Goal: Task Accomplishment & Management: Complete application form

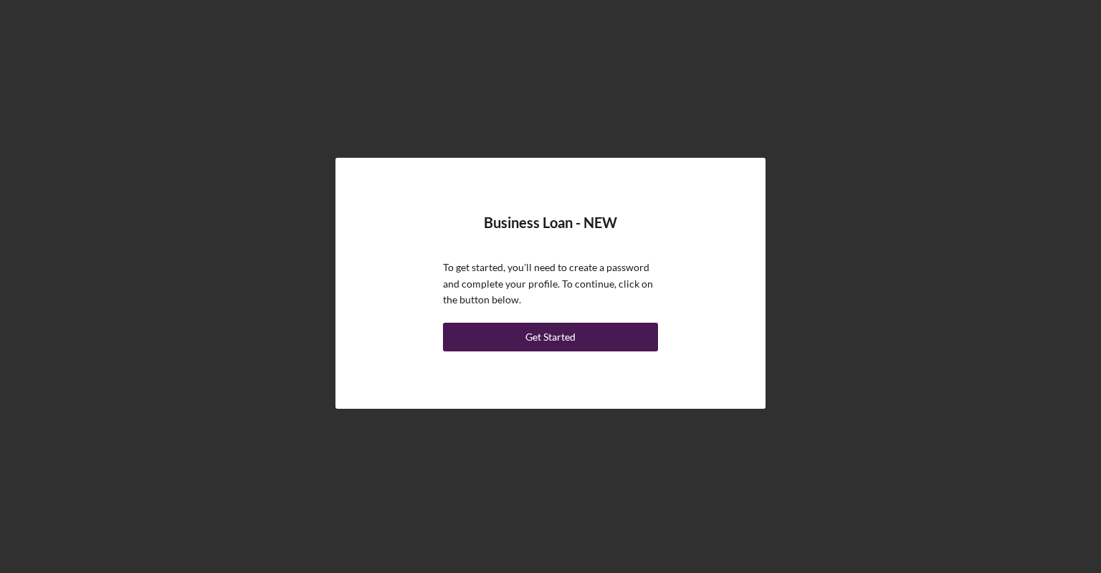
click at [531, 346] on div "Get Started" at bounding box center [551, 337] width 50 height 29
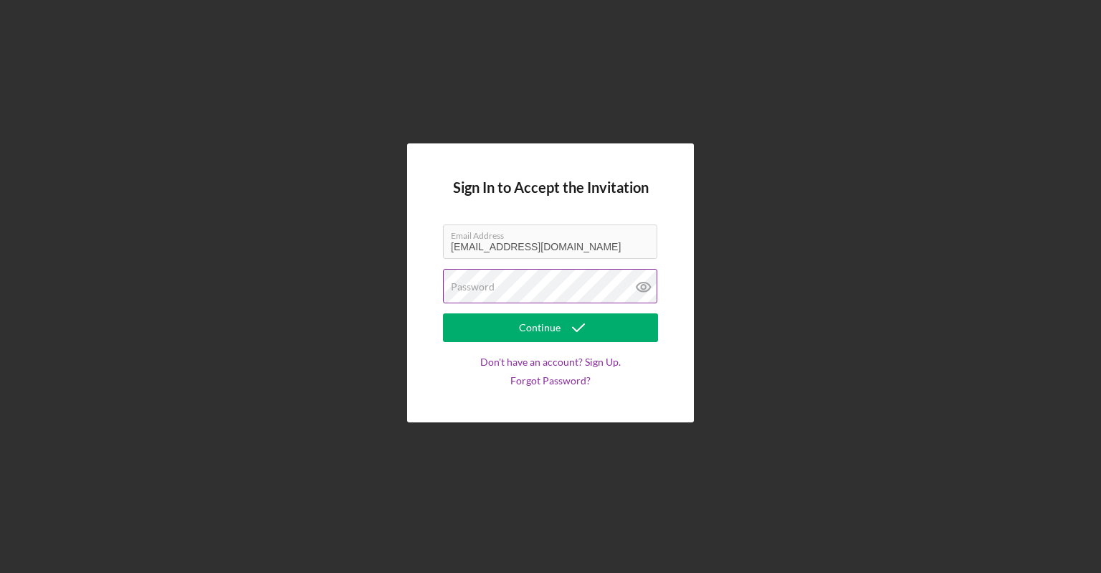
click at [488, 285] on label "Password" at bounding box center [473, 286] width 44 height 11
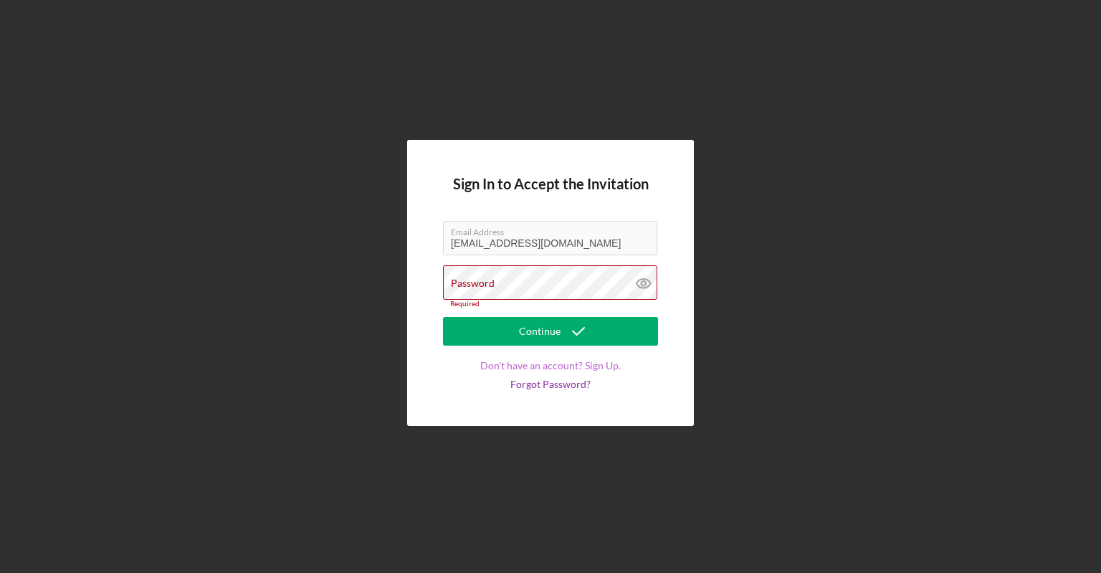
click at [544, 361] on link "Don't have an account? Sign Up." at bounding box center [550, 365] width 141 height 11
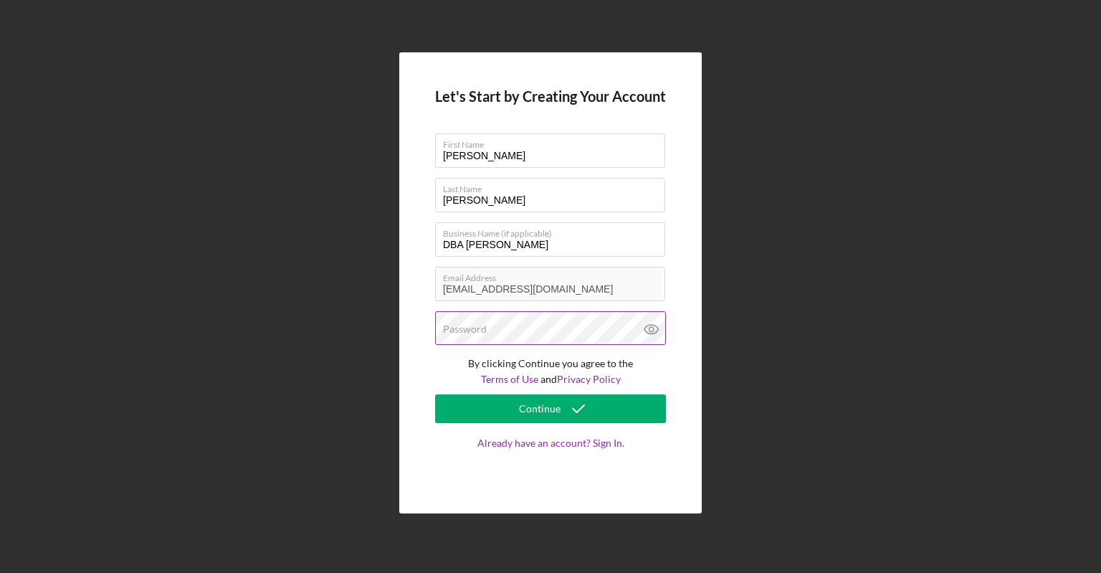
click at [450, 328] on label "Password" at bounding box center [465, 328] width 44 height 11
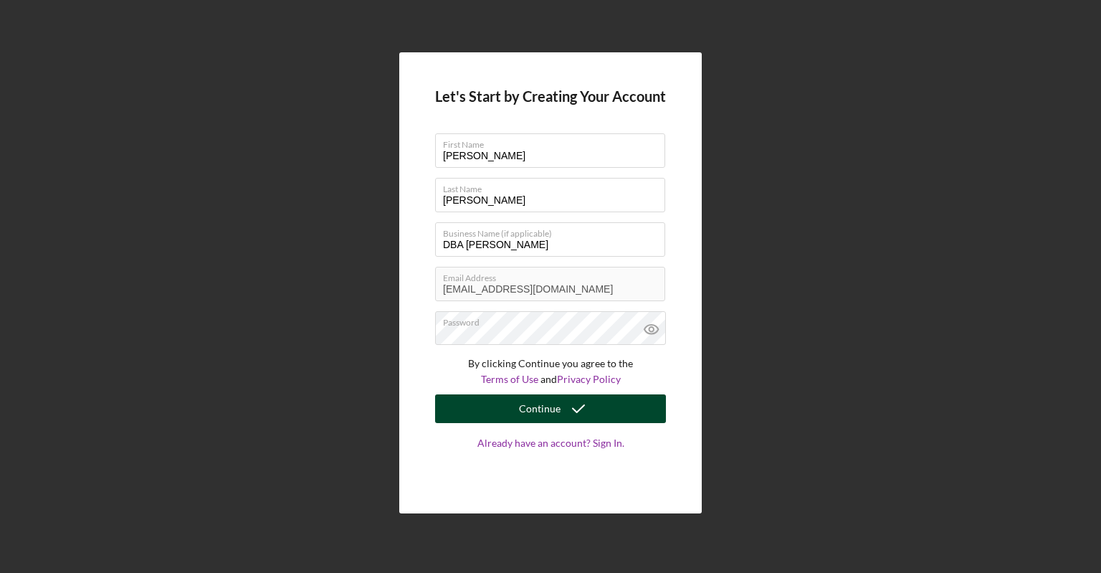
click at [547, 404] on div "Continue" at bounding box center [540, 408] width 42 height 29
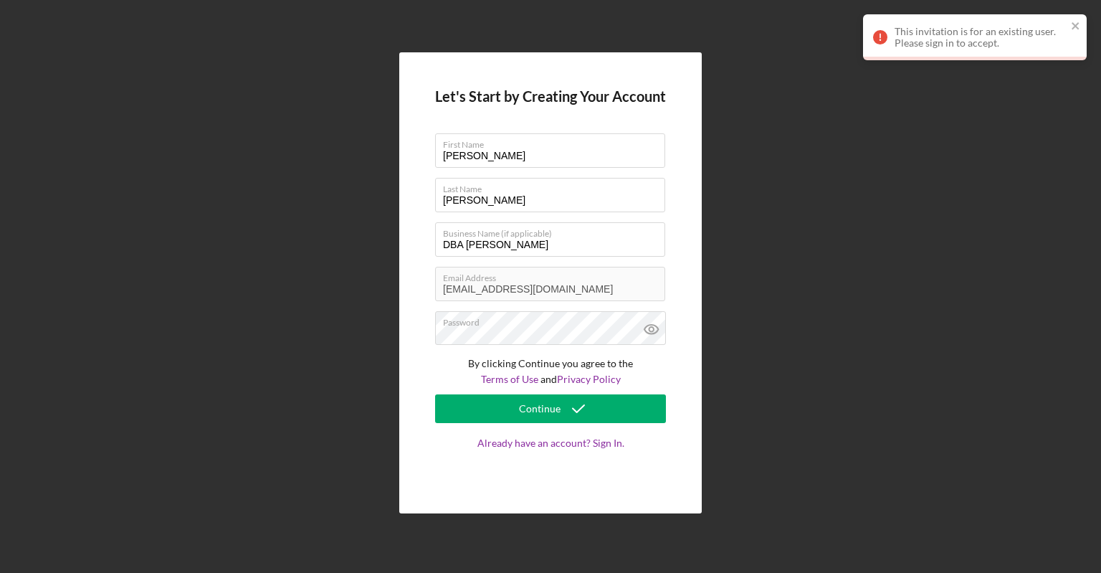
click at [815, 134] on div "Let's Start by Creating Your Account First Name [PERSON_NAME] Last Name [PERSON…" at bounding box center [550, 283] width 1087 height 566
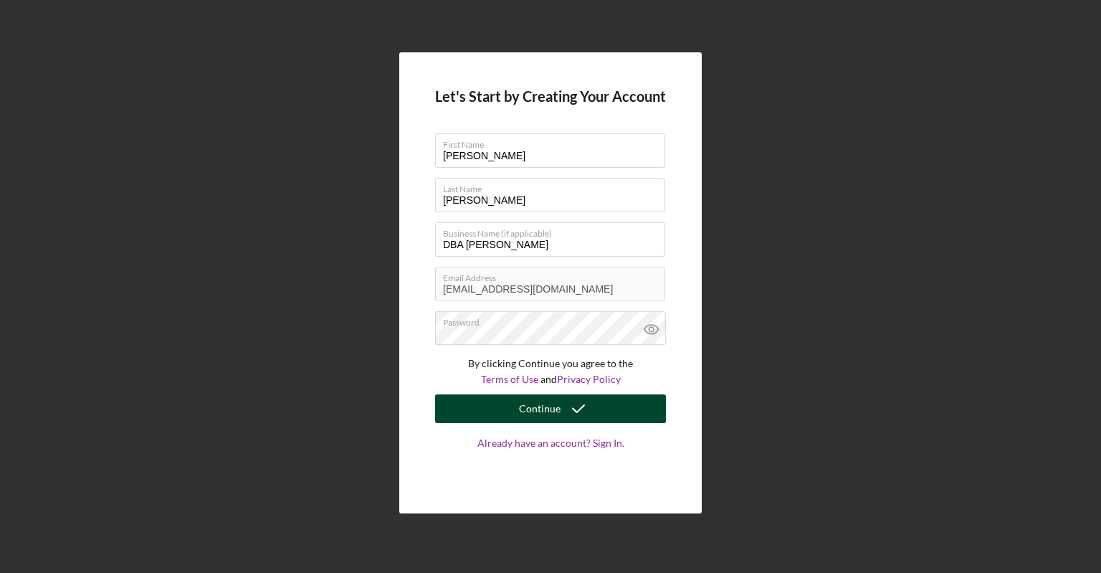
click at [568, 412] on icon "submit" at bounding box center [579, 409] width 36 height 36
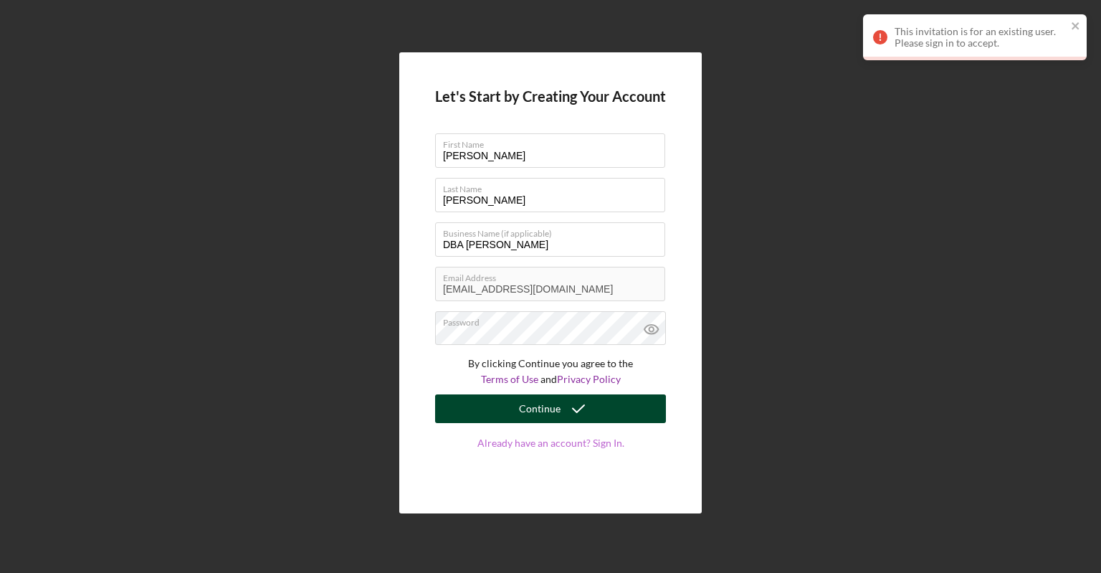
click at [600, 444] on link "Already have an account? Sign In." at bounding box center [550, 457] width 231 height 40
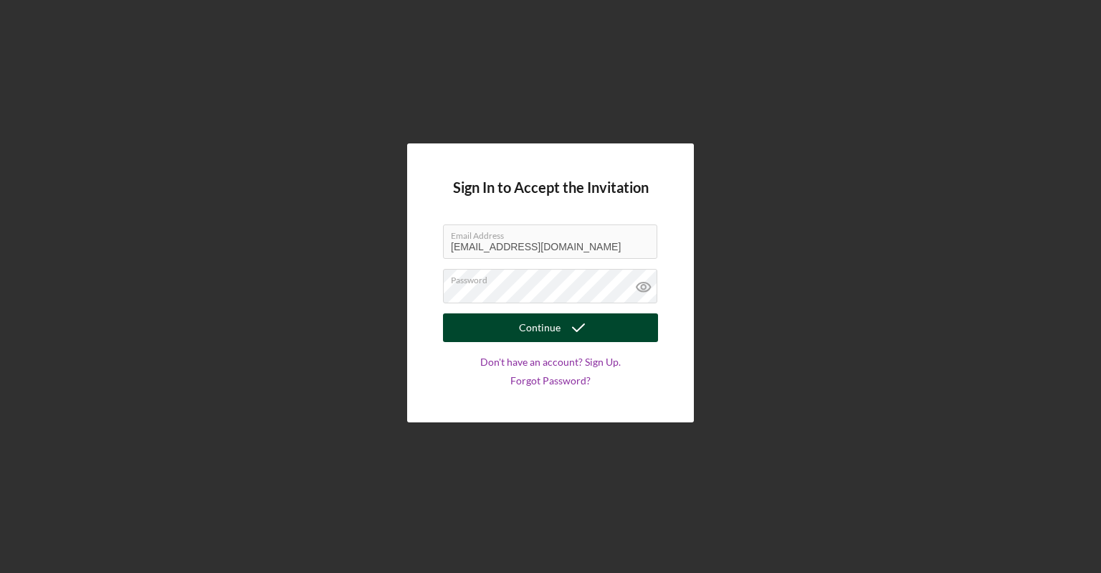
click at [531, 328] on div "Continue" at bounding box center [540, 327] width 42 height 29
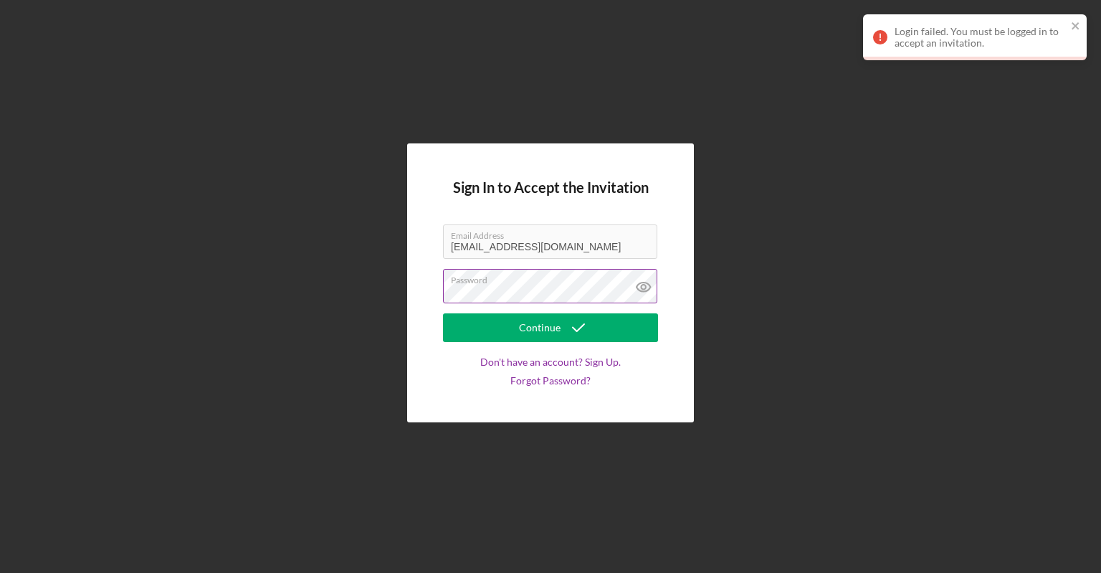
click at [642, 286] on icon at bounding box center [643, 287] width 4 height 4
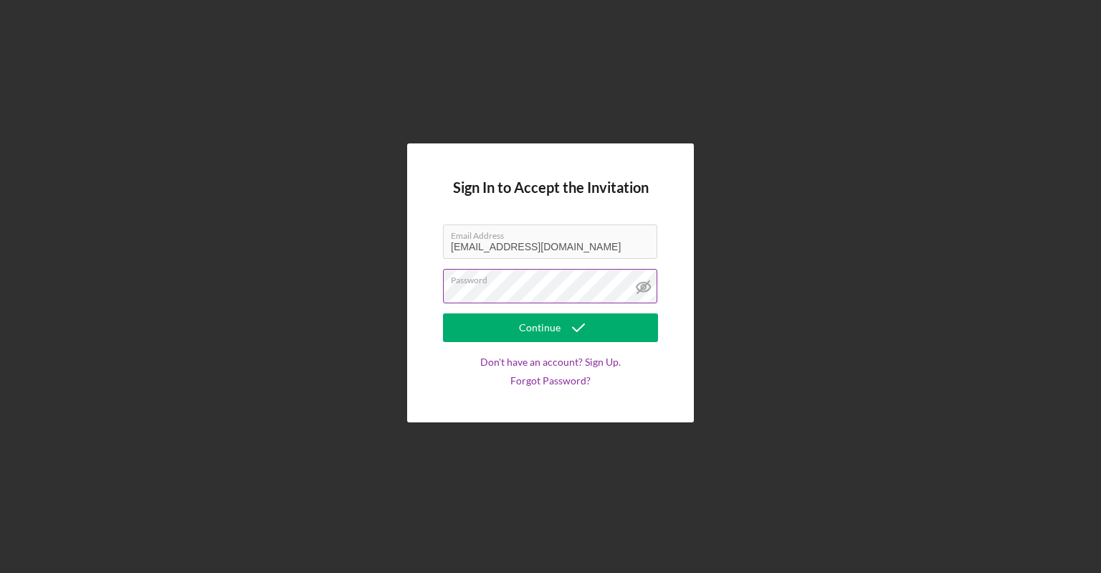
click at [639, 288] on icon at bounding box center [644, 287] width 36 height 36
click at [642, 277] on icon at bounding box center [644, 287] width 36 height 36
click at [637, 282] on icon at bounding box center [644, 287] width 36 height 36
click at [542, 326] on div "Continue" at bounding box center [540, 327] width 42 height 29
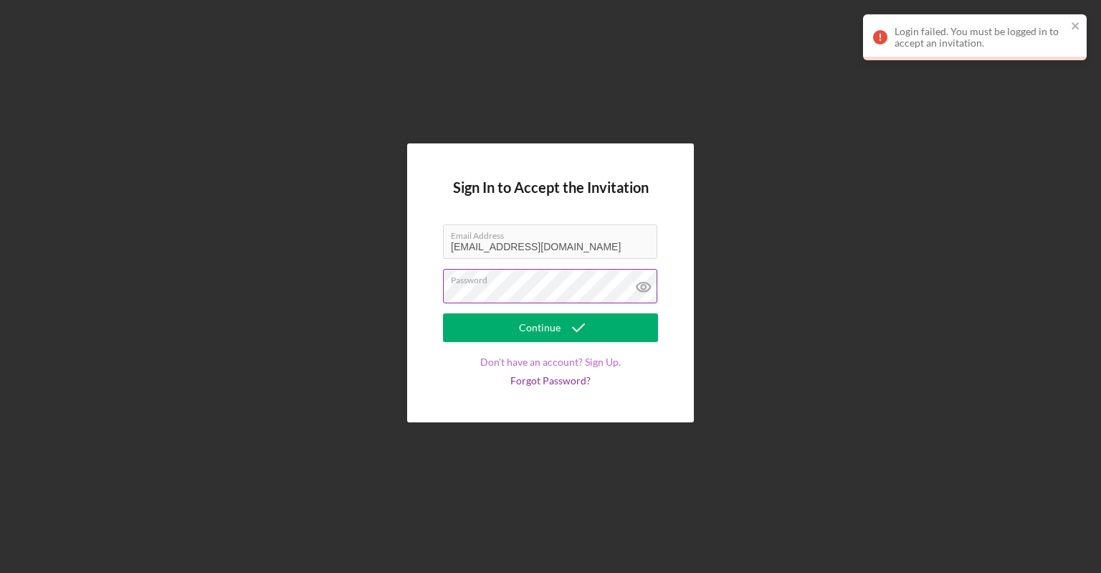
click at [536, 358] on link "Don't have an account? Sign Up." at bounding box center [550, 361] width 141 height 11
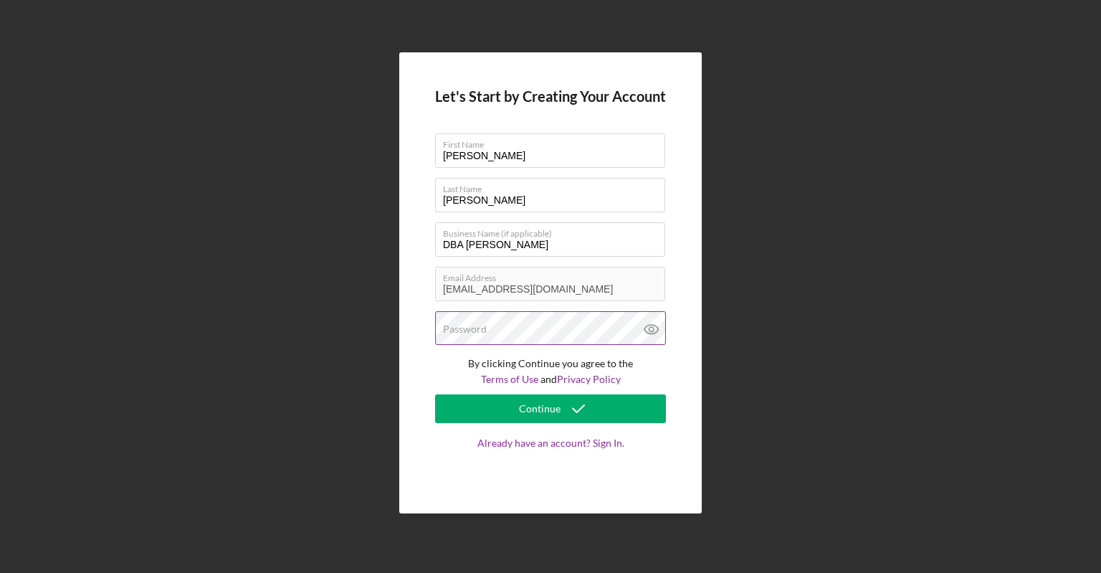
click at [480, 328] on label "Password" at bounding box center [465, 328] width 44 height 11
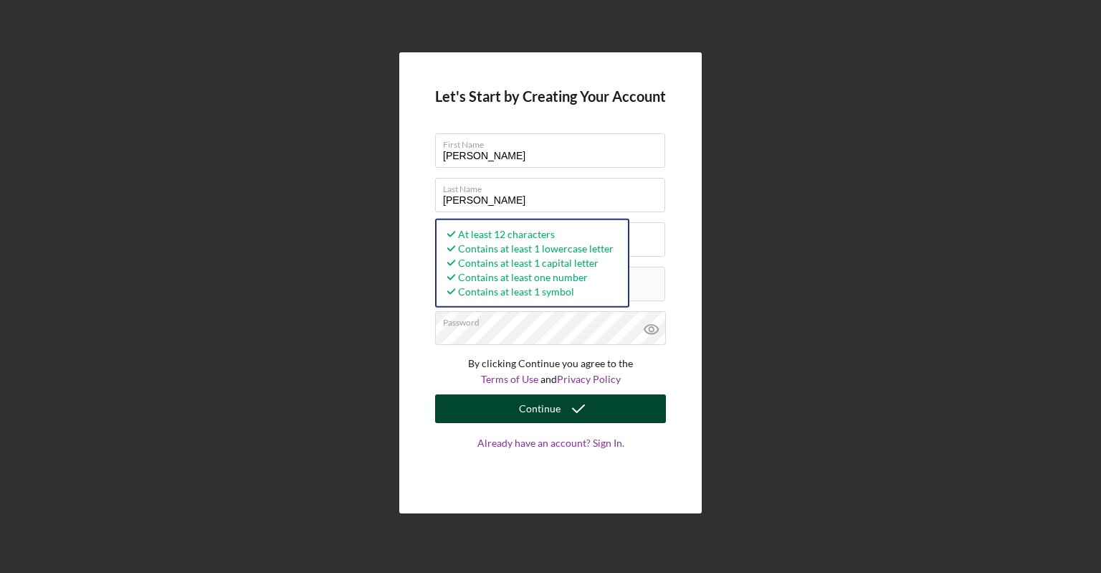
click at [531, 407] on div "Continue" at bounding box center [540, 408] width 42 height 29
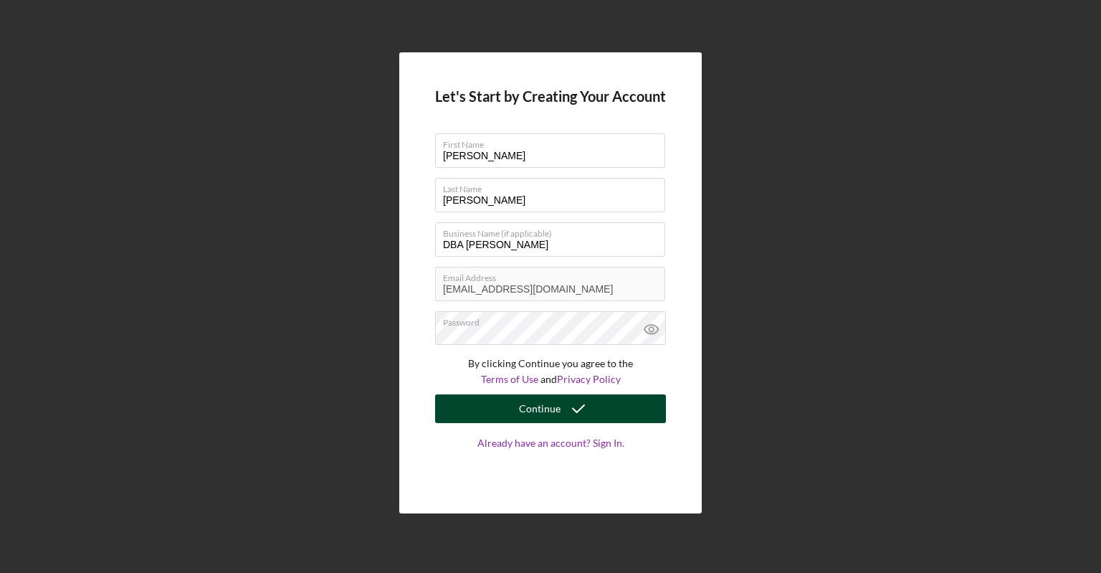
click at [541, 414] on div "Continue" at bounding box center [540, 408] width 42 height 29
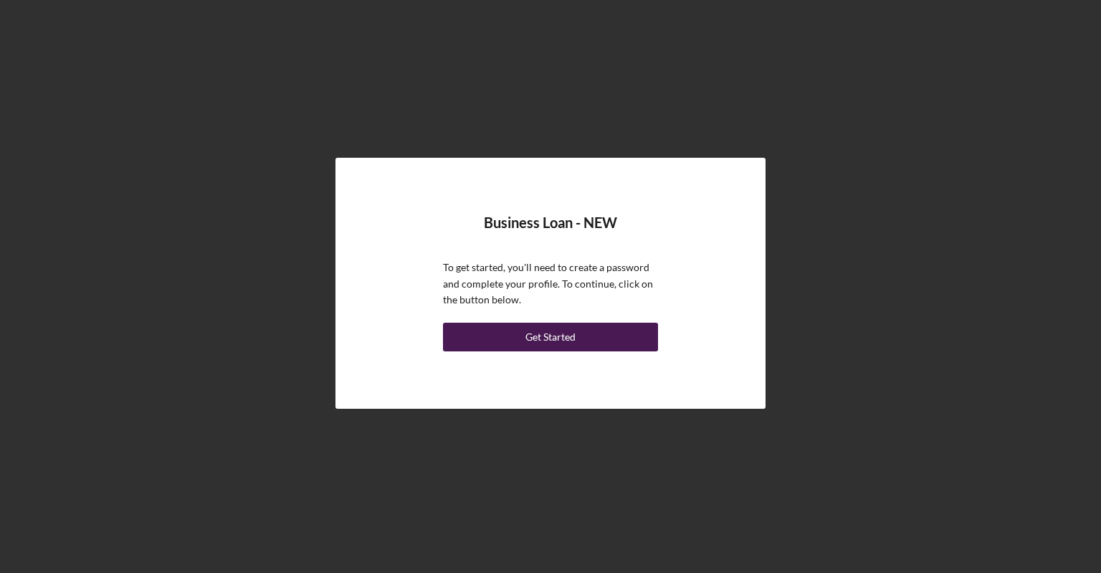
click at [556, 331] on div "Get Started" at bounding box center [551, 337] width 50 height 29
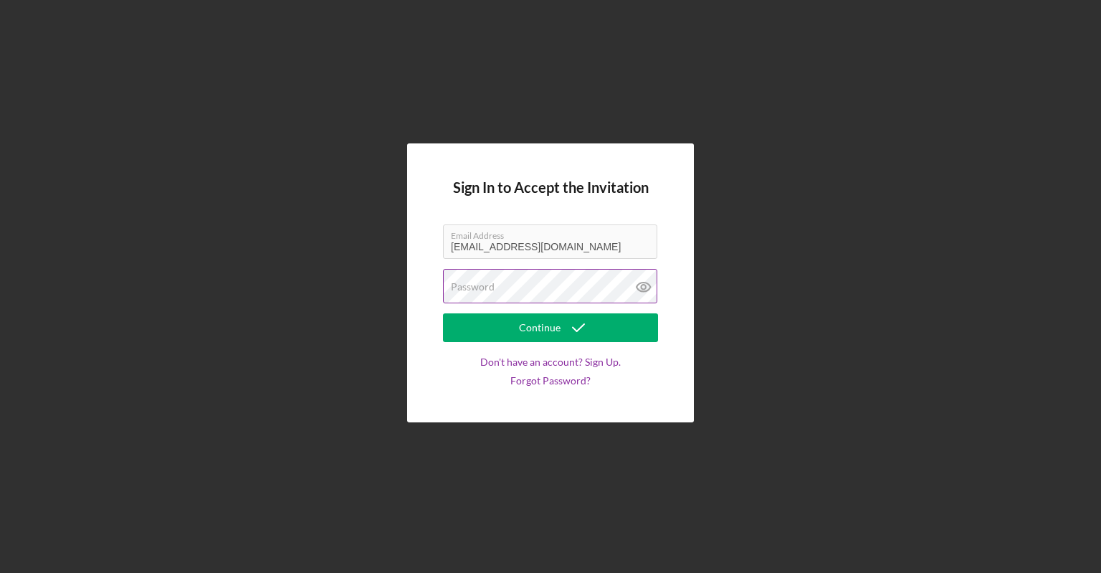
click at [545, 285] on div "Password" at bounding box center [550, 287] width 215 height 36
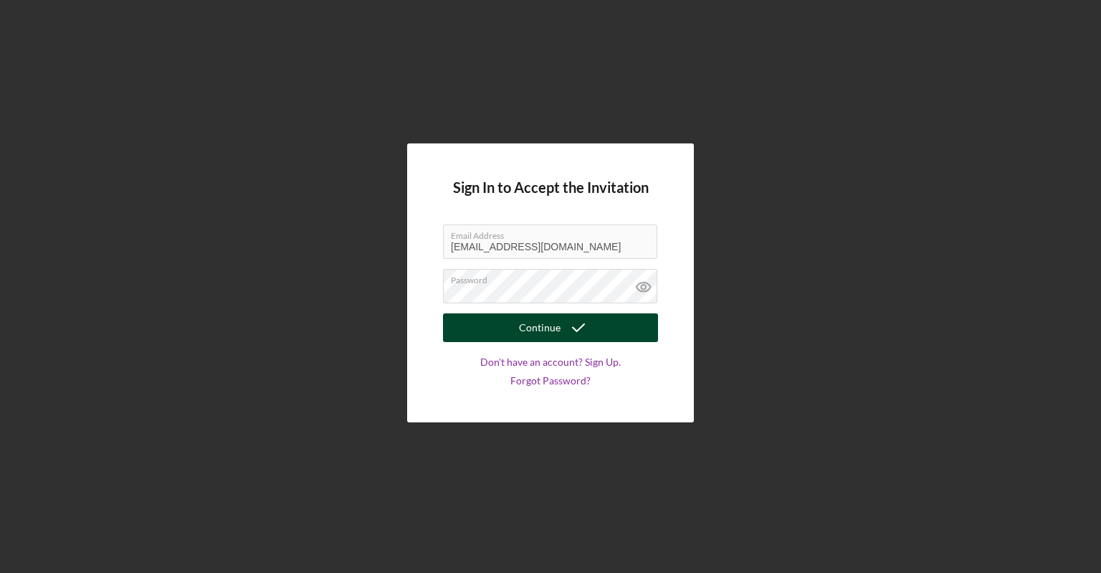
click at [543, 333] on div "Continue" at bounding box center [540, 327] width 42 height 29
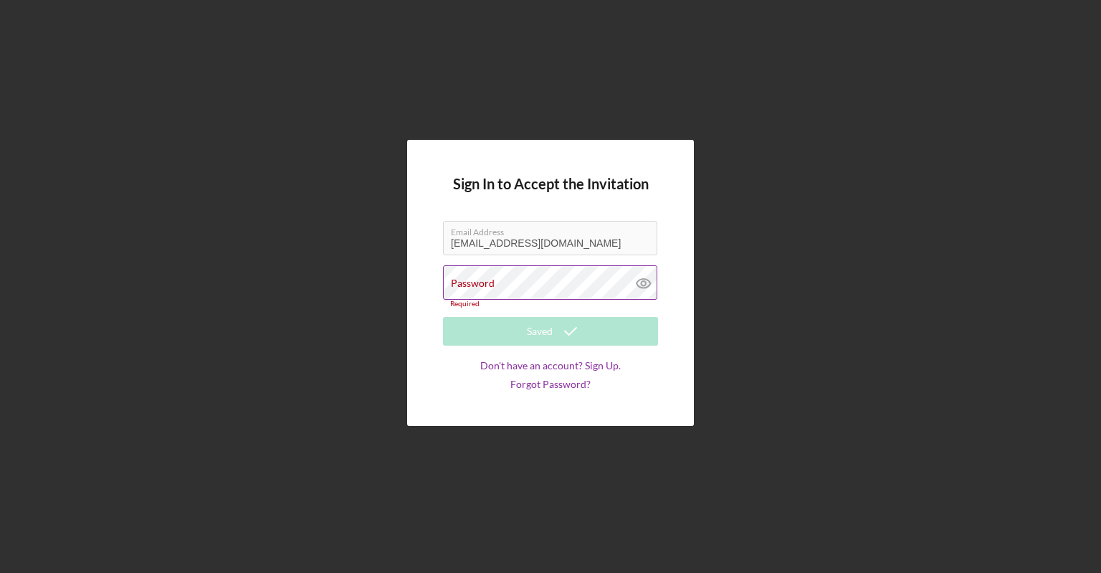
click at [485, 275] on div "Password Required" at bounding box center [550, 286] width 215 height 42
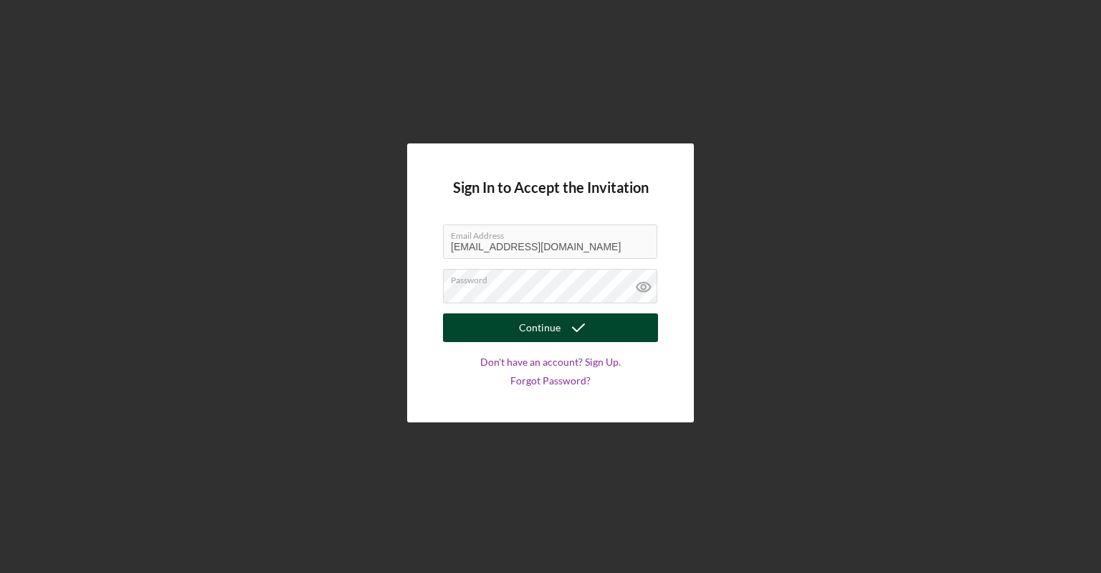
click at [525, 332] on div "Continue" at bounding box center [540, 327] width 42 height 29
click at [533, 381] on link "Forgot Password?" at bounding box center [551, 380] width 80 height 11
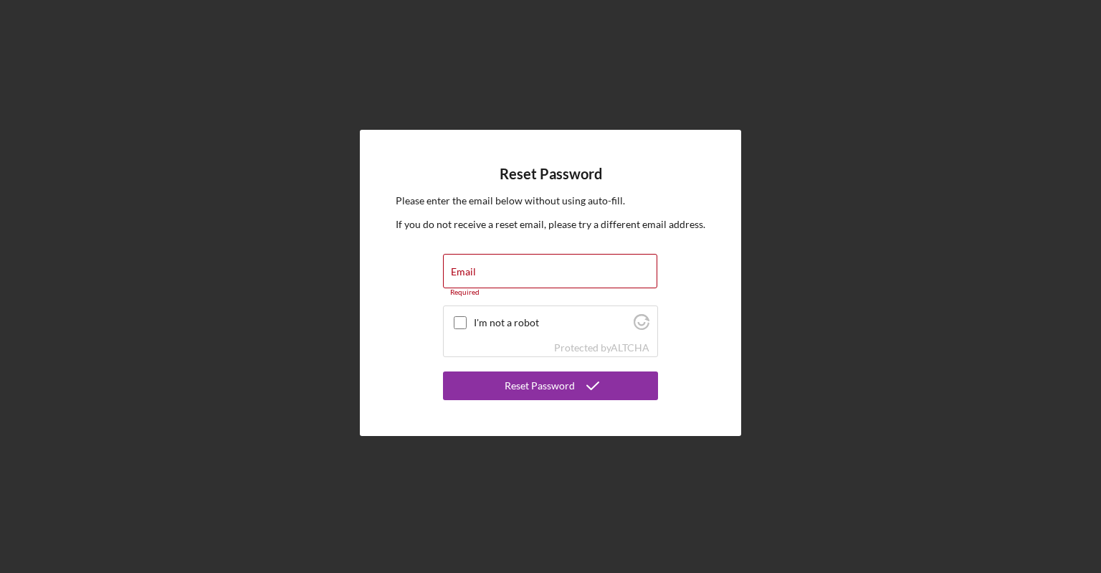
click at [513, 296] on form "Email Required I'm not a robot Protected by ALTCHA Required Reset Password" at bounding box center [550, 327] width 215 height 146
click at [508, 279] on input "Email" at bounding box center [550, 271] width 214 height 34
type input "[EMAIL_ADDRESS][DOMAIN_NAME]"
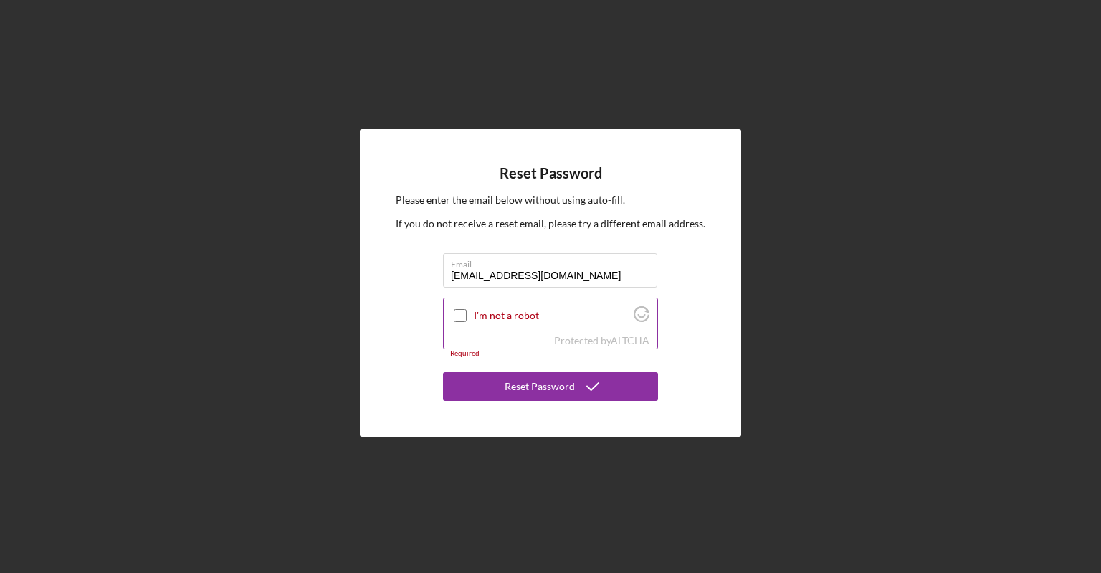
click at [457, 315] on input "I'm not a robot" at bounding box center [460, 315] width 13 height 13
checkbox input "true"
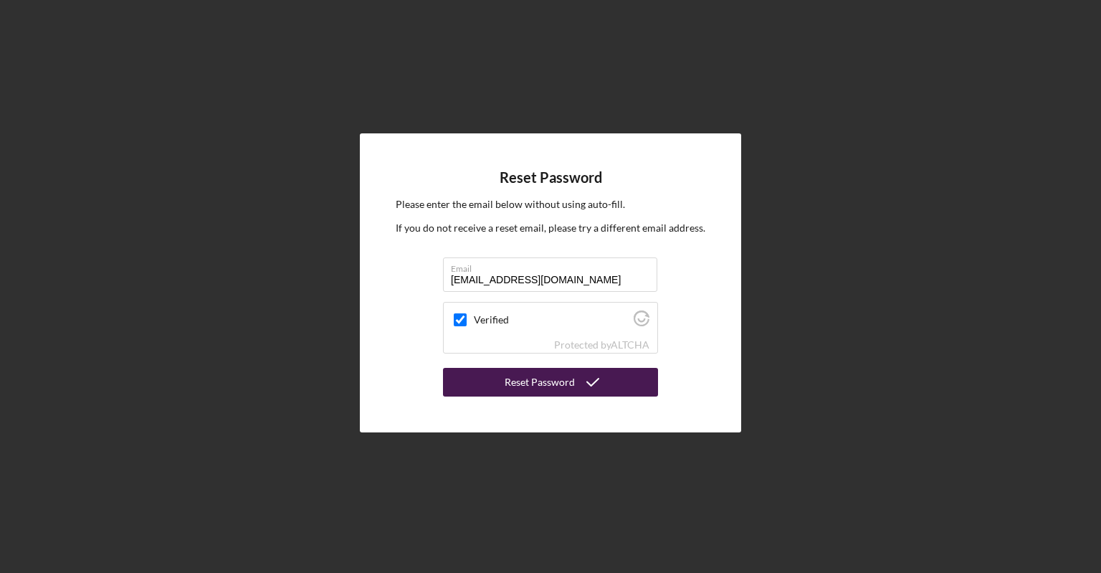
click at [495, 383] on button "Reset Password" at bounding box center [550, 382] width 215 height 29
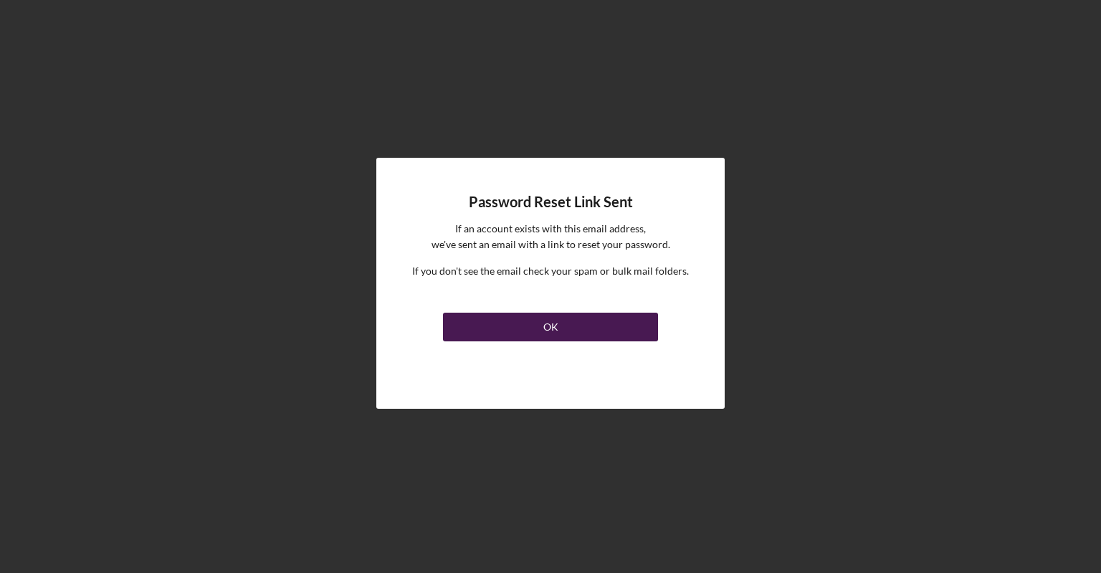
click at [535, 328] on button "OK" at bounding box center [550, 327] width 215 height 29
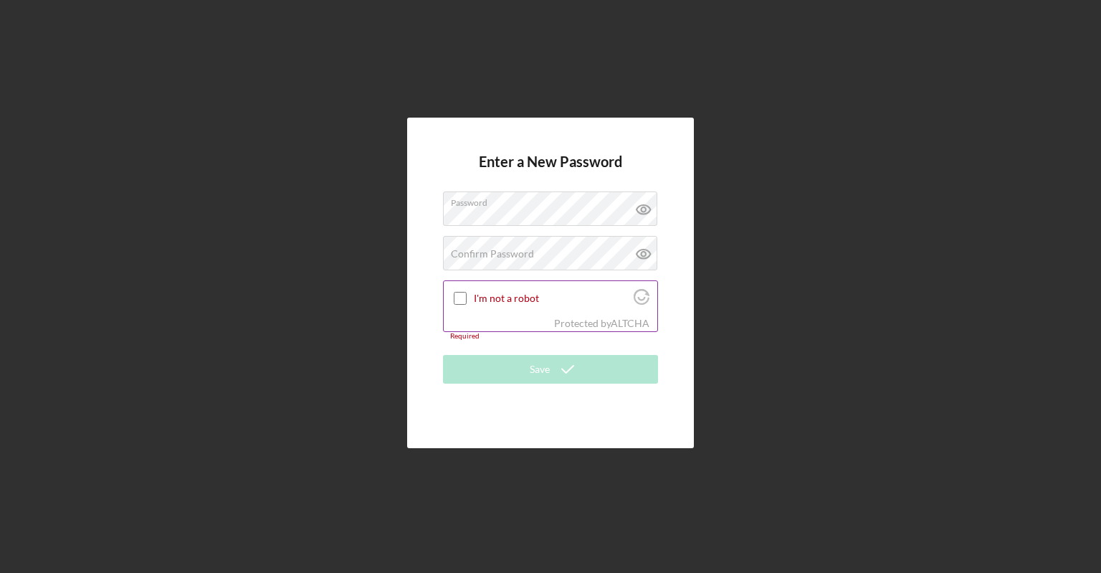
click at [465, 329] on div "Protected by ALTCHA" at bounding box center [551, 323] width 214 height 16
click at [461, 259] on label "Confirm Password" at bounding box center [492, 253] width 83 height 11
click at [459, 304] on input "I'm not a robot" at bounding box center [460, 298] width 13 height 13
checkbox input "true"
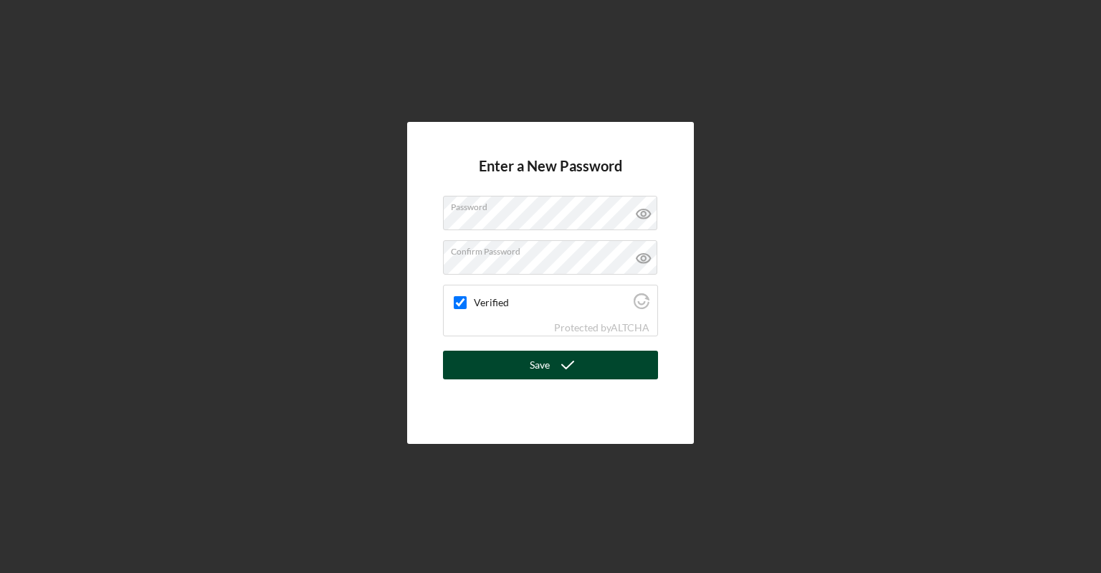
click at [500, 366] on button "Save" at bounding box center [550, 365] width 215 height 29
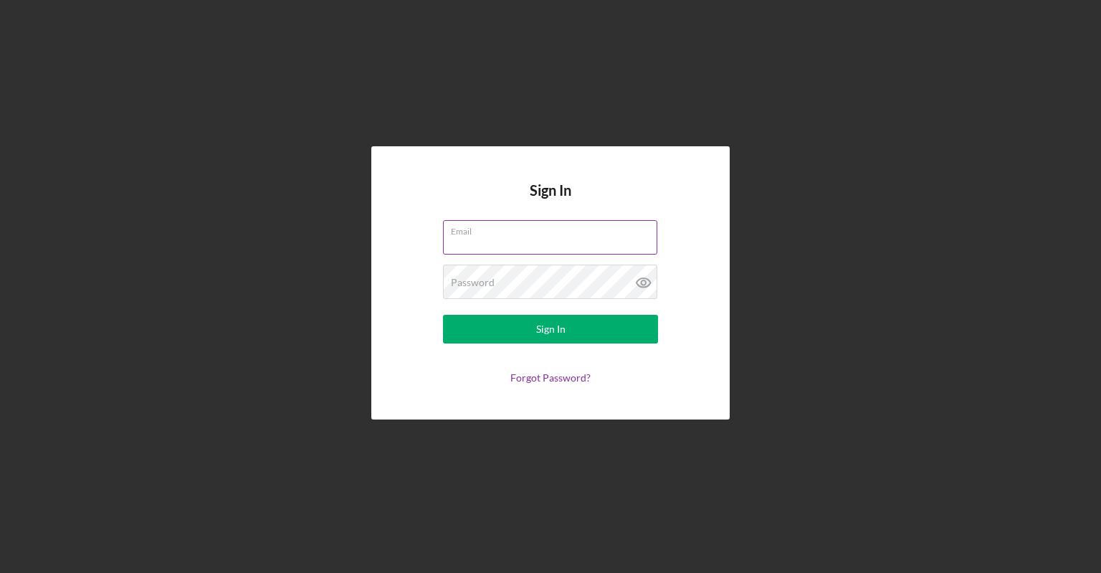
click at [476, 243] on input "Email" at bounding box center [550, 237] width 214 height 34
type input "[EMAIL_ADDRESS][DOMAIN_NAME]"
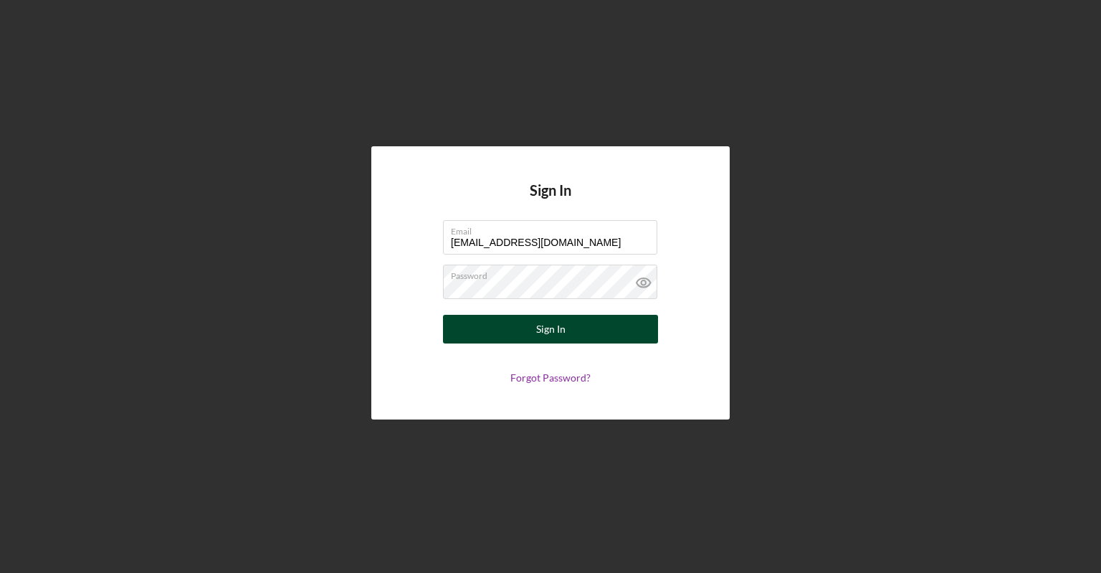
click at [497, 329] on button "Sign In" at bounding box center [550, 329] width 215 height 29
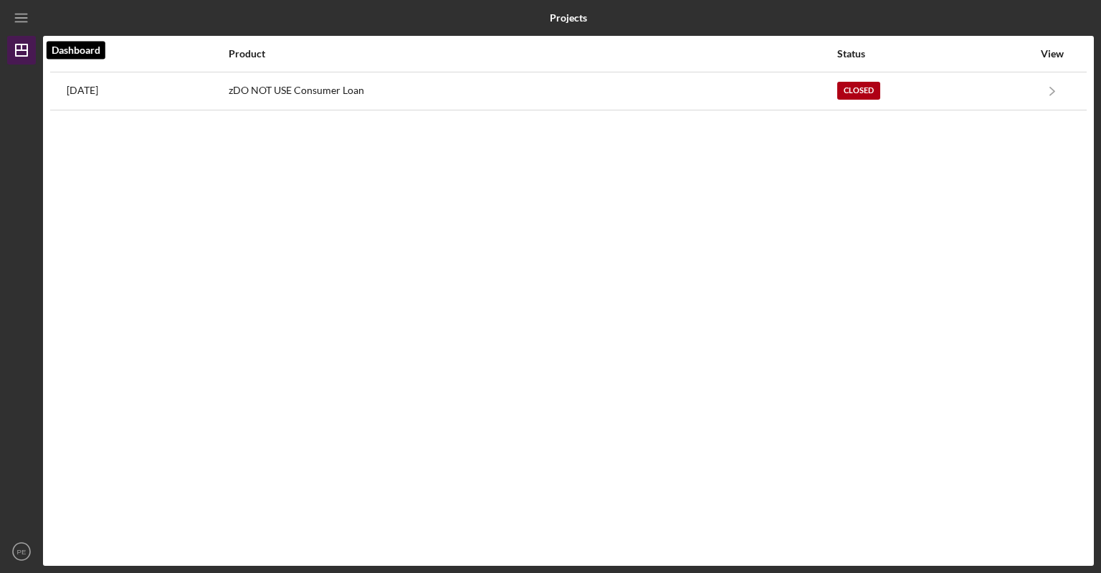
click at [20, 50] on line "button" at bounding box center [21, 50] width 11 height 0
click at [20, 21] on icon "Icon/Menu" at bounding box center [22, 18] width 32 height 32
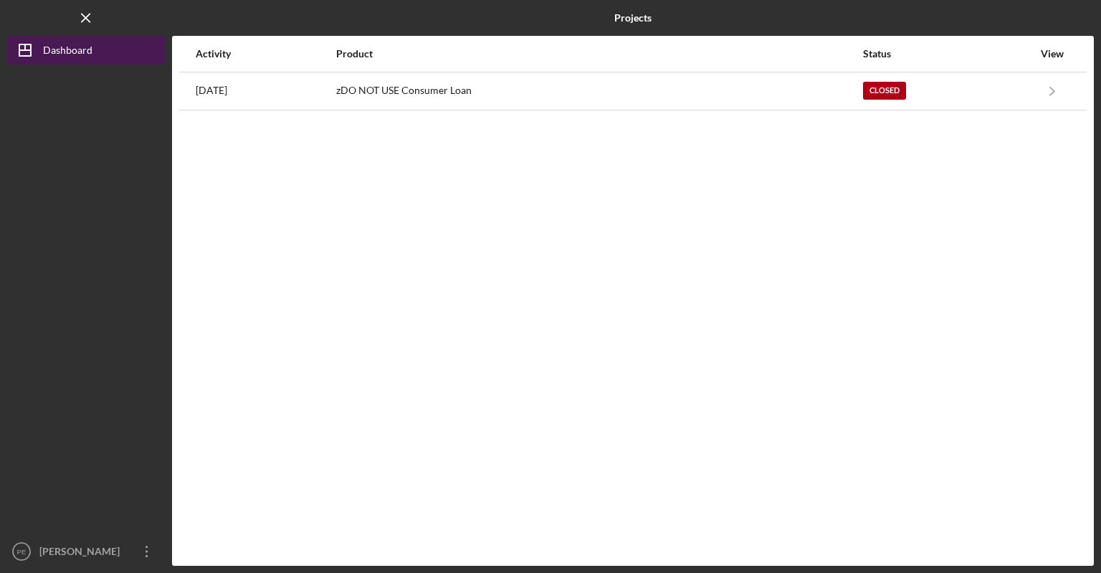
click at [49, 47] on div "Dashboard" at bounding box center [67, 52] width 49 height 32
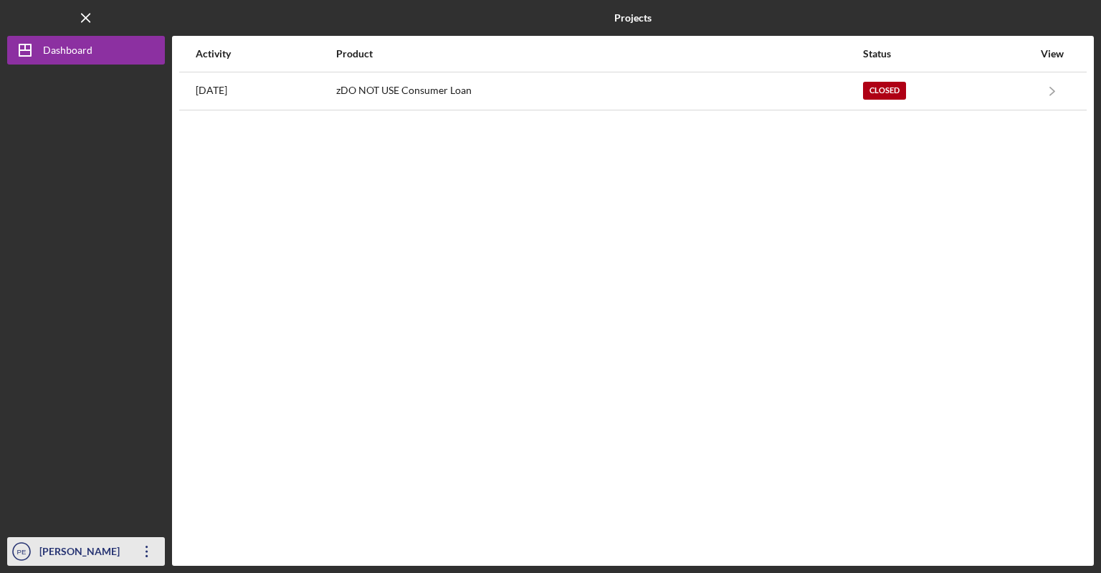
click at [60, 554] on div "Phyllis Elliott" at bounding box center [82, 553] width 93 height 32
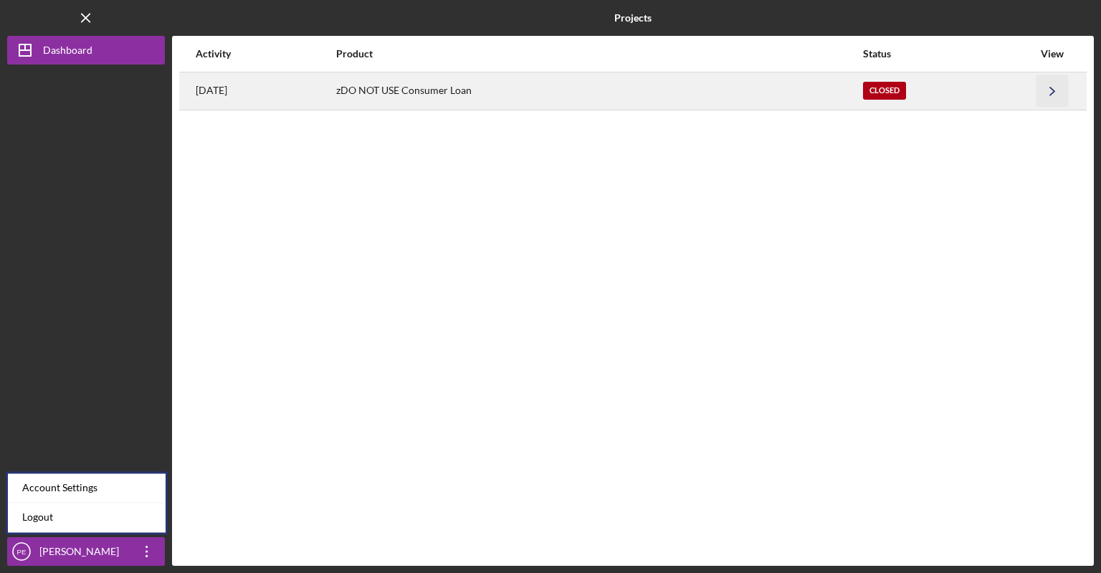
click at [1055, 89] on icon "Icon/Navigate" at bounding box center [1053, 91] width 32 height 32
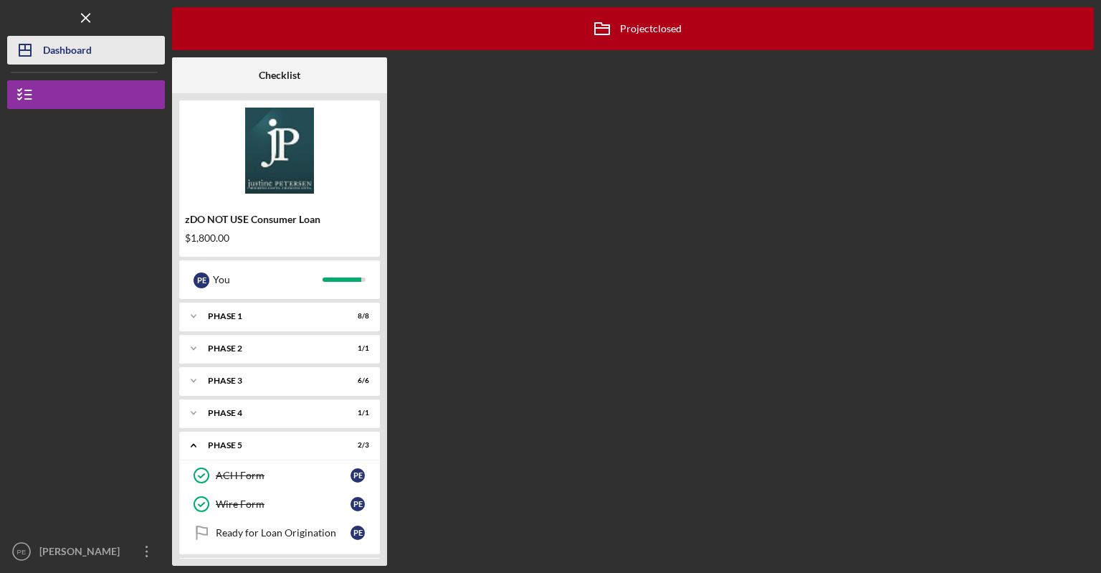
click at [85, 56] on div "Dashboard" at bounding box center [67, 52] width 49 height 32
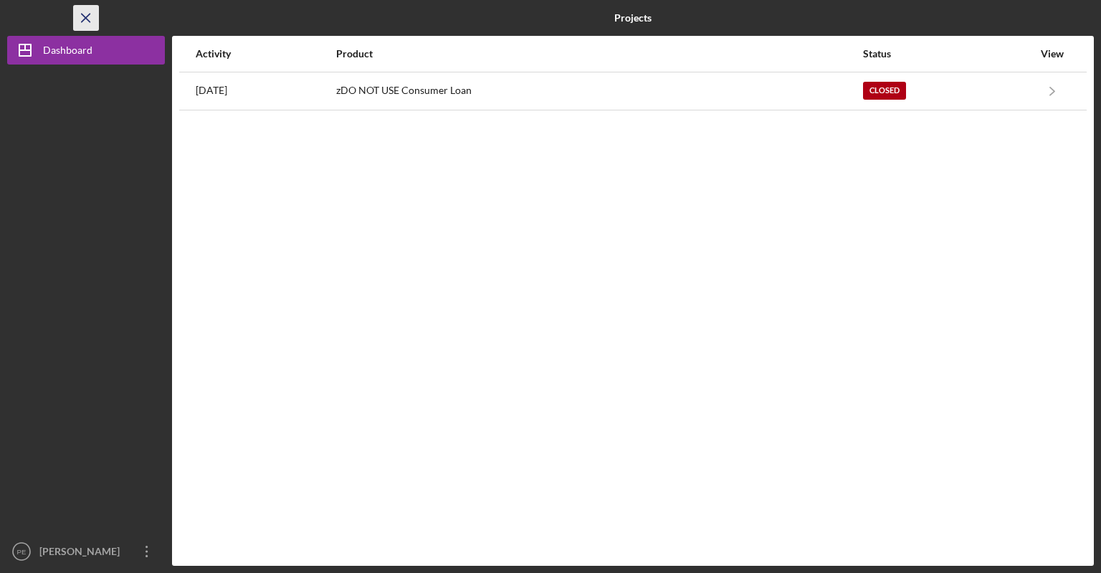
click at [81, 14] on icon "Icon/Menu Close" at bounding box center [86, 18] width 32 height 32
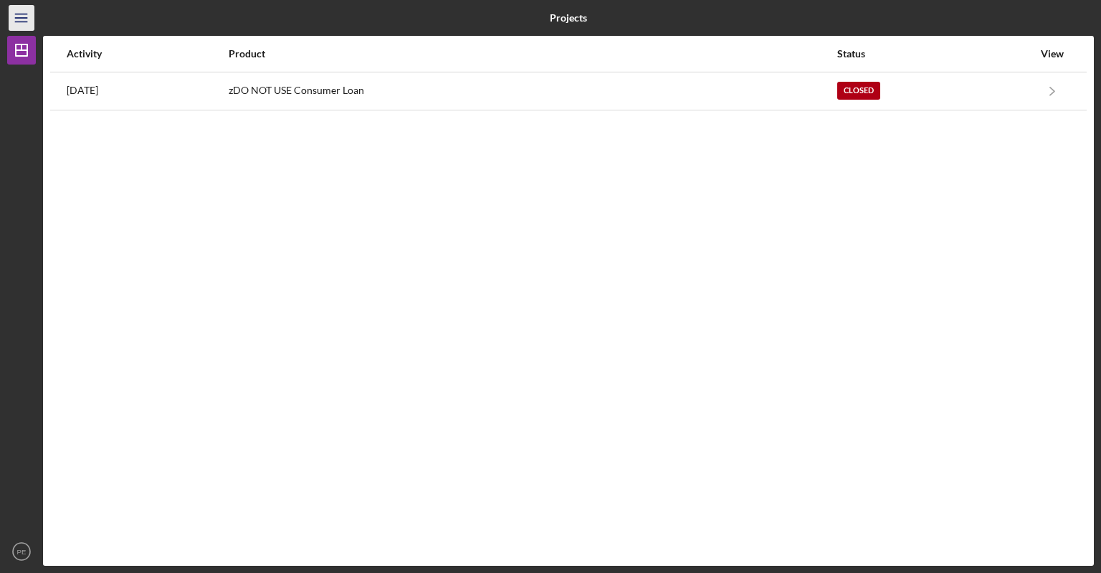
click at [22, 22] on line "button" at bounding box center [20, 22] width 11 height 0
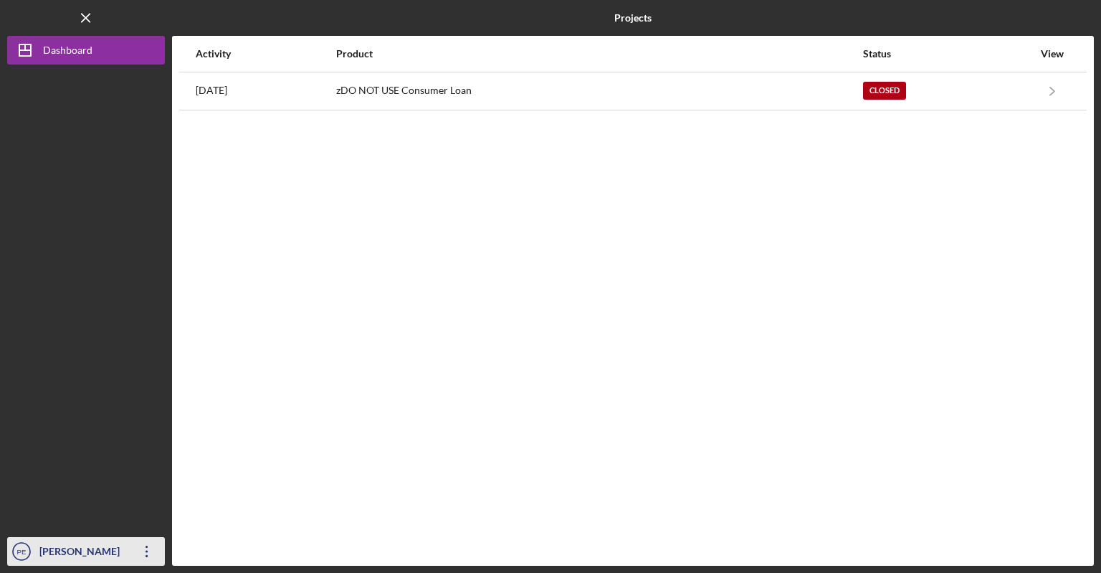
click at [24, 550] on text "PE" at bounding box center [21, 552] width 9 height 8
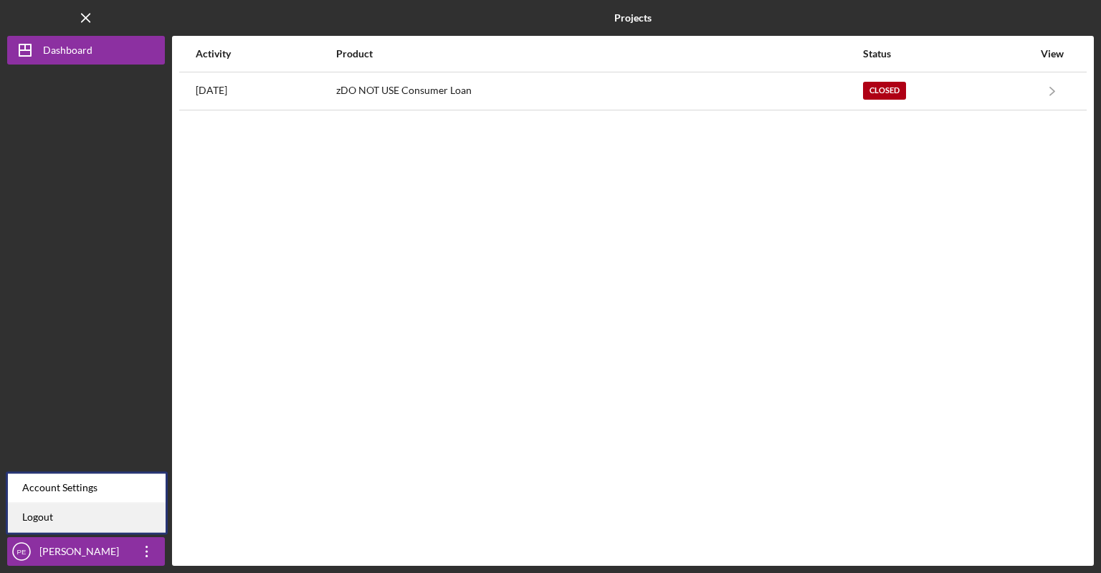
click at [32, 514] on link "Logout" at bounding box center [87, 517] width 158 height 29
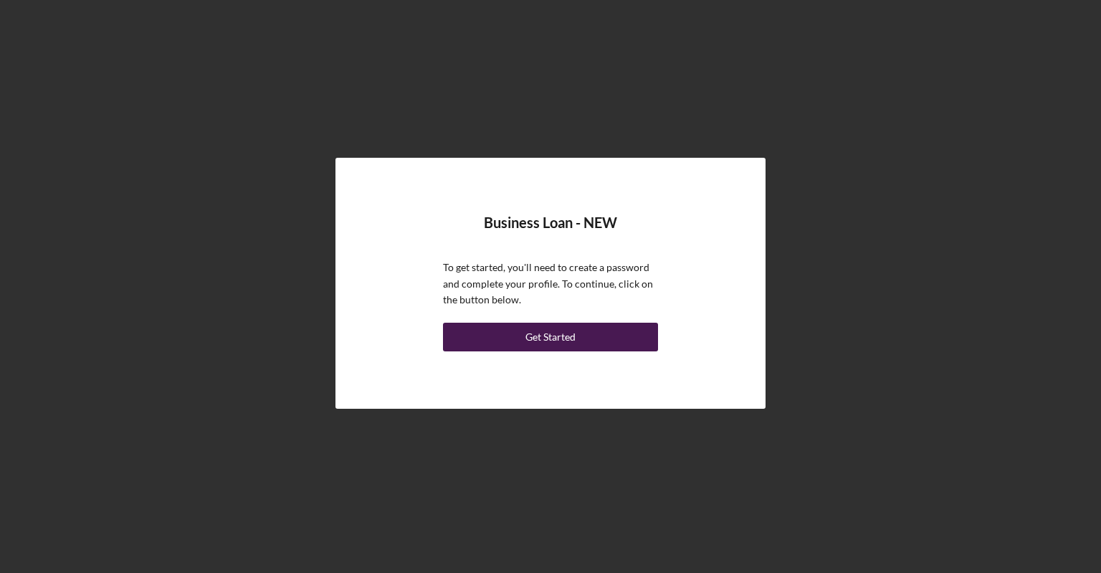
click at [527, 336] on div "Get Started" at bounding box center [551, 337] width 50 height 29
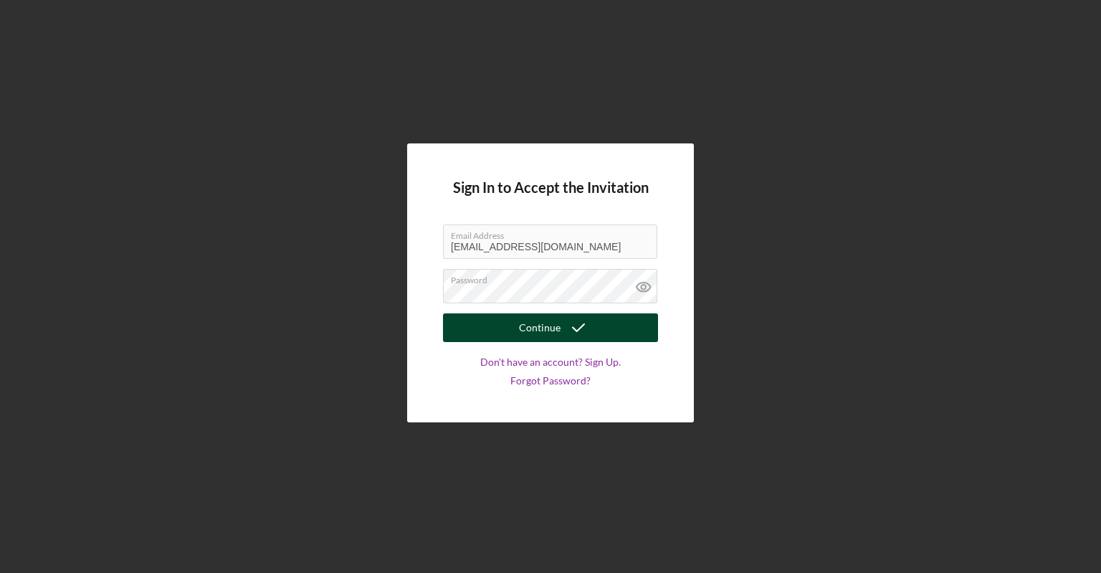
click at [507, 328] on button "Continue" at bounding box center [550, 327] width 215 height 29
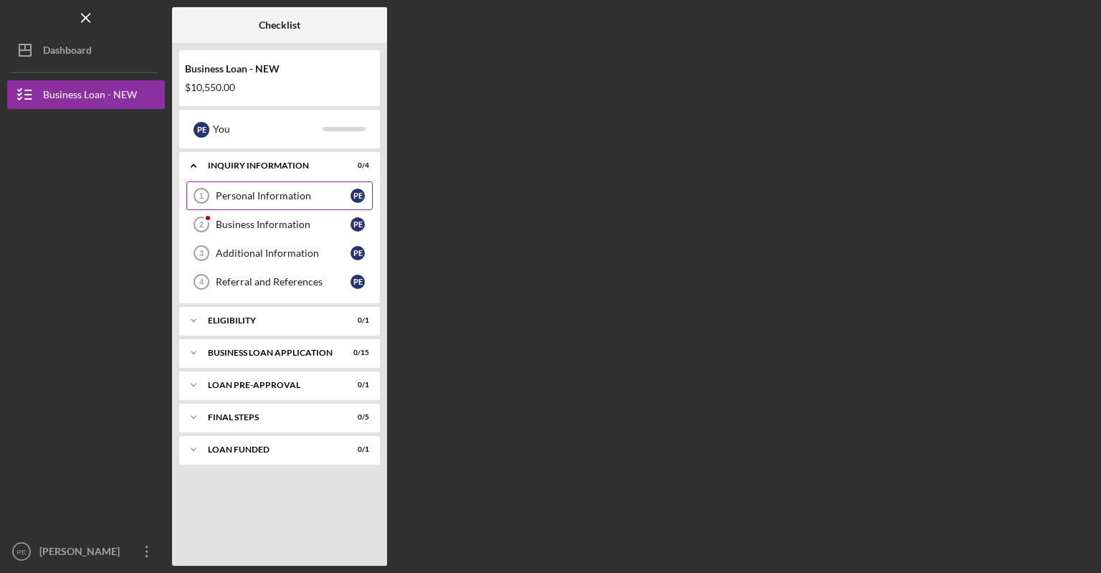
click at [265, 198] on div "Personal Information" at bounding box center [283, 195] width 135 height 11
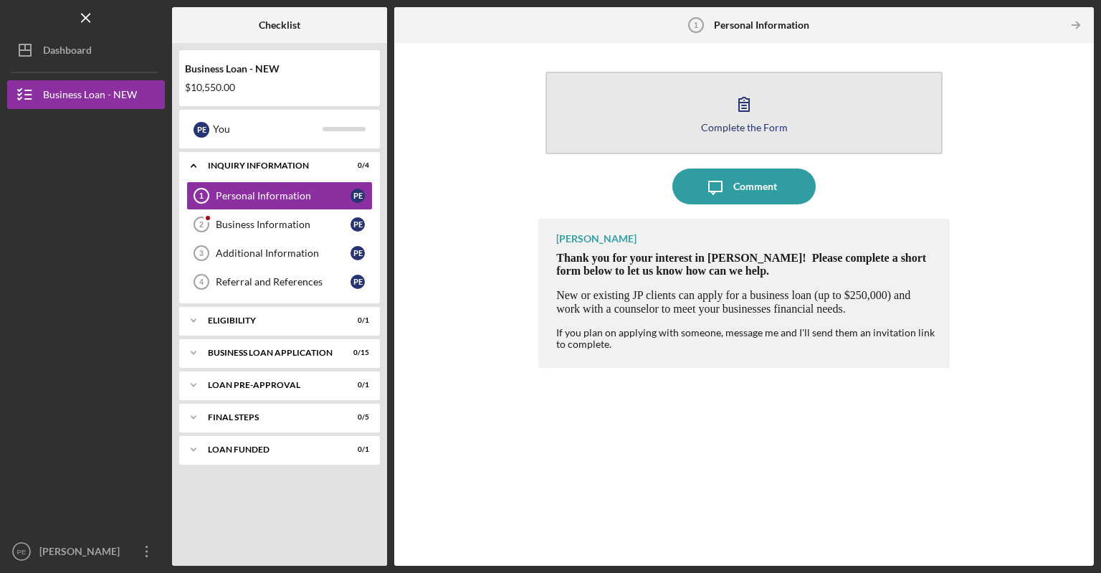
click at [717, 118] on button "Complete the Form Form" at bounding box center [744, 113] width 397 height 82
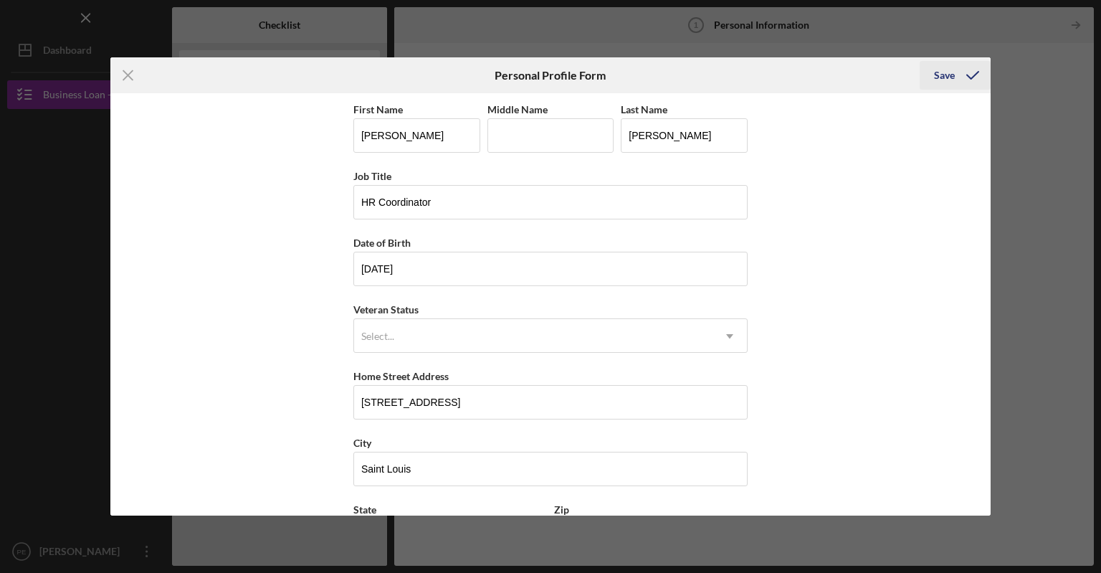
click at [944, 69] on div "Save" at bounding box center [944, 75] width 21 height 29
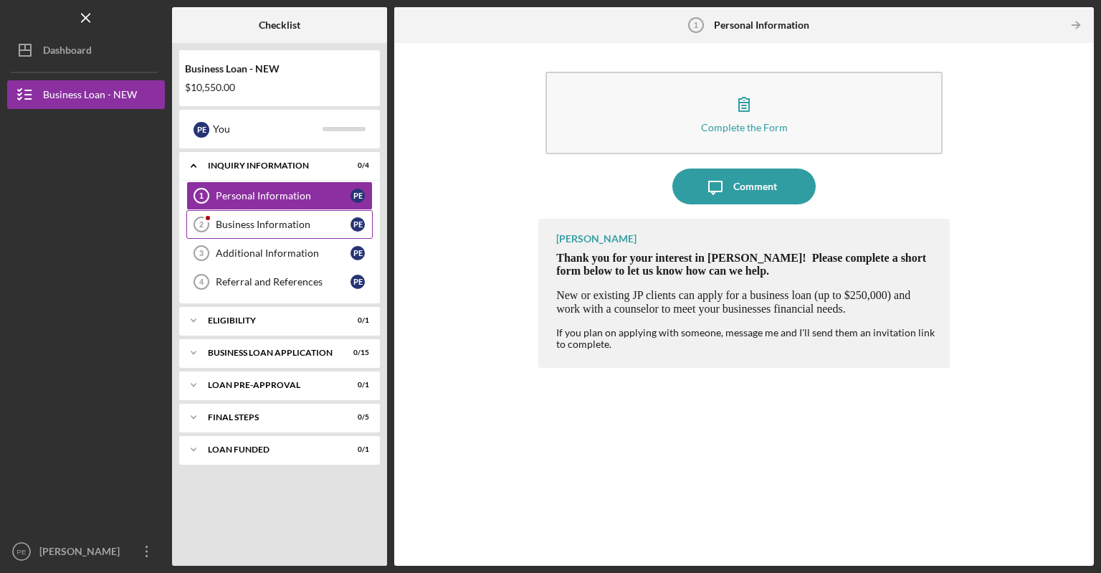
click at [247, 229] on link "Business Information 2 Business Information P E" at bounding box center [279, 224] width 186 height 29
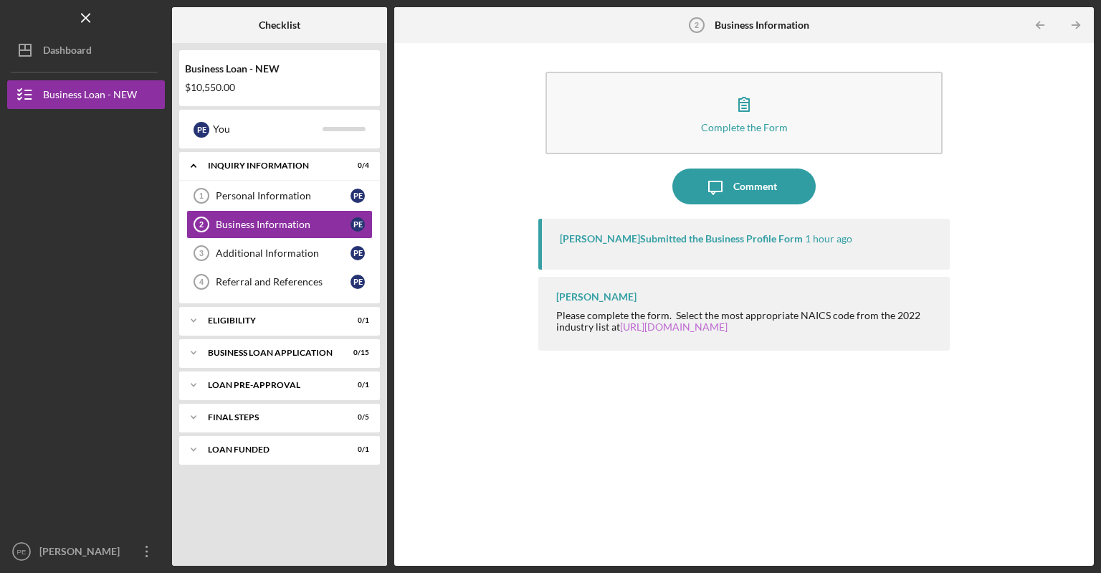
click at [717, 326] on link "https://www.census.gov/naics/" at bounding box center [674, 327] width 108 height 12
click at [293, 249] on div "Additional Information" at bounding box center [283, 252] width 135 height 11
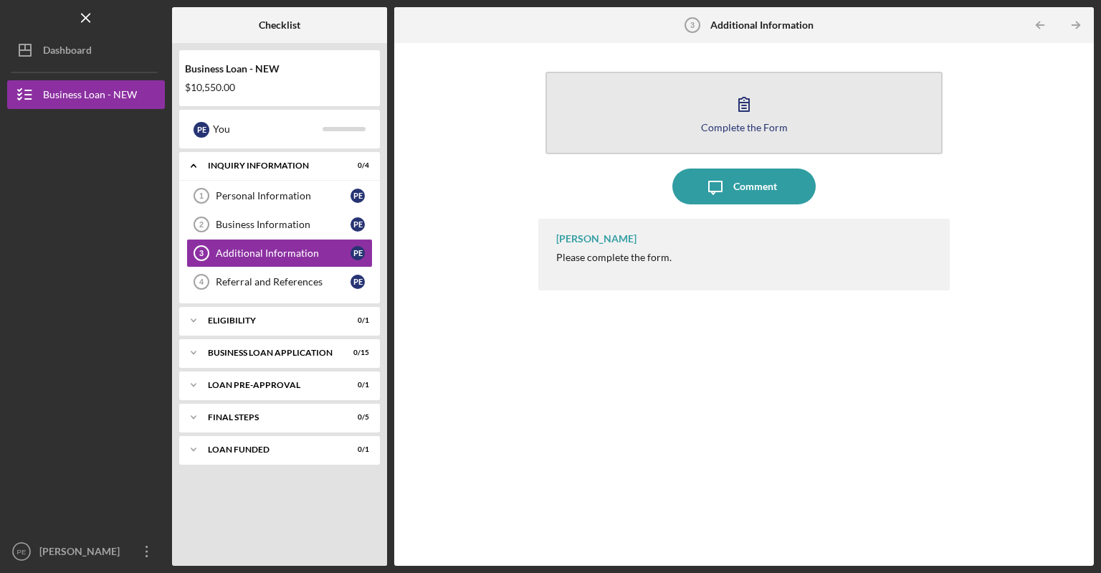
click at [723, 128] on div "Complete the Form" at bounding box center [744, 127] width 87 height 11
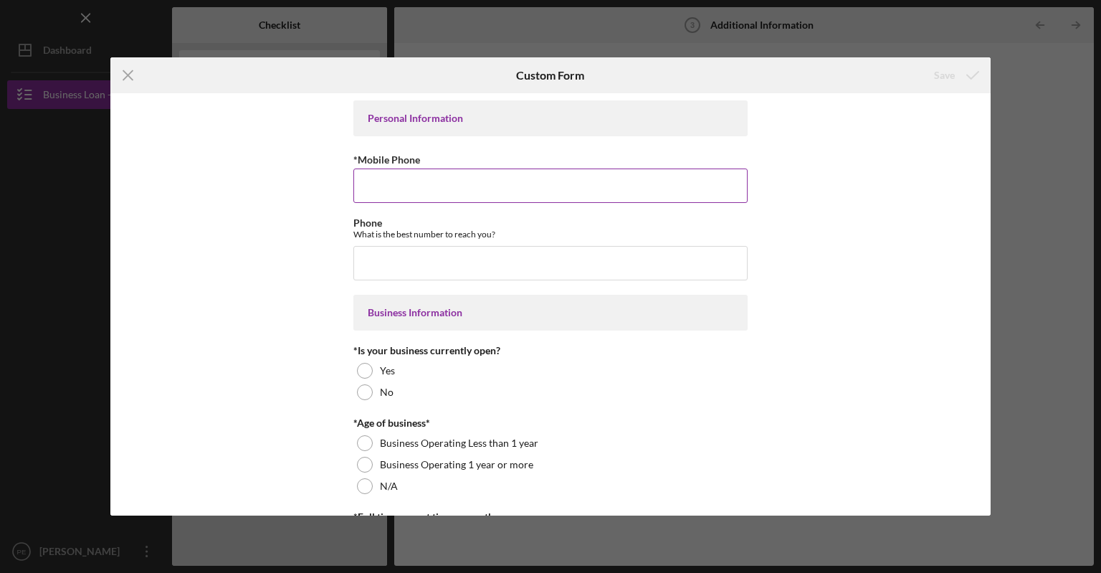
click at [447, 193] on input "*Mobile Phone" at bounding box center [551, 186] width 394 height 34
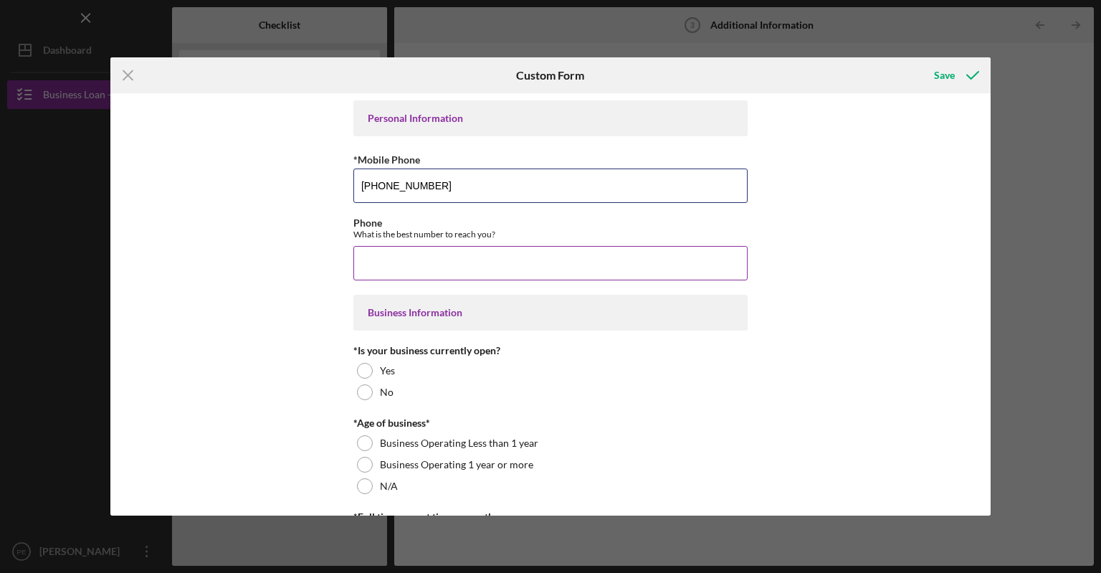
type input "[PHONE_NUMBER]"
click at [392, 252] on input "Phone" at bounding box center [551, 263] width 394 height 34
click at [394, 260] on input "Phone" at bounding box center [551, 263] width 394 height 34
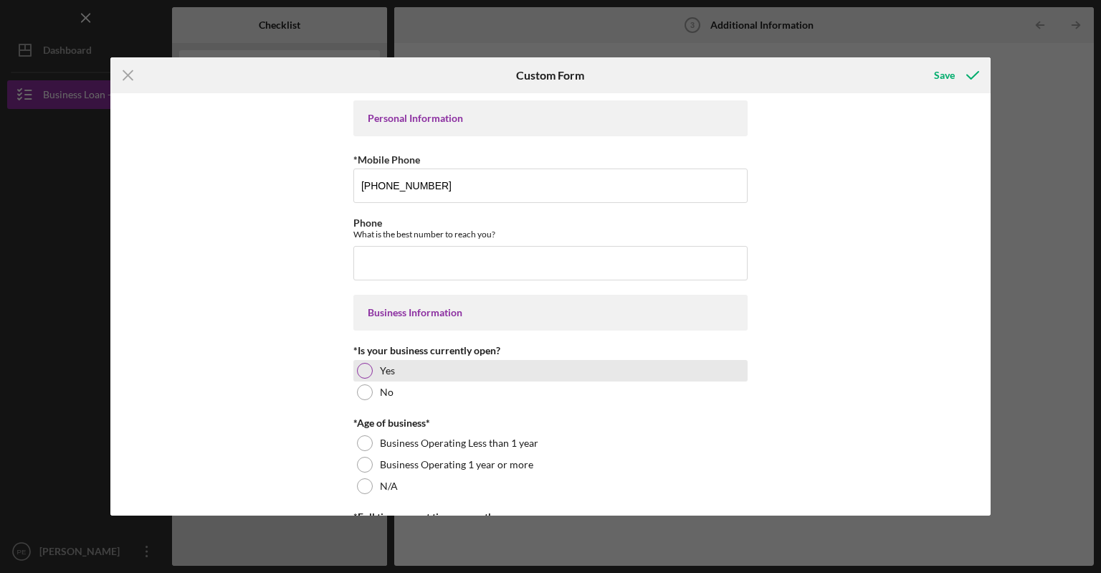
click at [363, 369] on div at bounding box center [365, 371] width 16 height 16
drag, startPoint x: 986, startPoint y: 141, endPoint x: 981, endPoint y: 191, distance: 51.2
click at [981, 191] on div "Personal Information *Mobile Phone [PHONE_NUMBER] Phone What is the best number…" at bounding box center [550, 304] width 881 height 422
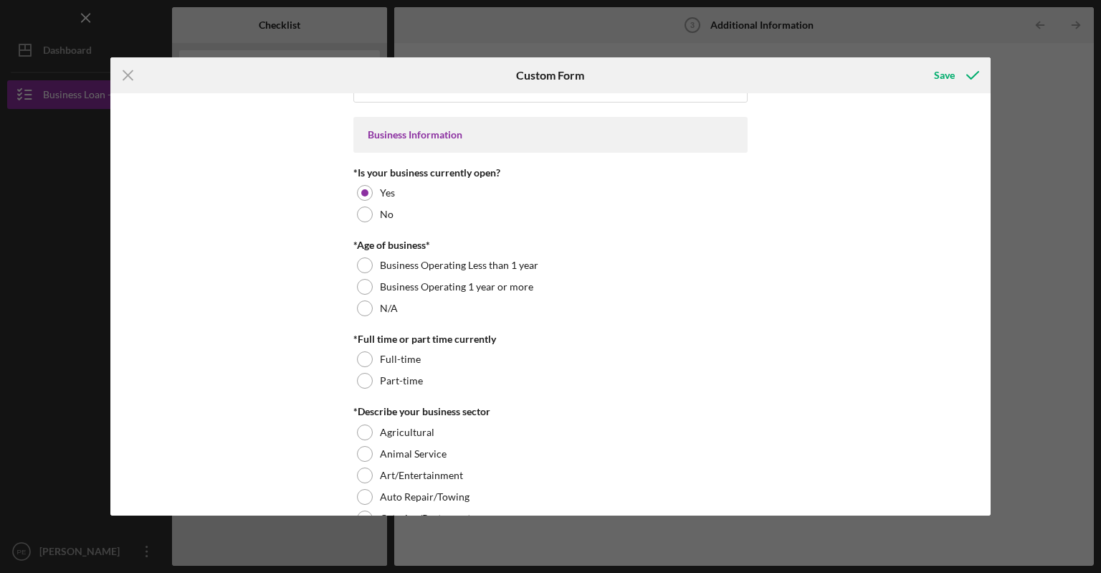
scroll to position [184, 0]
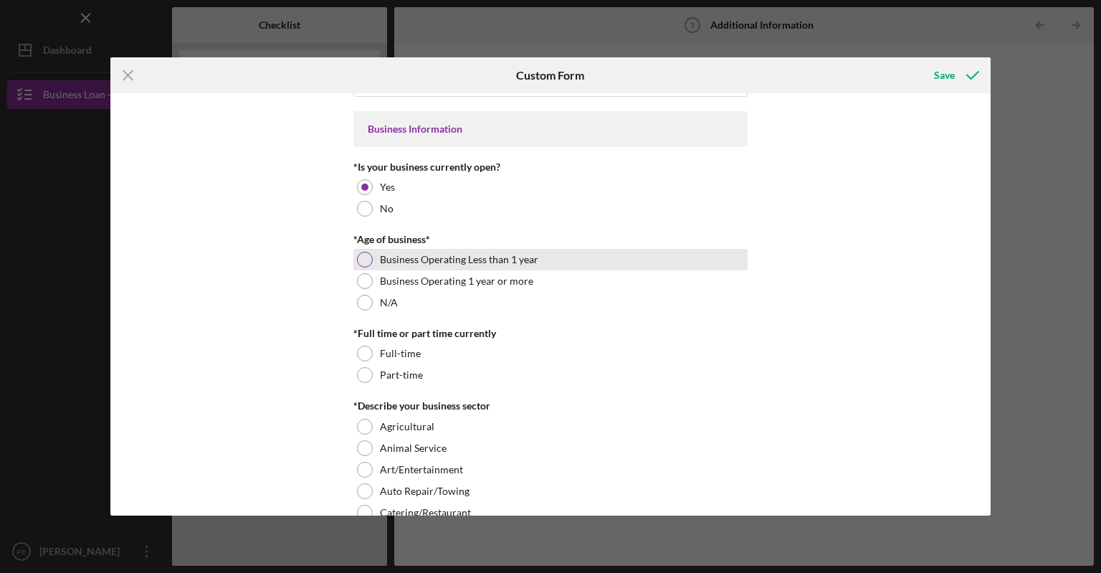
click at [361, 259] on div at bounding box center [365, 260] width 16 height 16
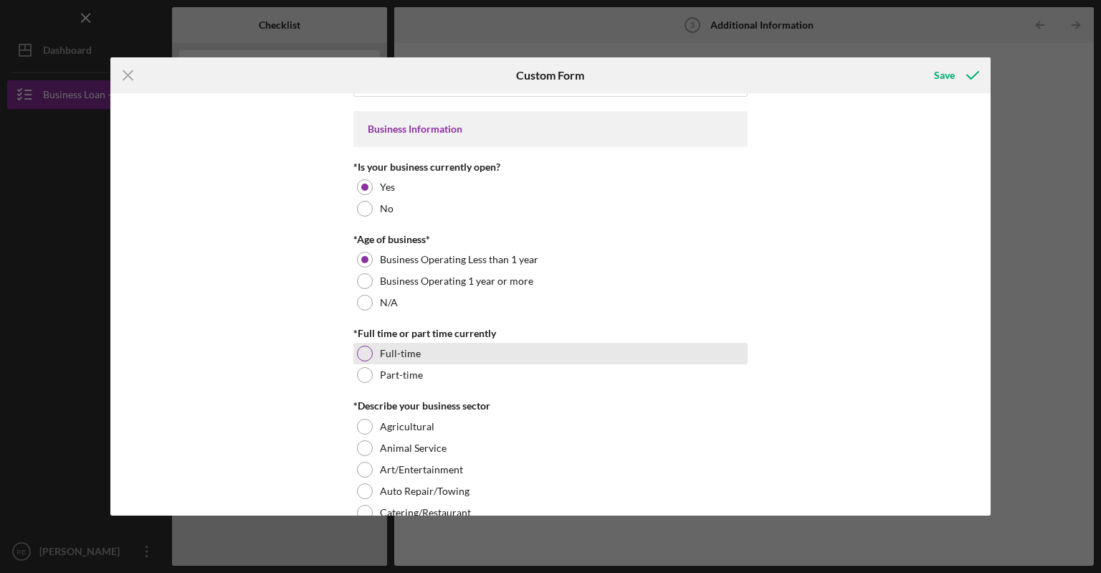
click at [362, 355] on div at bounding box center [365, 354] width 16 height 16
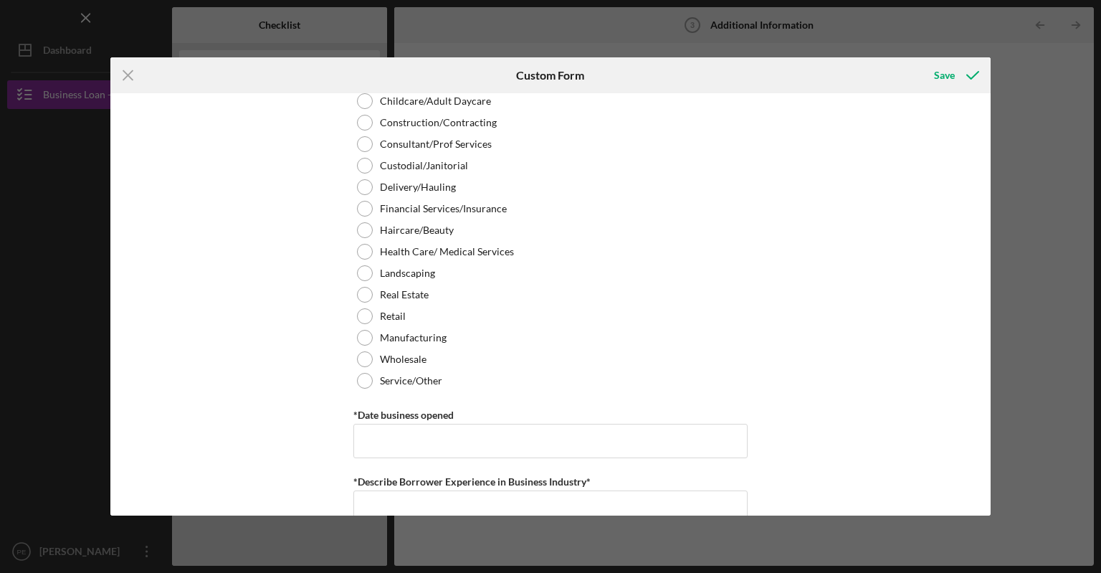
scroll to position [620, 0]
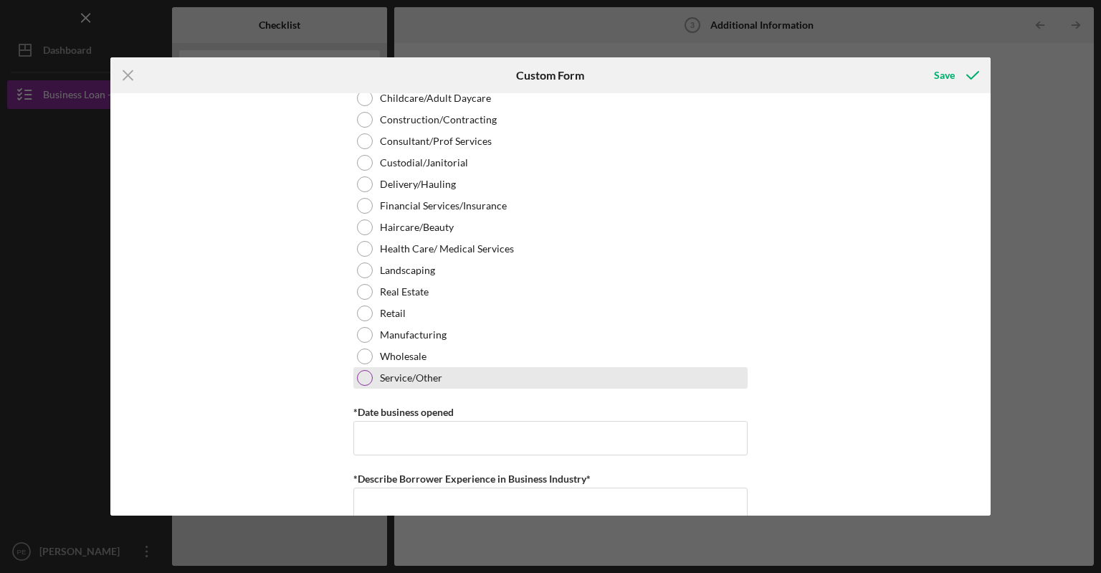
click at [365, 381] on div at bounding box center [365, 378] width 16 height 16
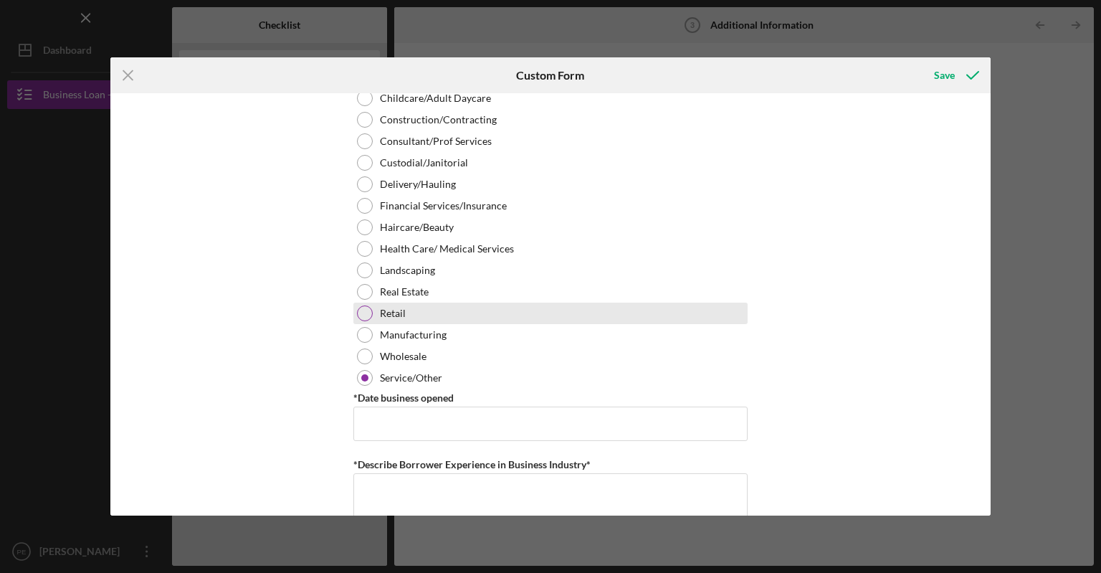
click at [368, 310] on div at bounding box center [365, 313] width 16 height 16
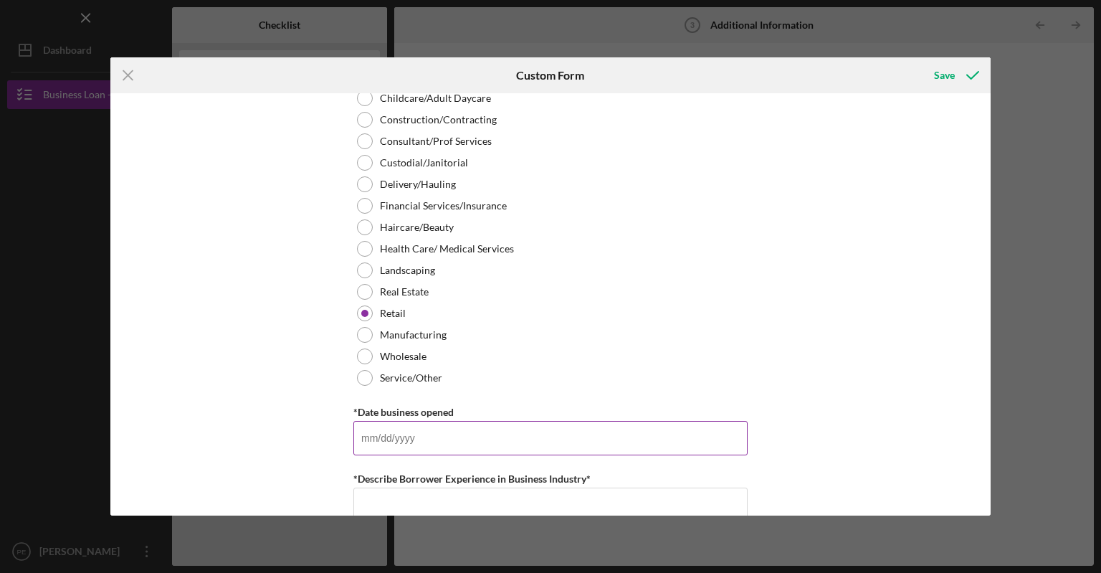
click at [443, 423] on input "*Date business opened" at bounding box center [551, 438] width 394 height 34
type input "03/10/2025"
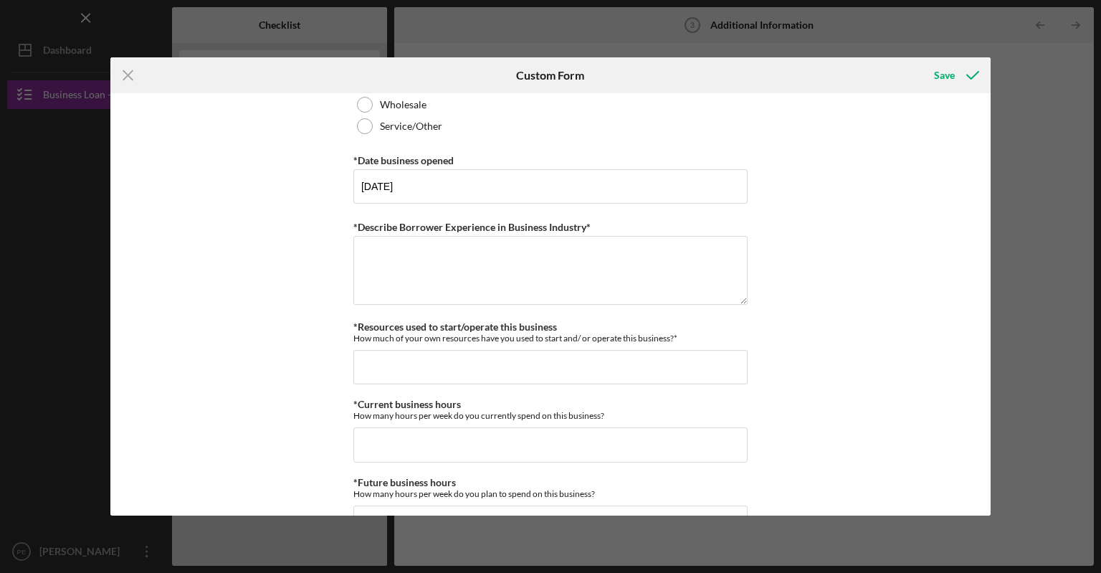
scroll to position [882, 0]
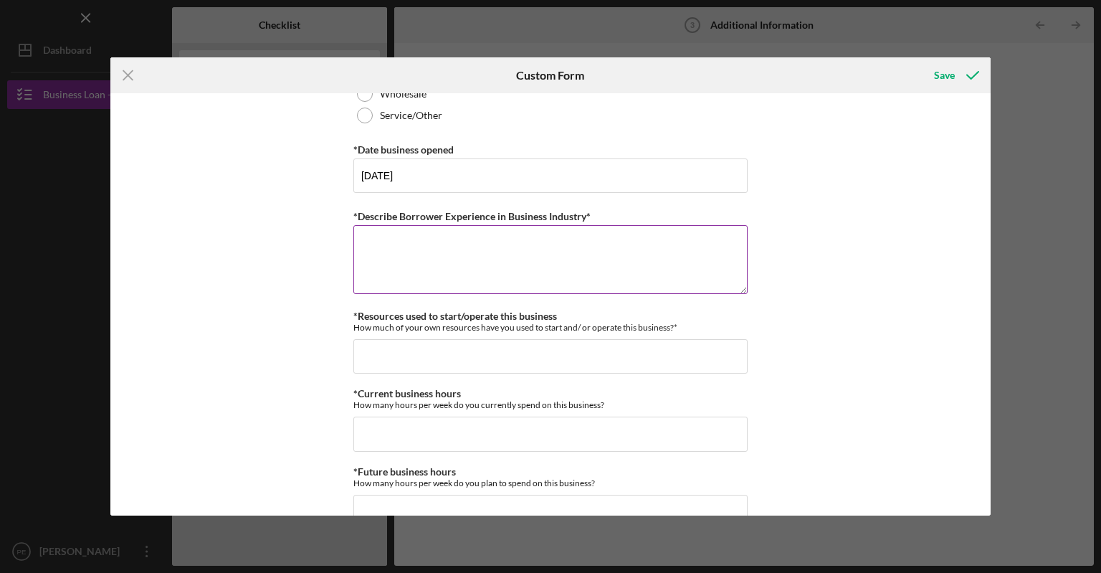
click at [393, 248] on textarea "*Describe Borrower Experience in Business Industry*" at bounding box center [551, 259] width 394 height 69
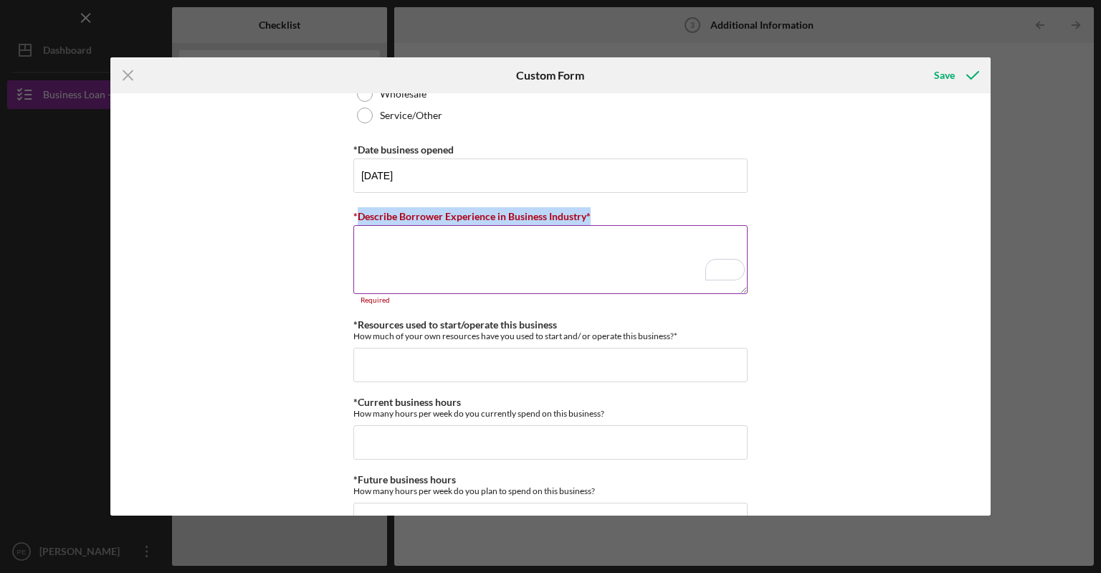
drag, startPoint x: 354, startPoint y: 214, endPoint x: 620, endPoint y: 220, distance: 266.1
click at [620, 220] on div "*Describe Borrower Experience in Business Industry*" at bounding box center [551, 216] width 394 height 18
copy label "Describe Borrower Experience in Business Industry*"
click at [379, 214] on label "*Describe Borrower Experience in Business Industry*" at bounding box center [472, 216] width 237 height 12
click at [379, 225] on textarea "*Describe Borrower Experience in Business Industry*" at bounding box center [551, 259] width 394 height 69
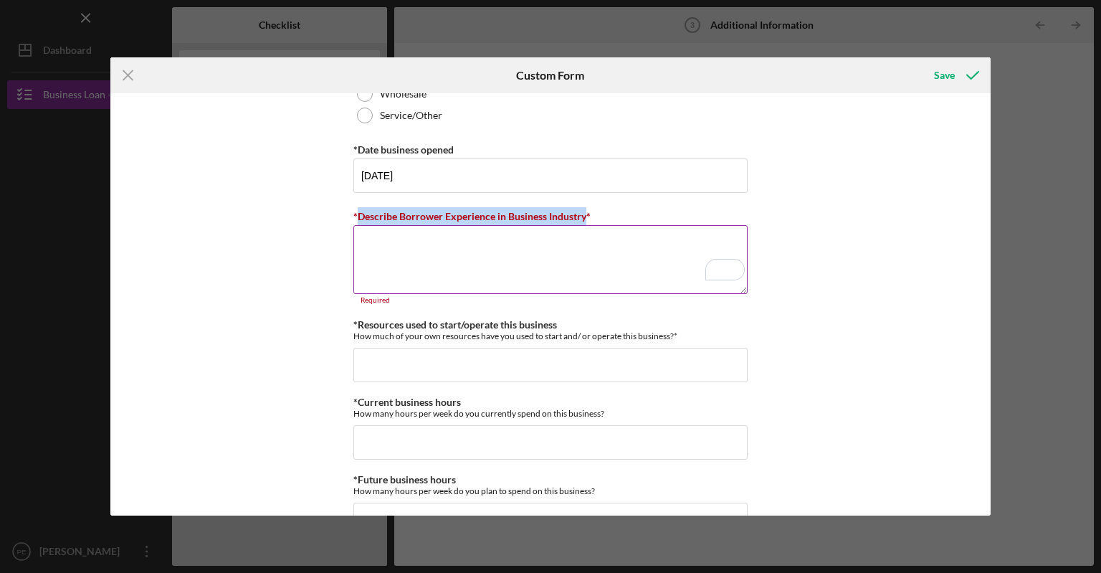
drag, startPoint x: 356, startPoint y: 216, endPoint x: 586, endPoint y: 217, distance: 229.5
click at [586, 217] on label "*Describe Borrower Experience in Business Industry*" at bounding box center [472, 216] width 237 height 12
copy label "Describe Borrower Experience in Business Industry"
click at [361, 233] on textarea "*Describe Borrower Experience in Business Industry*" at bounding box center [551, 259] width 394 height 69
paste textarea "The Borrower Experience in the business industry is the journey a customer goes…"
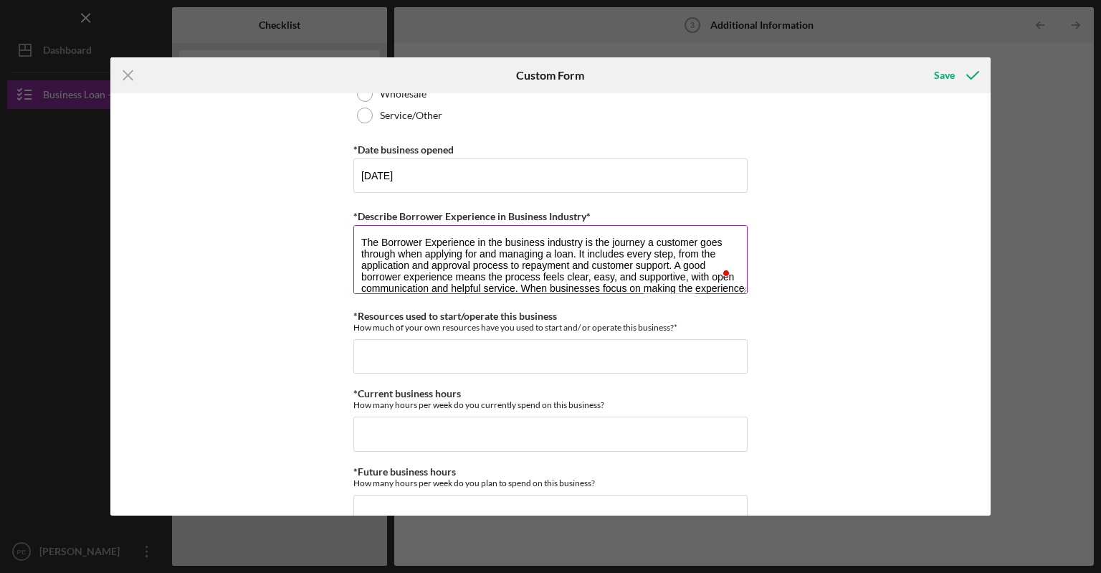
scroll to position [0, 0]
click at [359, 229] on textarea "The Borrower Experience in the business industry is the journey a customer goes…" at bounding box center [551, 259] width 394 height 69
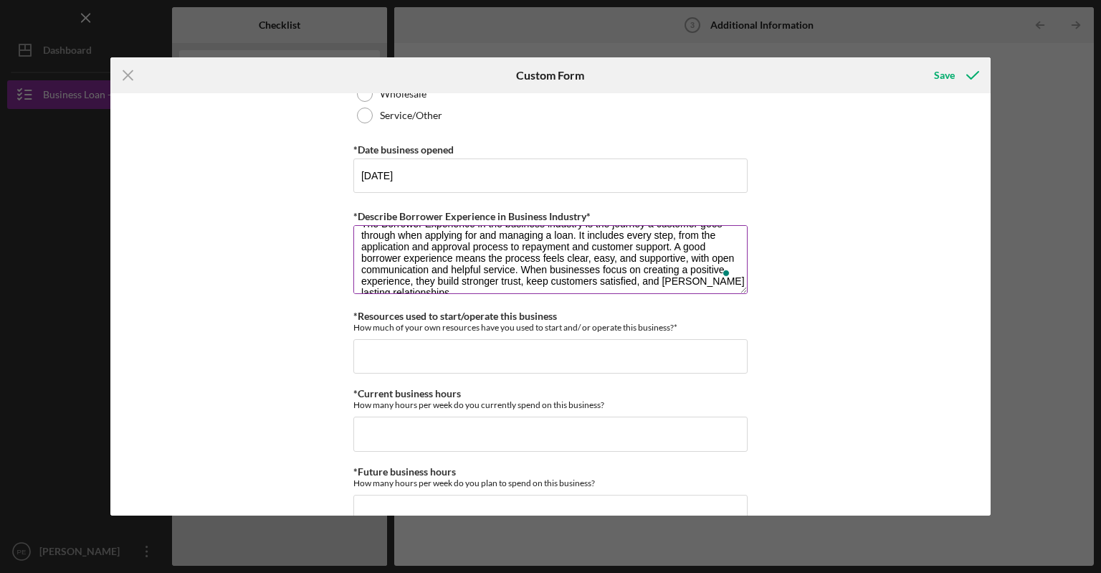
scroll to position [29, 0]
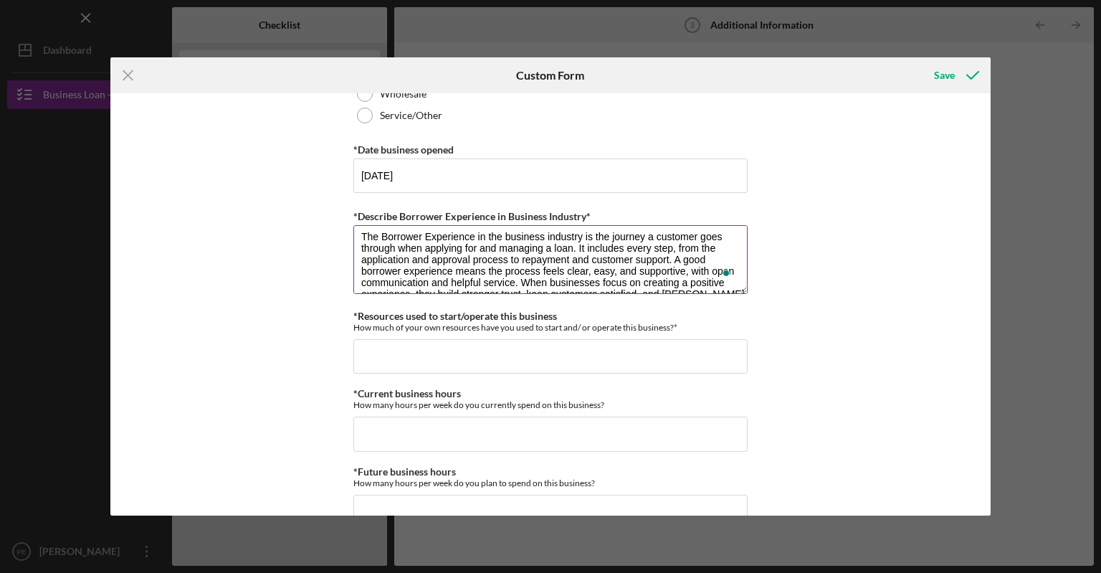
click at [671, 257] on textarea "The Borrower Experience in the business industry is the journey a customer goes…" at bounding box center [551, 259] width 394 height 69
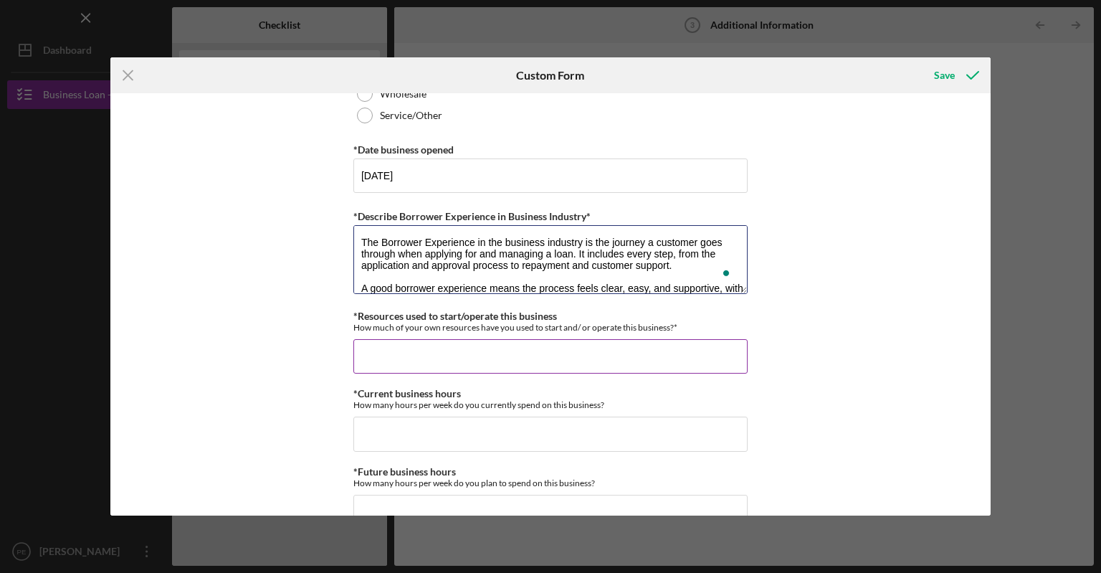
type textarea "The Borrower Experience in the business industry is the journey a customer goes…"
click at [370, 351] on input "*Resources used to start/operate this business" at bounding box center [551, 356] width 394 height 34
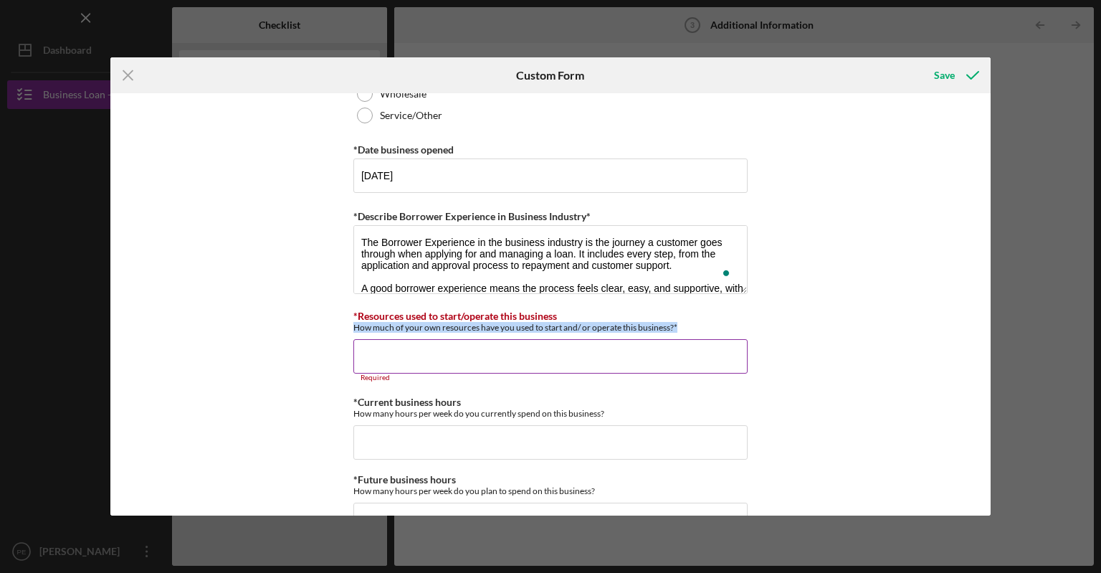
drag, startPoint x: 350, startPoint y: 326, endPoint x: 690, endPoint y: 325, distance: 339.9
click at [690, 325] on div "Personal Information *Mobile Phone (314) 225-6481 Phone What is the best number…" at bounding box center [550, 304] width 881 height 422
copy div "How much of your own resources have you used to start and/ or operate this busi…"
click at [386, 349] on input "*Resources used to start/operate this business" at bounding box center [551, 356] width 394 height 34
paste input "$"
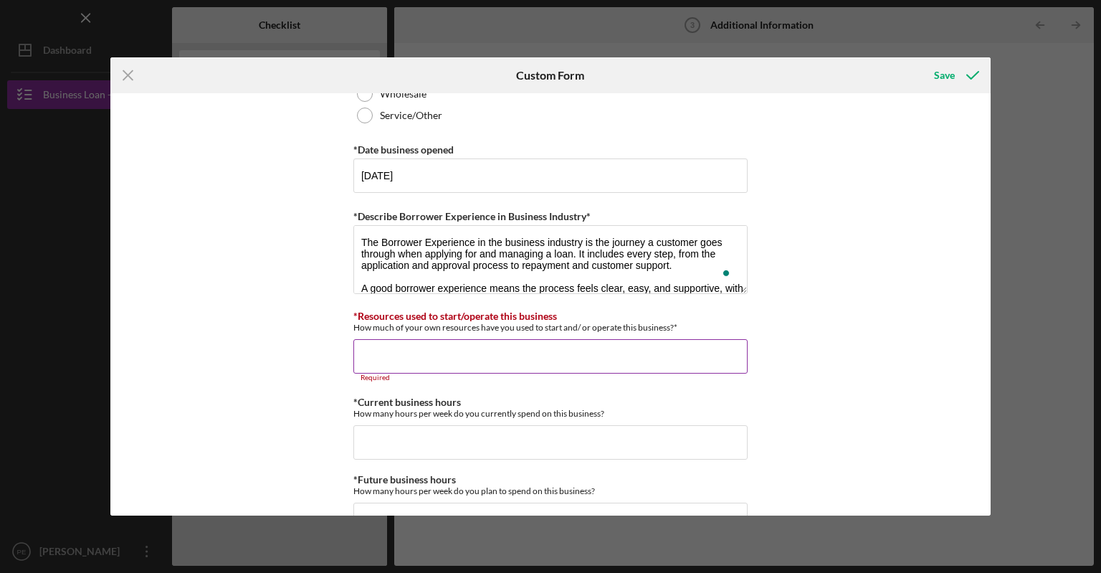
type input "$"
paste input "$"
type input "$"
paste input "$"
type input "$"
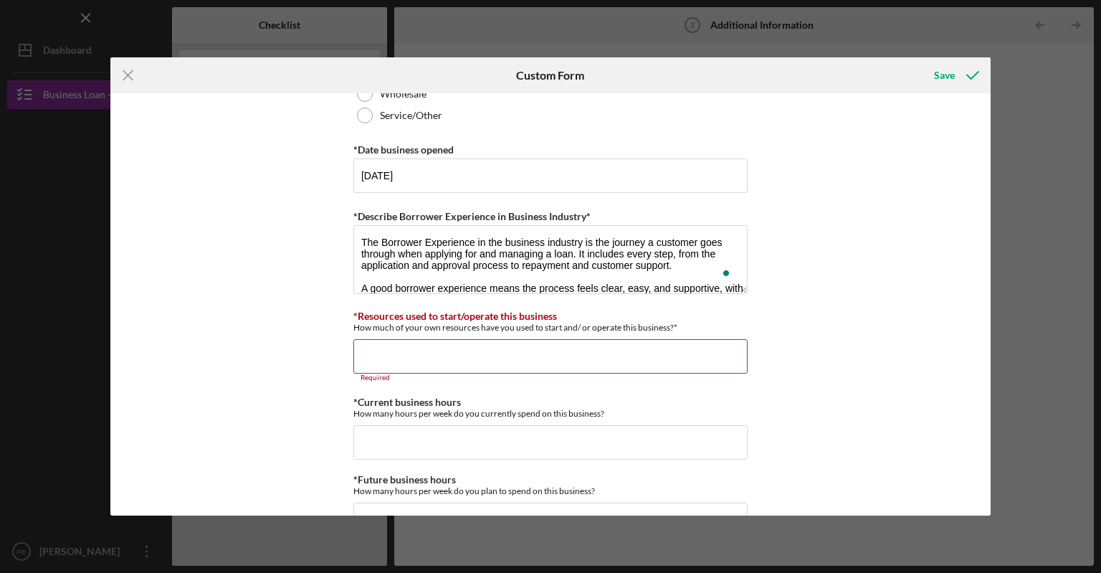
click at [381, 351] on input "*Resources used to start/operate this business" at bounding box center [551, 356] width 394 height 34
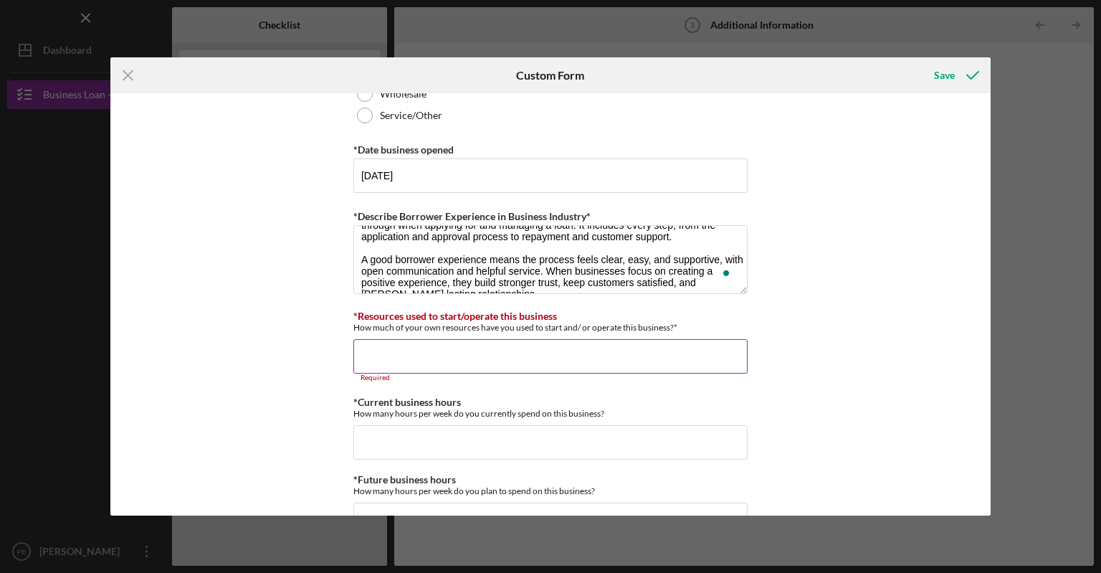
click at [372, 354] on input "*Resources used to start/operate this business" at bounding box center [551, 356] width 394 height 34
click at [373, 435] on input "*Current business hours" at bounding box center [551, 442] width 394 height 34
click at [391, 353] on input "*Resources used to start/operate this business" at bounding box center [551, 356] width 394 height 34
paste input "$"
type input "$"
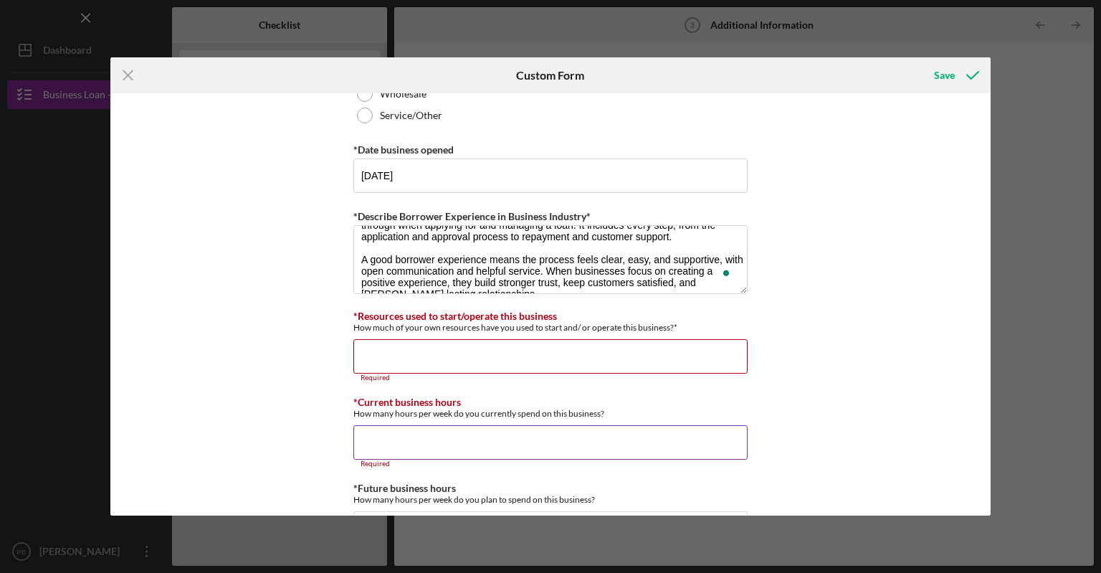
click at [399, 430] on input "*Current business hours" at bounding box center [551, 442] width 394 height 34
type input "10"
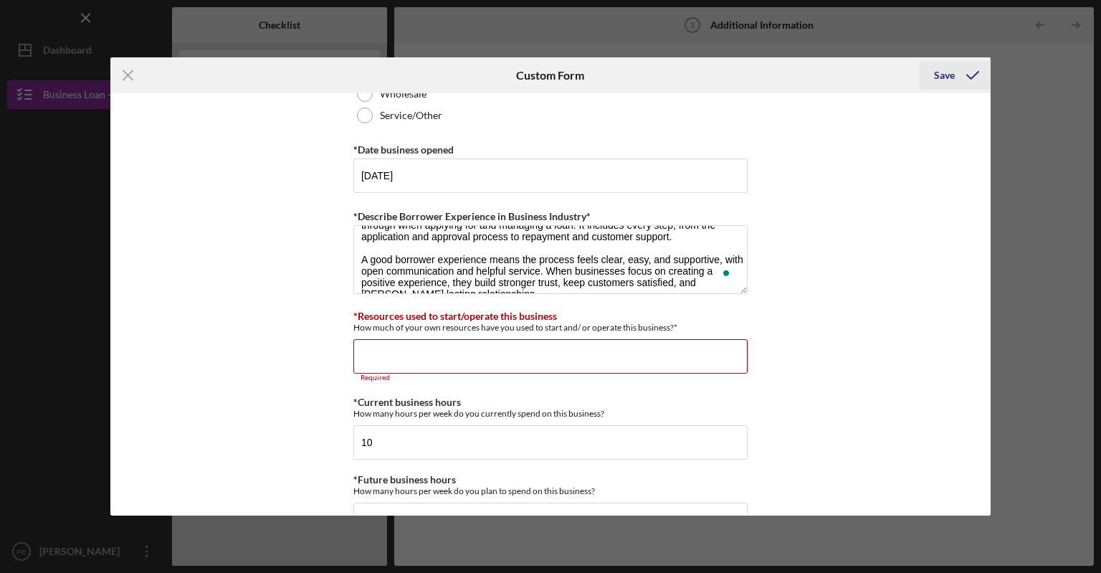
click at [939, 76] on div "Save" at bounding box center [944, 75] width 21 height 29
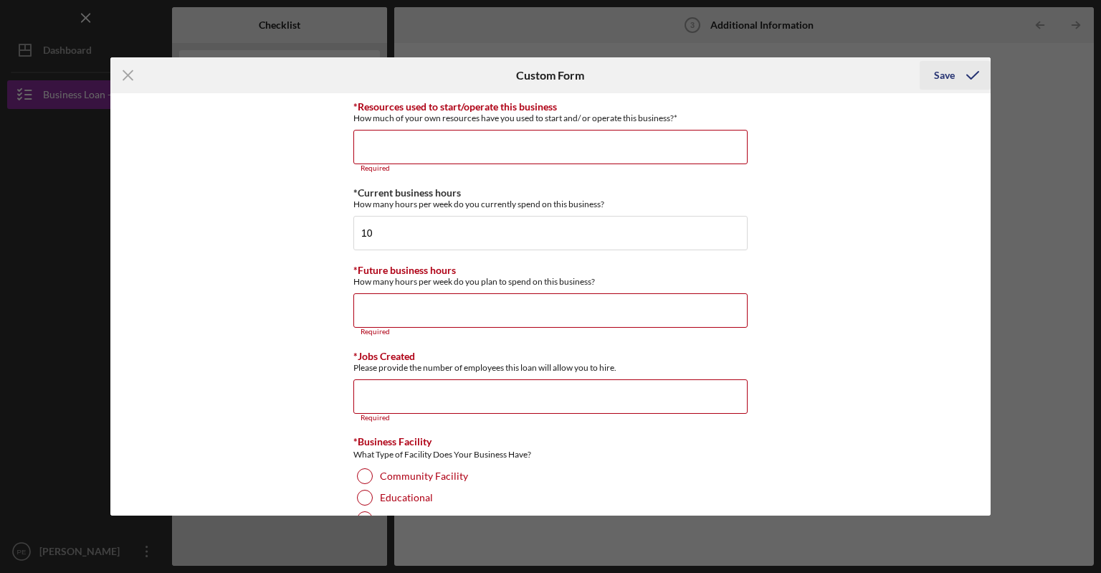
scroll to position [1099, 0]
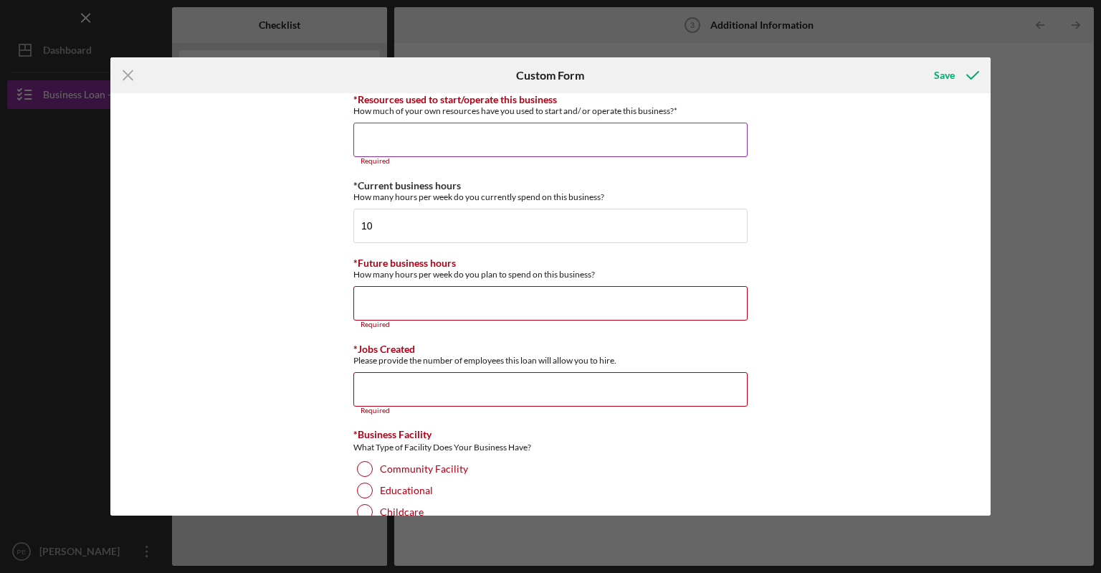
click at [396, 139] on input "*Resources used to start/operate this business" at bounding box center [551, 140] width 394 height 34
drag, startPoint x: 987, startPoint y: 338, endPoint x: 999, endPoint y: 422, distance: 85.5
click at [993, 422] on div "Icon/Menu Close Custom Form Save Personal Information *Mobile Phone (314) 225-6…" at bounding box center [550, 286] width 1101 height 573
click at [376, 386] on input "*Jobs Created" at bounding box center [551, 389] width 394 height 34
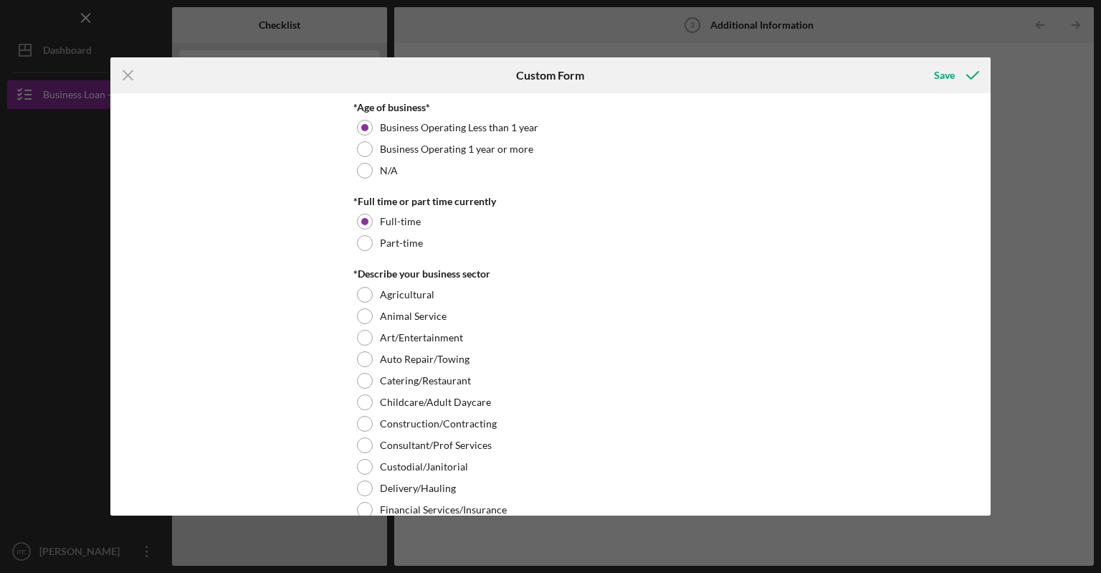
scroll to position [336, 0]
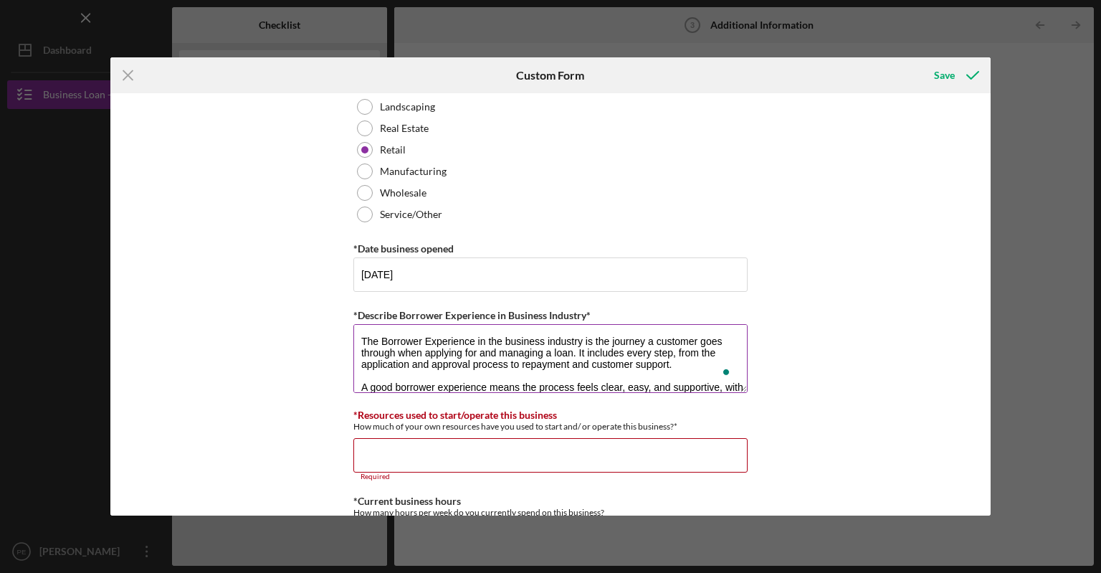
click at [364, 339] on textarea "The Borrower Experience in the business industry is the journey a customer goes…" at bounding box center [551, 358] width 394 height 69
click at [361, 338] on textarea "The Borrower Experience in the business industry is the journey a customer goes…" at bounding box center [551, 358] width 394 height 69
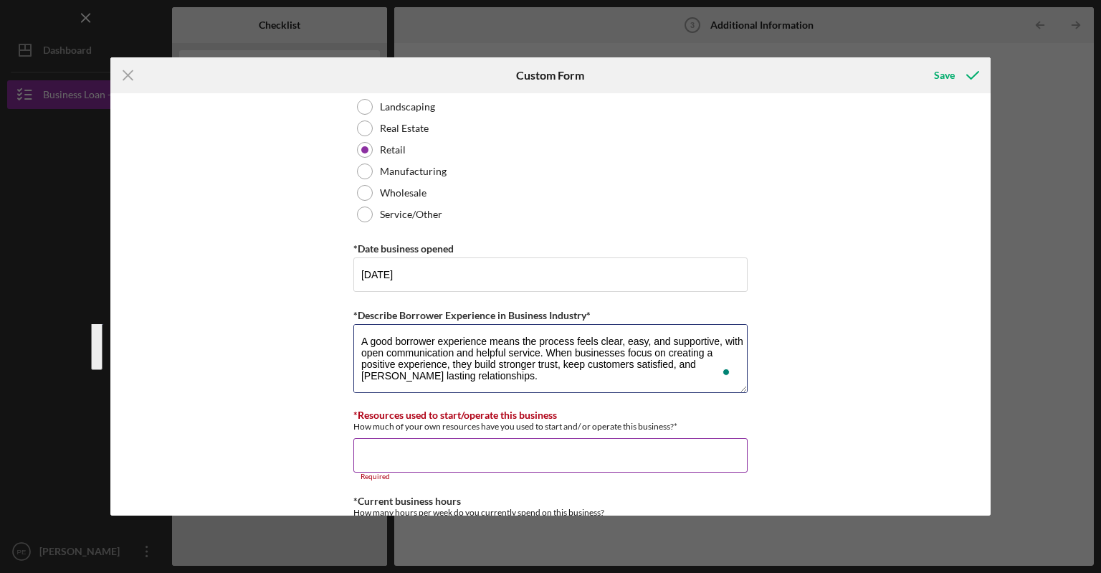
drag, startPoint x: 362, startPoint y: 337, endPoint x: 587, endPoint y: 457, distance: 254.4
click at [587, 457] on div "Personal Information *Mobile Phone (314) 225-6481 Phone What is the best number…" at bounding box center [551, 387] width 394 height 2140
click at [130, 77] on icon "Icon/Menu Close" at bounding box center [128, 75] width 36 height 36
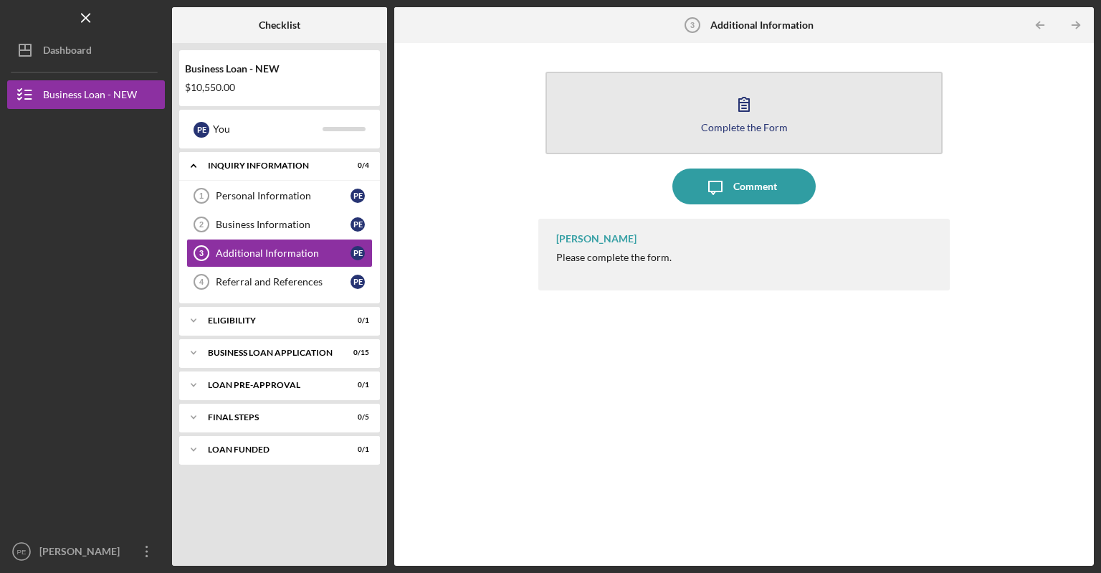
click at [704, 134] on button "Complete the Form Form" at bounding box center [744, 113] width 397 height 82
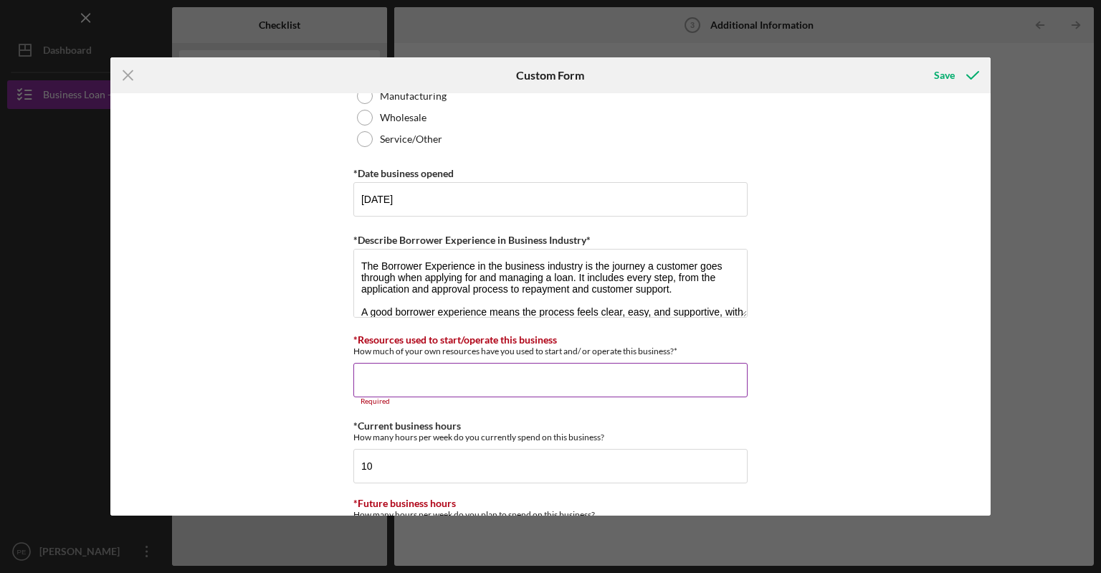
click at [384, 372] on input "*Resources used to start/operate this business" at bounding box center [551, 380] width 394 height 34
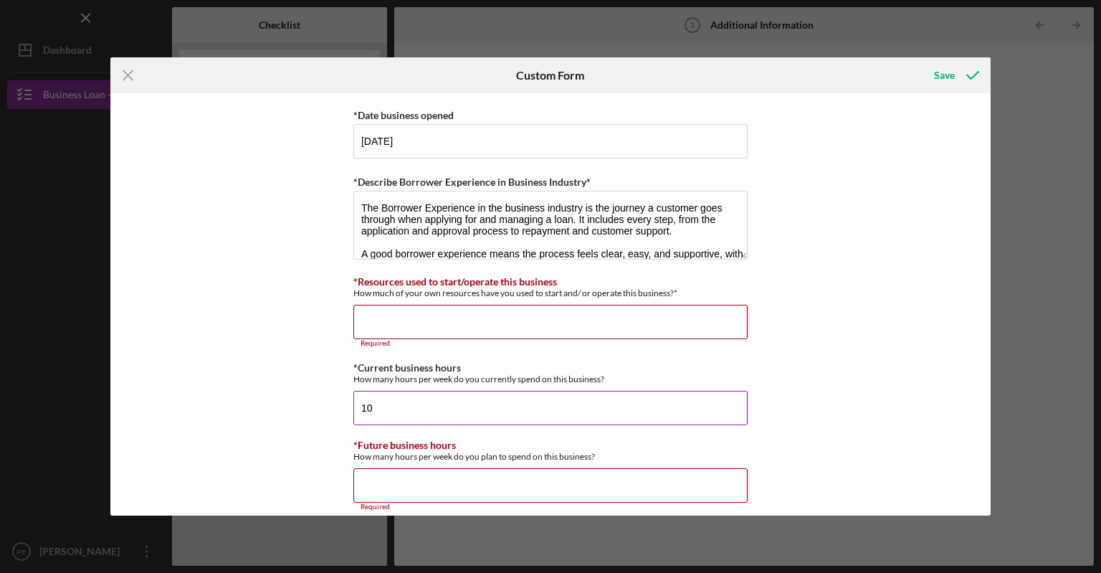
click at [376, 404] on input "10" at bounding box center [551, 408] width 394 height 34
type input "10"
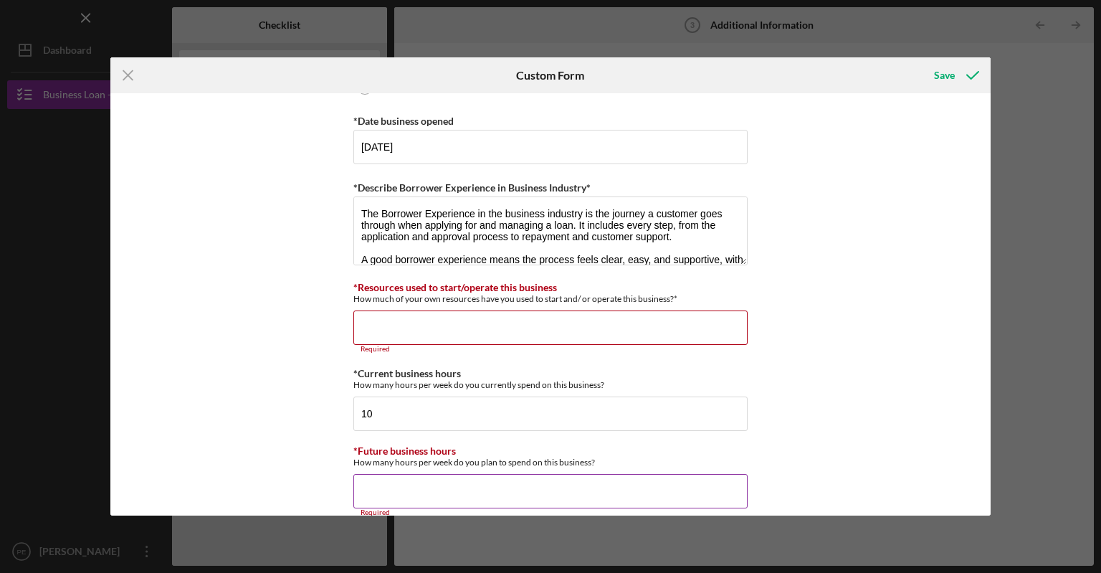
click at [435, 483] on input "*Future business hours" at bounding box center [551, 491] width 394 height 34
type input "20"
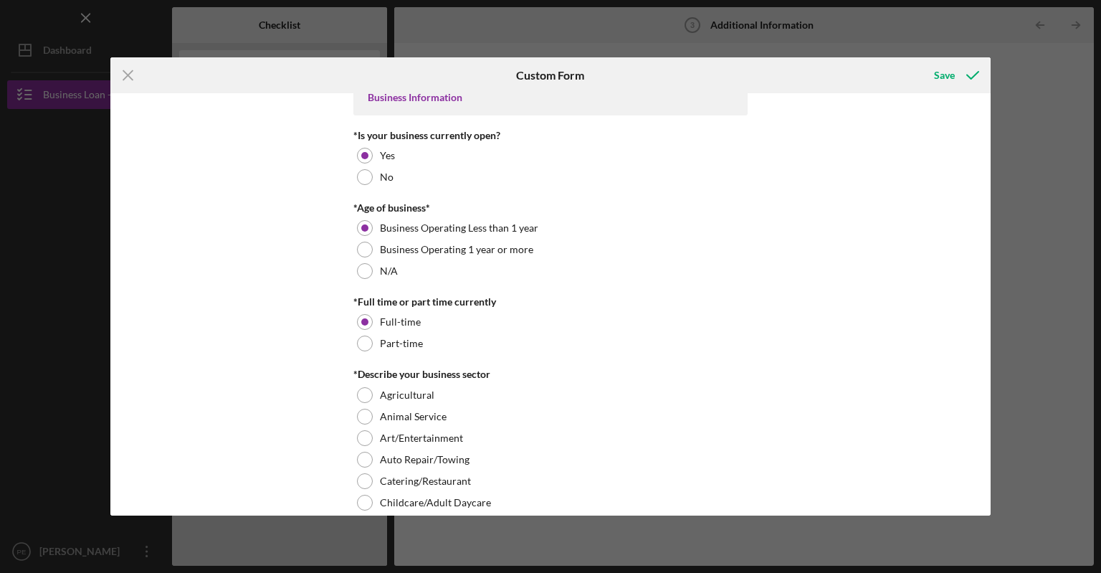
scroll to position [218, 0]
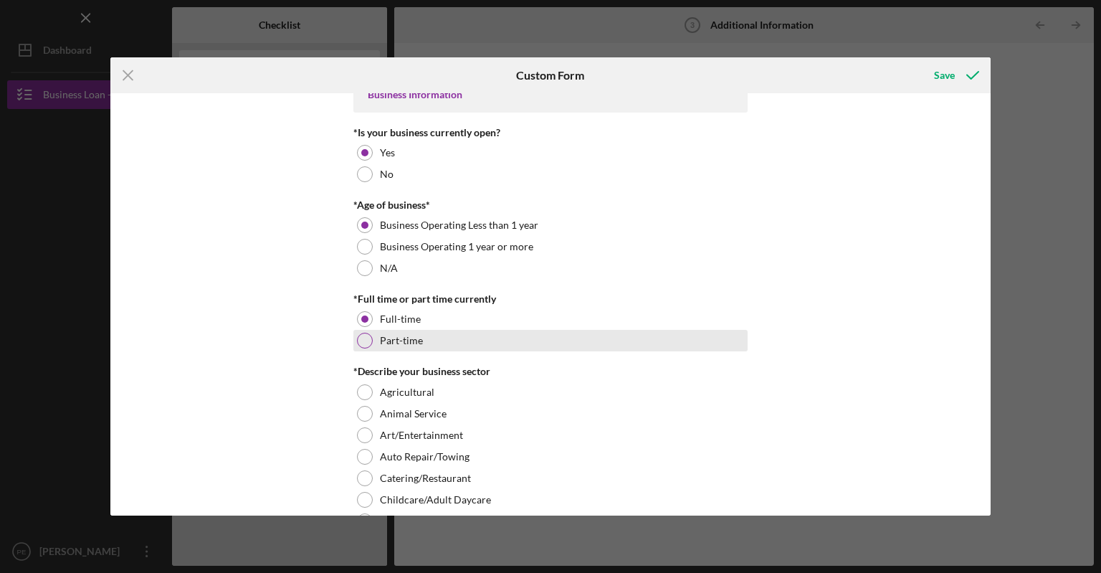
click at [366, 341] on div at bounding box center [365, 341] width 16 height 16
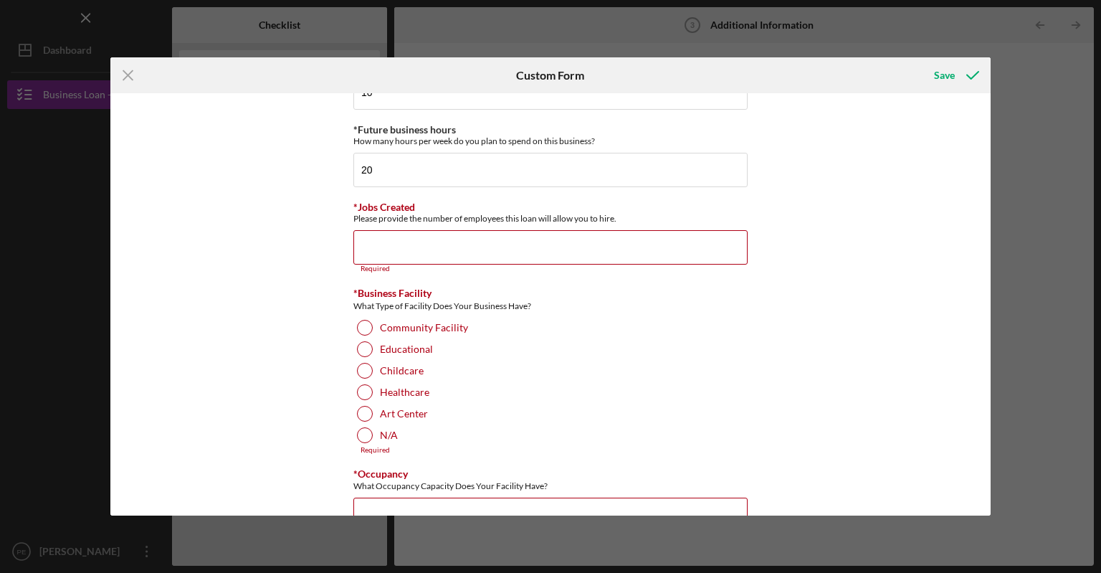
scroll to position [1205, 0]
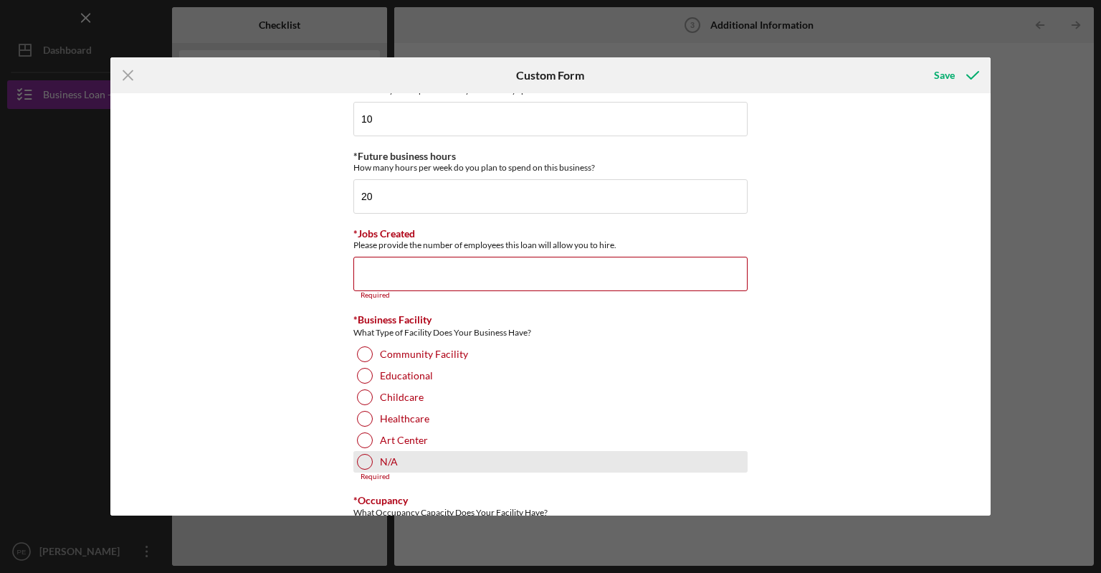
click at [357, 457] on div at bounding box center [365, 462] width 16 height 16
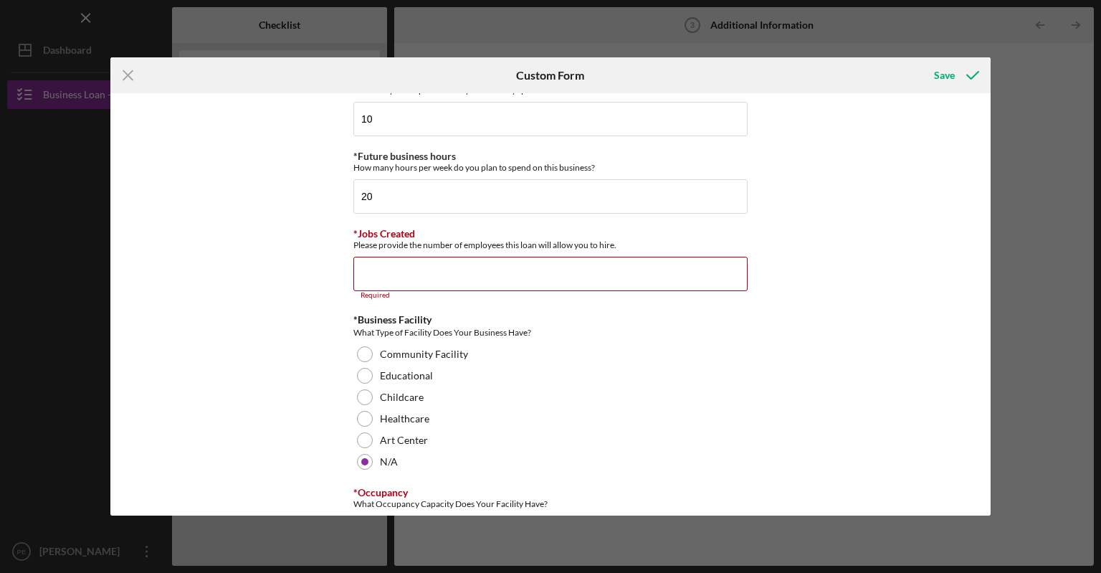
drag, startPoint x: 985, startPoint y: 341, endPoint x: 984, endPoint y: 383, distance: 41.6
click at [984, 383] on div "Personal Information *Mobile Phone (314) 225-6481 Phone What is the best number…" at bounding box center [550, 304] width 881 height 422
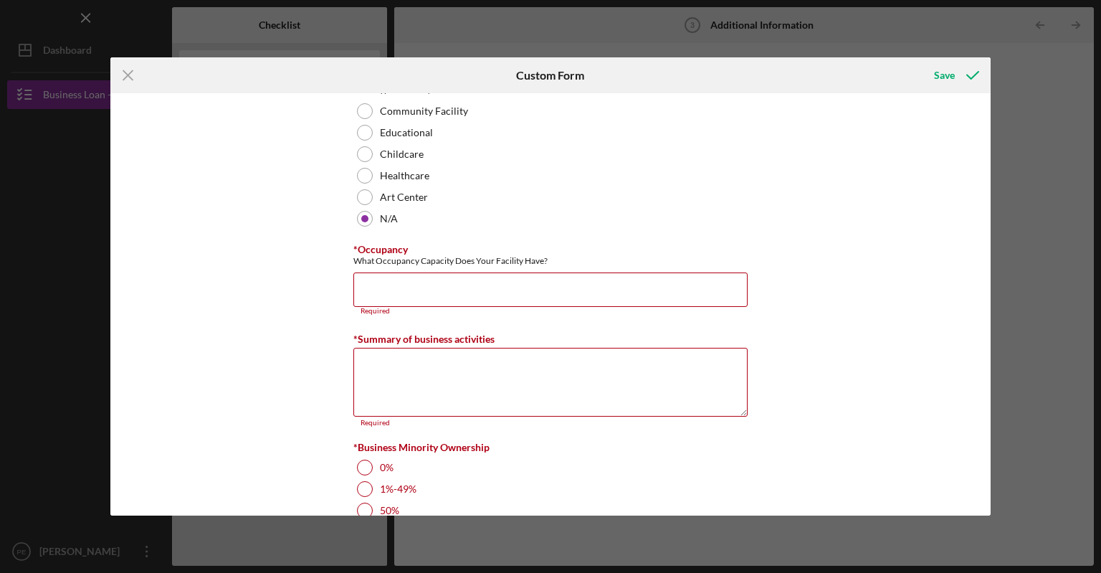
scroll to position [1451, 0]
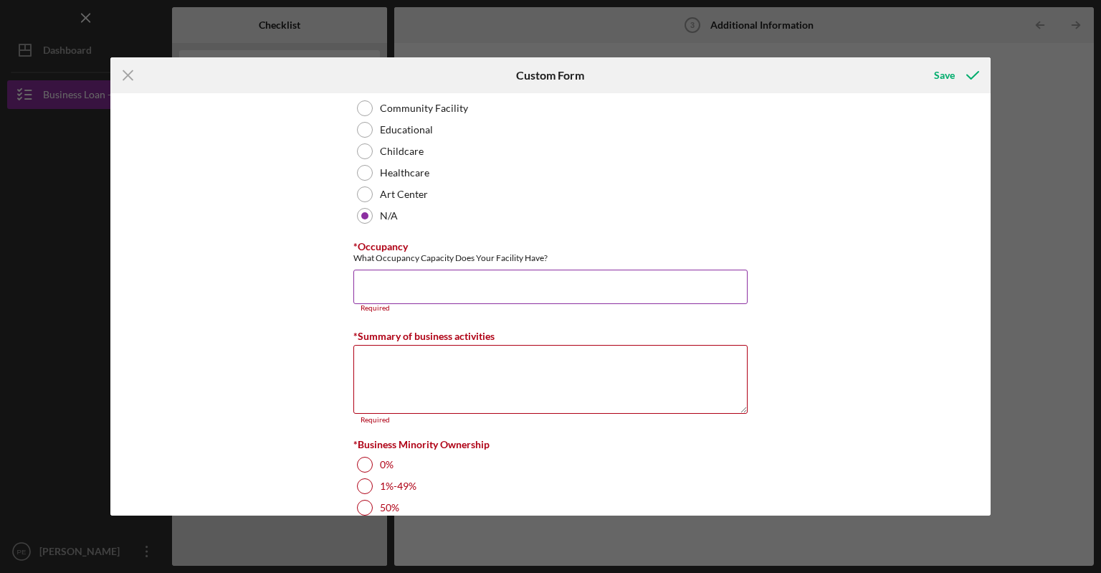
click at [366, 276] on input "*Occupancy" at bounding box center [551, 287] width 394 height 34
click at [366, 275] on input "*Occupancy" at bounding box center [551, 287] width 394 height 34
click at [385, 357] on textarea "*Summary of business activities" at bounding box center [551, 379] width 394 height 69
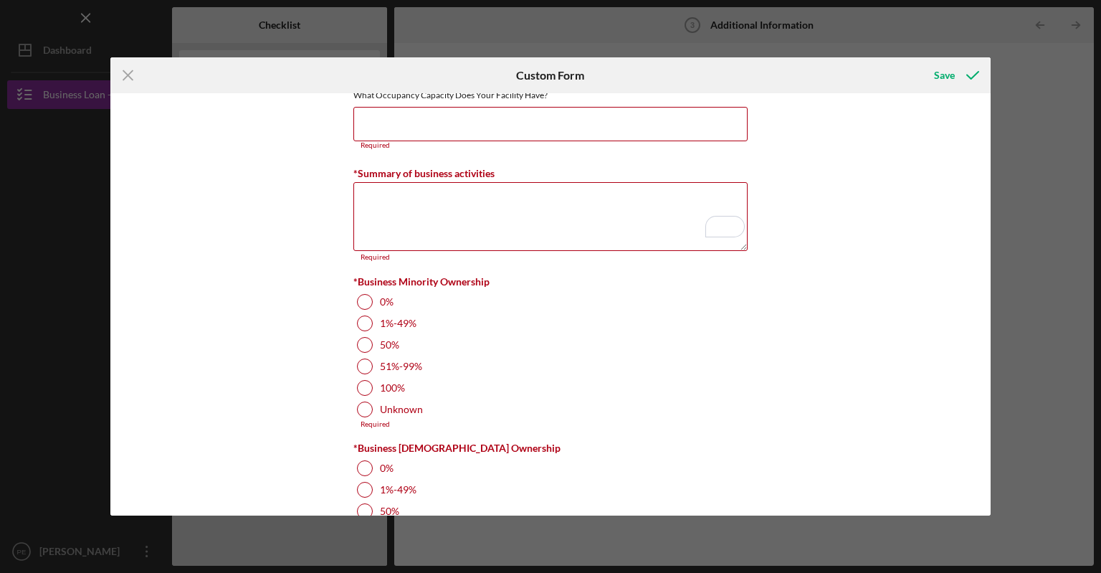
scroll to position [1623, 0]
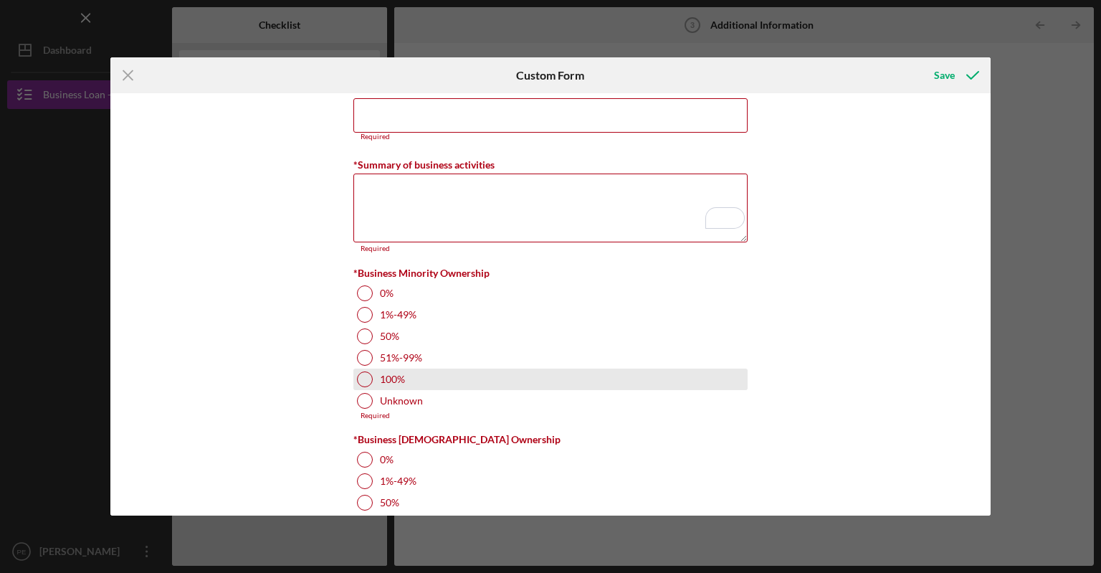
click at [366, 375] on div at bounding box center [365, 379] width 16 height 16
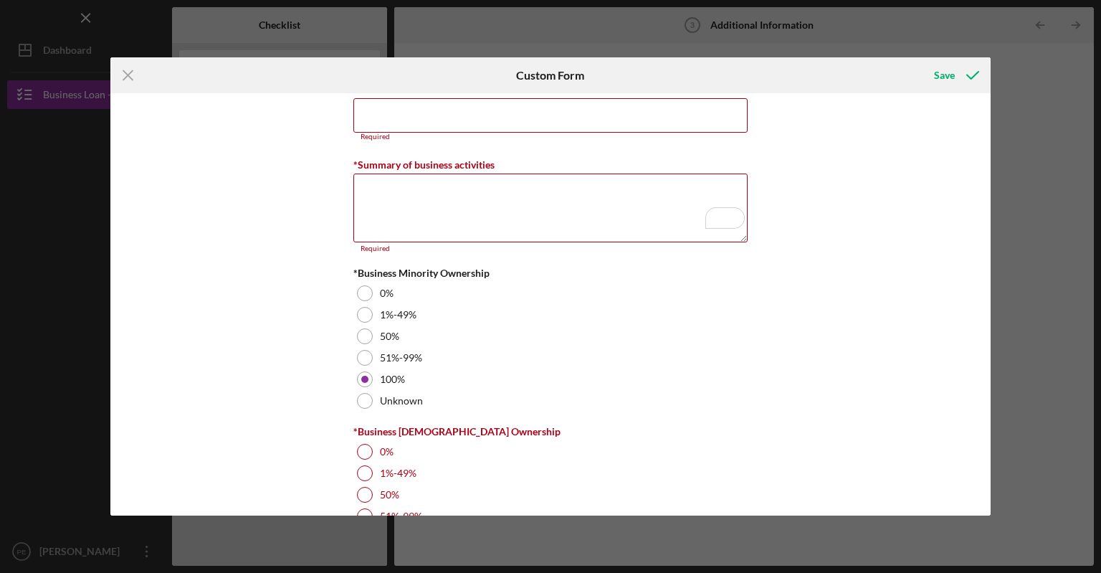
scroll to position [1704, 0]
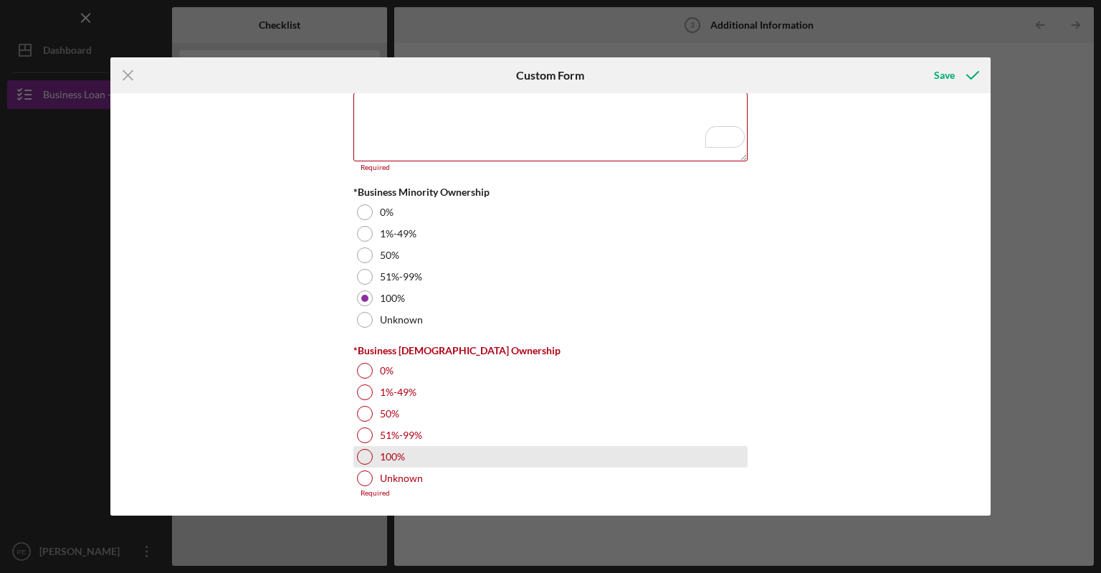
click at [357, 450] on div at bounding box center [365, 457] width 16 height 16
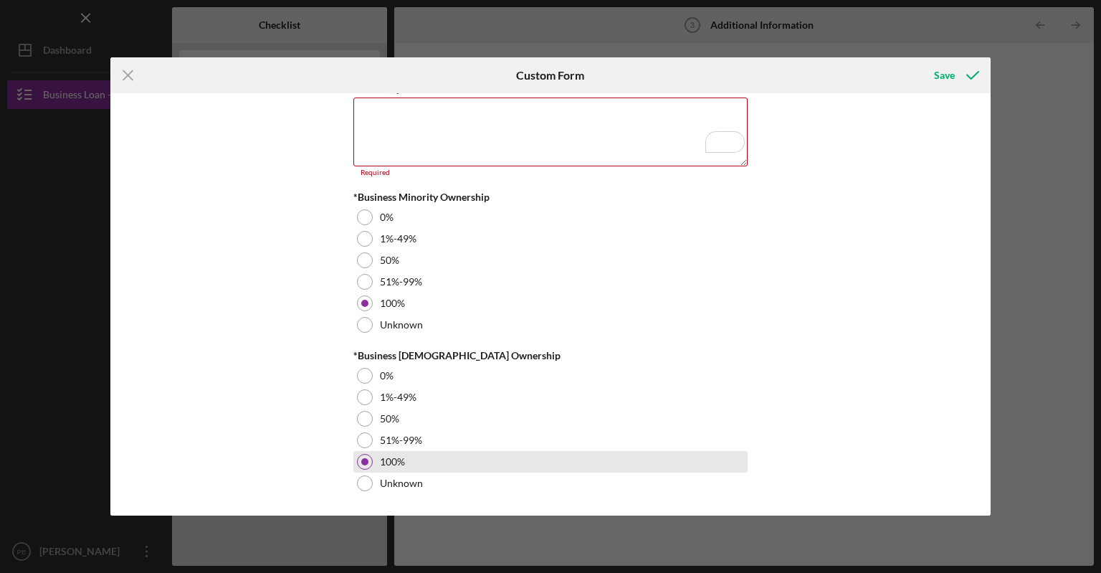
scroll to position [1695, 0]
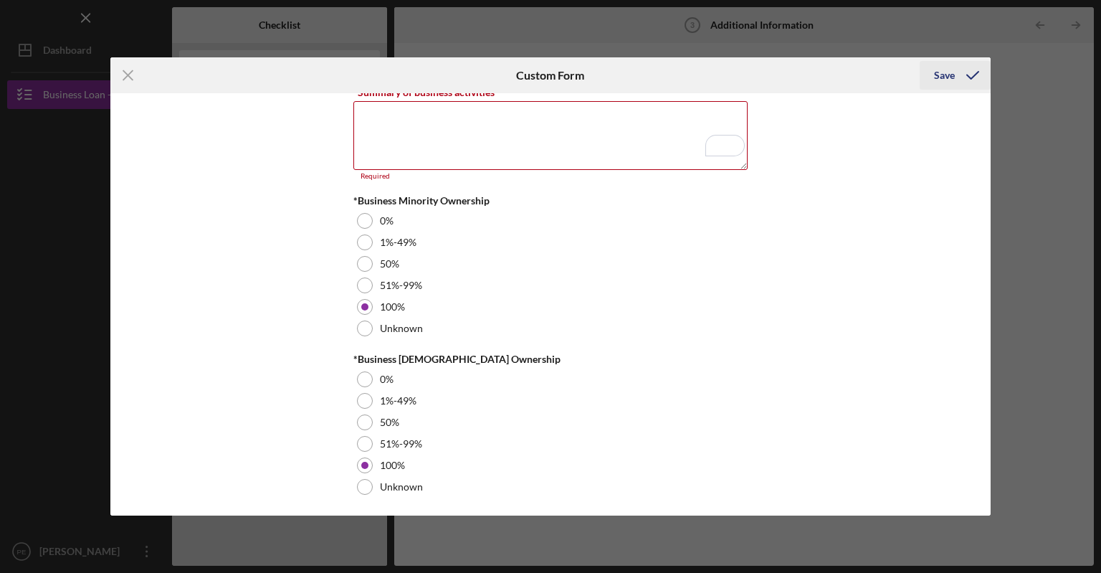
click at [944, 72] on div "Save" at bounding box center [944, 75] width 21 height 29
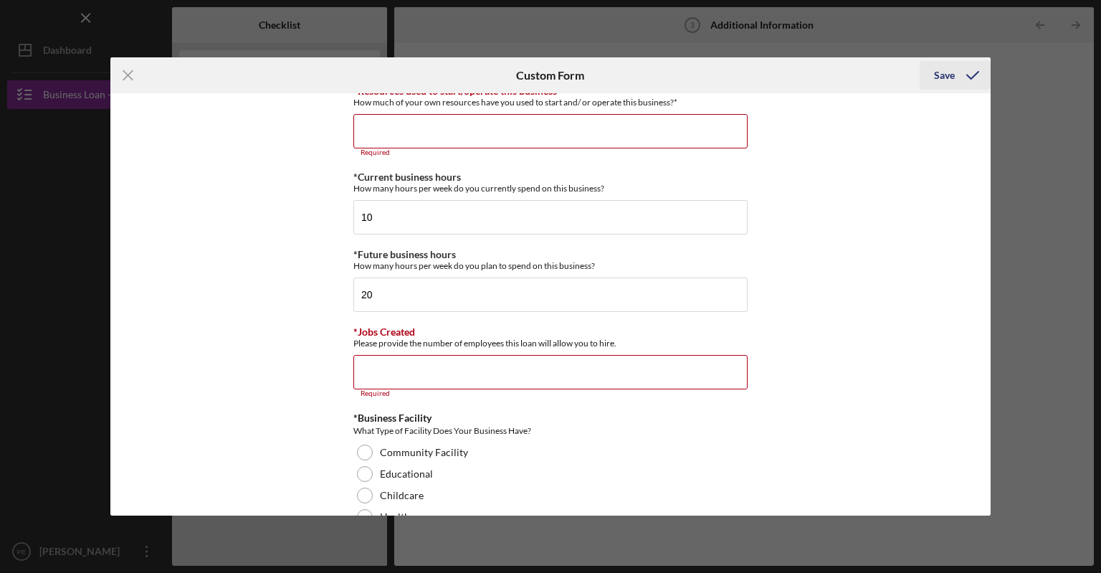
scroll to position [1099, 0]
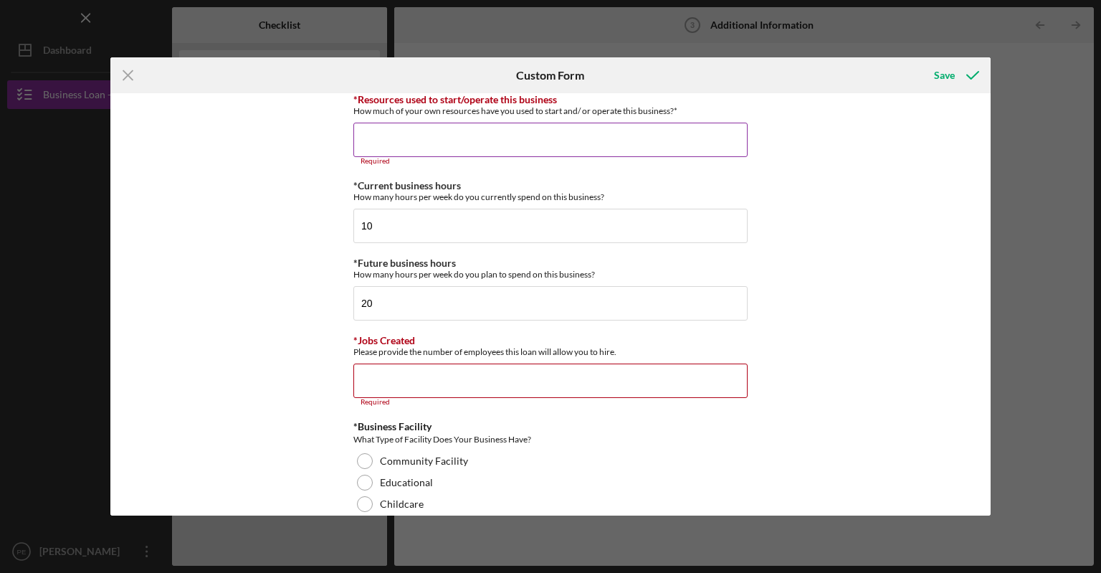
click at [387, 137] on input "*Resources used to start/operate this business" at bounding box center [551, 140] width 394 height 34
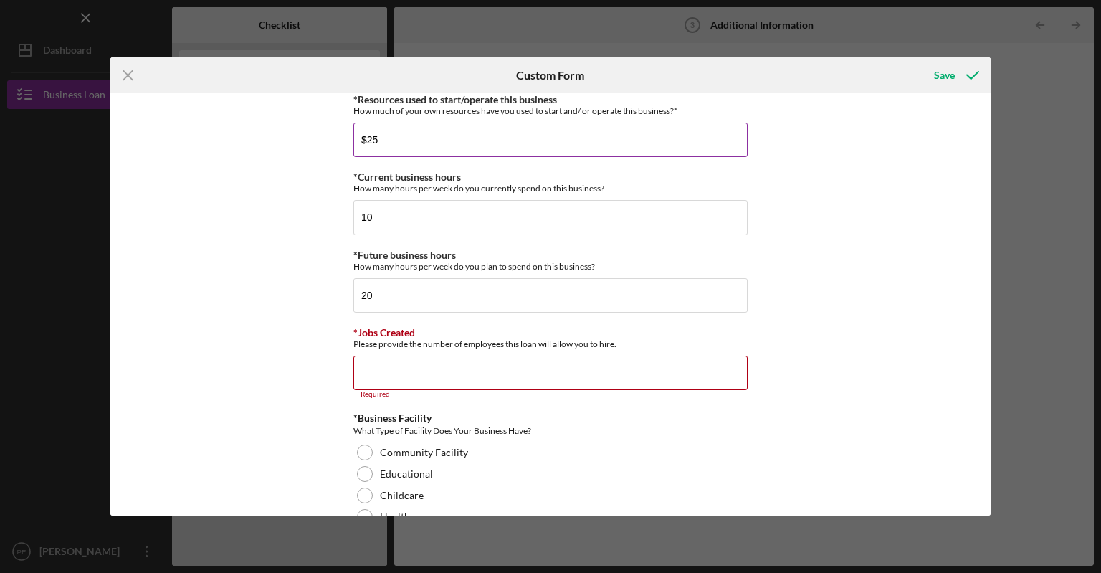
type input "$2"
type input "$2,500"
click at [404, 365] on input "*Jobs Created" at bounding box center [551, 373] width 394 height 34
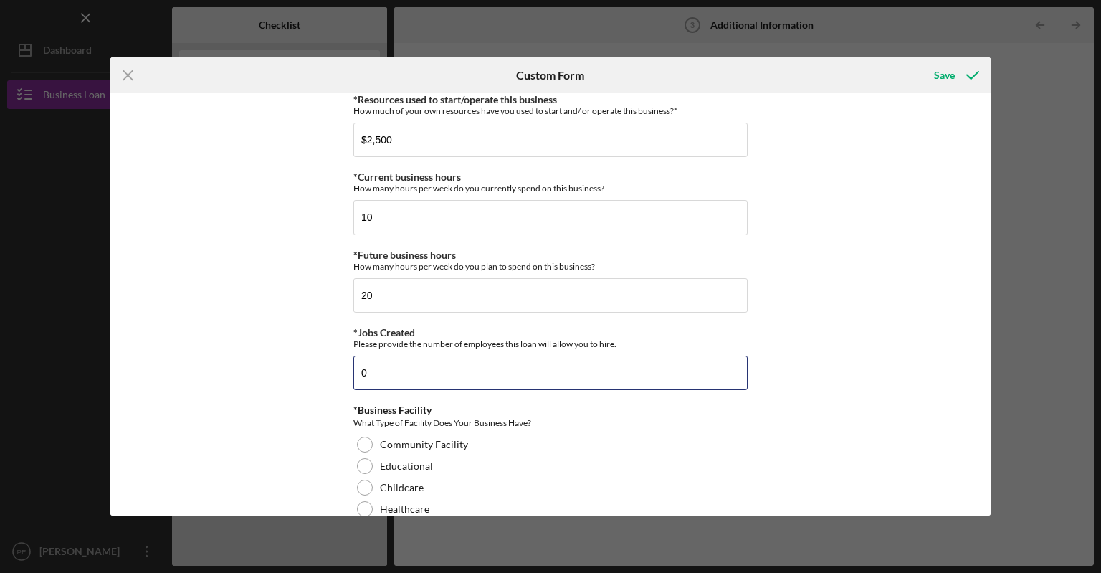
type input "0"
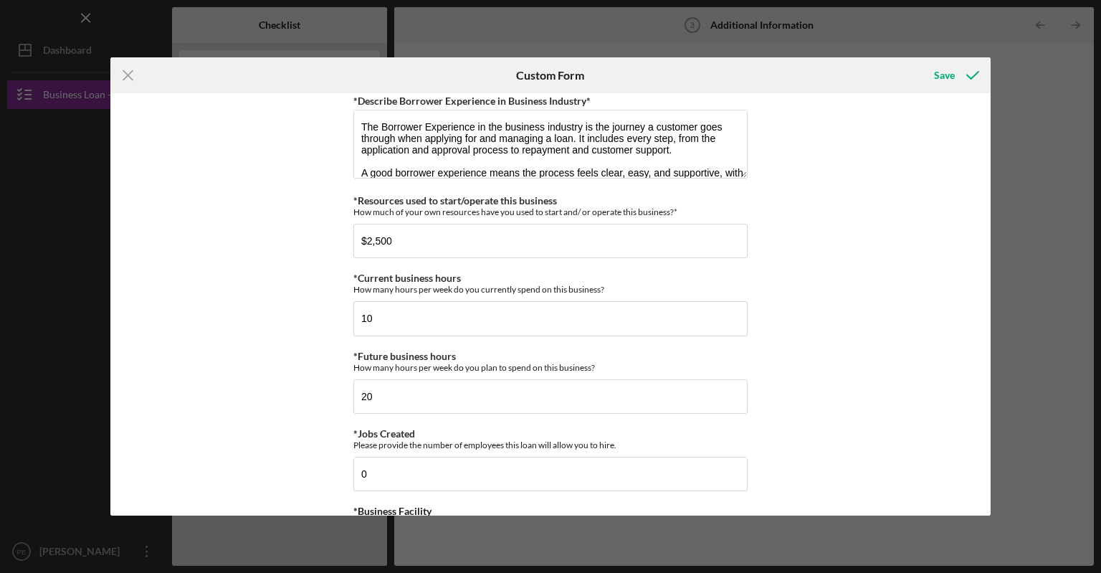
scroll to position [938, 0]
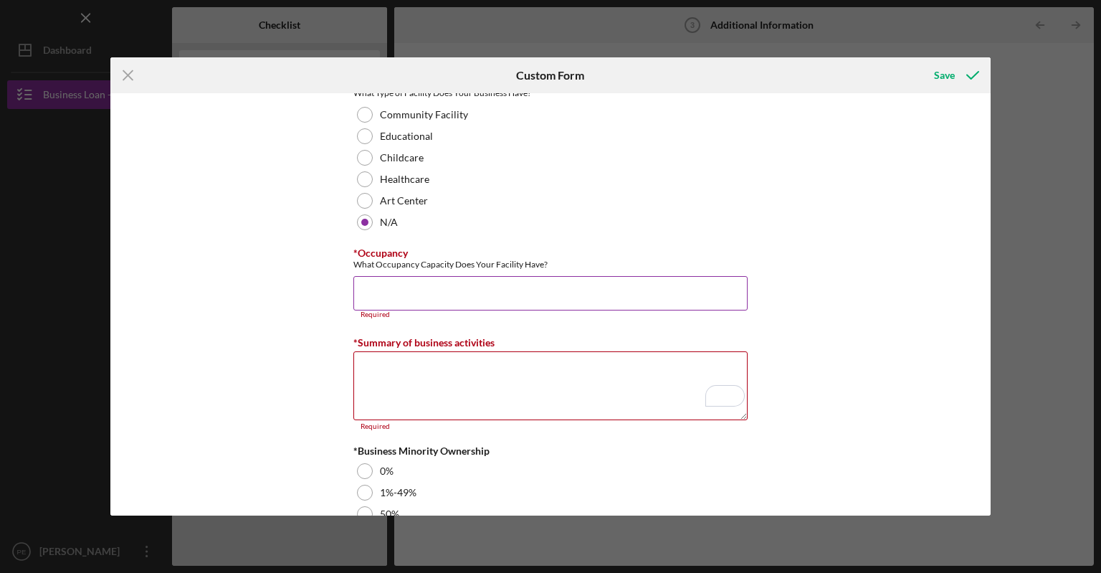
click at [368, 287] on input "*Occupancy" at bounding box center [551, 293] width 394 height 34
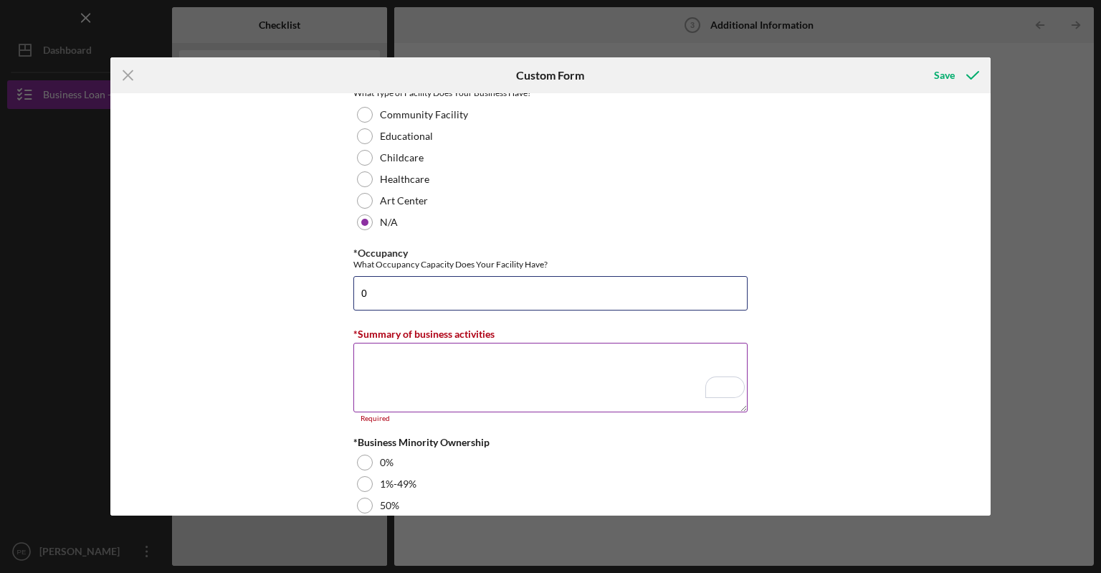
type input "0"
click at [381, 351] on textarea "*Summary of business activities" at bounding box center [551, 377] width 394 height 69
paste textarea "delivers over 350 science-backed health and wellness products with a focus on q…"
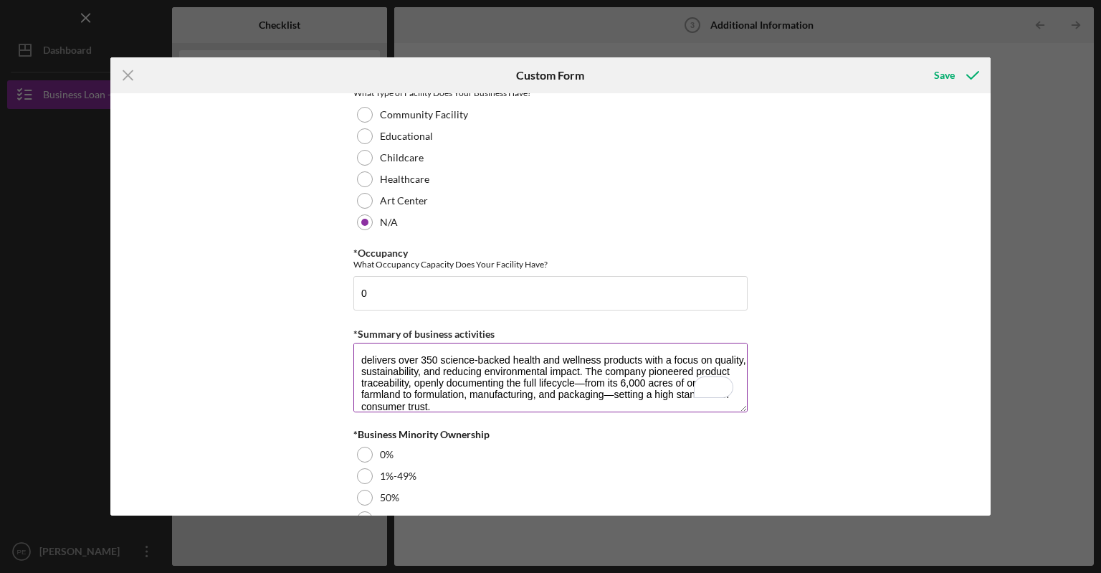
scroll to position [0, 0]
click at [399, 356] on textarea "delivers over 350 science-backed health and wellness products with a focus on q…" at bounding box center [551, 377] width 394 height 69
click at [617, 379] on textarea "Delivering over 350 science-backed health and wellness products with a focus on…" at bounding box center [551, 377] width 394 height 69
click at [648, 389] on textarea "Delivering over 350 science-backed health and wellness products with a focus on…" at bounding box center [551, 377] width 394 height 69
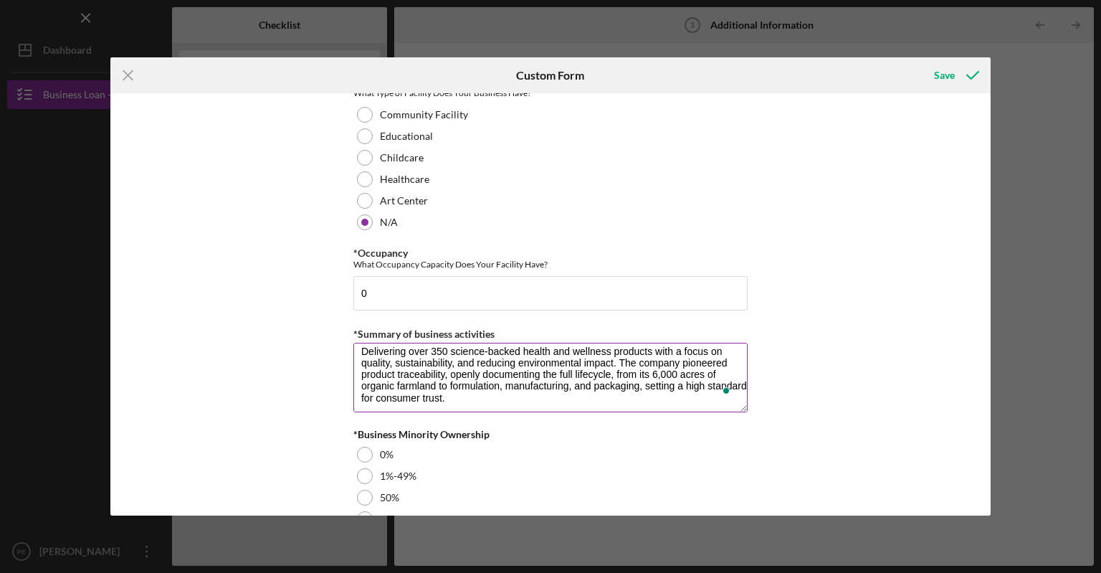
scroll to position [11, 0]
type textarea "Delivering over 350 science-backed health and wellness products with a focus on…"
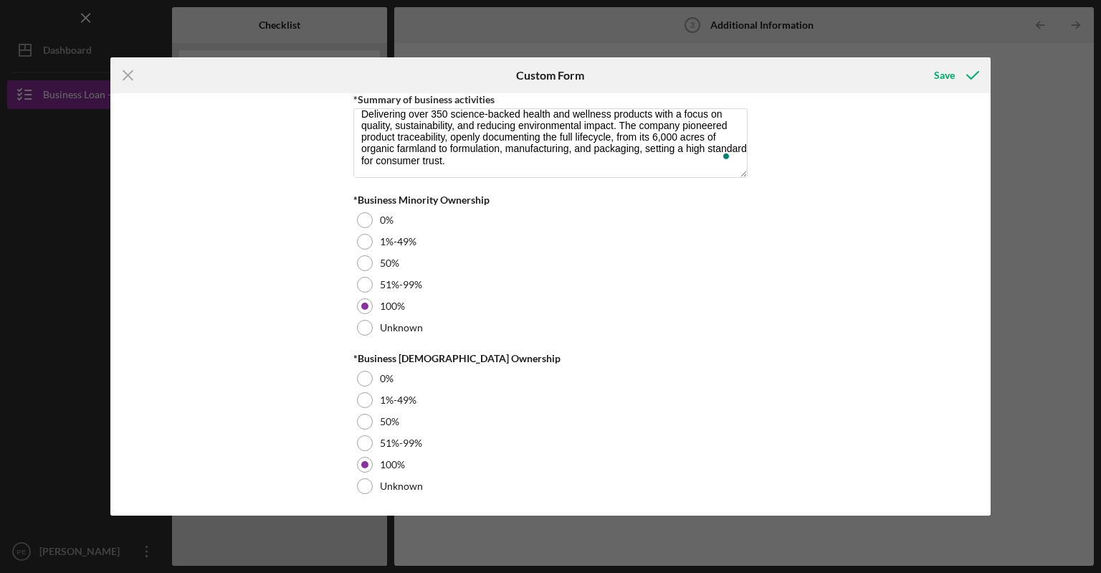
scroll to position [1474, 0]
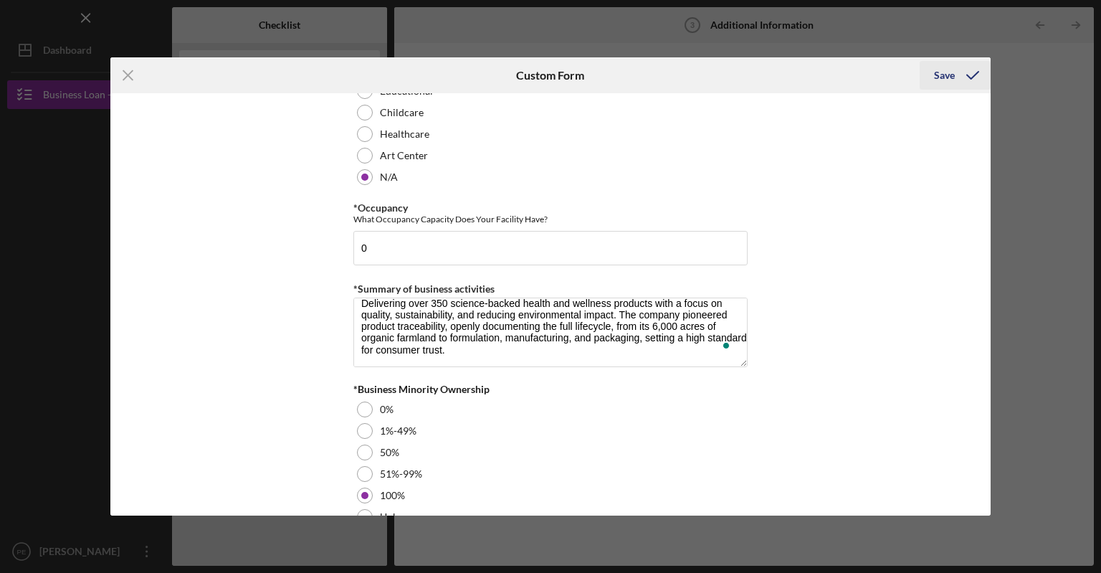
click at [948, 77] on div "Save" at bounding box center [944, 75] width 21 height 29
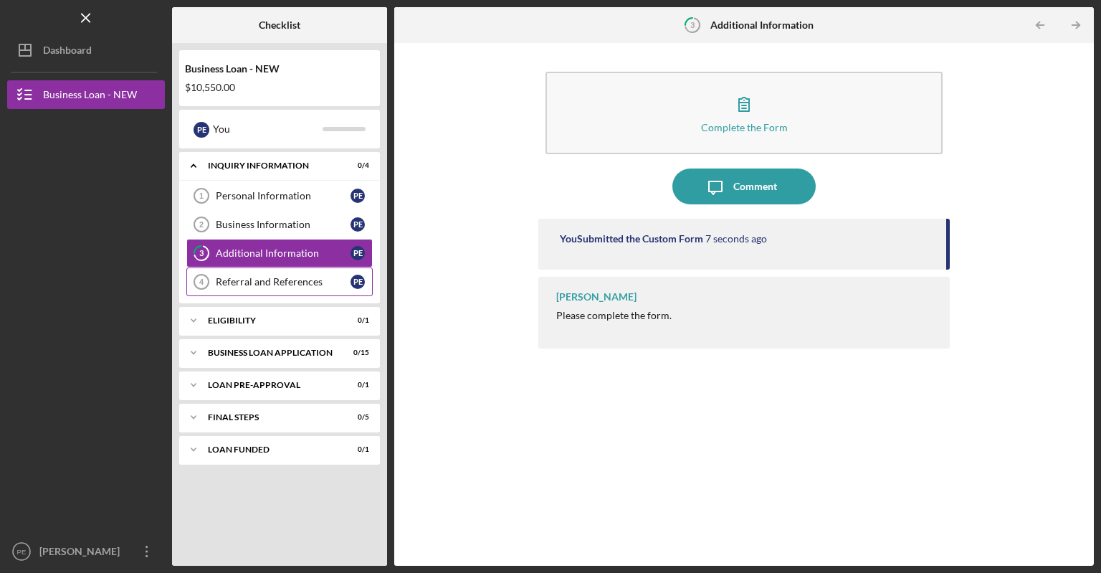
click at [295, 283] on div "Referral and References" at bounding box center [283, 281] width 135 height 11
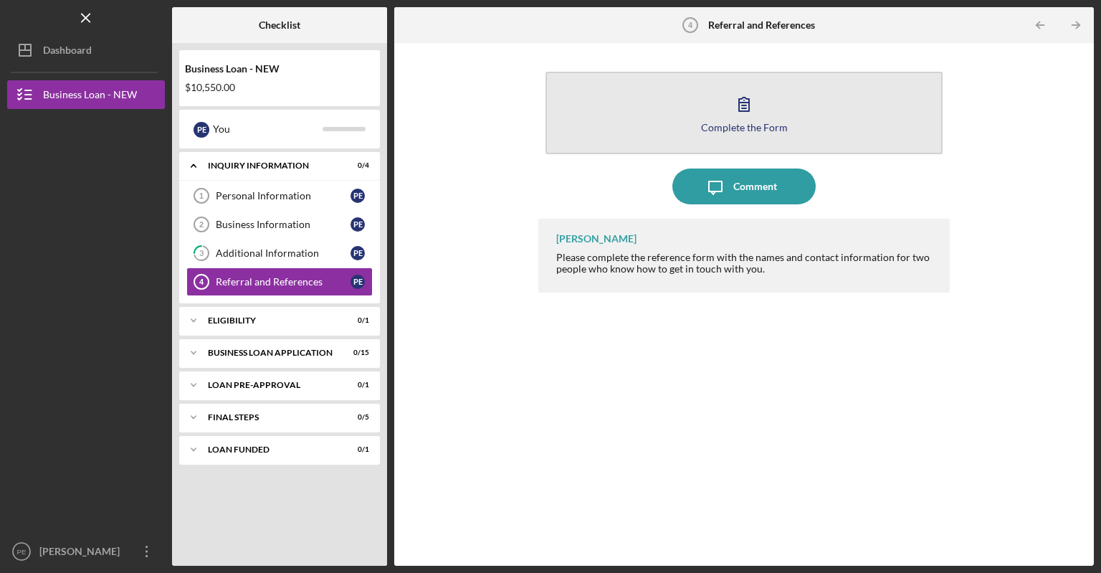
click at [734, 132] on button "Complete the Form Form" at bounding box center [744, 113] width 397 height 82
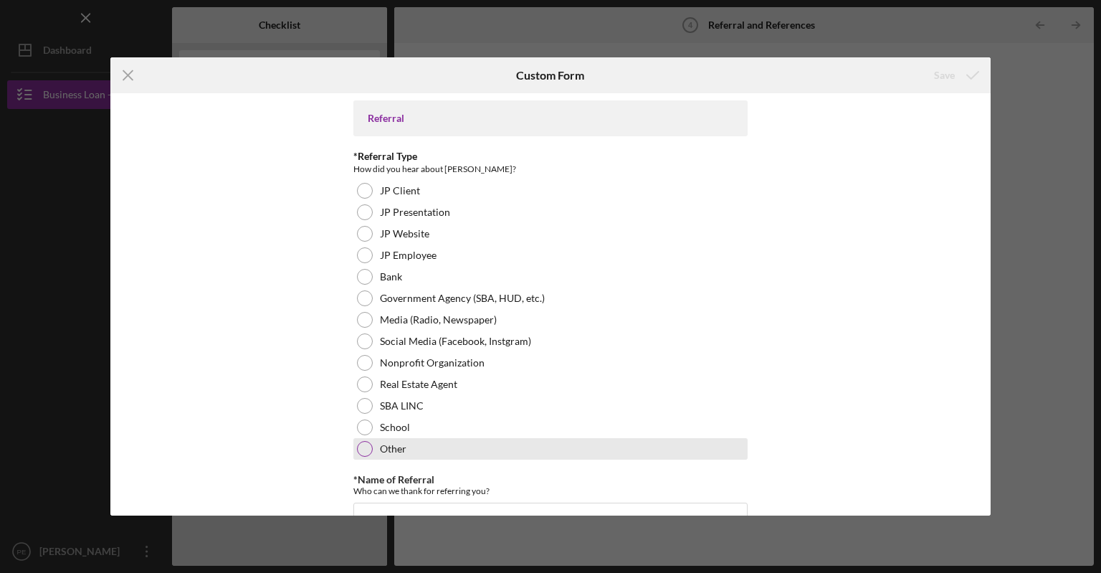
click at [361, 445] on div at bounding box center [365, 449] width 16 height 16
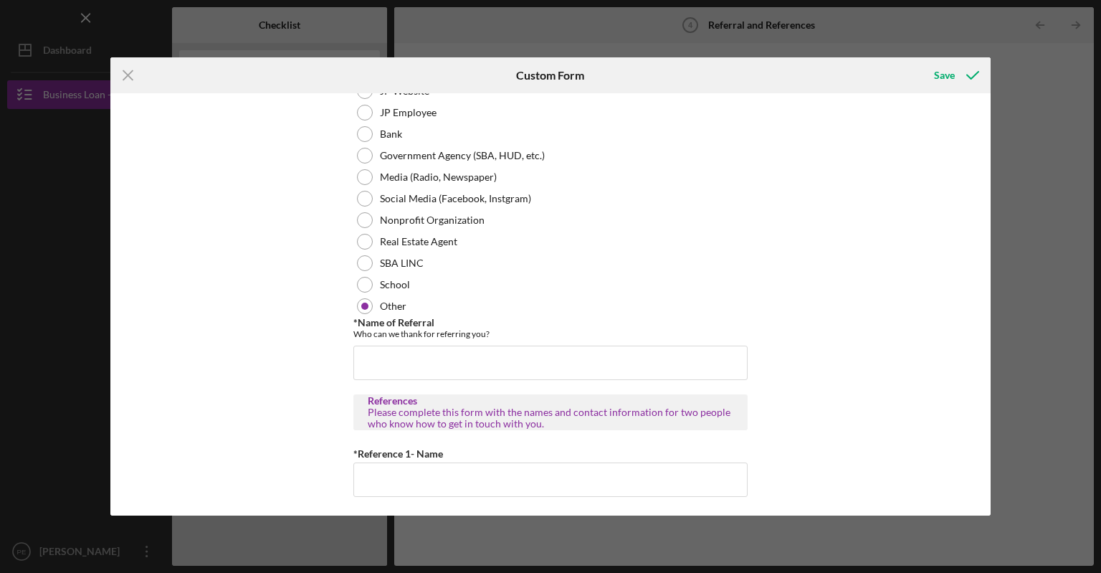
scroll to position [163, 0]
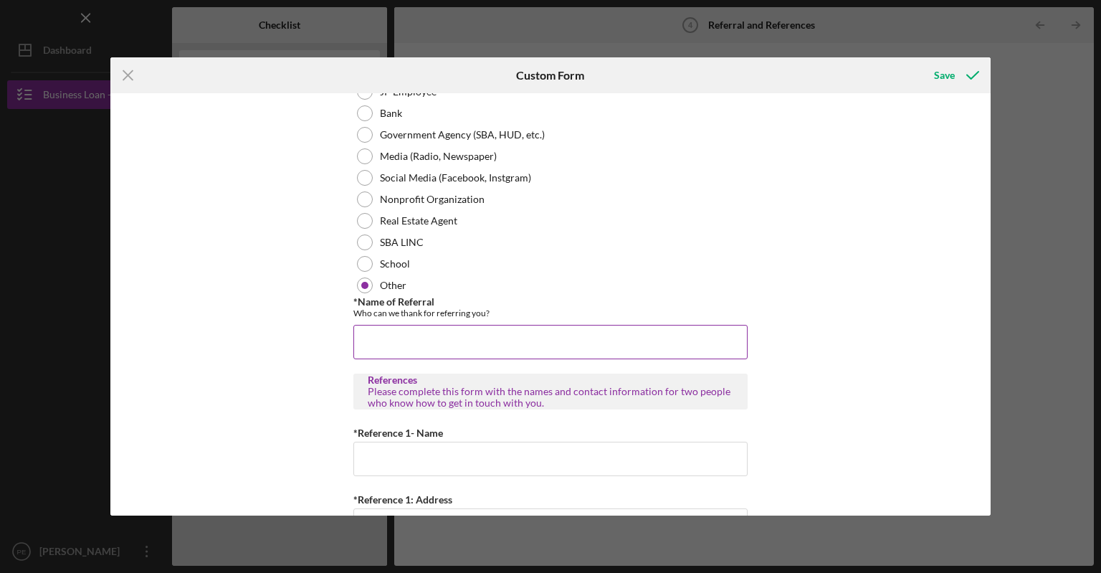
click at [376, 328] on input "*Name of Referral" at bounding box center [551, 342] width 394 height 34
type input "I was a former client"
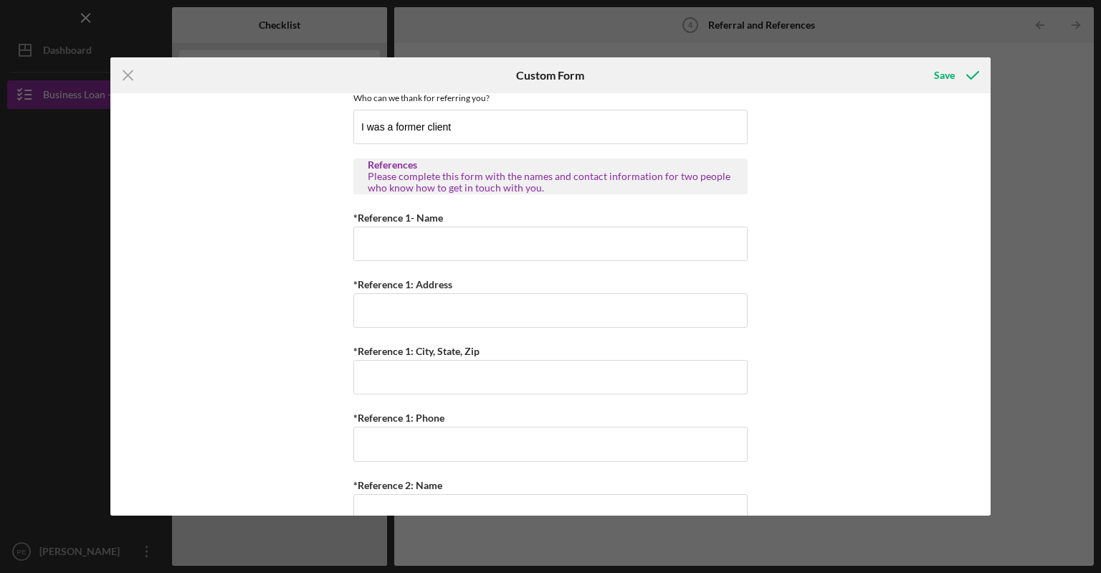
scroll to position [381, 0]
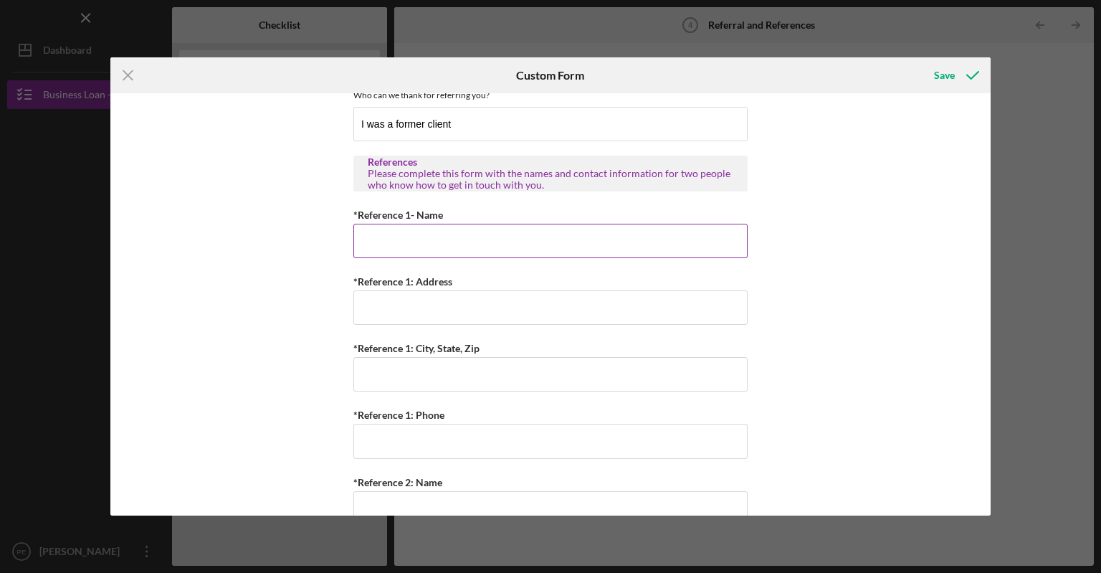
click at [404, 232] on input "*Reference 1- Name" at bounding box center [551, 241] width 394 height 34
type input "Janae Powell"
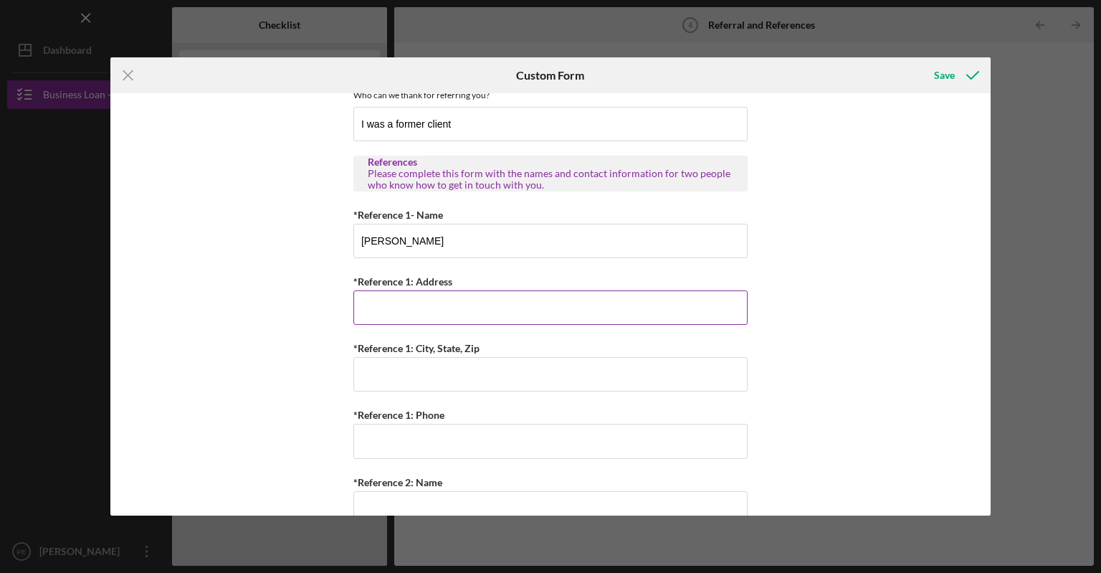
click at [374, 305] on input "*Reference 1: Address" at bounding box center [551, 307] width 394 height 34
type input "6122 Shadow Isle Ln."
click at [381, 378] on input "*Reference 1: City, State, Zip" at bounding box center [551, 374] width 394 height 34
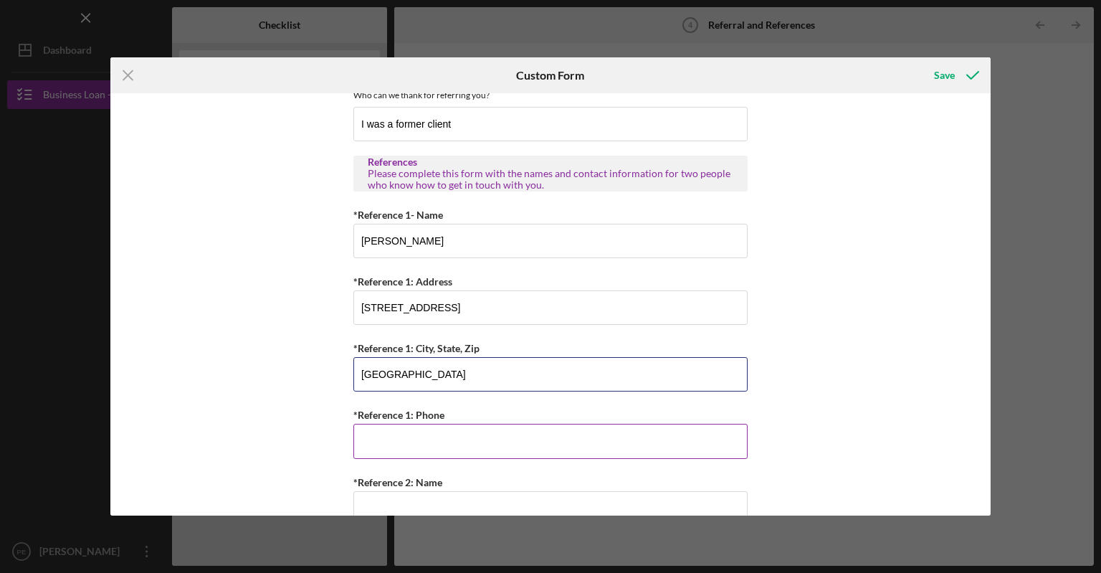
type input "Houston, TX 77084"
click at [385, 446] on input "*Reference 1: Phone" at bounding box center [551, 441] width 394 height 34
type input "(314) 797-1385"
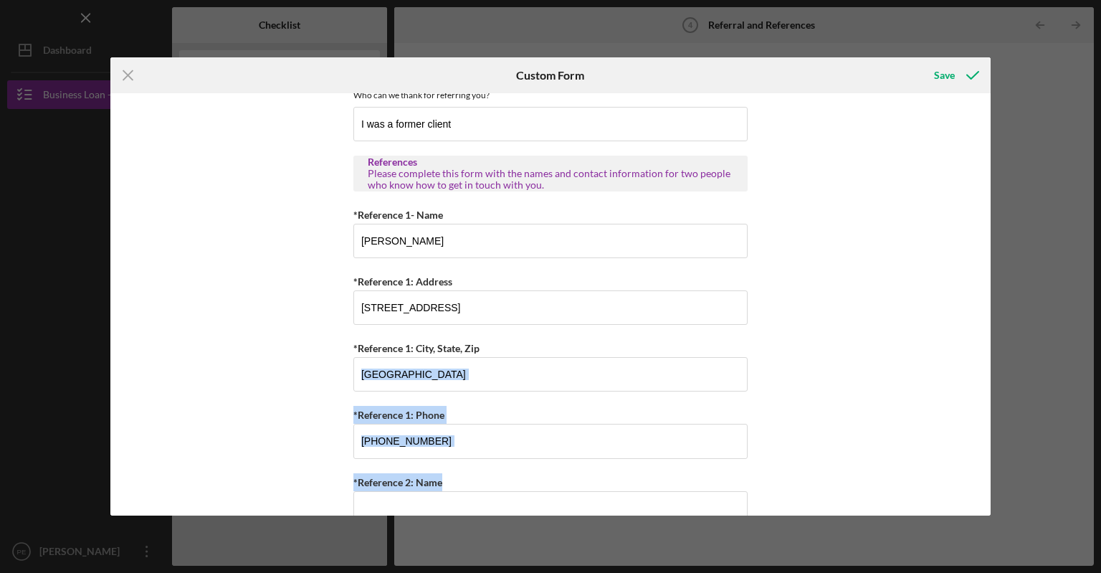
drag, startPoint x: 991, startPoint y: 372, endPoint x: 990, endPoint y: 470, distance: 98.2
click at [990, 470] on div "Icon/Menu Close Custom Form Save Referral *Referral Type How did you hear about…" at bounding box center [550, 286] width 1101 height 573
click at [946, 423] on div "Referral *Referral Type How did you hear about Justine PETERSEN? JP Client JP P…" at bounding box center [550, 304] width 881 height 422
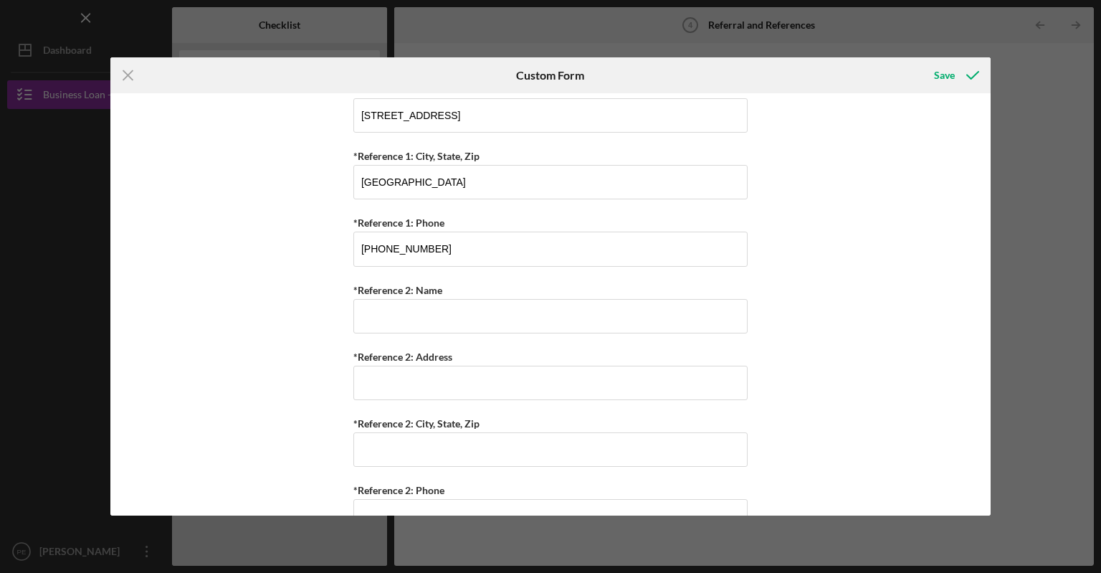
scroll to position [607, 0]
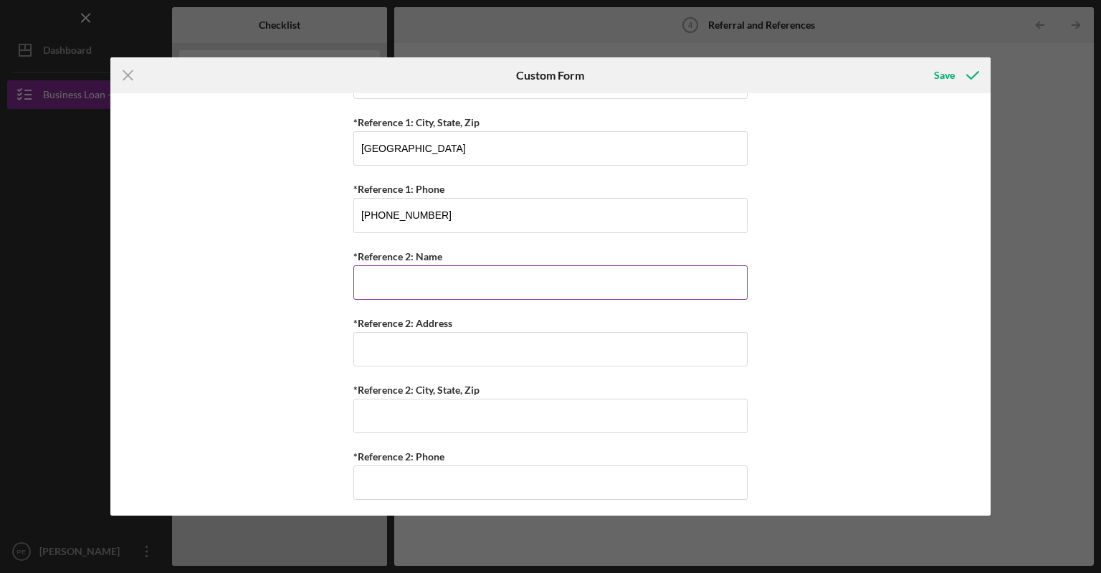
click at [400, 282] on input "*Reference 2: Name" at bounding box center [551, 282] width 394 height 34
type input "James Brown"
drag, startPoint x: 430, startPoint y: 351, endPoint x: 437, endPoint y: 352, distance: 7.2
click at [437, 352] on input "*Reference 2: Address" at bounding box center [551, 349] width 394 height 34
type input "2907 N. Taylor"
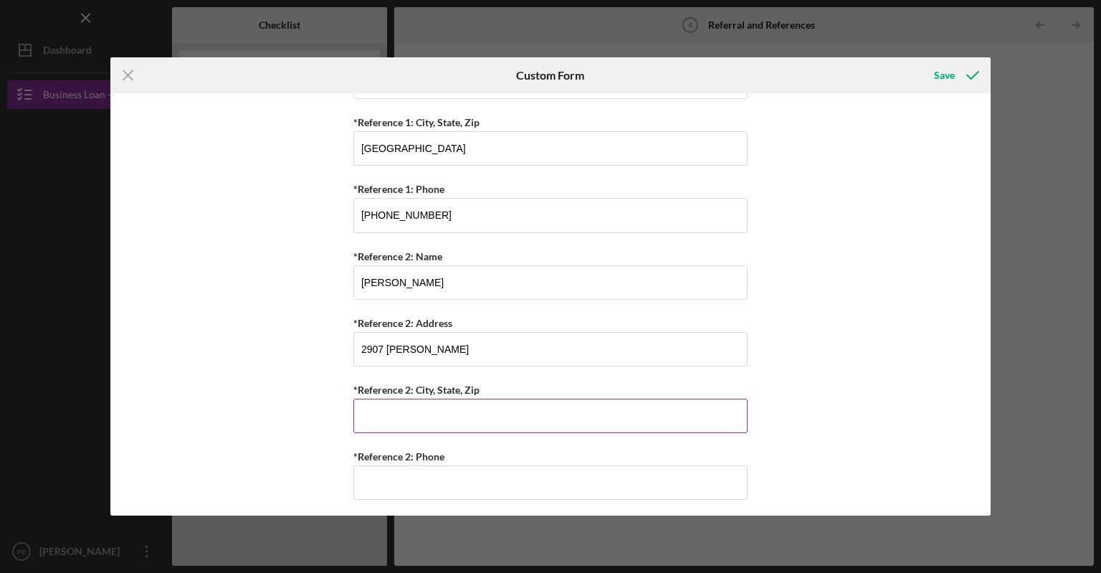
click at [371, 420] on input "*Reference 2: City, State, Zip" at bounding box center [551, 416] width 394 height 34
type input "St. Louis, MO 63115"
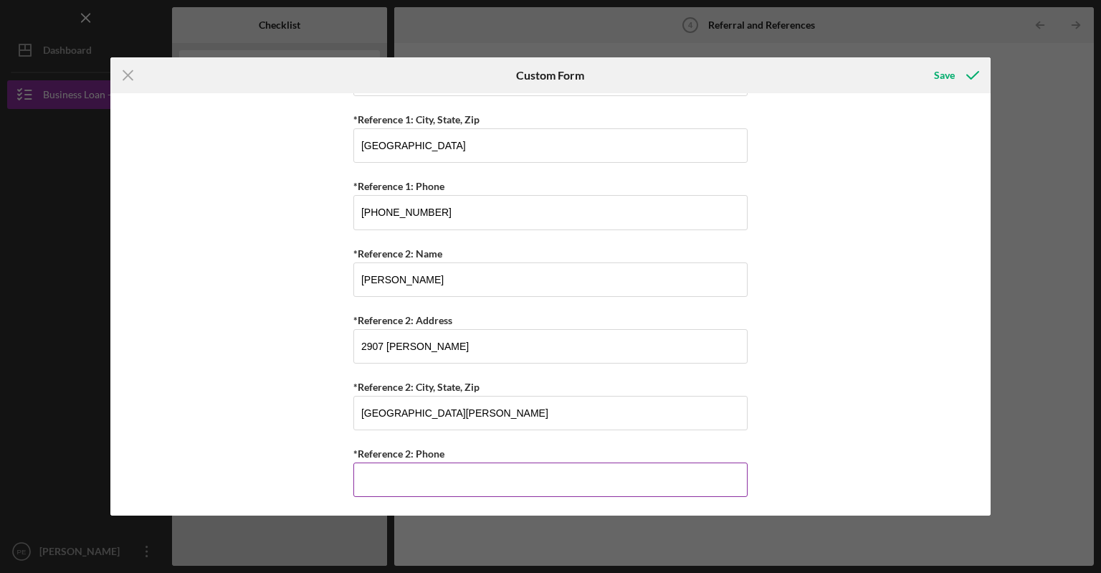
click at [409, 480] on input "*Reference 2: Phone" at bounding box center [551, 479] width 394 height 34
type input "(314) 757-5587"
click at [939, 80] on div "Save" at bounding box center [944, 75] width 21 height 29
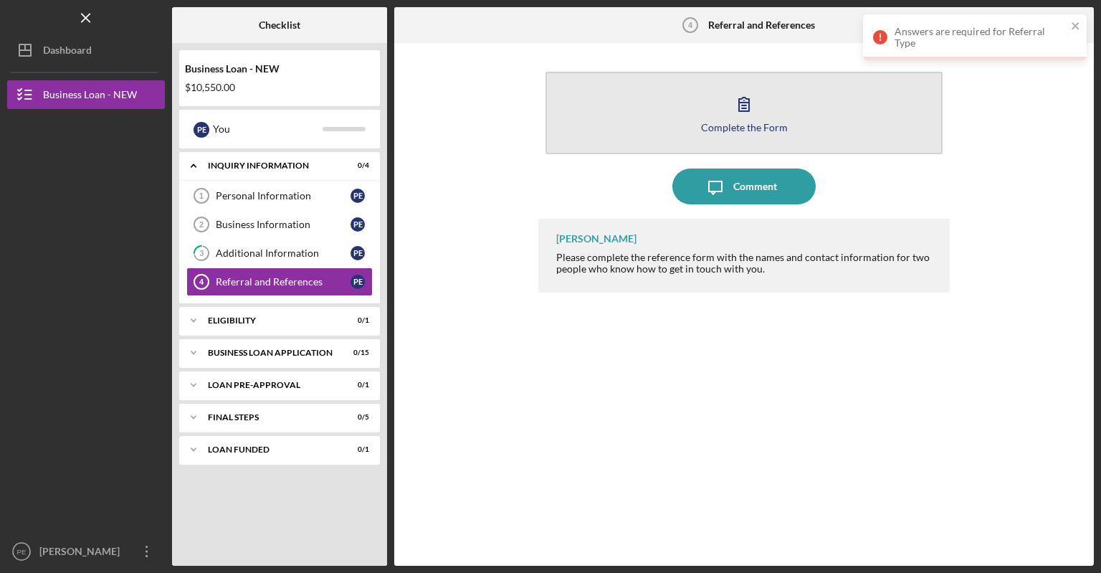
click at [765, 119] on button "Complete the Form Form" at bounding box center [744, 113] width 397 height 82
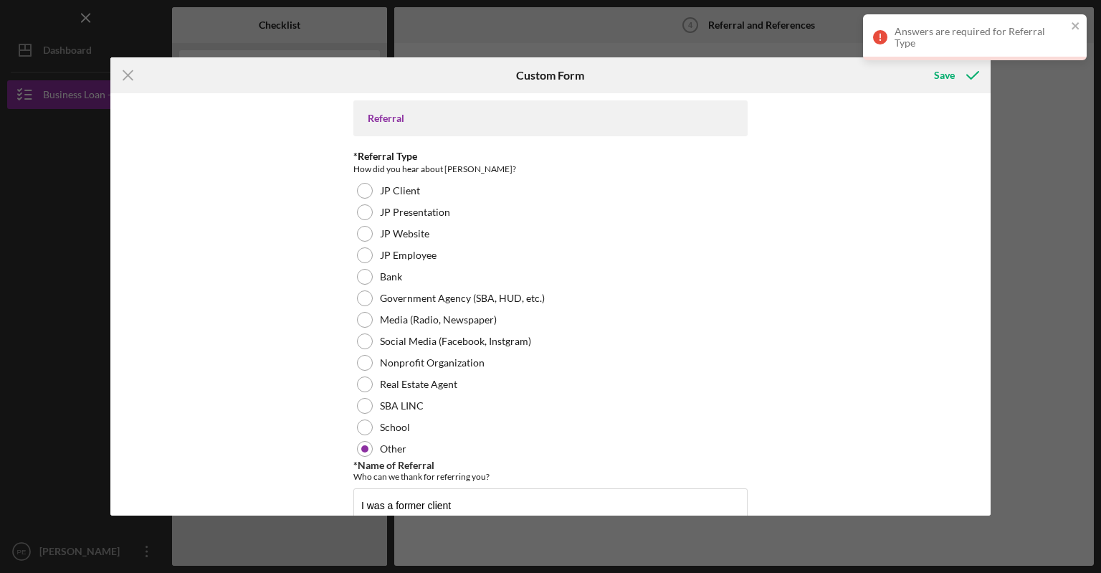
drag, startPoint x: 981, startPoint y: 175, endPoint x: 978, endPoint y: 274, distance: 99.0
click at [978, 274] on div "Referral *Referral Type How did you hear about Justine PETERSEN? JP Client JP P…" at bounding box center [550, 304] width 881 height 422
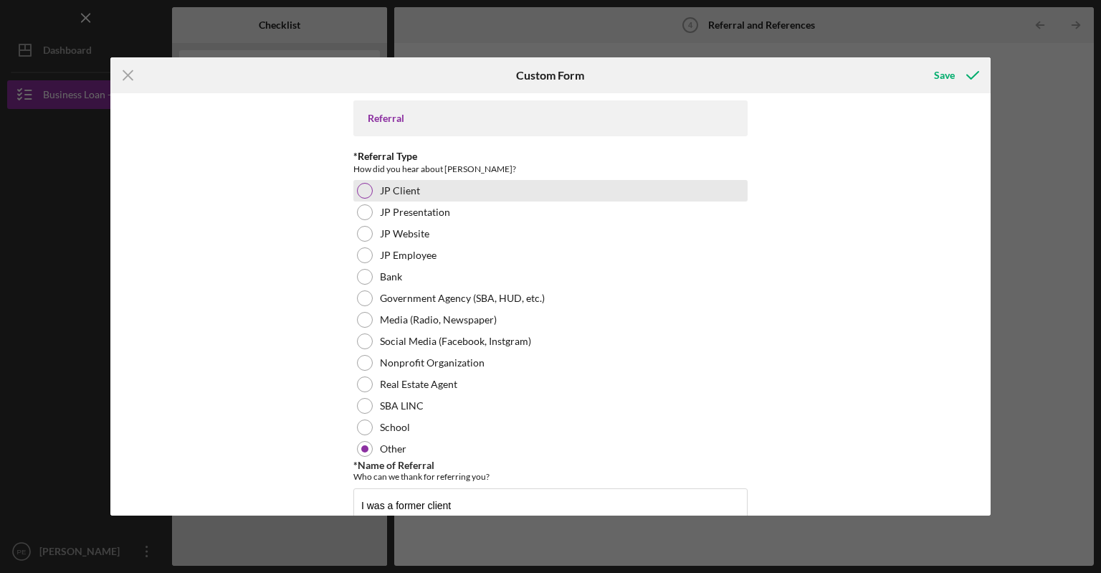
click at [729, 183] on div "JP Client" at bounding box center [551, 191] width 394 height 22
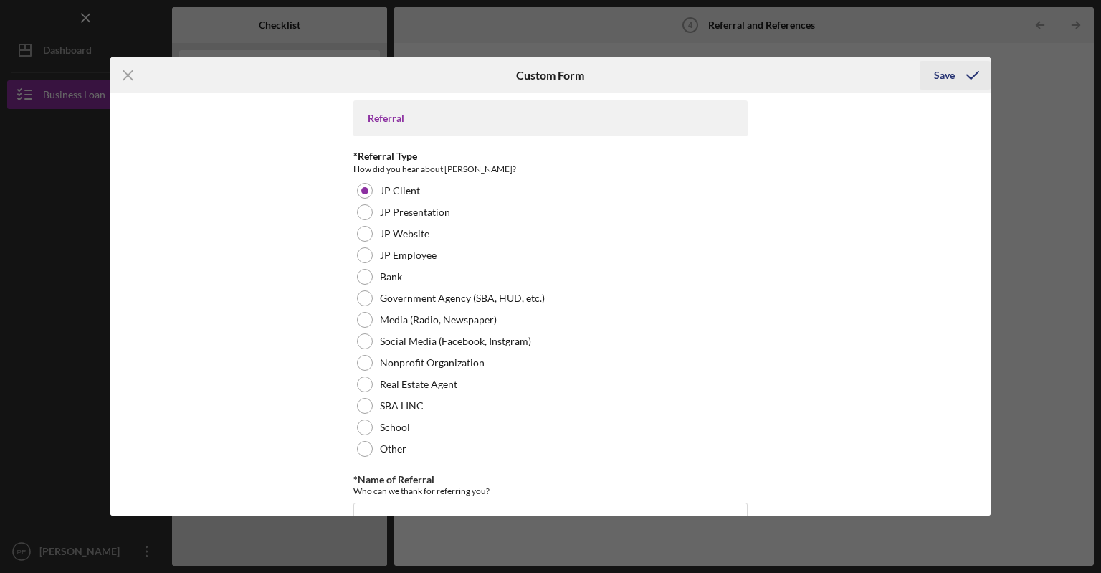
click at [945, 77] on div "Save" at bounding box center [944, 75] width 21 height 29
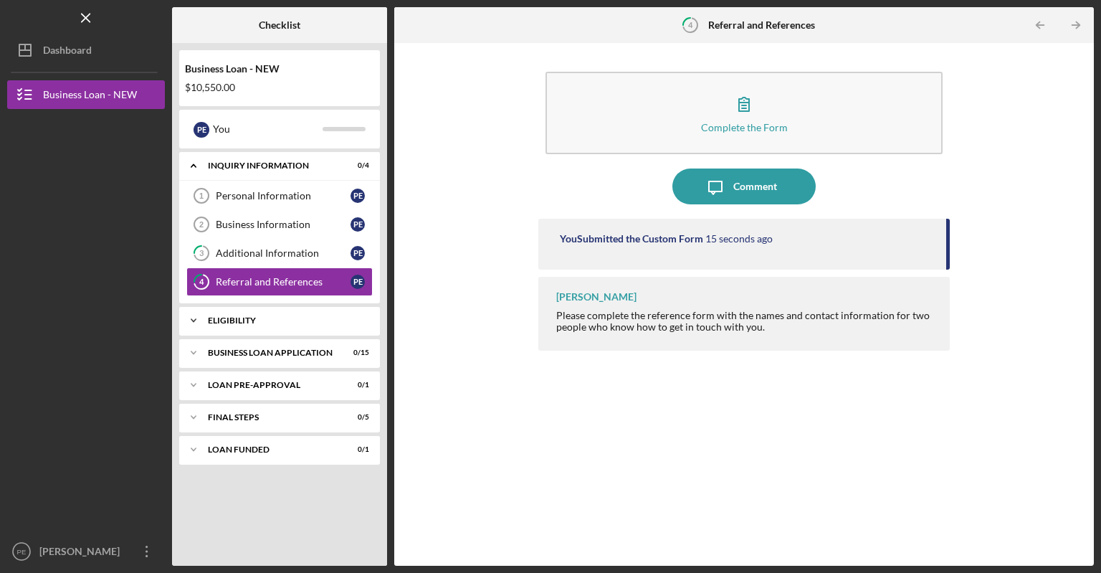
click at [256, 318] on div "ELIGIBILITY" at bounding box center [285, 320] width 154 height 9
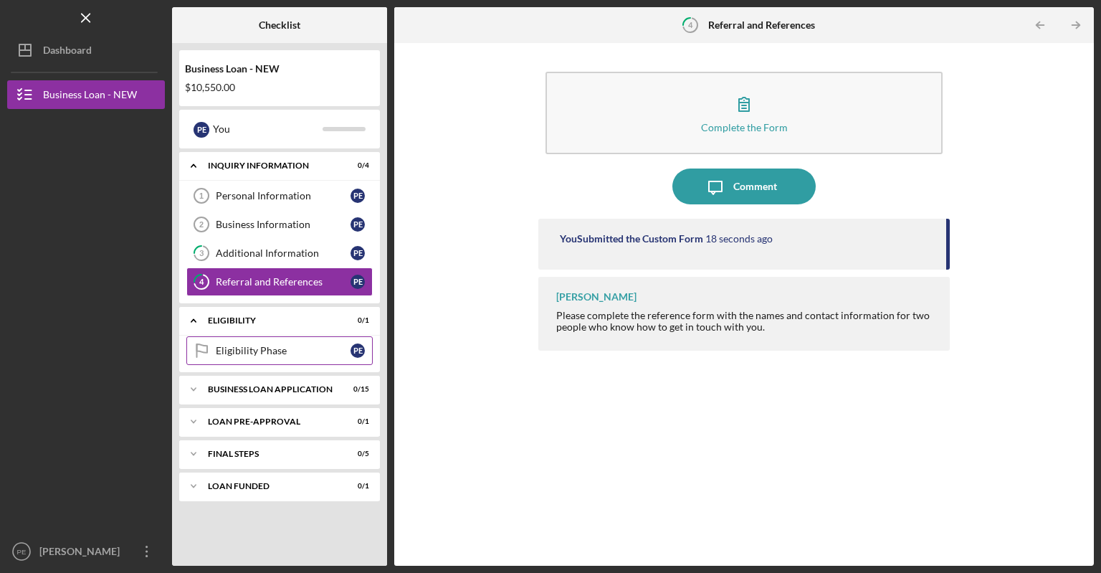
click at [293, 349] on div "Eligibility Phase" at bounding box center [283, 350] width 135 height 11
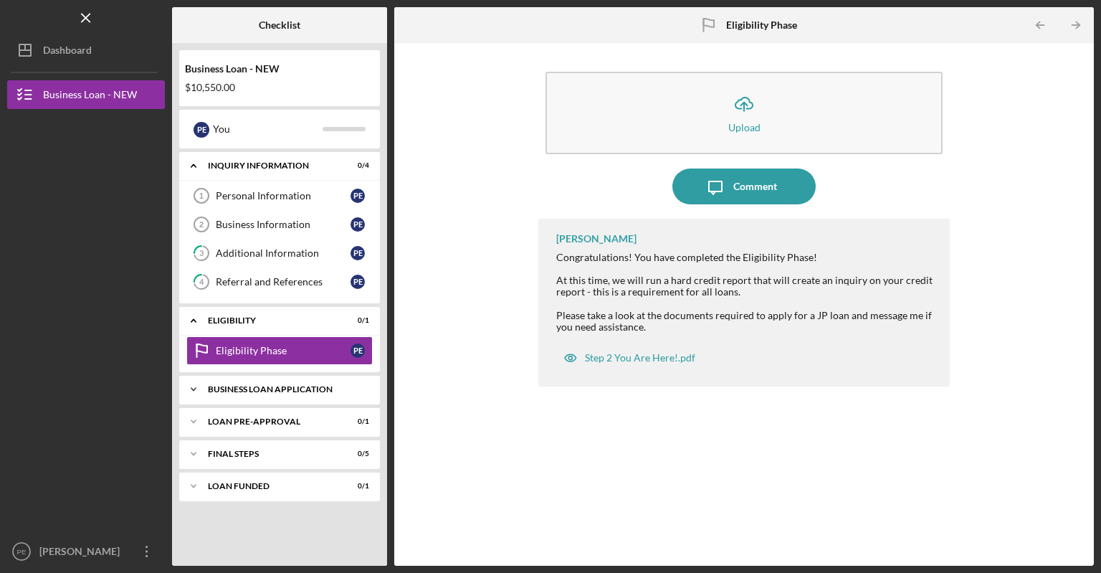
click at [267, 385] on div "BUSINESS LOAN APPLICATION" at bounding box center [285, 389] width 154 height 9
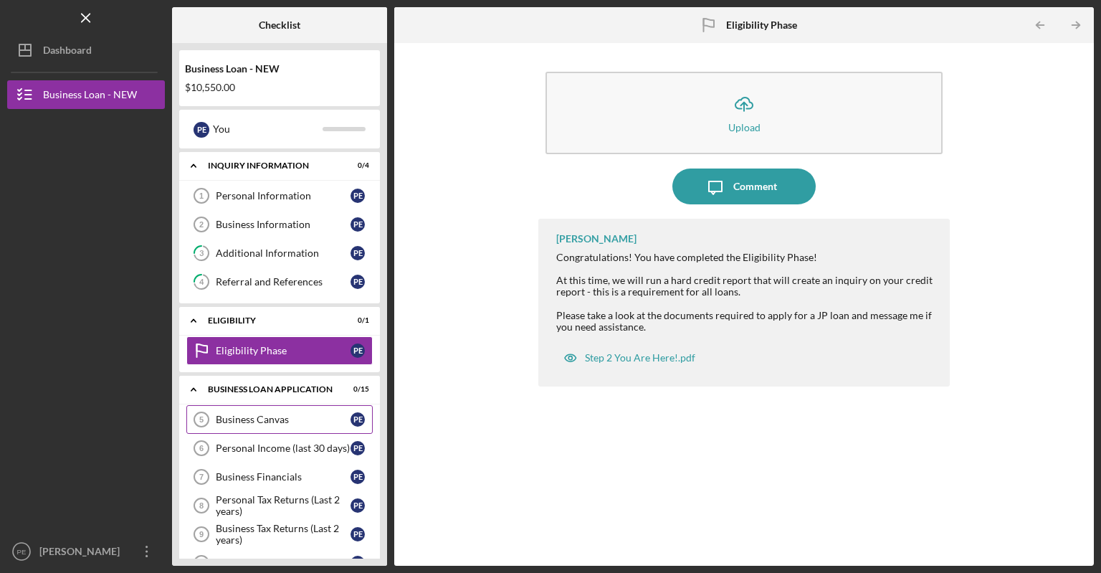
drag, startPoint x: 390, startPoint y: 292, endPoint x: 371, endPoint y: 427, distance: 136.2
click at [371, 427] on div "Checklist Business Loan - NEW $10,550.00 P E You Icon/Expander INQUIRY INFORMAT…" at bounding box center [633, 286] width 922 height 559
click at [277, 418] on div "Business Canvas" at bounding box center [283, 419] width 135 height 11
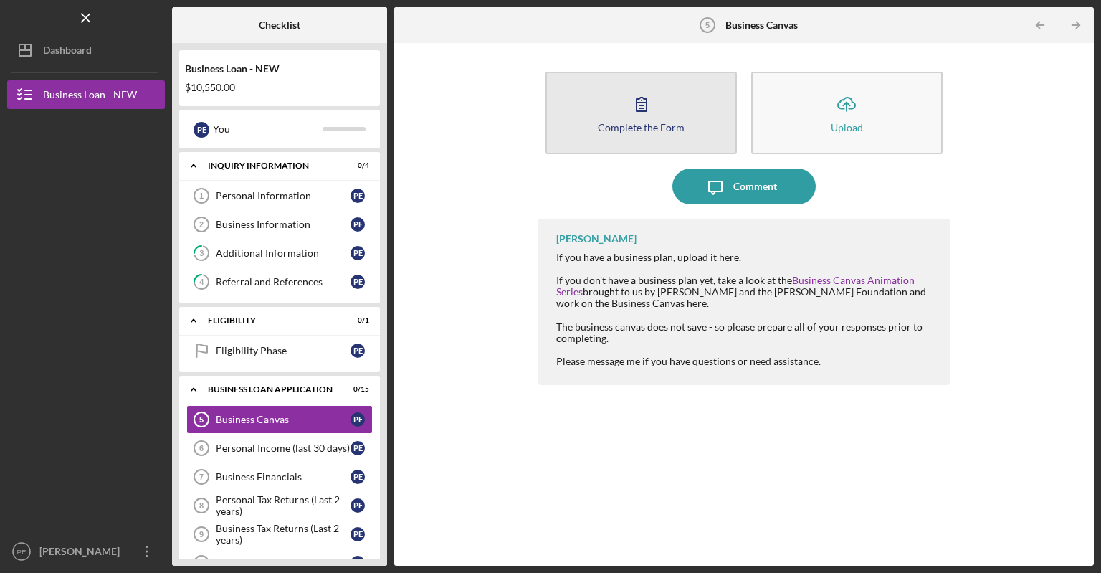
click at [645, 138] on button "Complete the Form Form" at bounding box center [641, 113] width 191 height 82
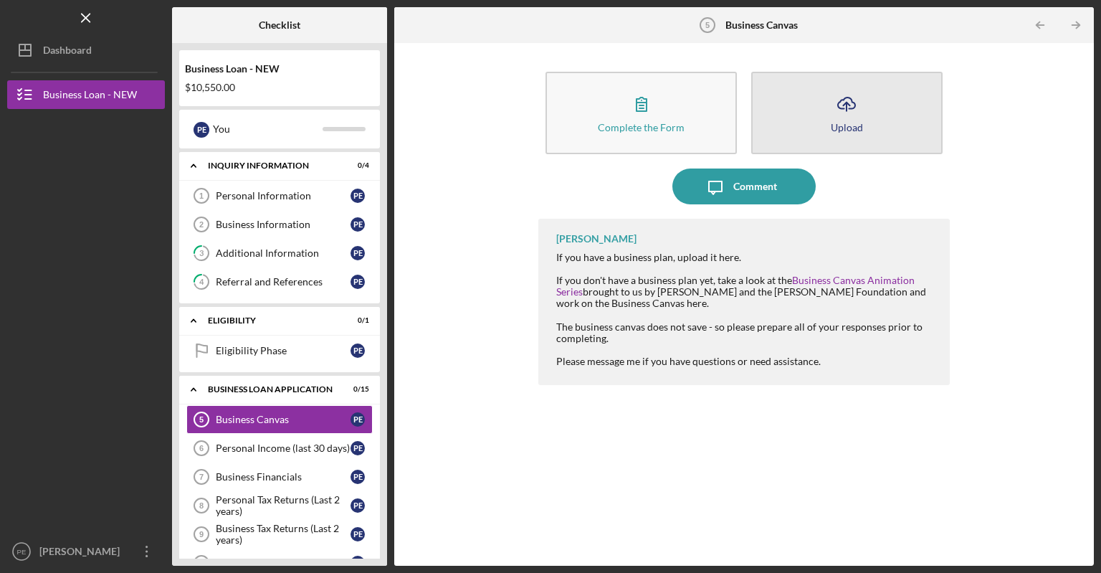
click at [810, 122] on button "Icon/Upload Upload" at bounding box center [846, 113] width 191 height 82
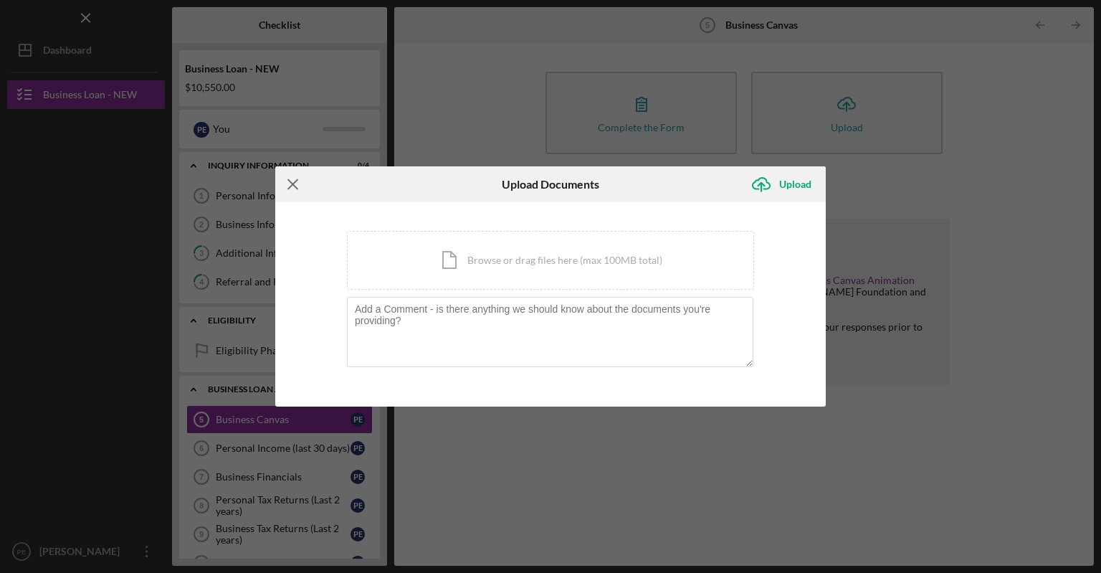
click at [287, 183] on icon "Icon/Menu Close" at bounding box center [293, 184] width 36 height 36
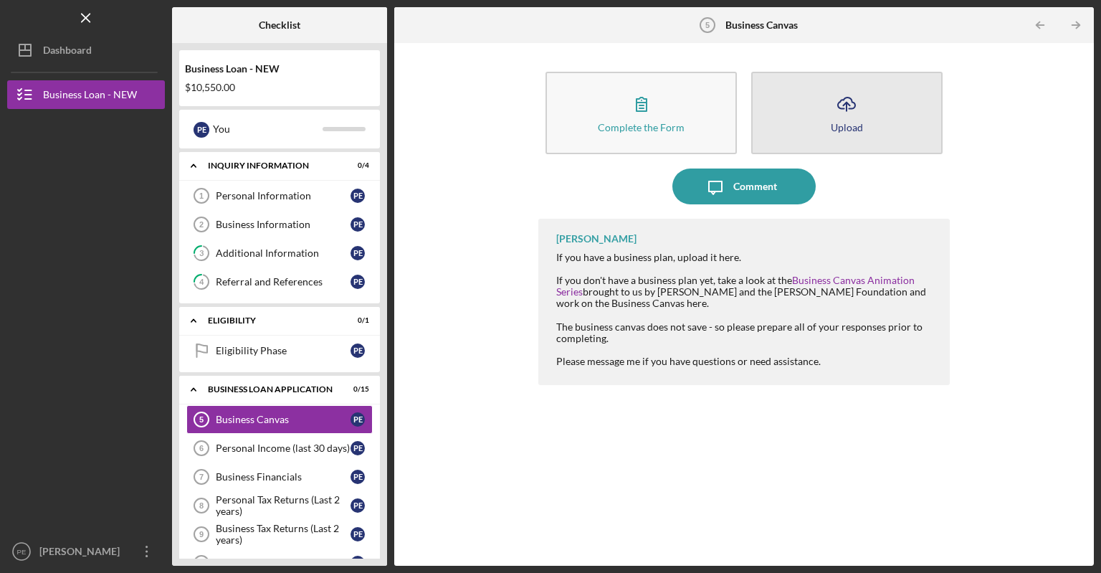
click at [826, 122] on button "Icon/Upload Upload" at bounding box center [846, 113] width 191 height 82
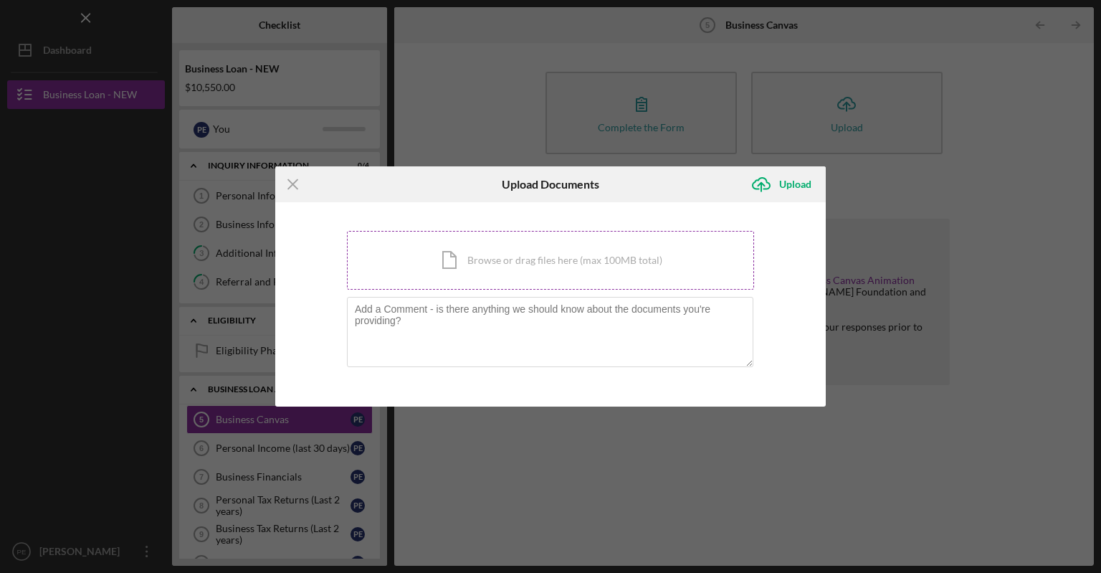
click at [488, 258] on div "Icon/Document Browse or drag files here (max 100MB total) Tap to choose files o…" at bounding box center [550, 260] width 407 height 59
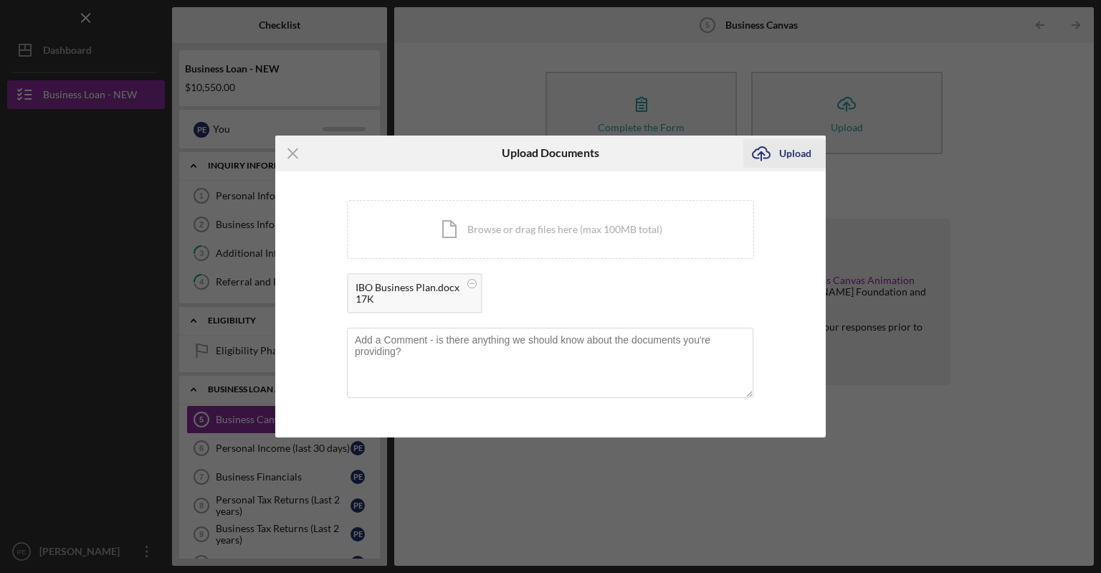
click at [804, 156] on div "Upload" at bounding box center [795, 153] width 32 height 29
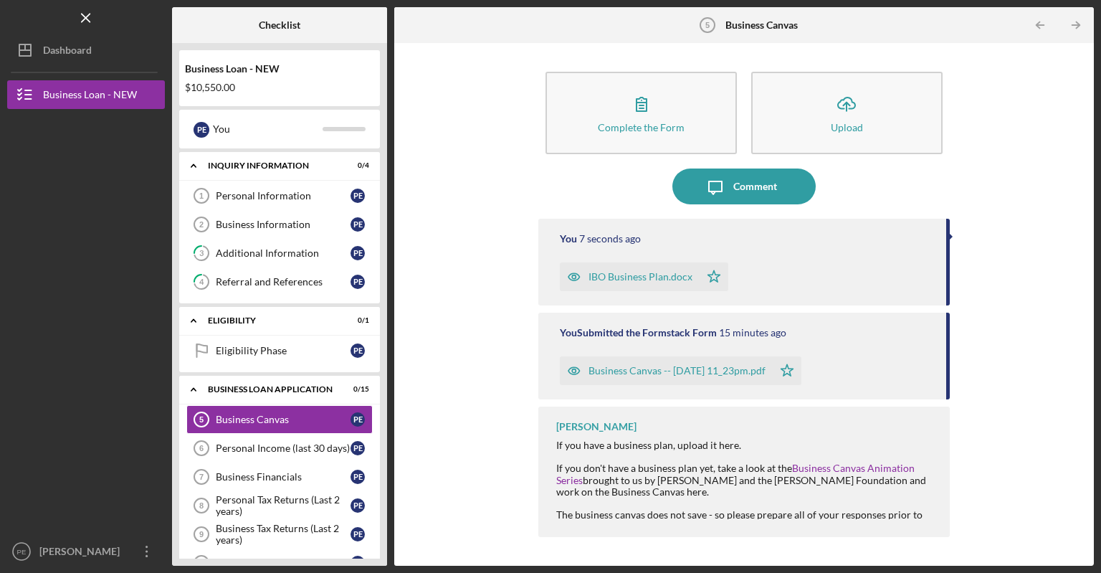
click at [390, 366] on div "Checklist Business Loan - NEW $10,550.00 P E You Icon/Expander INQUIRY INFORMAT…" at bounding box center [633, 286] width 922 height 559
click at [265, 450] on div "Personal Income (last 30 days)" at bounding box center [283, 447] width 135 height 11
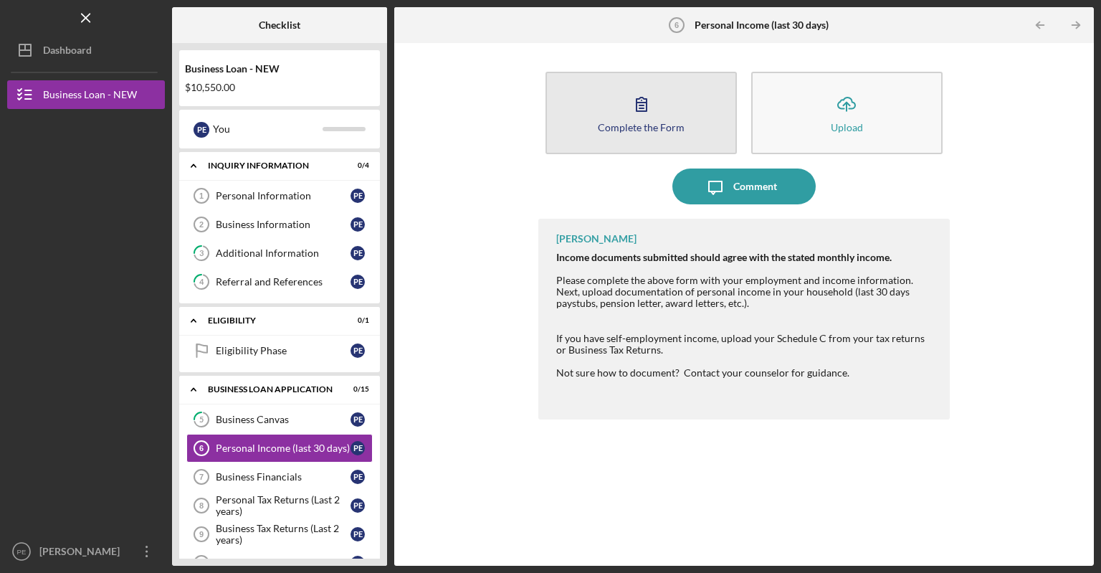
click at [612, 122] on div "Complete the Form" at bounding box center [641, 127] width 87 height 11
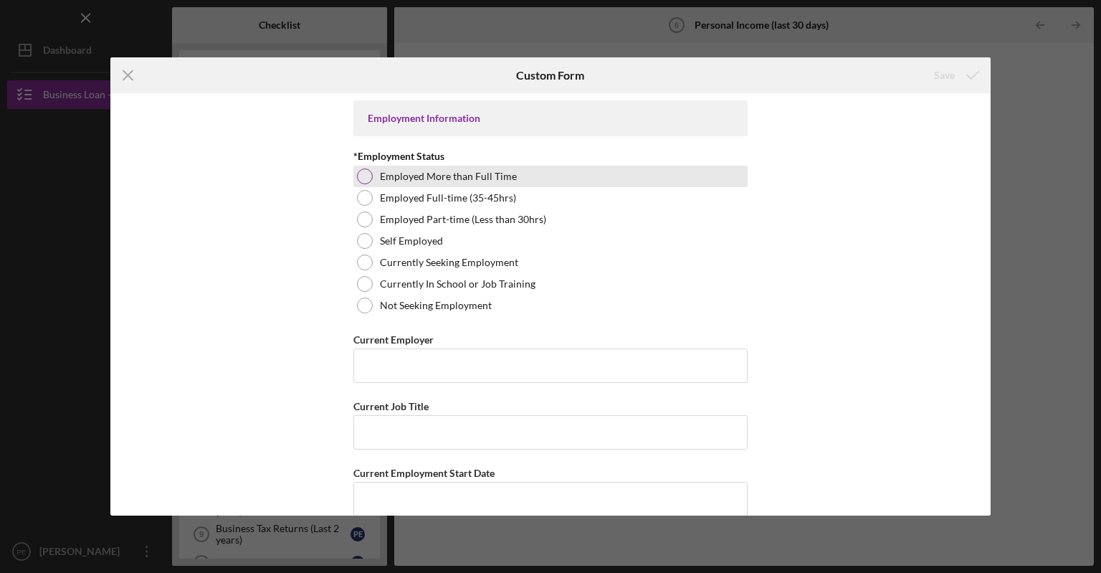
click at [361, 180] on div at bounding box center [365, 177] width 16 height 16
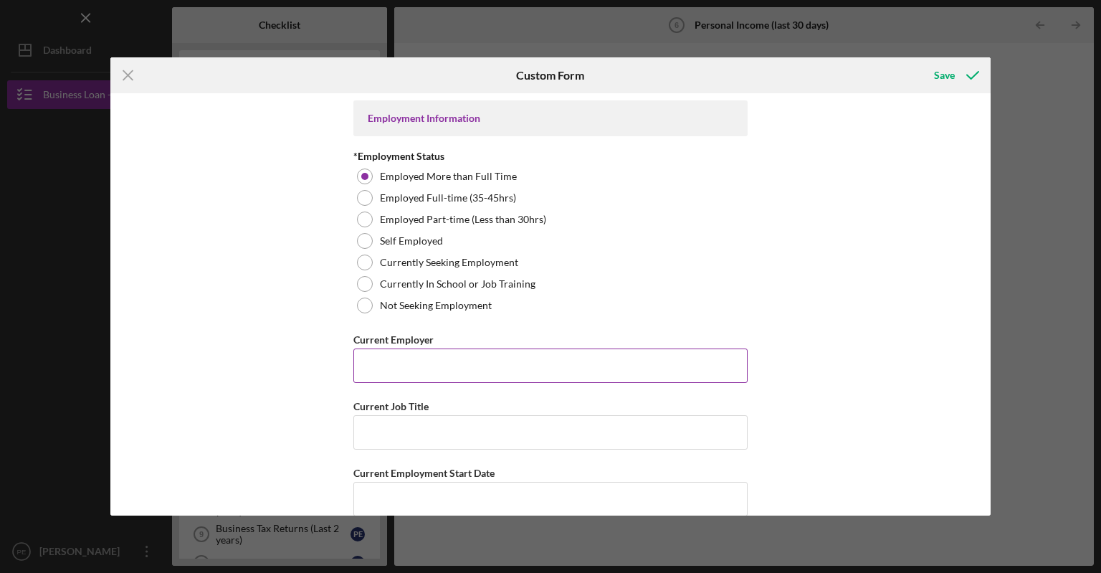
click at [387, 360] on input "Current Employer" at bounding box center [551, 365] width 394 height 34
type input "WashU Medicine"
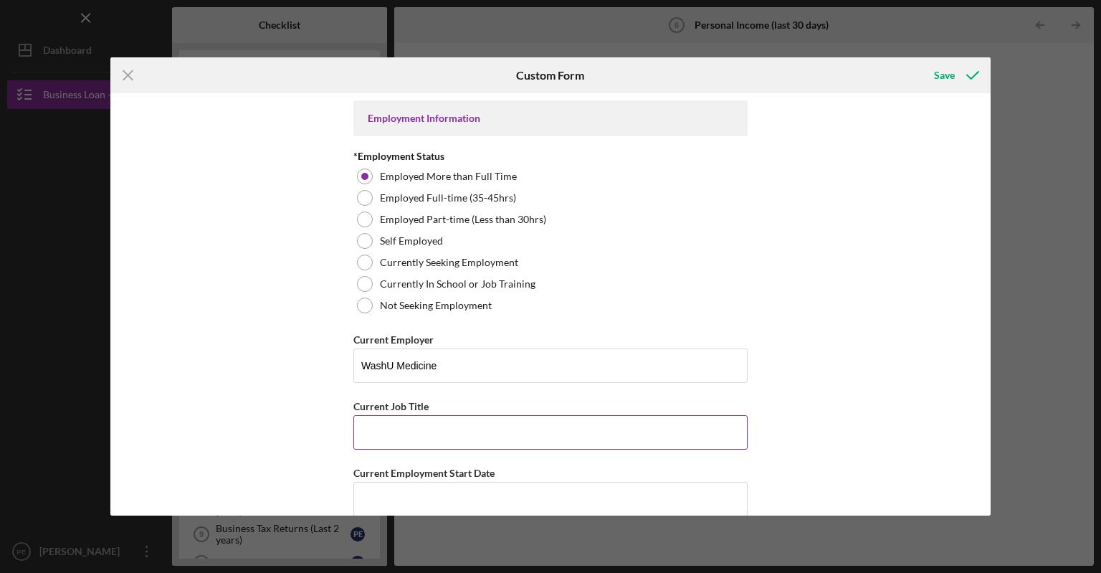
click at [394, 435] on input "Current Job Title" at bounding box center [551, 432] width 394 height 34
type input "HR Generalist"
drag, startPoint x: 991, startPoint y: 157, endPoint x: 988, endPoint y: 187, distance: 30.3
click at [988, 187] on div "Icon/Menu Close Custom Form Save Employment Information *Employment Status Empl…" at bounding box center [550, 286] width 1101 height 573
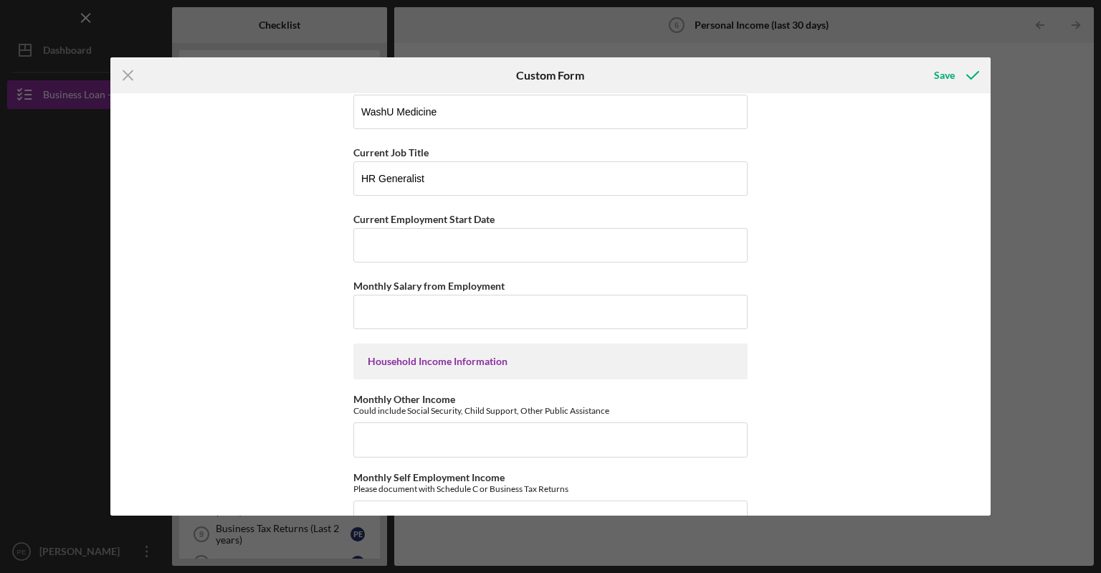
scroll to position [229, 0]
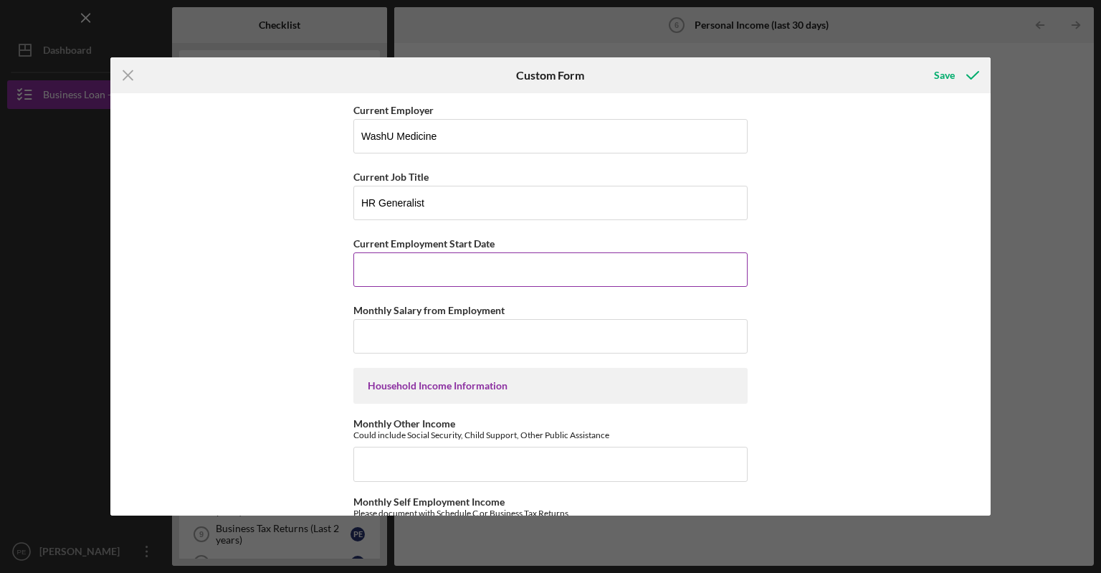
click at [444, 270] on input "Current Employment Start Date" at bounding box center [551, 269] width 394 height 34
type input "6/23/2023"
click at [380, 335] on input "Monthly Salary from Employment" at bounding box center [551, 336] width 394 height 34
type input "$6,437"
click at [505, 383] on div "Household Income Information" at bounding box center [551, 385] width 366 height 11
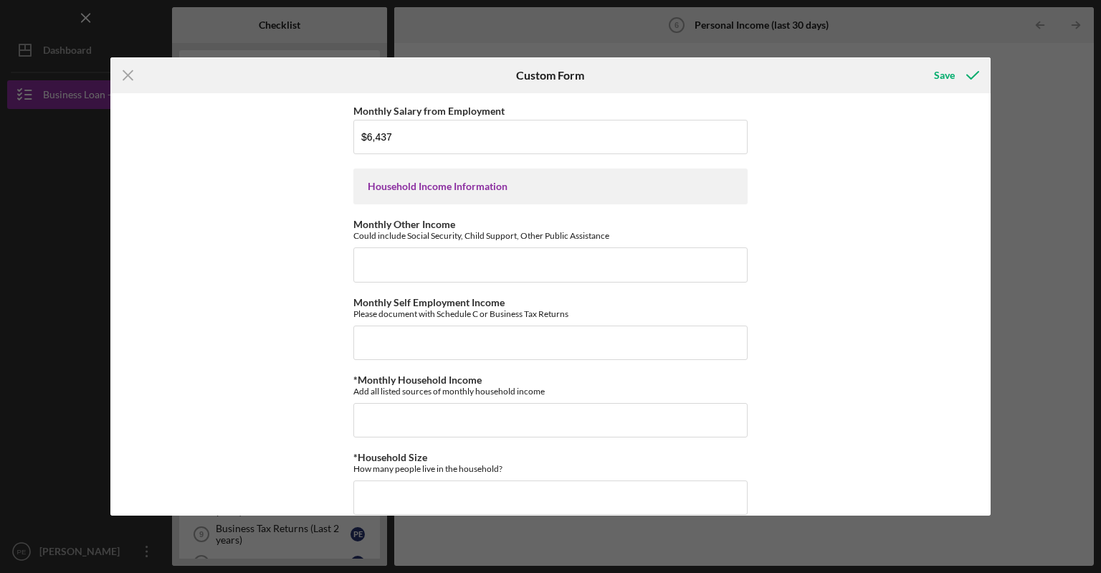
scroll to position [435, 0]
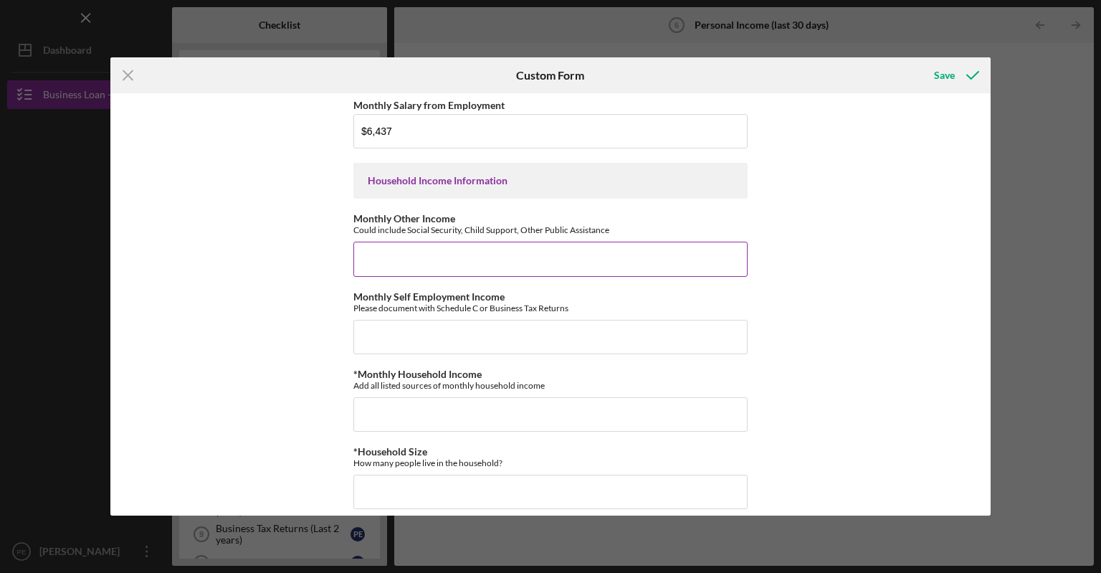
click at [424, 262] on input "Monthly Other Income" at bounding box center [551, 259] width 394 height 34
type input "$0"
click at [413, 331] on input "Monthly Self Employment Income" at bounding box center [551, 337] width 394 height 34
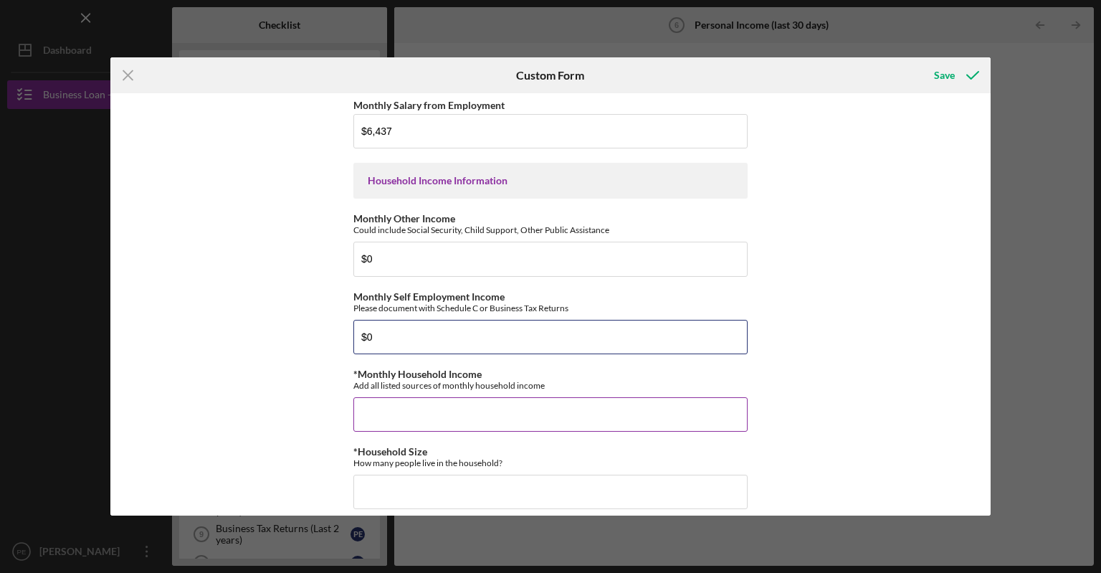
type input "$0"
click at [427, 409] on input "*Monthly Household Income" at bounding box center [551, 414] width 394 height 34
type input "$6,437"
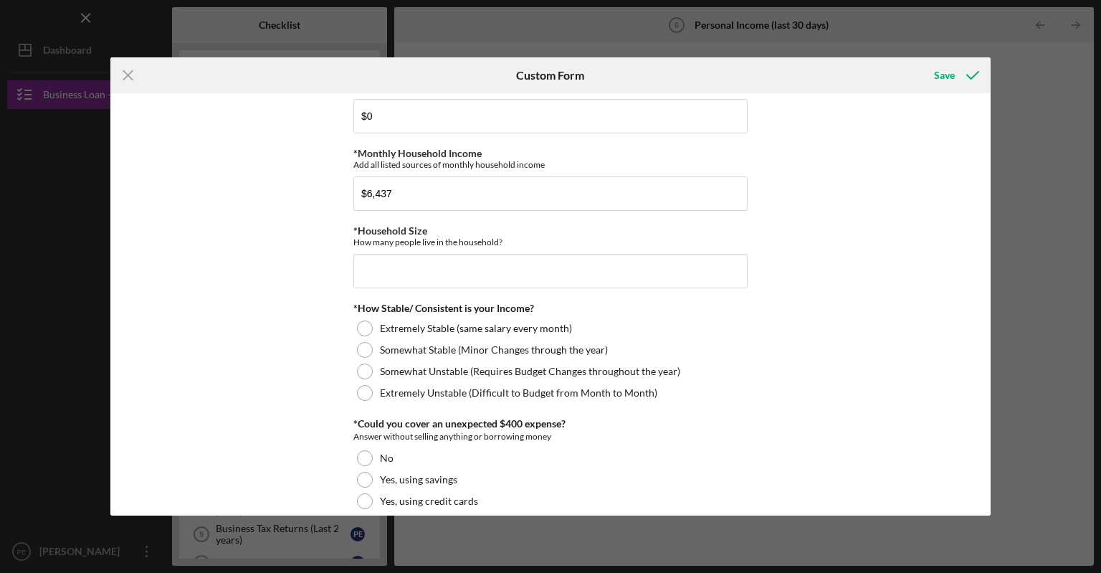
scroll to position [668, 0]
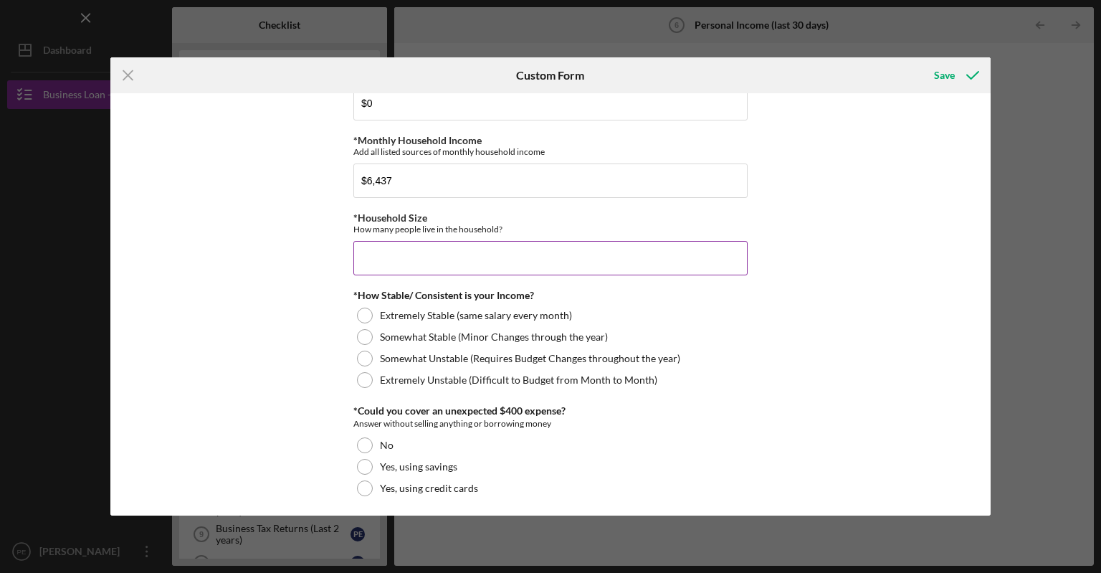
click at [422, 250] on input "*Household Size" at bounding box center [551, 258] width 394 height 34
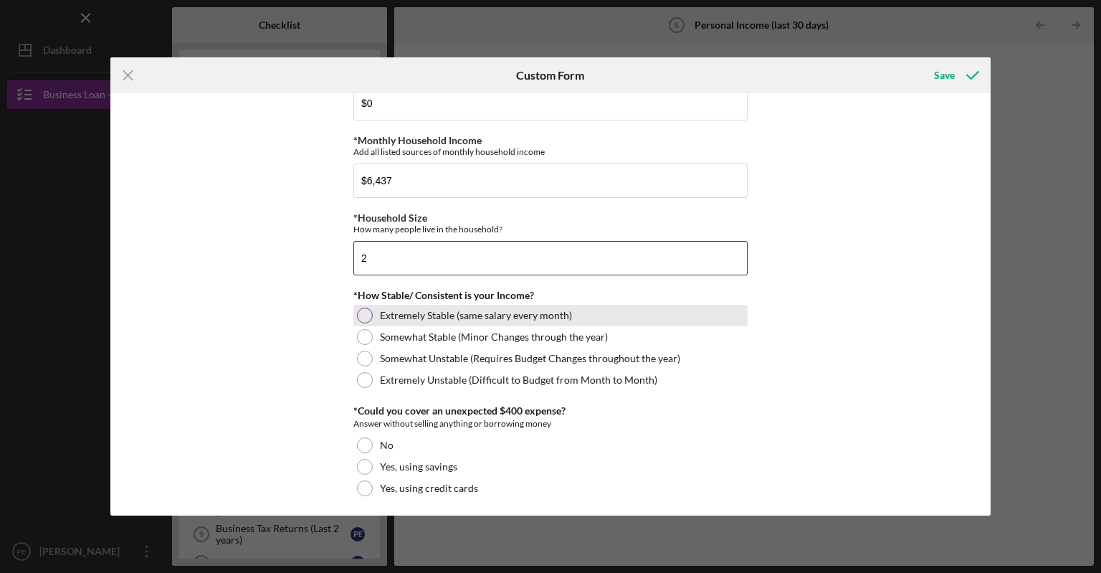
type input "2"
click at [357, 312] on div at bounding box center [365, 316] width 16 height 16
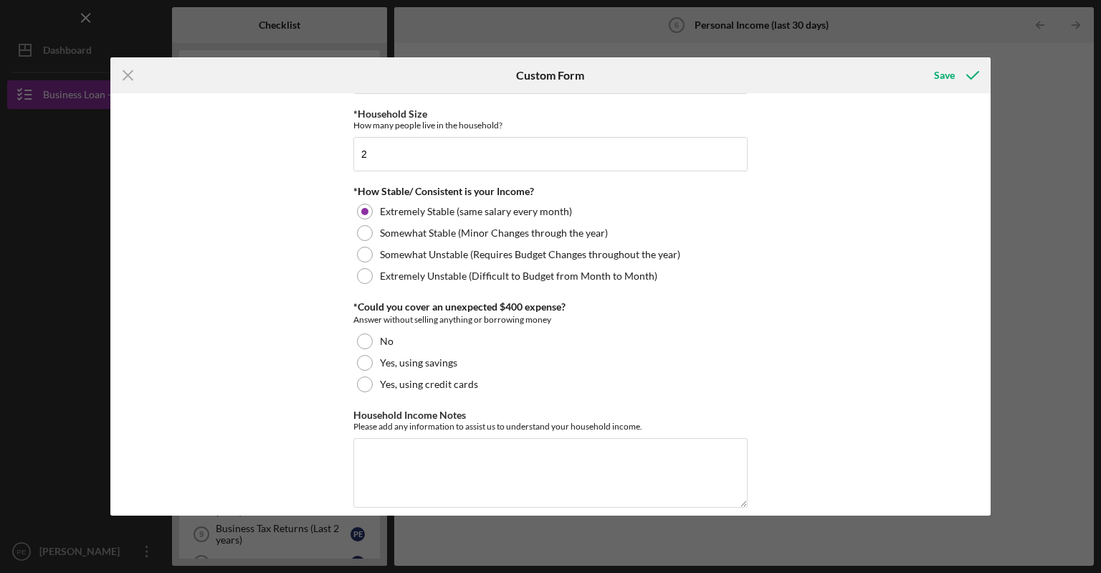
scroll to position [774, 0]
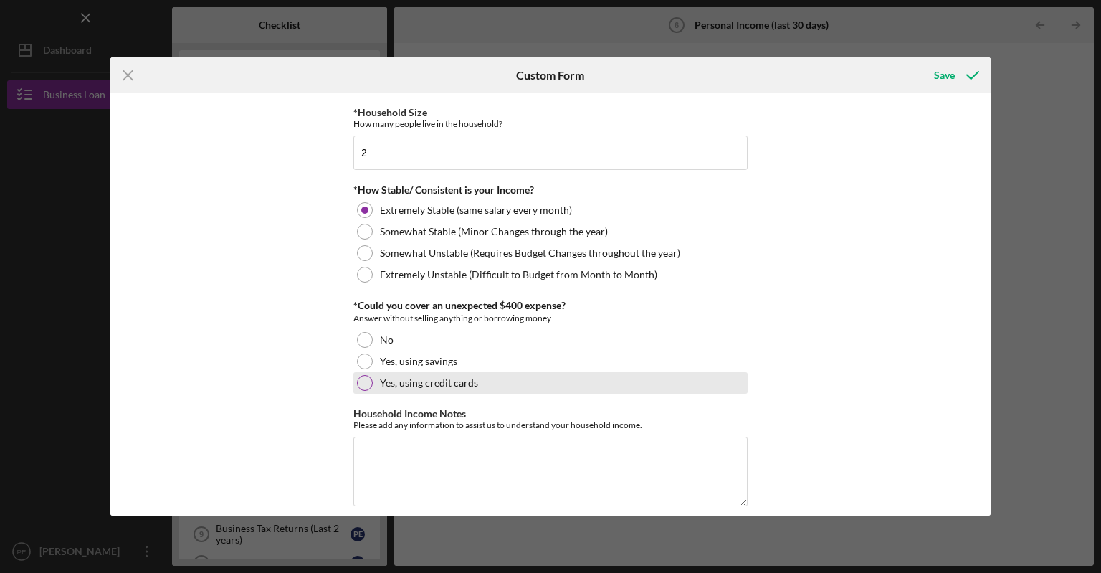
click at [360, 384] on div at bounding box center [365, 383] width 16 height 16
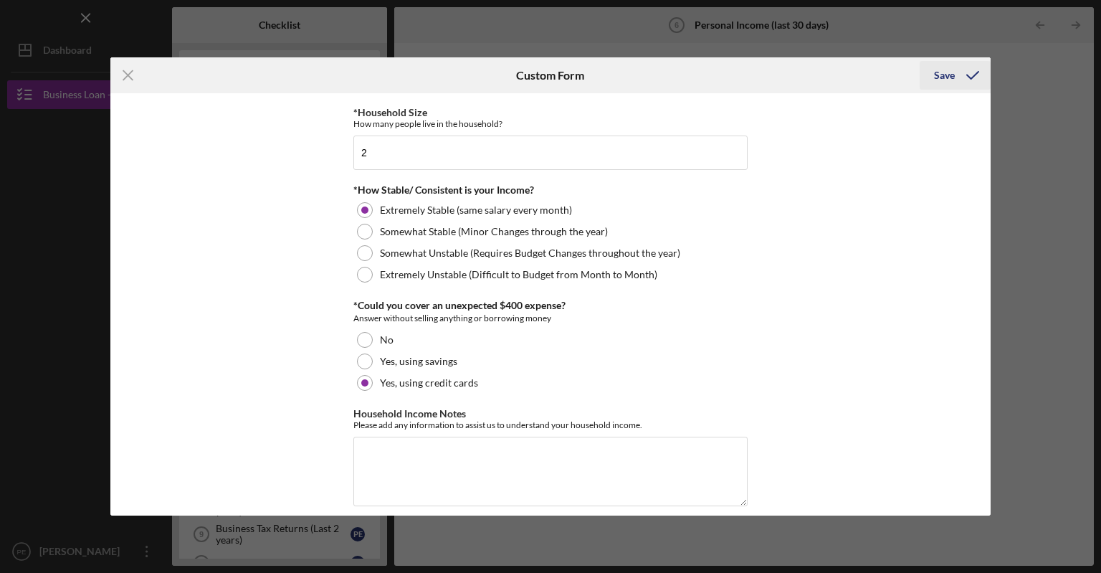
click at [945, 80] on div "Save" at bounding box center [944, 75] width 21 height 29
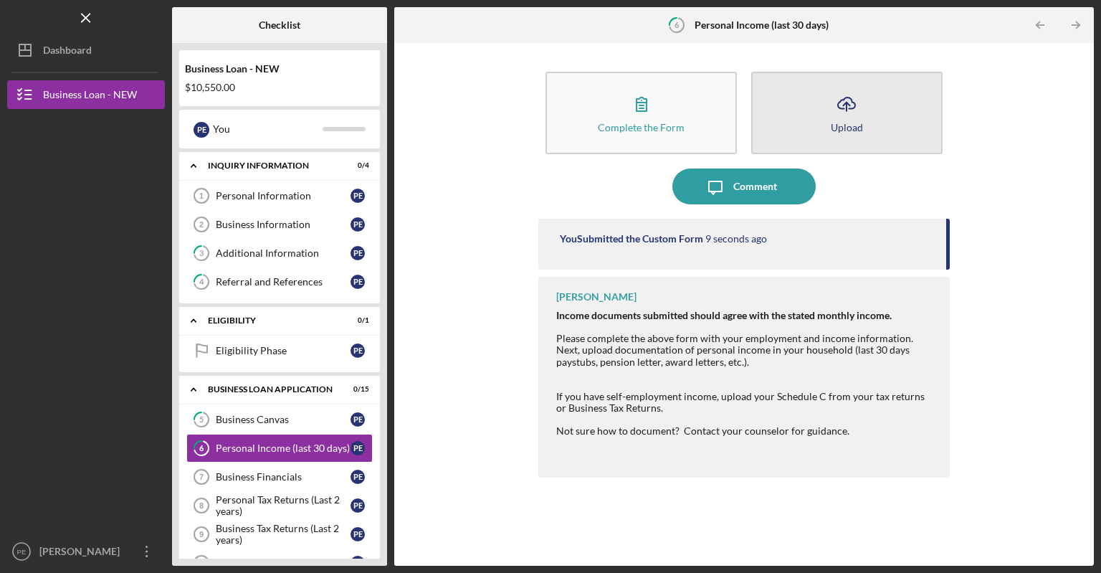
click at [856, 125] on div "Upload" at bounding box center [847, 127] width 32 height 11
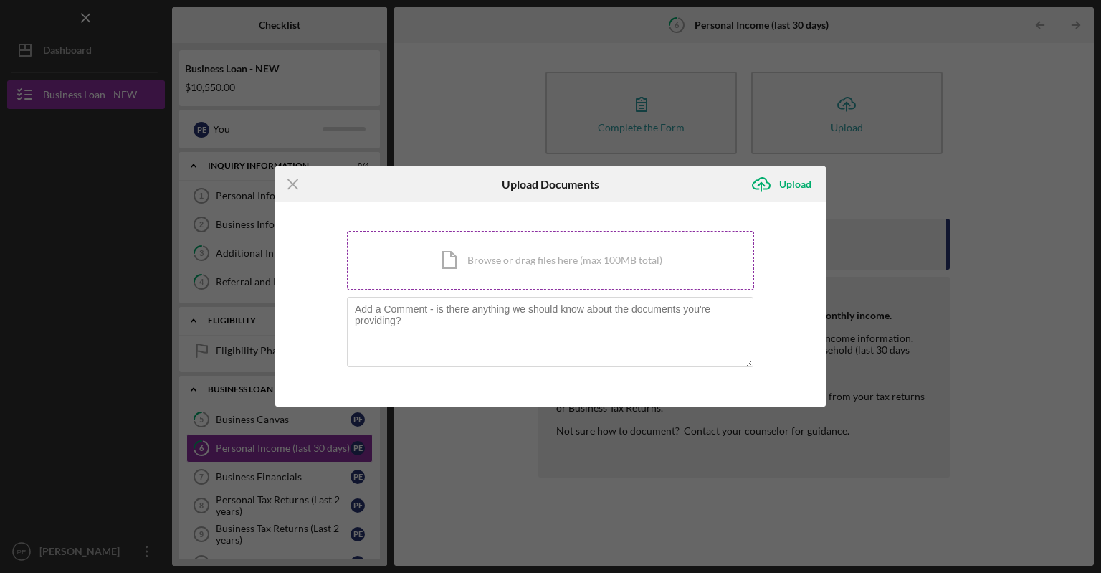
click at [475, 261] on div "Icon/Document Browse or drag files here (max 100MB total) Tap to choose files o…" at bounding box center [550, 260] width 407 height 59
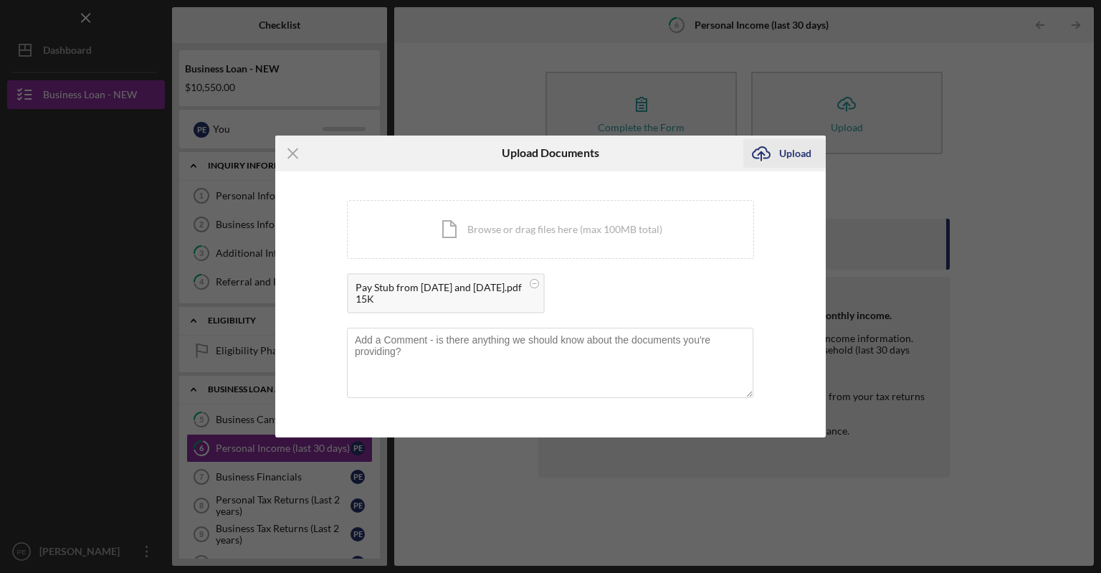
click at [792, 148] on div "Upload" at bounding box center [795, 153] width 32 height 29
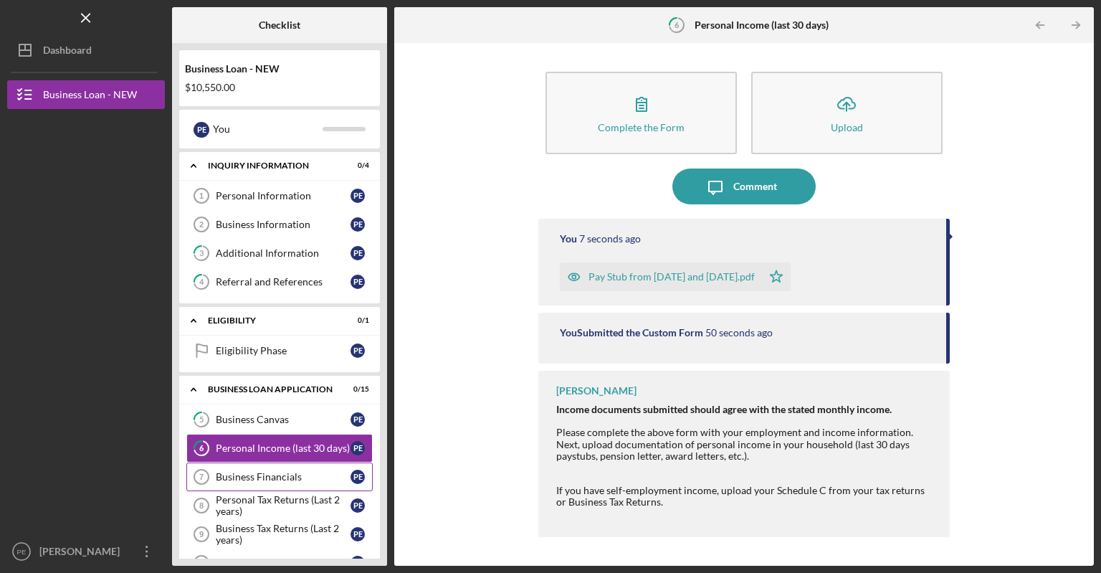
click at [257, 473] on div "Business Financials" at bounding box center [283, 476] width 135 height 11
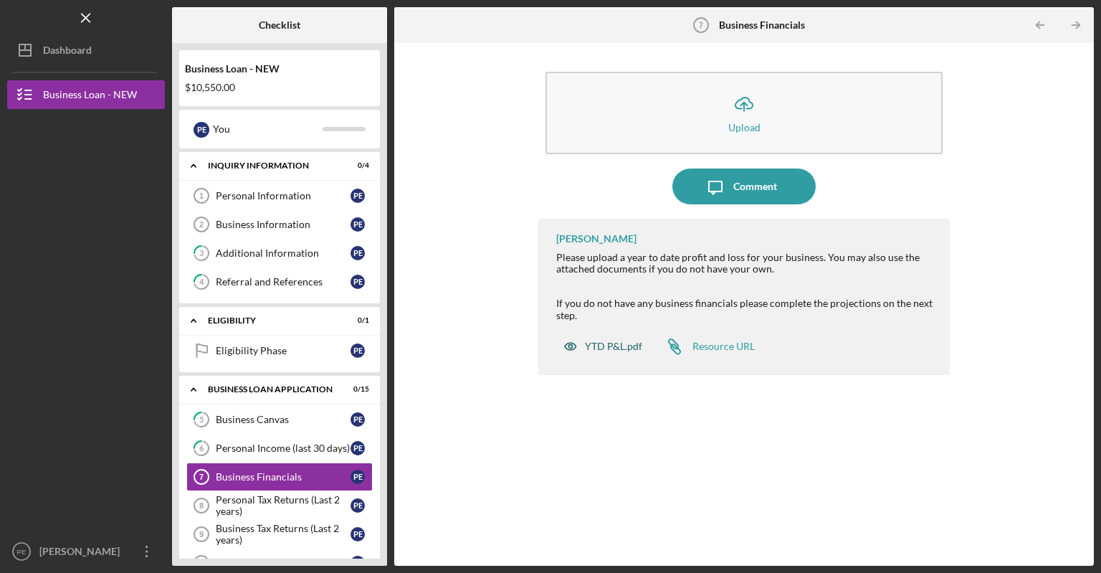
click at [597, 344] on div "YTD P&L.pdf" at bounding box center [613, 346] width 57 height 11
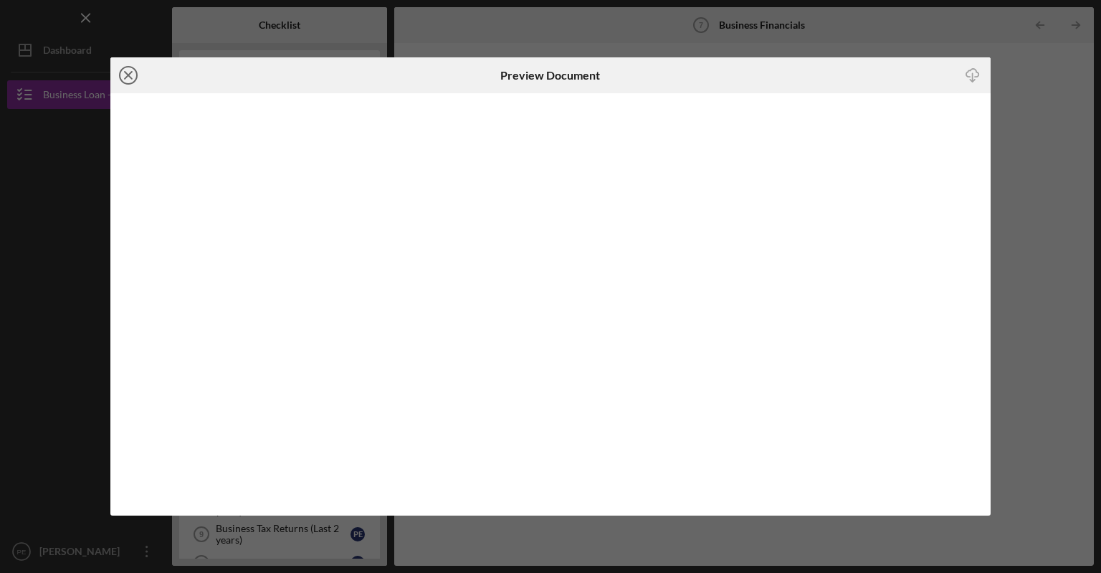
click at [128, 73] on icon "Icon/Close" at bounding box center [128, 75] width 36 height 36
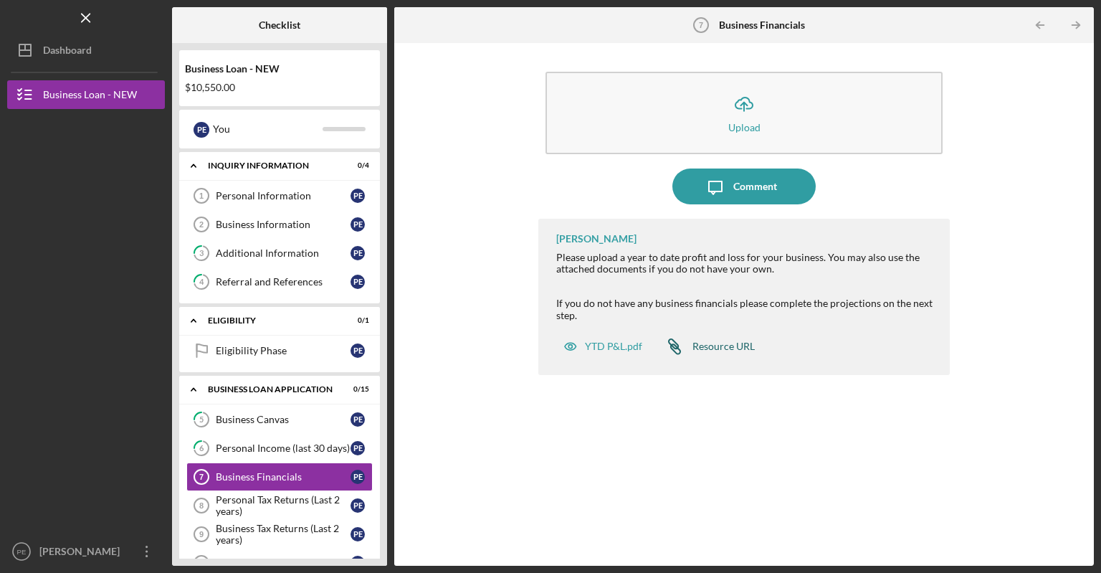
click at [697, 347] on div "Resource URL" at bounding box center [724, 346] width 62 height 11
click at [298, 504] on div "Personal Tax Returns (Last 2 years)" at bounding box center [283, 505] width 135 height 23
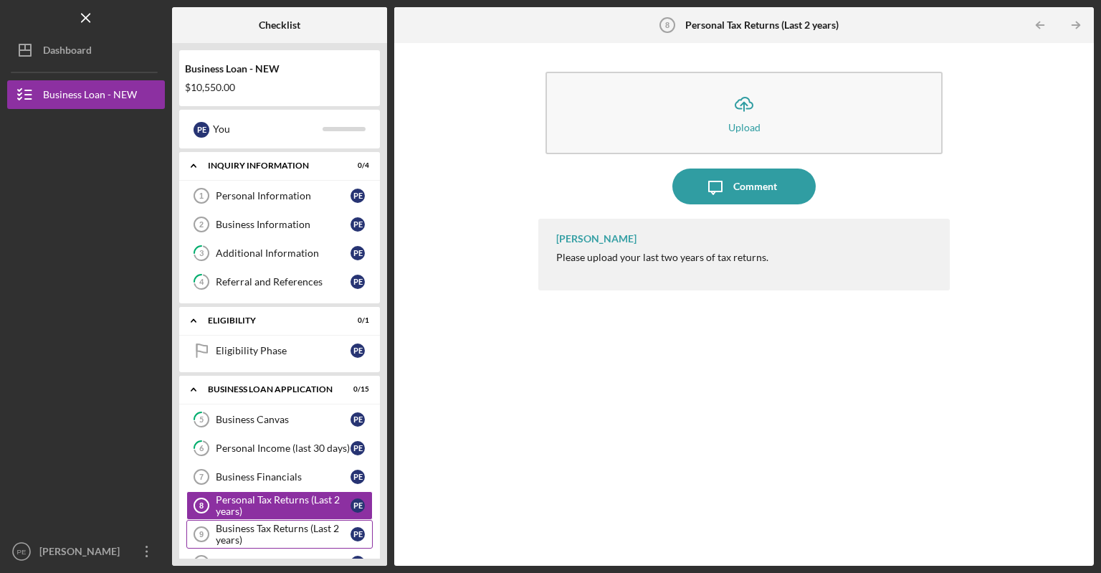
click at [258, 530] on div "Business Tax Returns (Last 2 years)" at bounding box center [283, 534] width 135 height 23
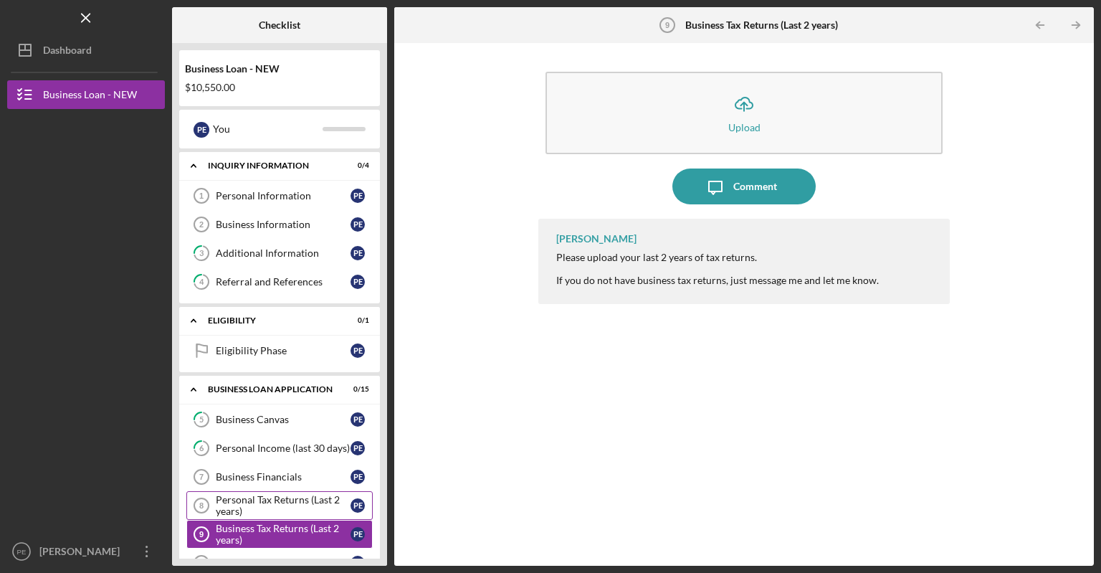
click at [250, 499] on div "Personal Tax Returns (Last 2 years)" at bounding box center [283, 505] width 135 height 23
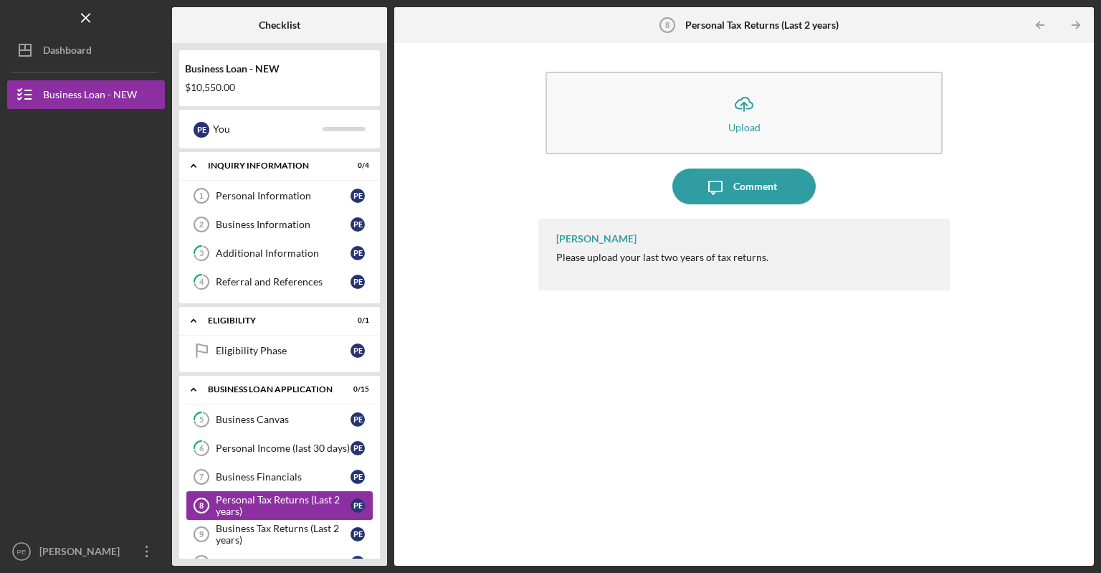
click at [250, 498] on div "Personal Tax Returns (Last 2 years)" at bounding box center [283, 505] width 135 height 23
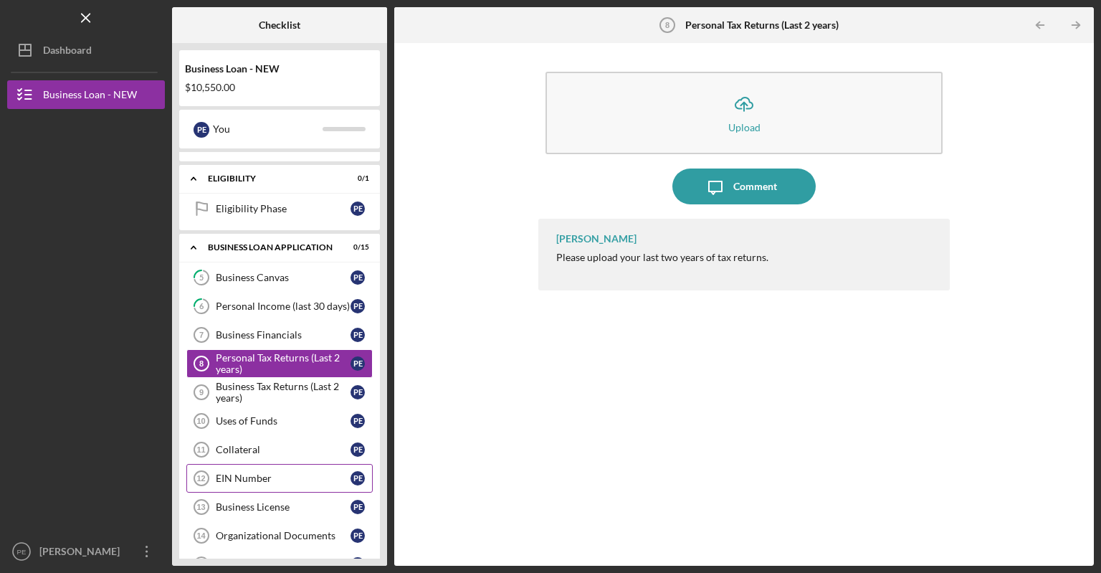
scroll to position [143, 0]
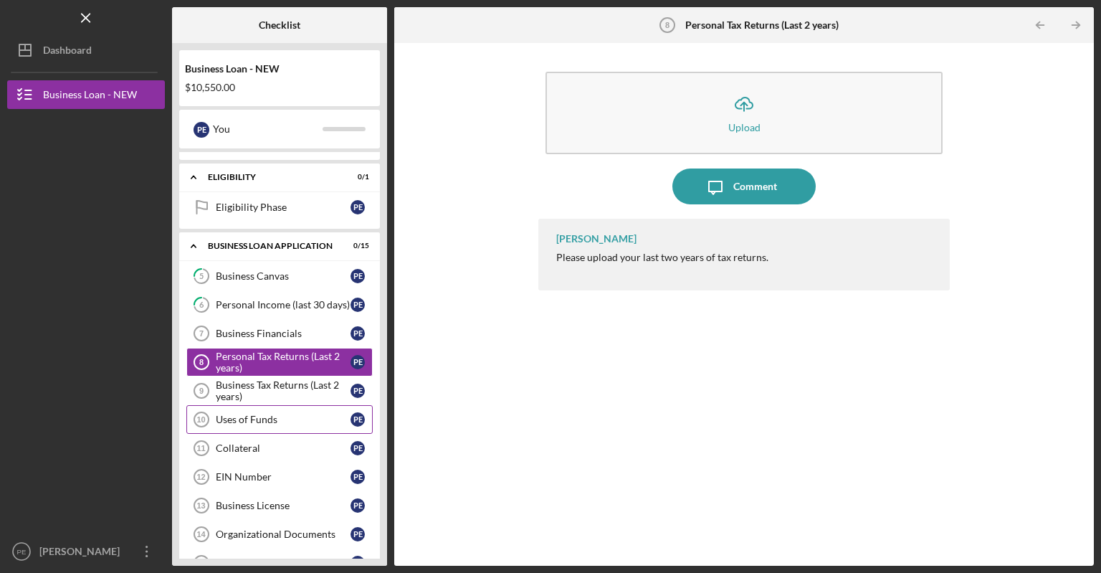
click at [272, 418] on div "Uses of Funds" at bounding box center [283, 419] width 135 height 11
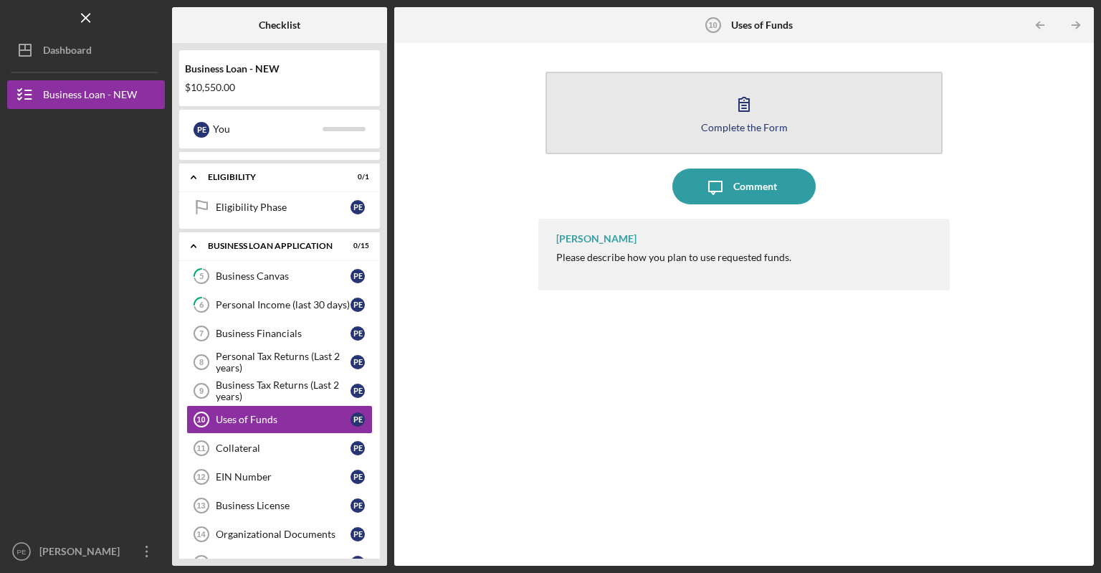
click at [647, 138] on button "Complete the Form Form" at bounding box center [744, 113] width 397 height 82
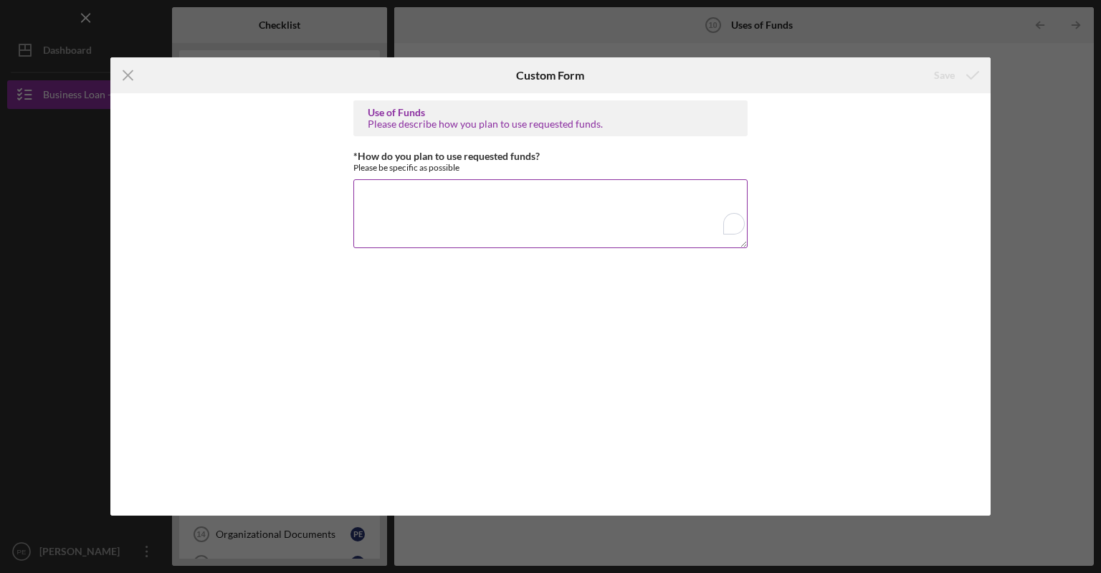
click at [384, 189] on textarea "*How do you plan to use requested funds?" at bounding box center [551, 213] width 394 height 69
paste textarea "The funds from this business loan will be allocated to consolidate and pay off …"
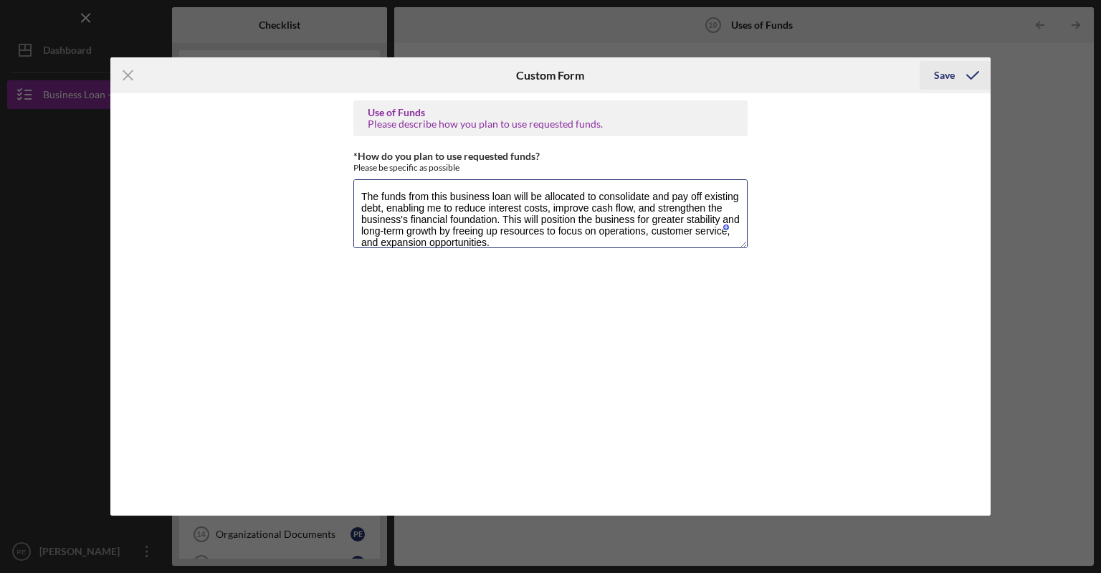
type textarea "The funds from this business loan will be allocated to consolidate and pay off …"
click at [946, 73] on div "Save" at bounding box center [944, 75] width 21 height 29
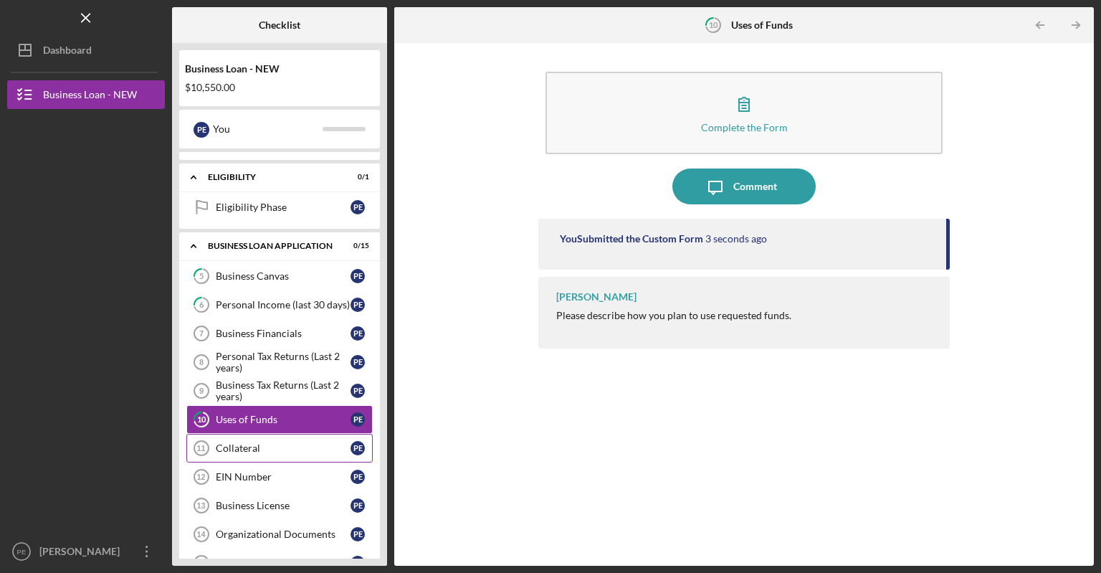
click at [295, 449] on div "Collateral" at bounding box center [283, 447] width 135 height 11
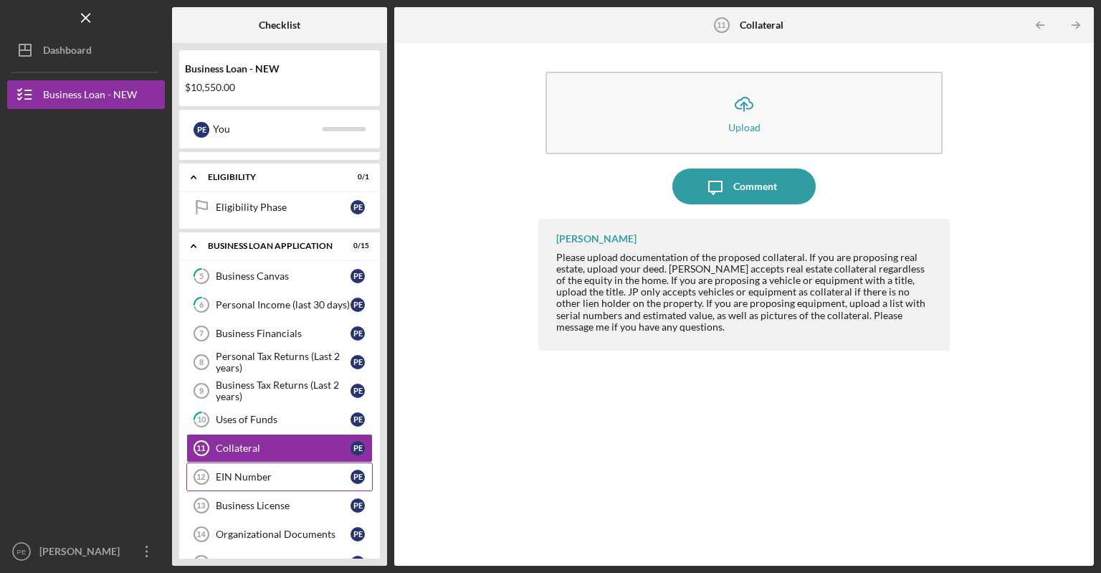
click at [271, 474] on div "EIN Number" at bounding box center [283, 476] width 135 height 11
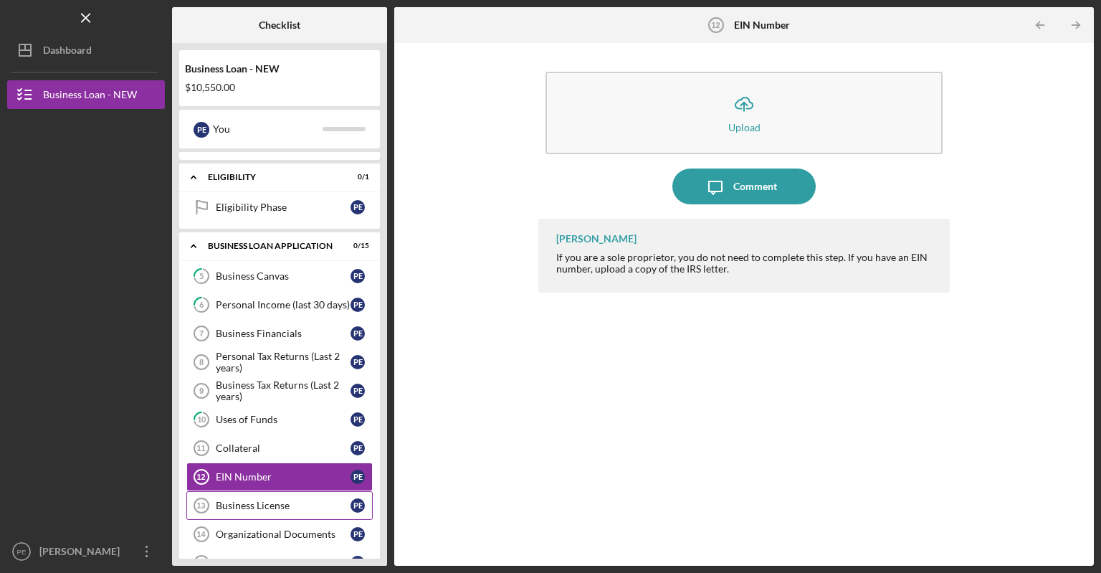
click at [256, 500] on div "Business License" at bounding box center [283, 505] width 135 height 11
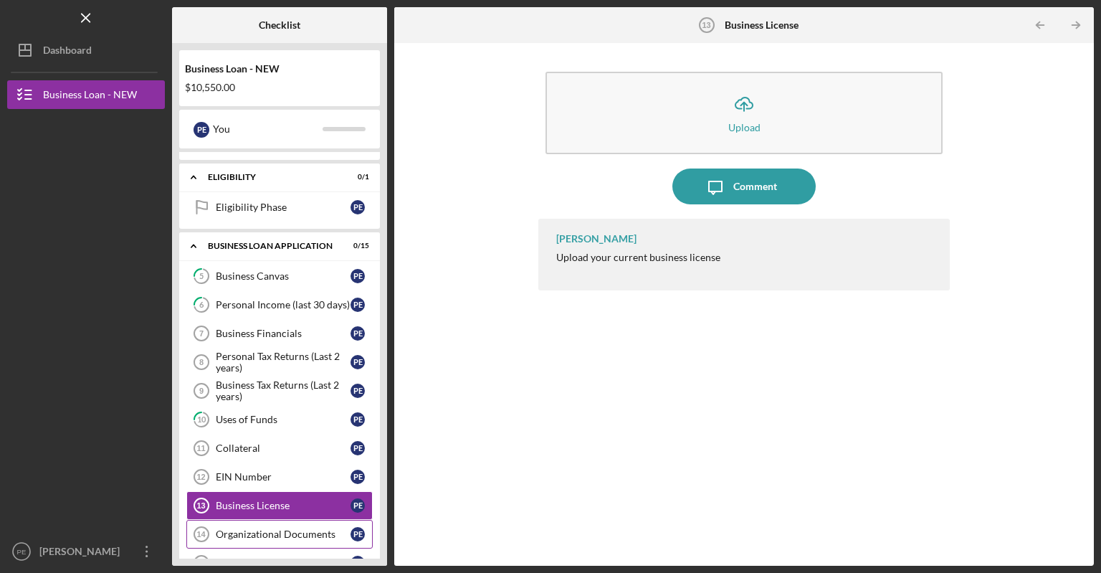
click at [306, 528] on div "Organizational Documents" at bounding box center [283, 533] width 135 height 11
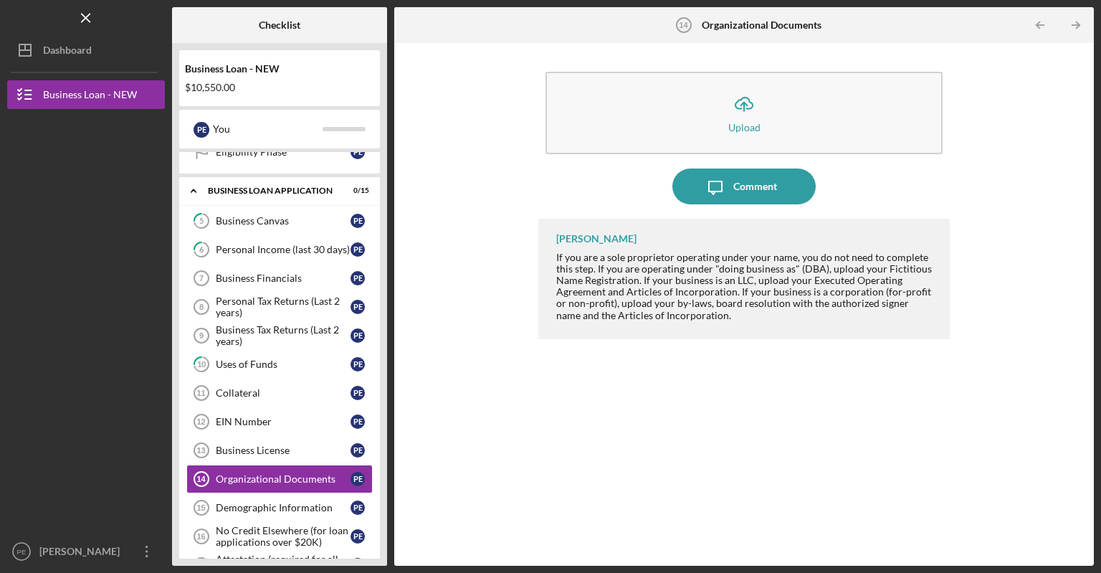
scroll to position [201, 0]
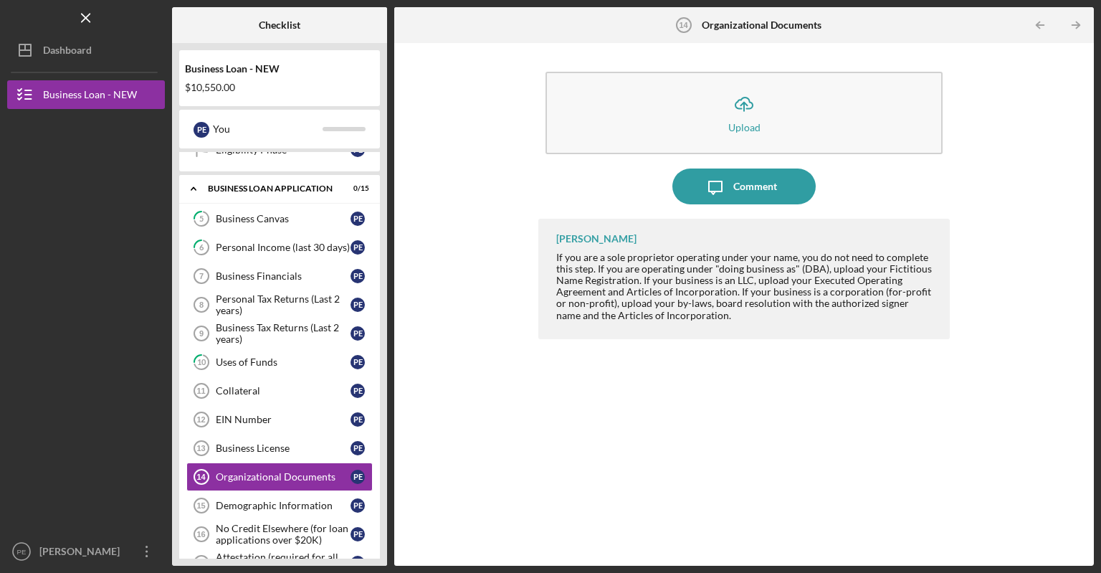
click at [169, 530] on nav "Logo-Reversed Created with Sketch. Icon/Menu Close Icon/Dashboard Dashboard Bus…" at bounding box center [89, 283] width 165 height 566
click at [277, 534] on div "No Credit Elsewhere (for loan applications over $20K)" at bounding box center [283, 534] width 135 height 23
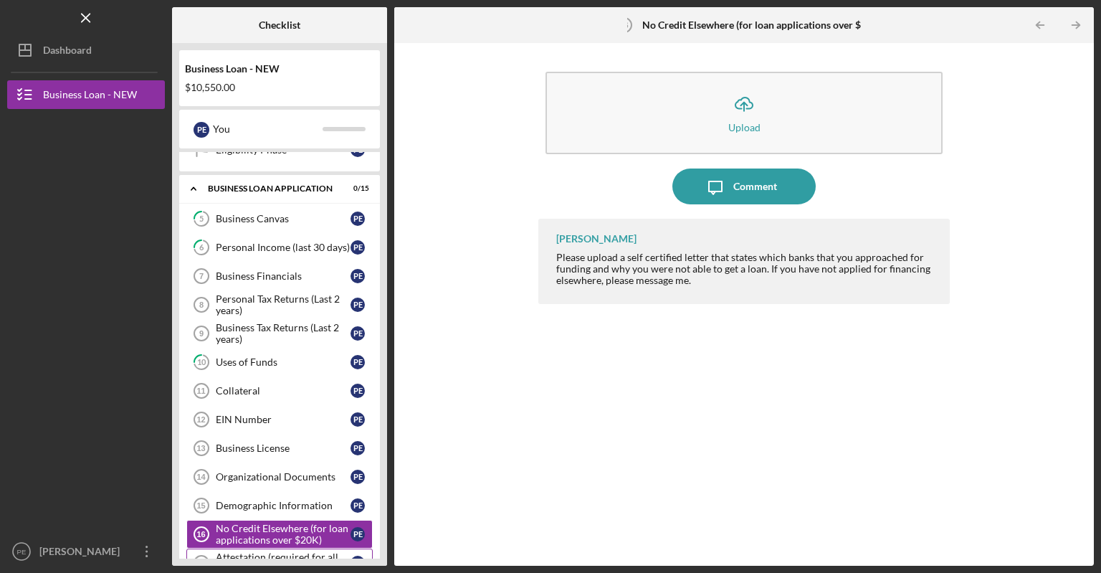
click at [322, 553] on div "Attestation (required for all new loan applications)" at bounding box center [283, 562] width 135 height 23
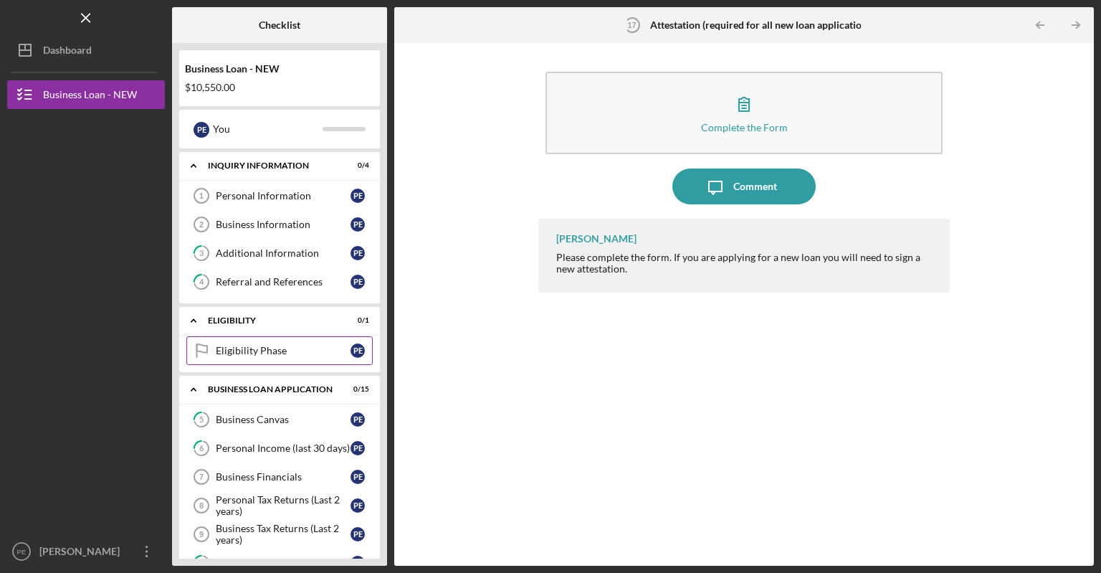
click at [275, 349] on div "Eligibility Phase" at bounding box center [283, 350] width 135 height 11
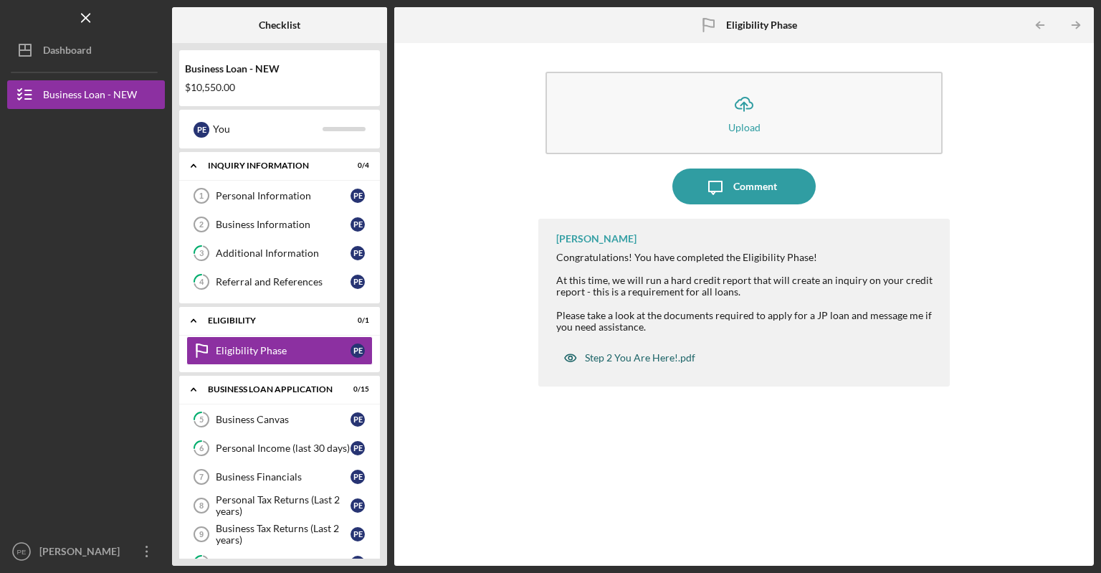
click at [607, 357] on div "Step 2 You Are Here!.pdf" at bounding box center [640, 357] width 110 height 11
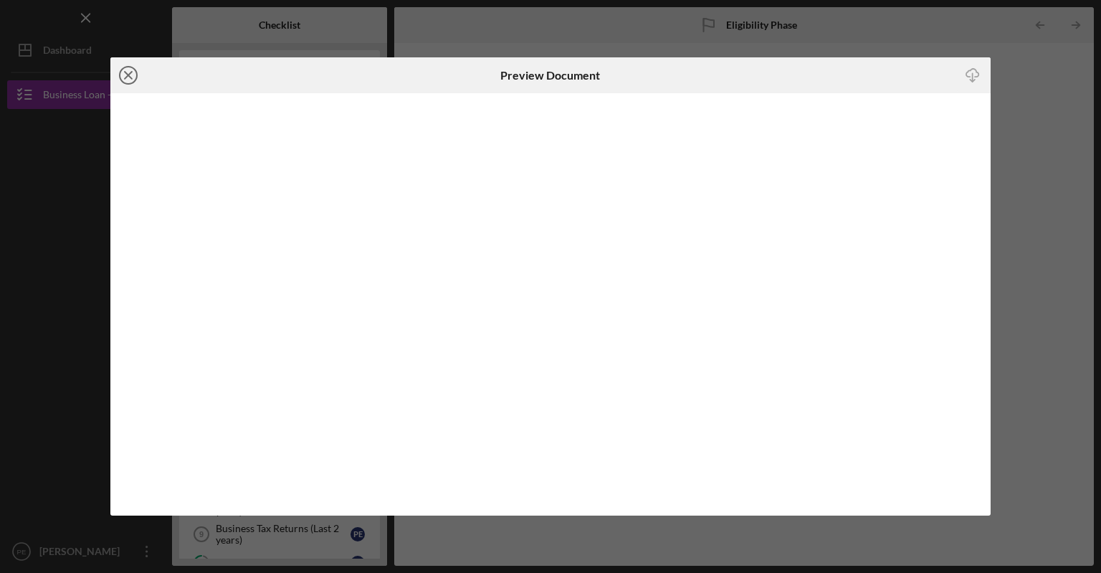
click at [131, 76] on icon "Icon/Close" at bounding box center [128, 75] width 36 height 36
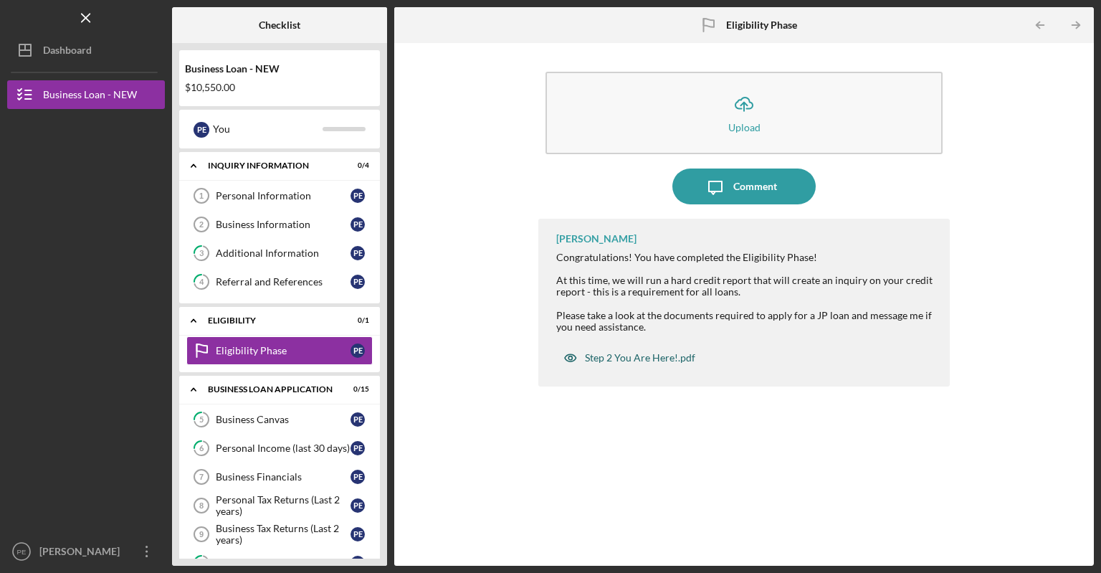
click at [636, 358] on div "Step 2 You Are Here!.pdf" at bounding box center [640, 357] width 110 height 11
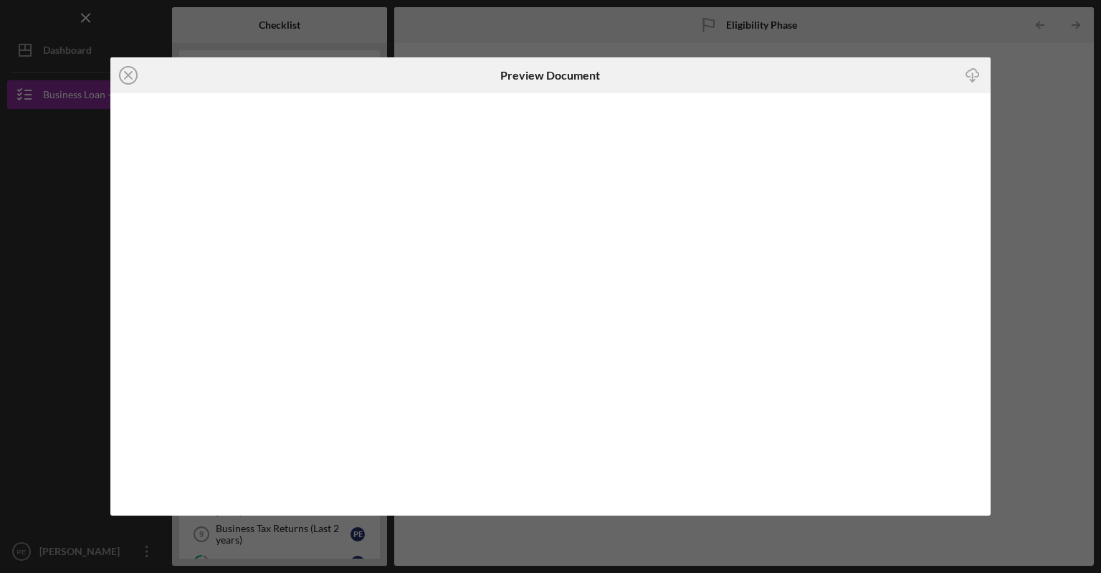
click at [967, 75] on icon "Icon/Download" at bounding box center [973, 75] width 32 height 32
click at [124, 75] on icon "Icon/Close" at bounding box center [128, 75] width 36 height 36
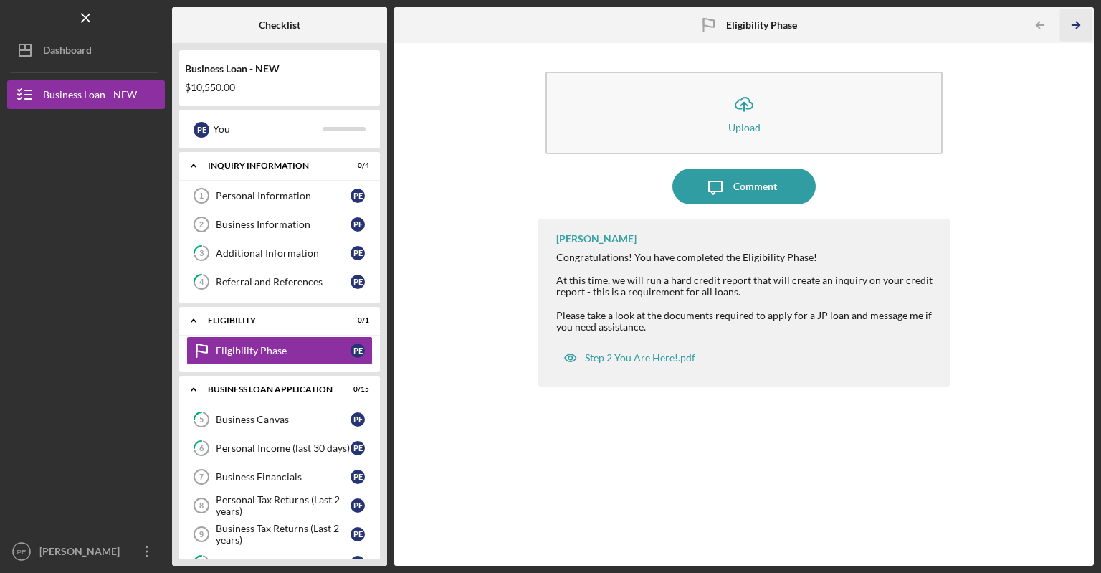
click at [1073, 25] on line "button" at bounding box center [1076, 25] width 7 height 0
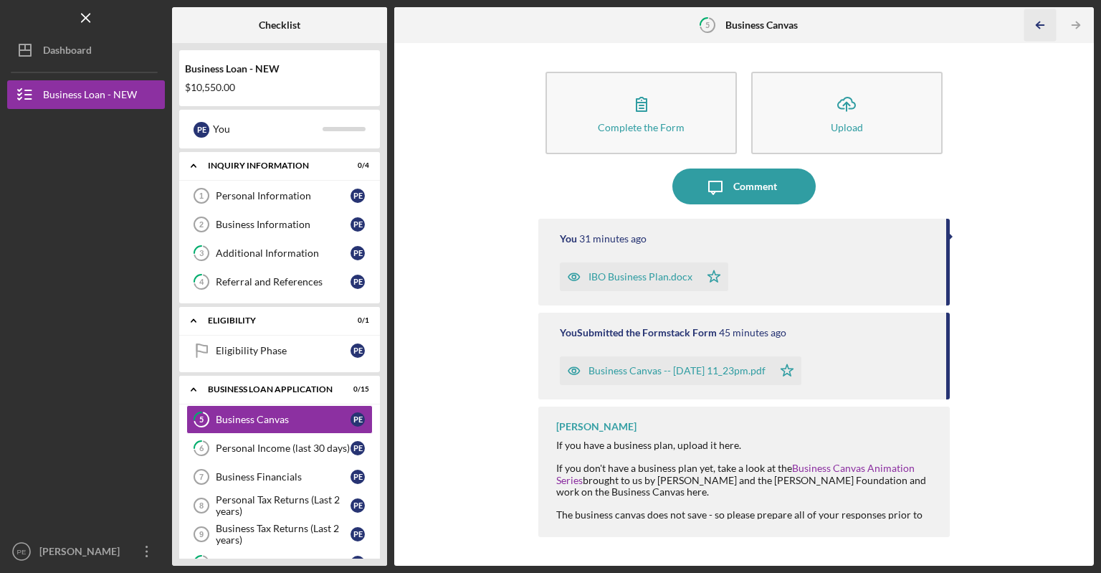
click at [1032, 26] on icon "Icon/Table Pagination Arrow" at bounding box center [1040, 25] width 32 height 32
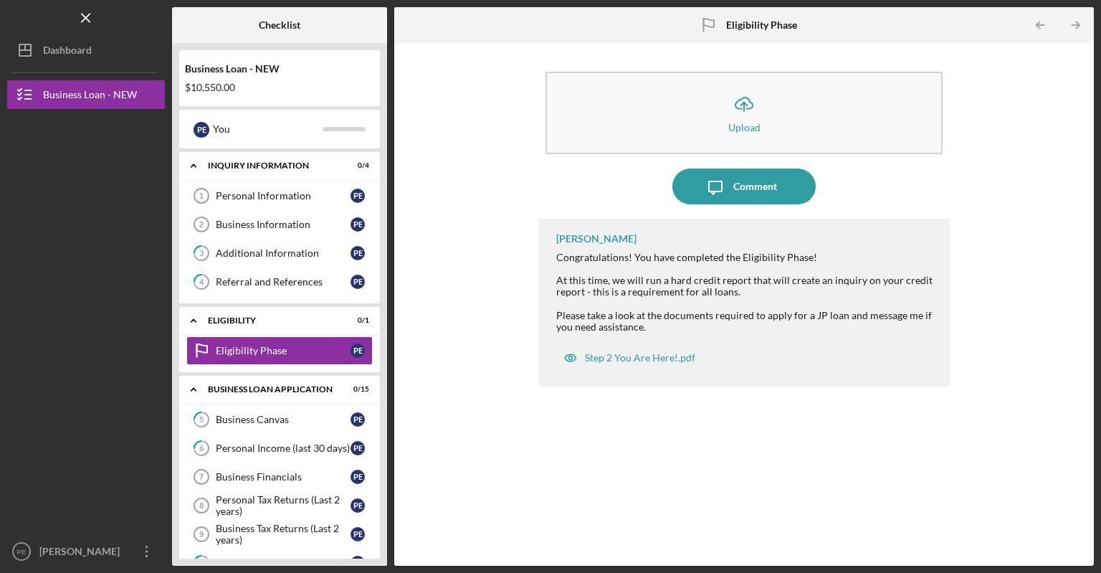
click at [707, 321] on div "Please take a look at the documents required to apply for a JP loan and message…" at bounding box center [745, 321] width 379 height 23
click at [280, 477] on div "Business Financials" at bounding box center [283, 476] width 135 height 11
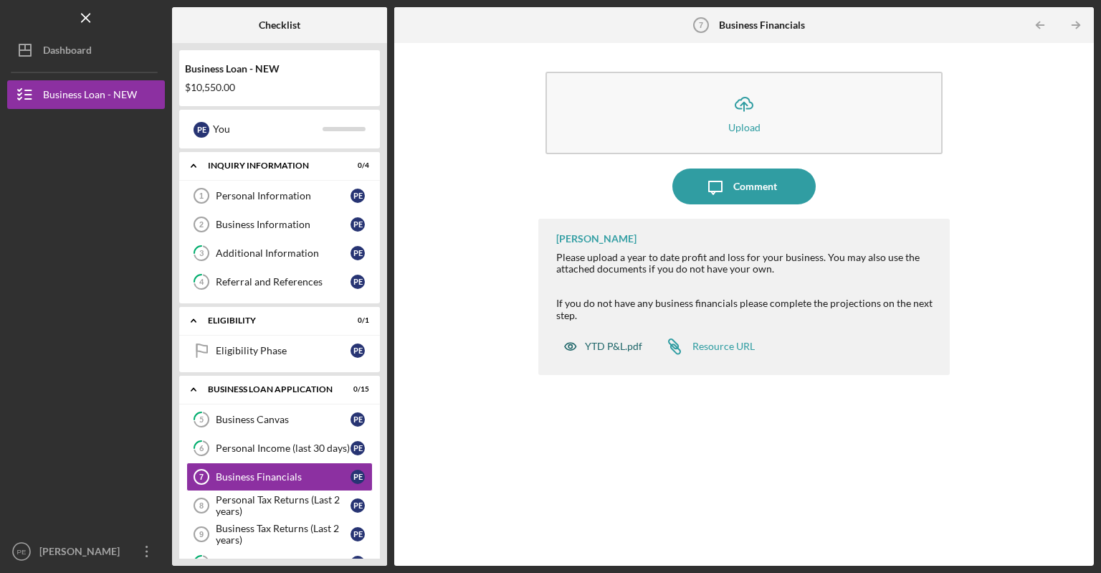
click at [602, 341] on div "YTD P&L.pdf" at bounding box center [613, 346] width 57 height 11
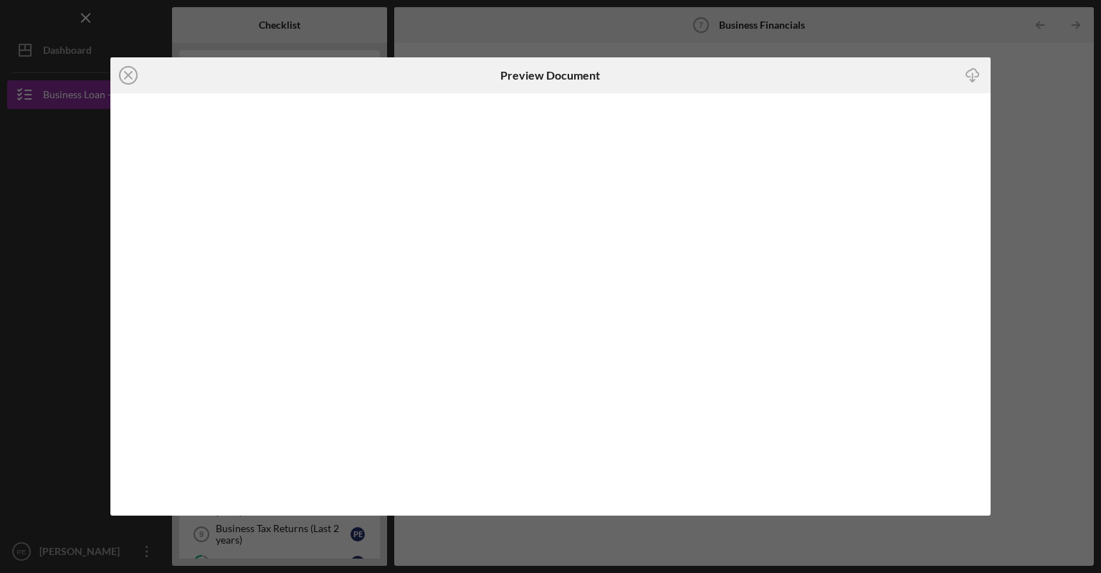
click at [969, 76] on icon "button" at bounding box center [973, 73] width 12 height 8
click at [126, 76] on line at bounding box center [128, 75] width 7 height 7
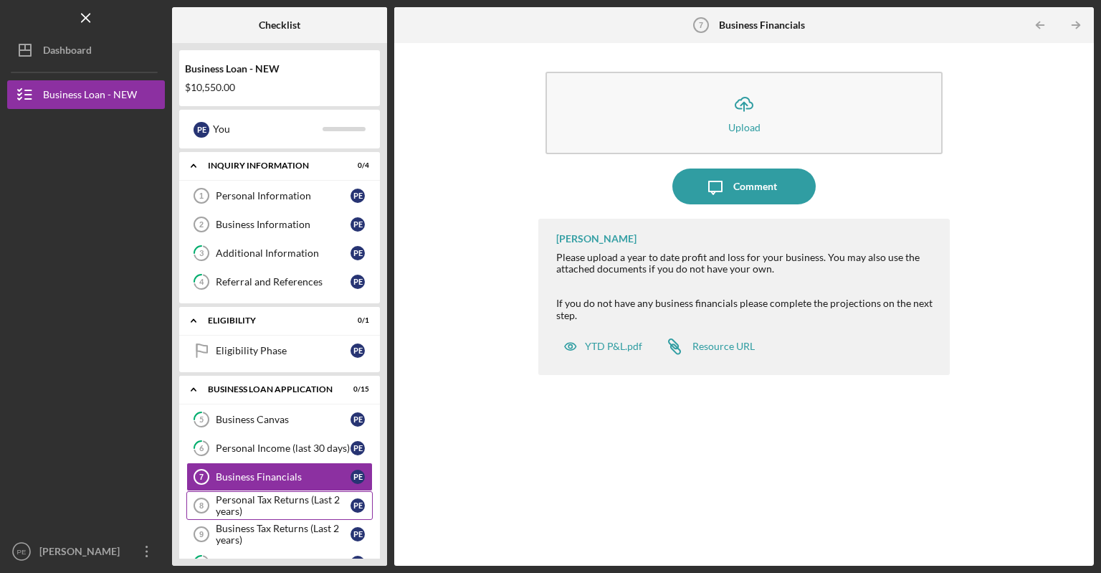
click at [266, 501] on div "Personal Tax Returns (Last 2 years)" at bounding box center [283, 505] width 135 height 23
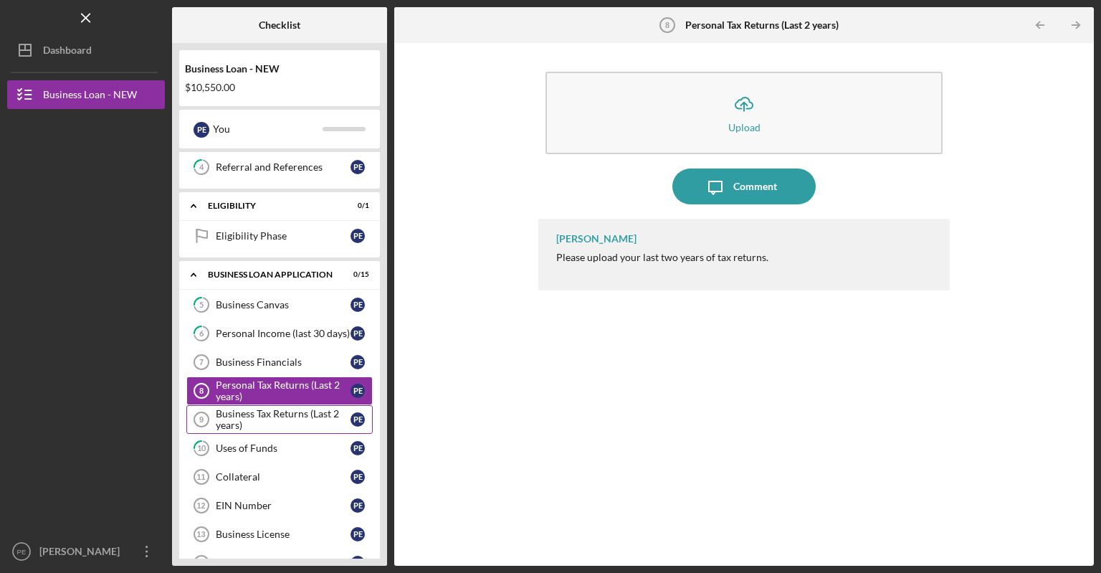
scroll to position [143, 0]
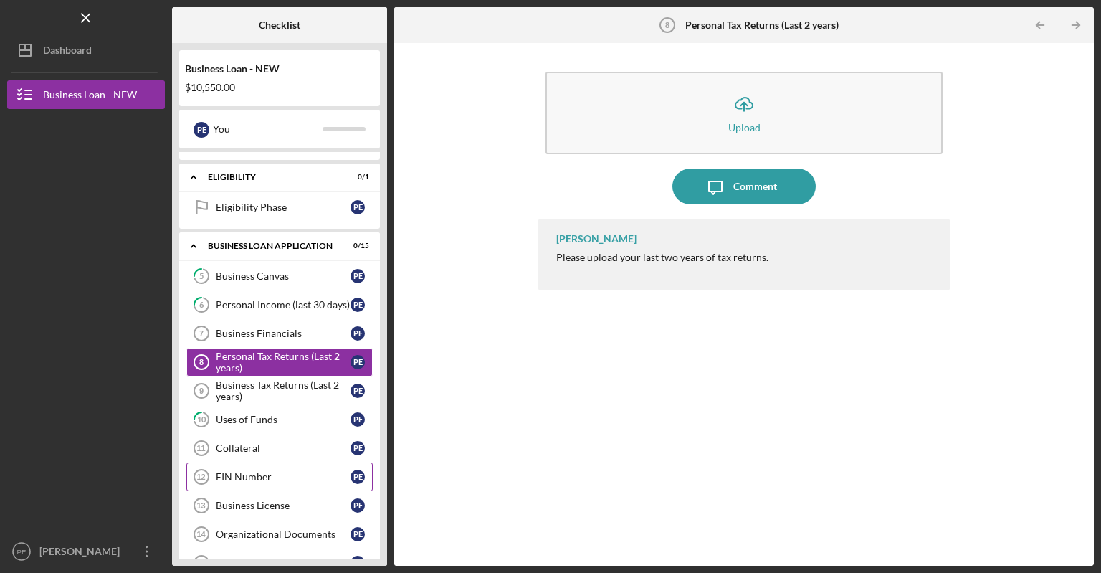
click at [239, 482] on link "EIN Number 12 EIN Number P E" at bounding box center [279, 476] width 186 height 29
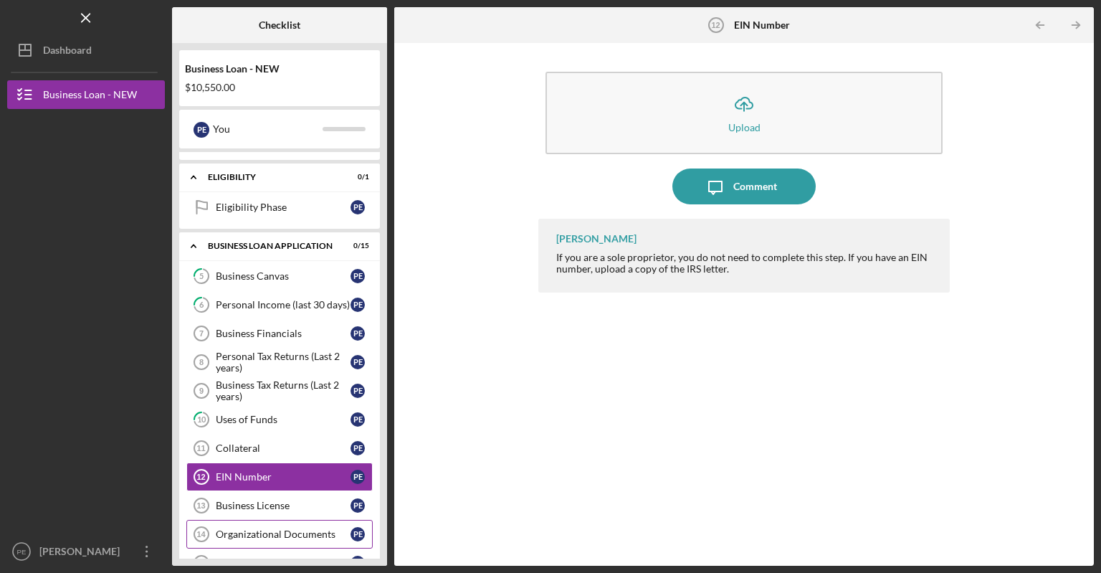
click at [272, 531] on div "Organizational Documents" at bounding box center [283, 533] width 135 height 11
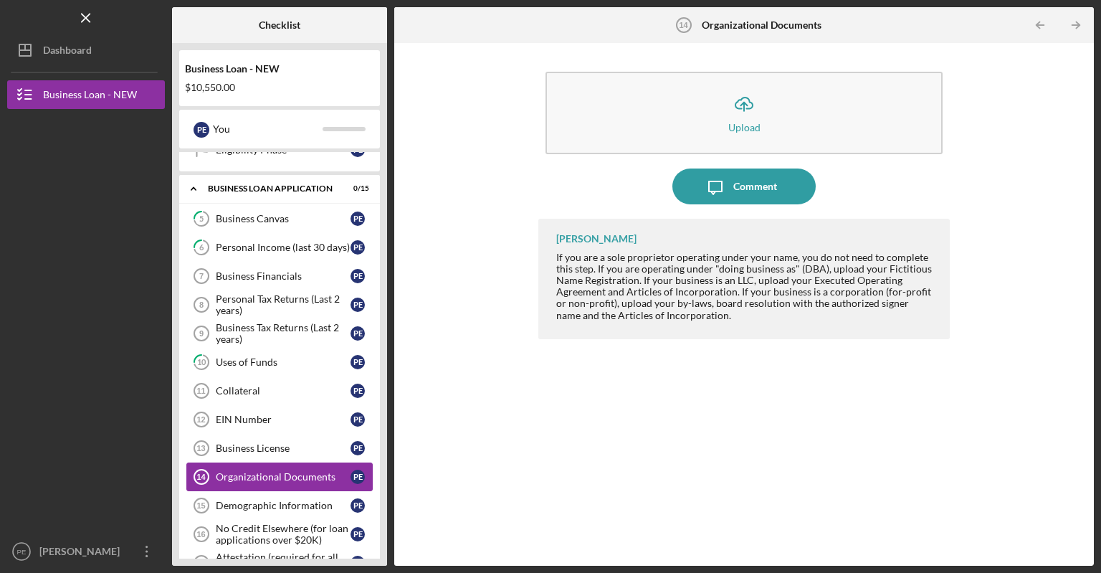
scroll to position [201, 0]
click at [276, 510] on link "Demographic Information 15 Demographic Information P E" at bounding box center [279, 505] width 186 height 29
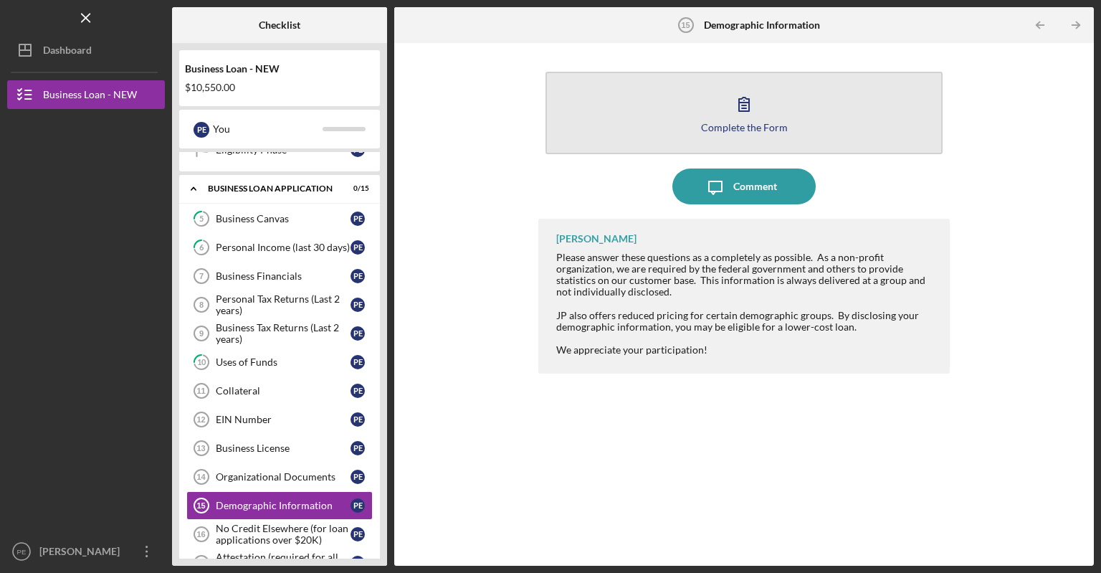
click at [757, 123] on div "Complete the Form" at bounding box center [744, 127] width 87 height 11
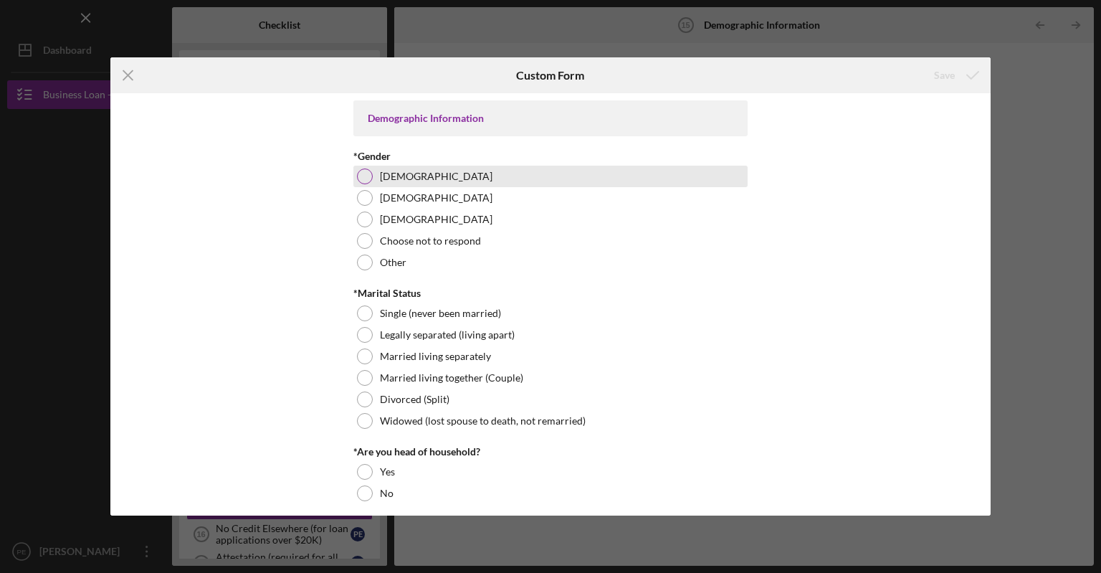
click at [363, 178] on div at bounding box center [365, 177] width 16 height 16
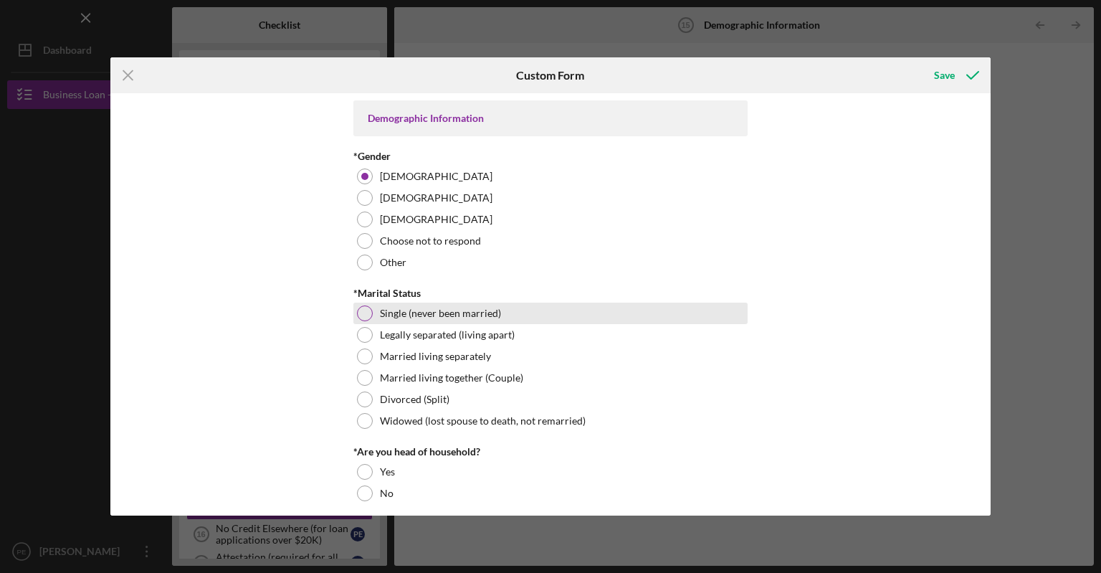
click at [373, 313] on div "Single (never been married)" at bounding box center [551, 314] width 394 height 22
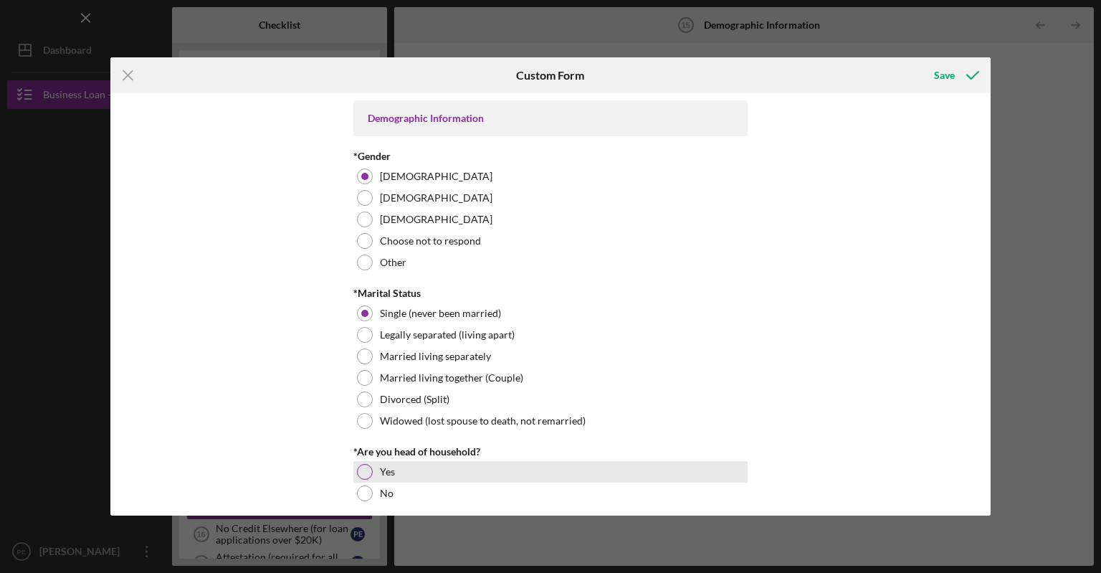
click at [369, 473] on div at bounding box center [365, 472] width 16 height 16
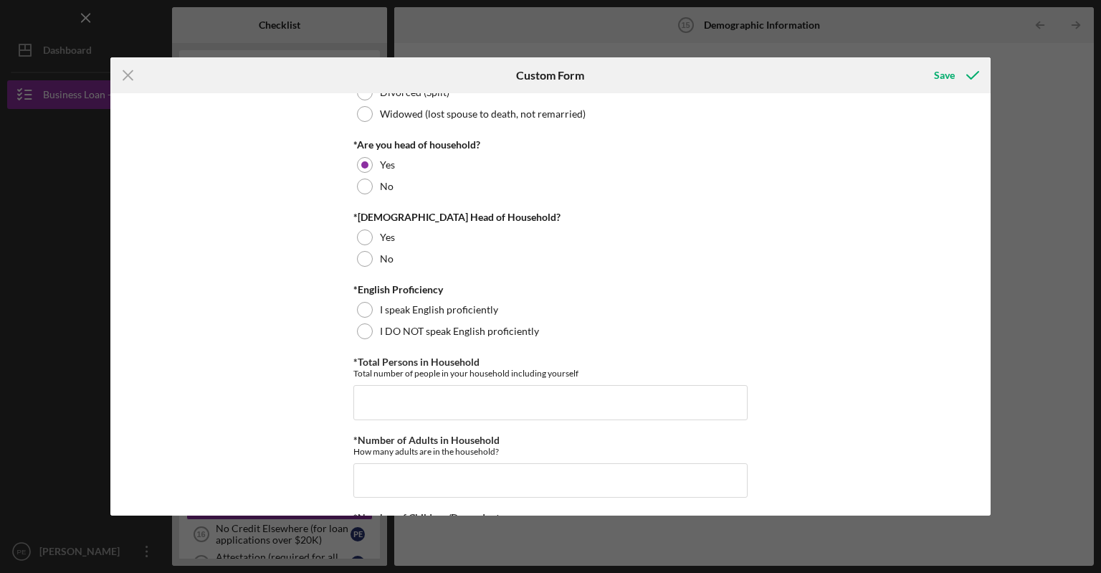
scroll to position [312, 0]
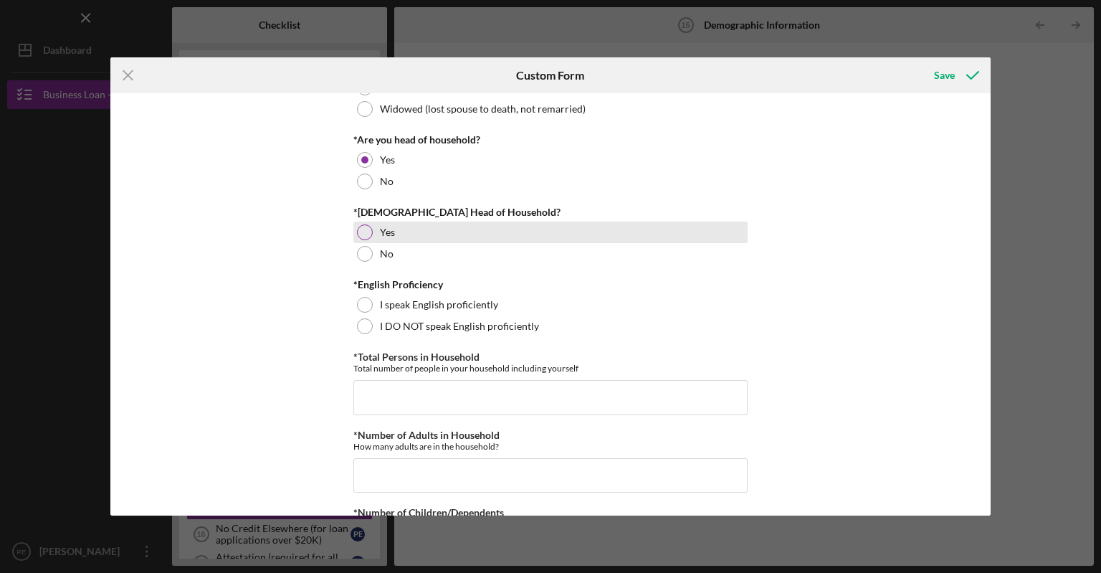
click at [363, 234] on div at bounding box center [365, 232] width 16 height 16
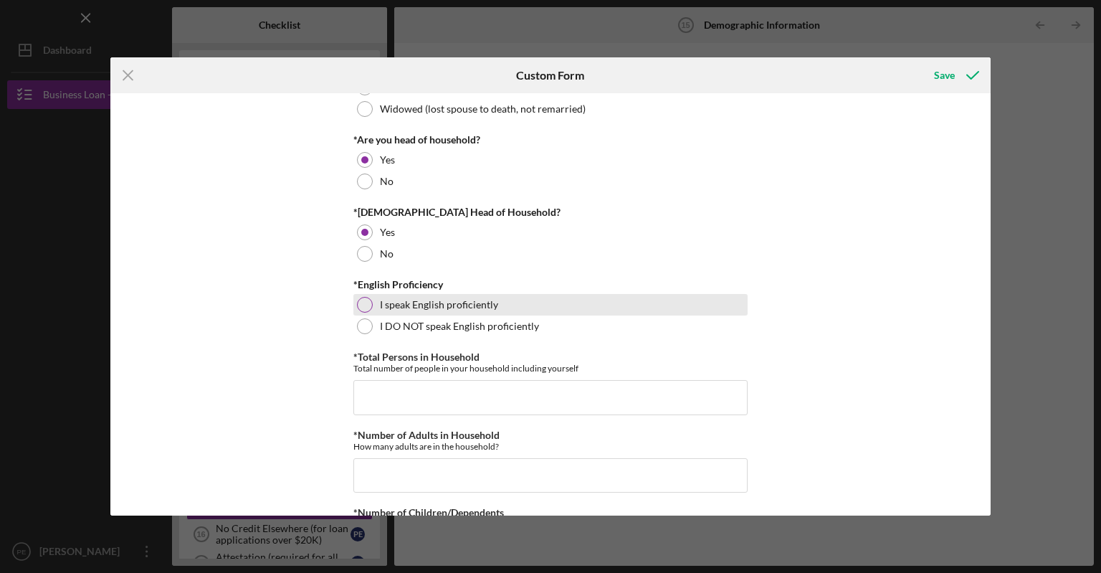
click at [364, 305] on div at bounding box center [365, 305] width 16 height 16
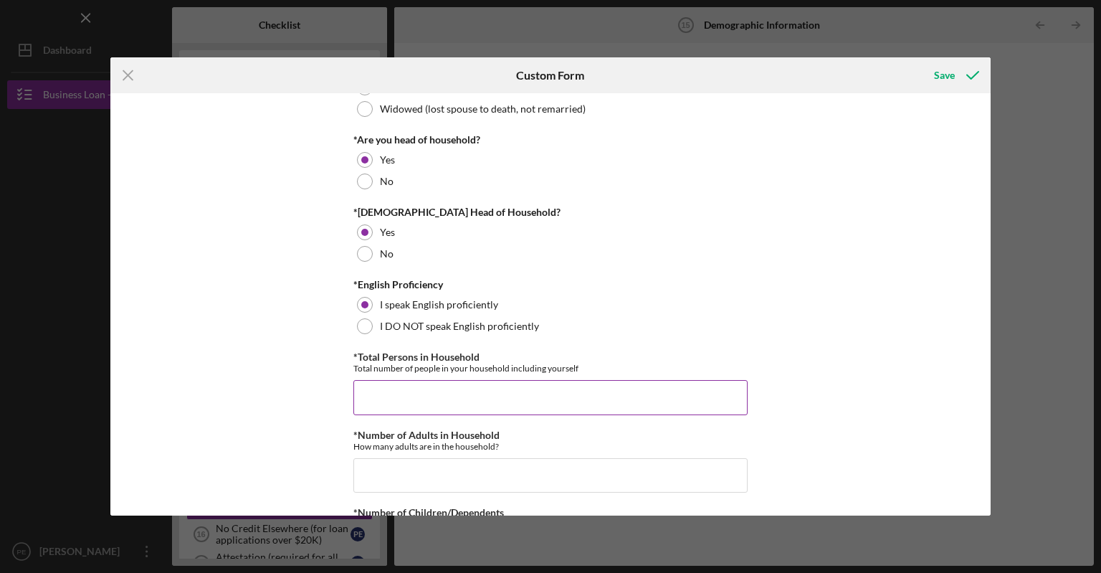
click at [360, 389] on input "*Total Persons in Household" at bounding box center [551, 397] width 394 height 34
type input "2"
click at [383, 465] on input "*Number of Adults in Household" at bounding box center [551, 475] width 394 height 34
type input "2"
drag, startPoint x: 985, startPoint y: 169, endPoint x: 981, endPoint y: 176, distance: 9.0
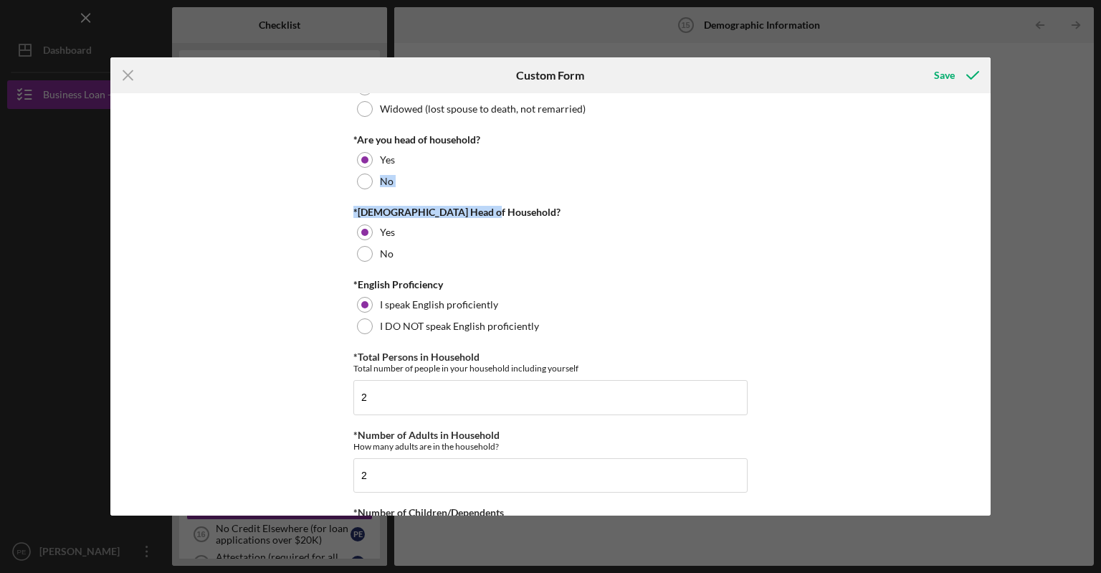
click at [983, 186] on div "Demographic Information *Gender [DEMOGRAPHIC_DATA] [DEMOGRAPHIC_DATA] [DEMOGRAP…" at bounding box center [550, 304] width 881 height 422
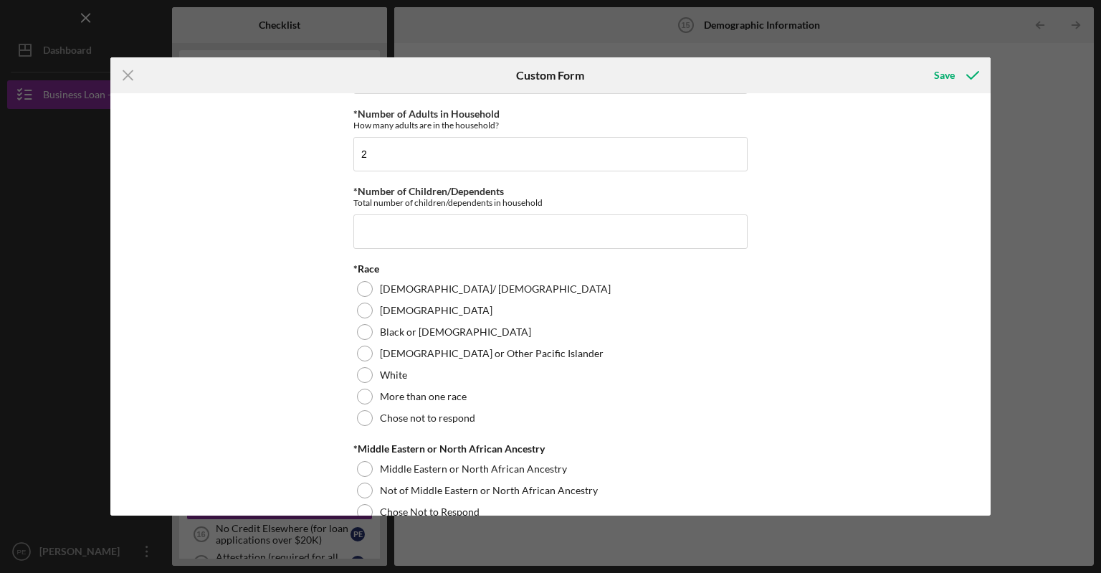
scroll to position [642, 0]
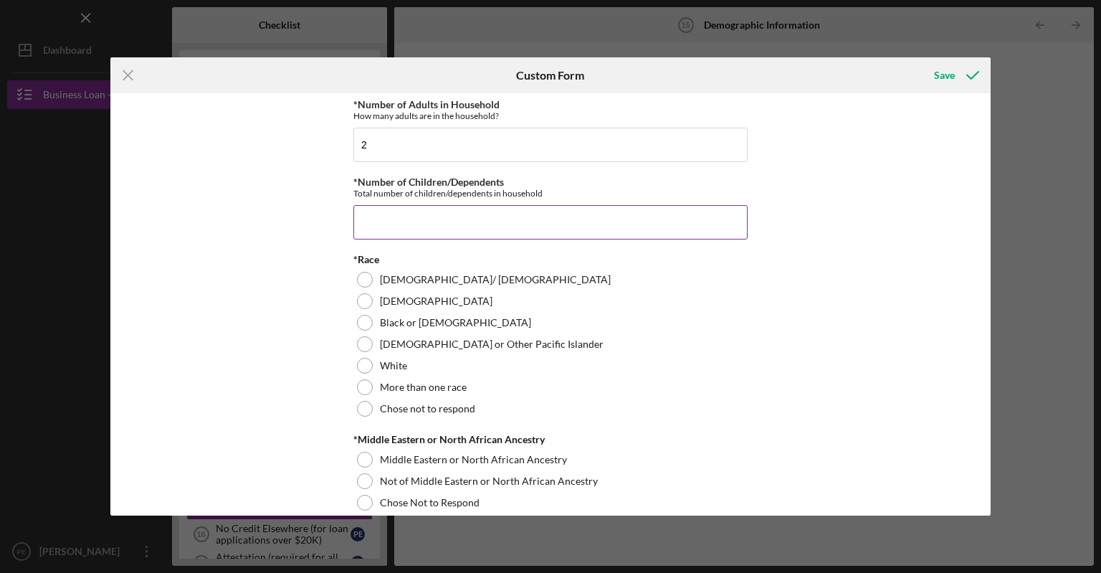
click at [381, 207] on input "*Number of Children/Dependents" at bounding box center [551, 222] width 394 height 34
type input "0"
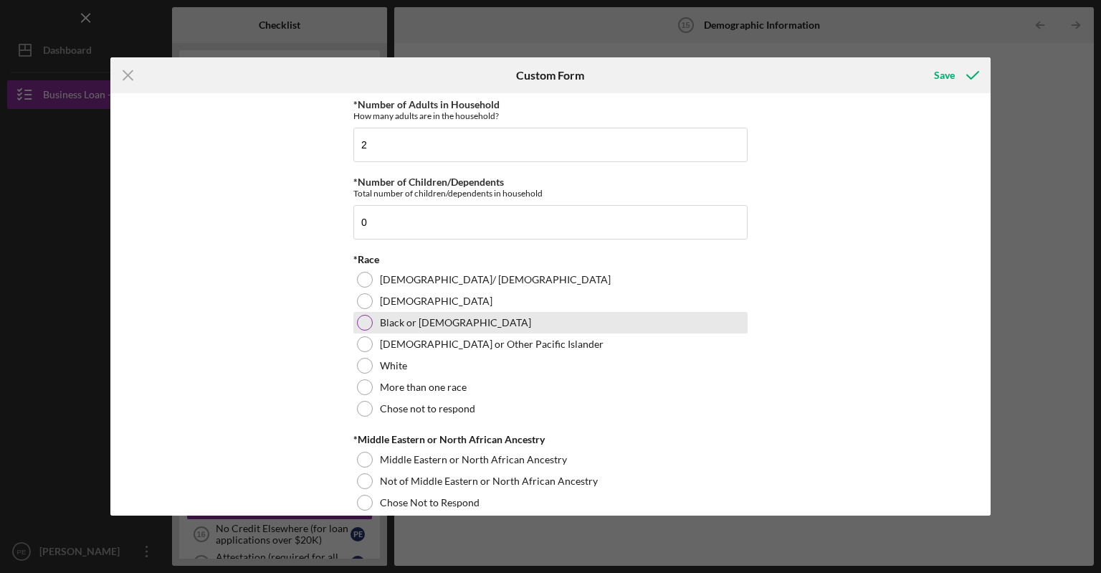
click at [362, 322] on div at bounding box center [365, 323] width 16 height 16
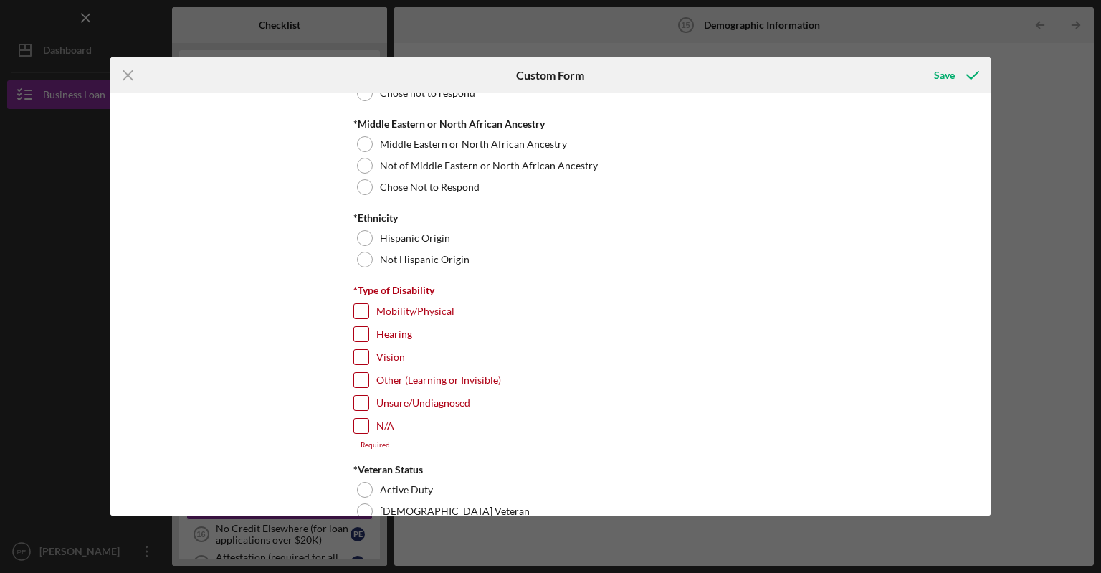
scroll to position [950, 0]
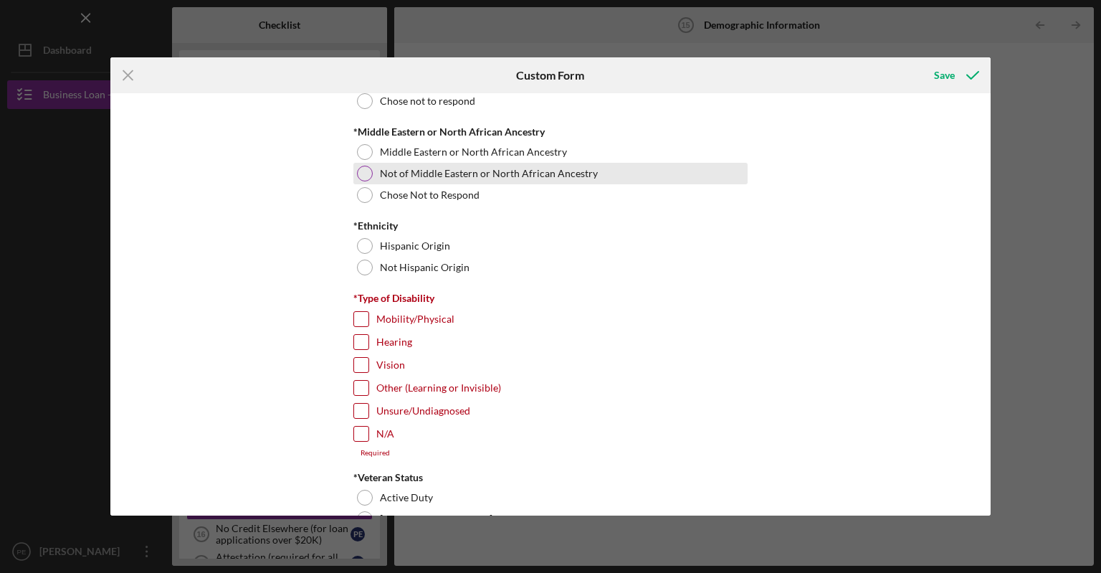
click at [367, 174] on div at bounding box center [365, 174] width 16 height 16
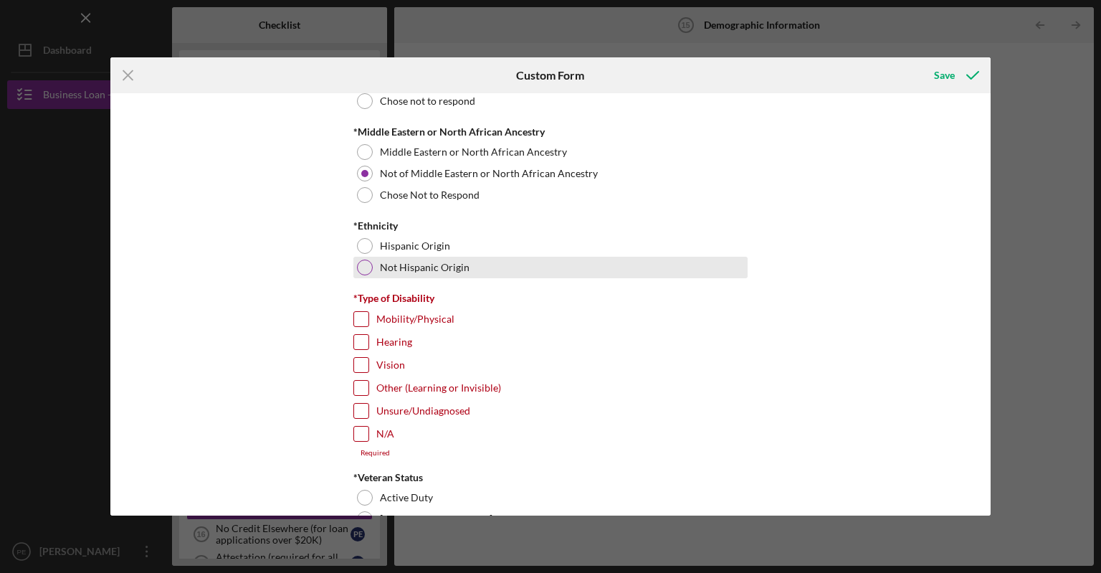
click at [367, 263] on div at bounding box center [365, 268] width 16 height 16
drag, startPoint x: 359, startPoint y: 431, endPoint x: 353, endPoint y: 421, distance: 11.6
click at [358, 427] on input "N/A" at bounding box center [361, 434] width 14 height 14
checkbox input "true"
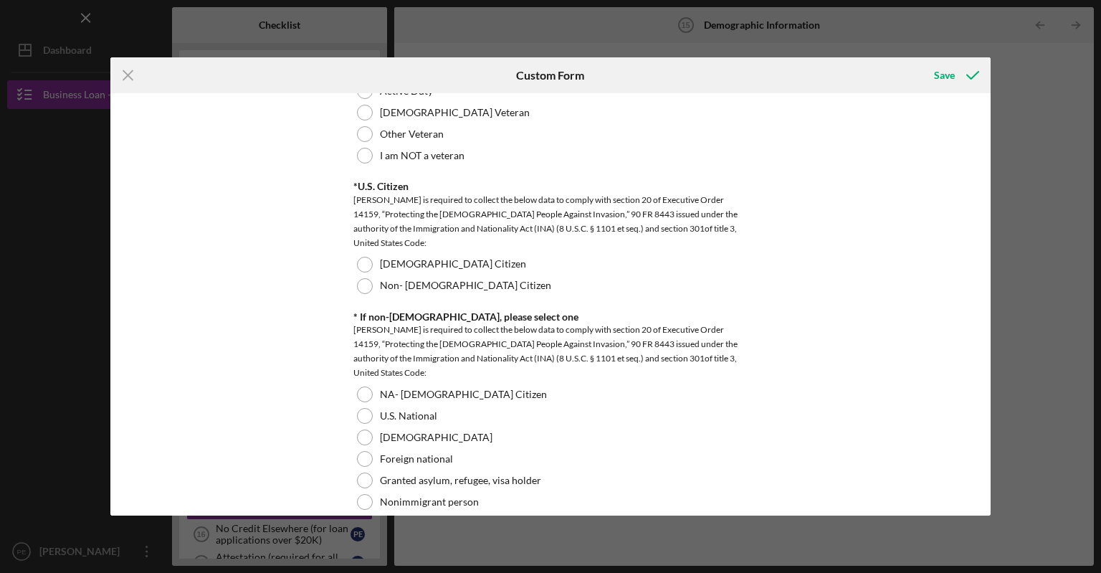
scroll to position [1316, 0]
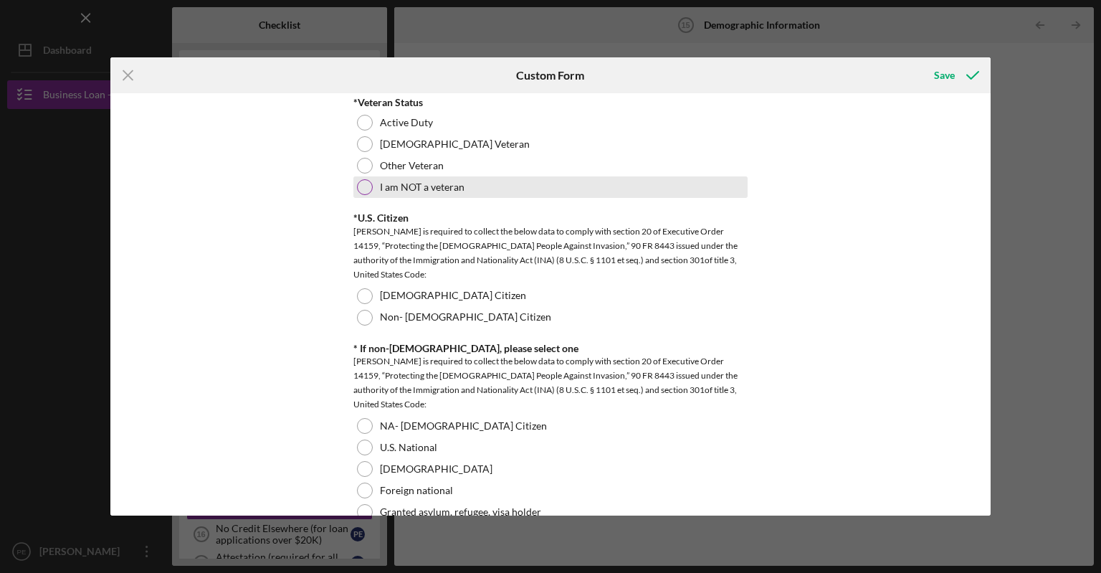
click at [359, 181] on div at bounding box center [365, 187] width 16 height 16
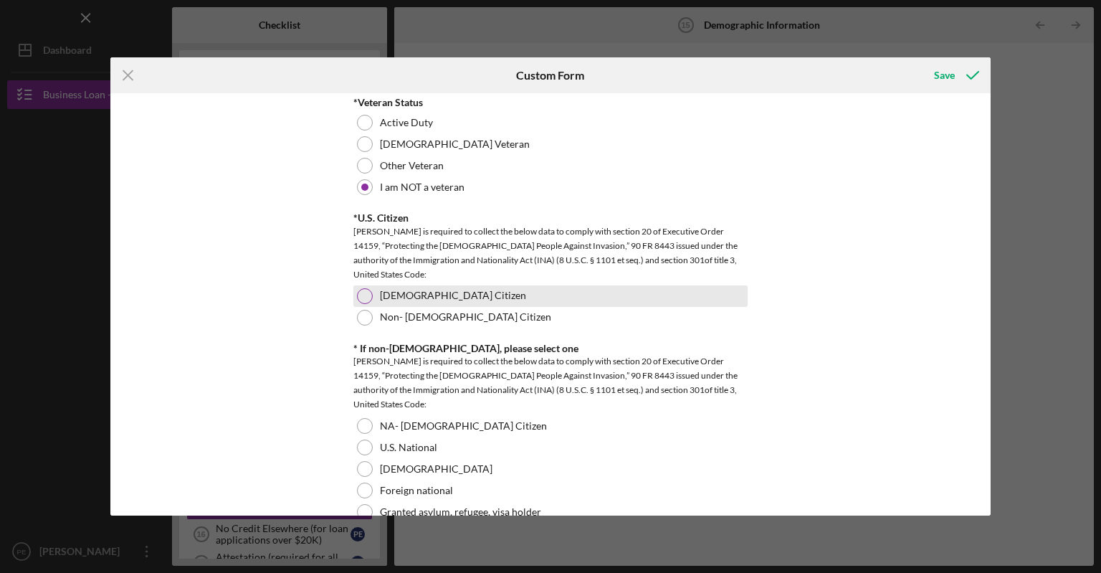
click at [362, 290] on div at bounding box center [365, 296] width 16 height 16
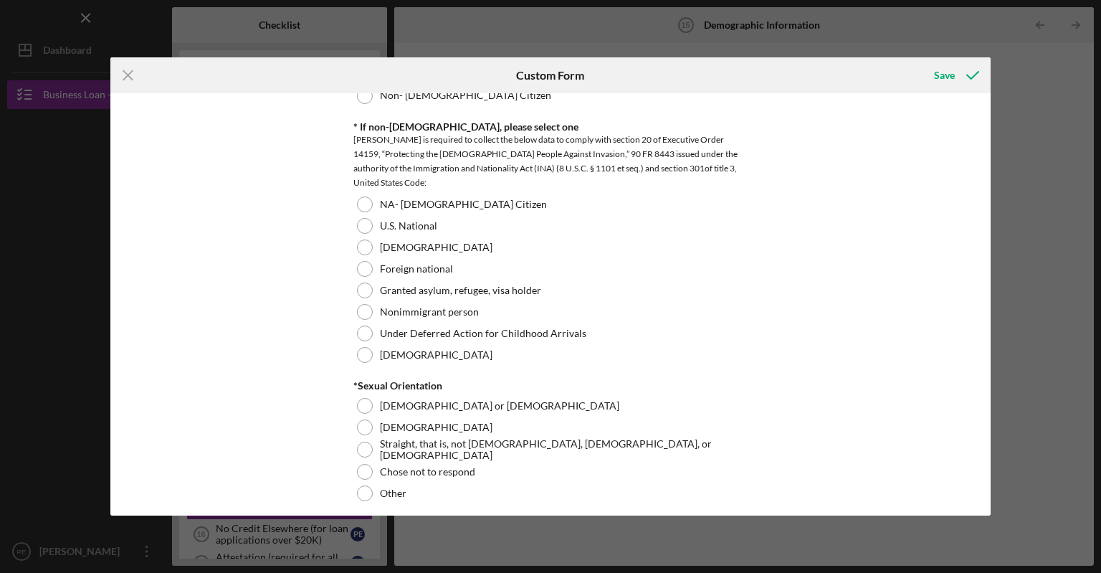
scroll to position [1533, 0]
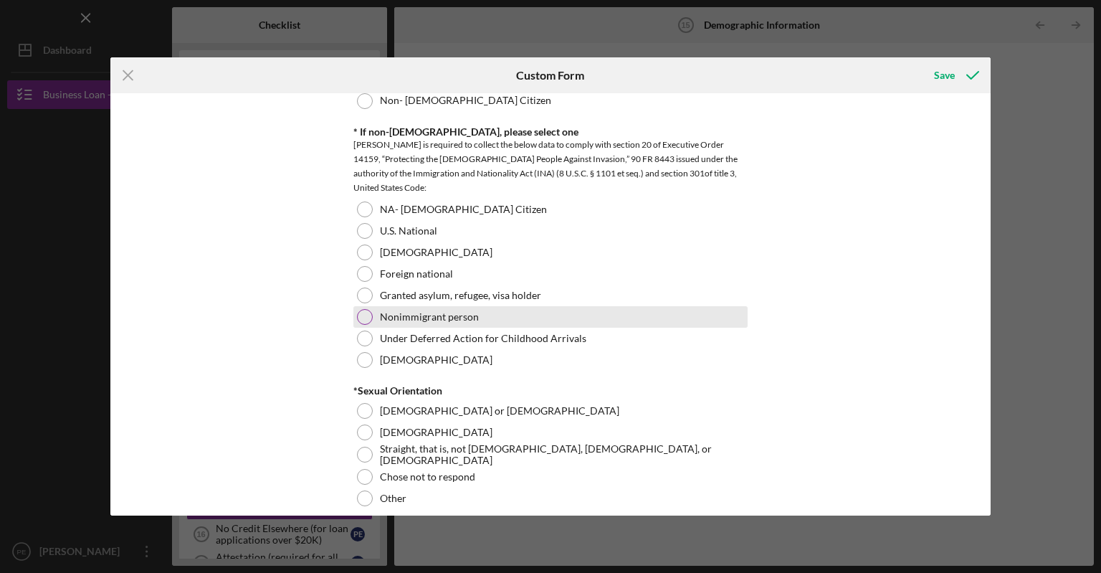
click at [554, 312] on div "Nonimmigrant person" at bounding box center [551, 317] width 394 height 22
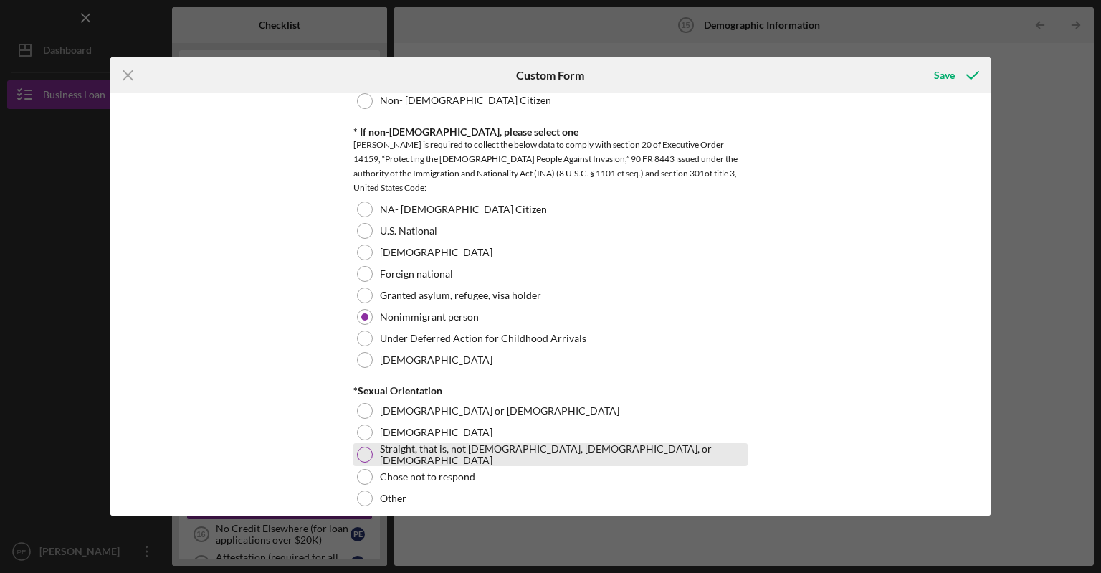
click at [366, 453] on div at bounding box center [365, 455] width 16 height 16
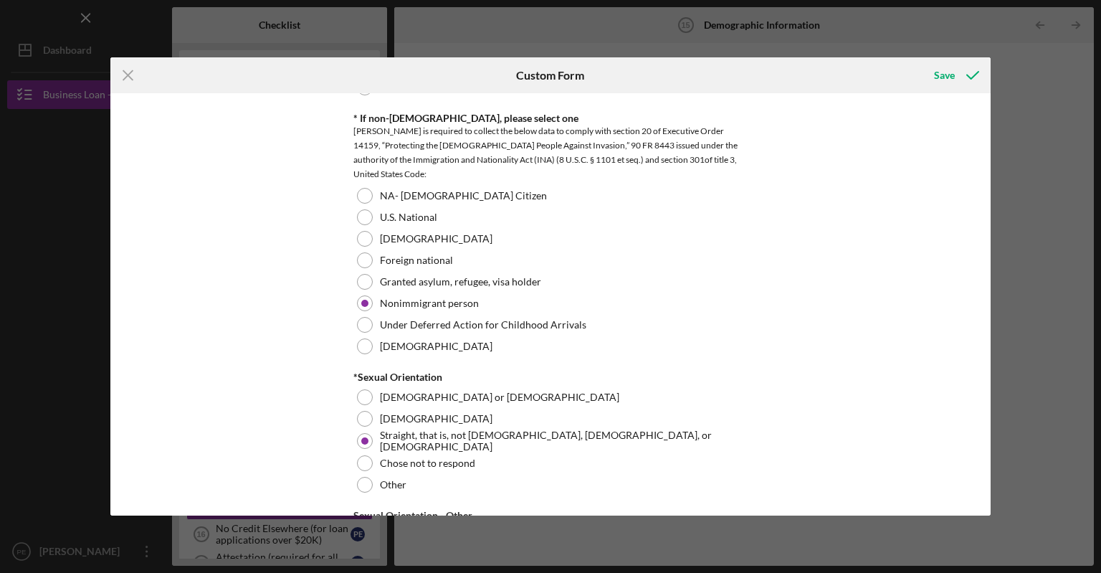
scroll to position [1552, 0]
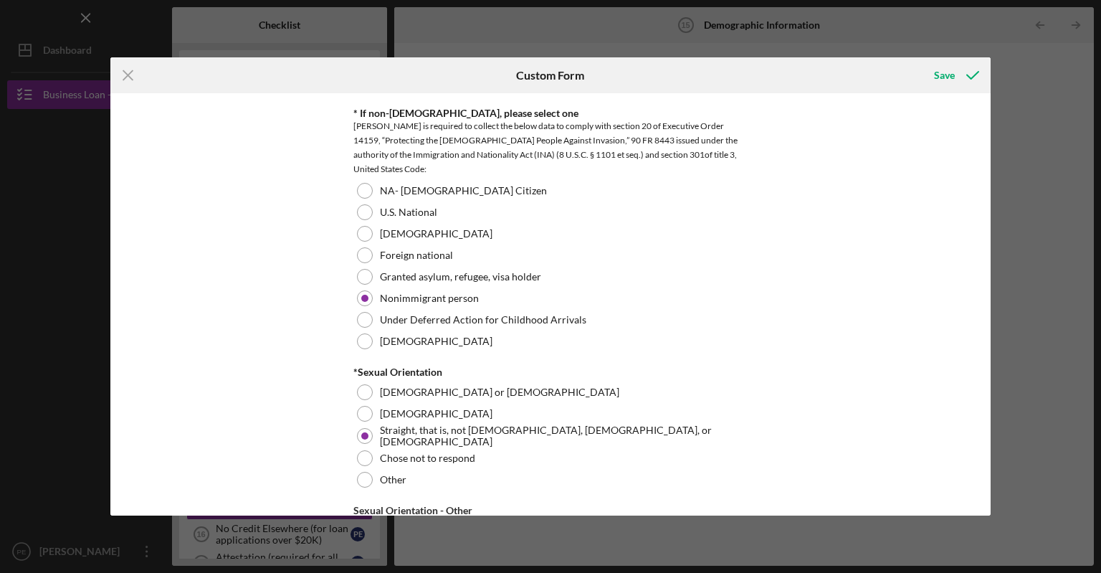
drag, startPoint x: 987, startPoint y: 326, endPoint x: 986, endPoint y: 311, distance: 14.4
click at [990, 341] on div "Demographic Information *Gender [DEMOGRAPHIC_DATA] [DEMOGRAPHIC_DATA] [DEMOGRAP…" at bounding box center [550, 304] width 881 height 422
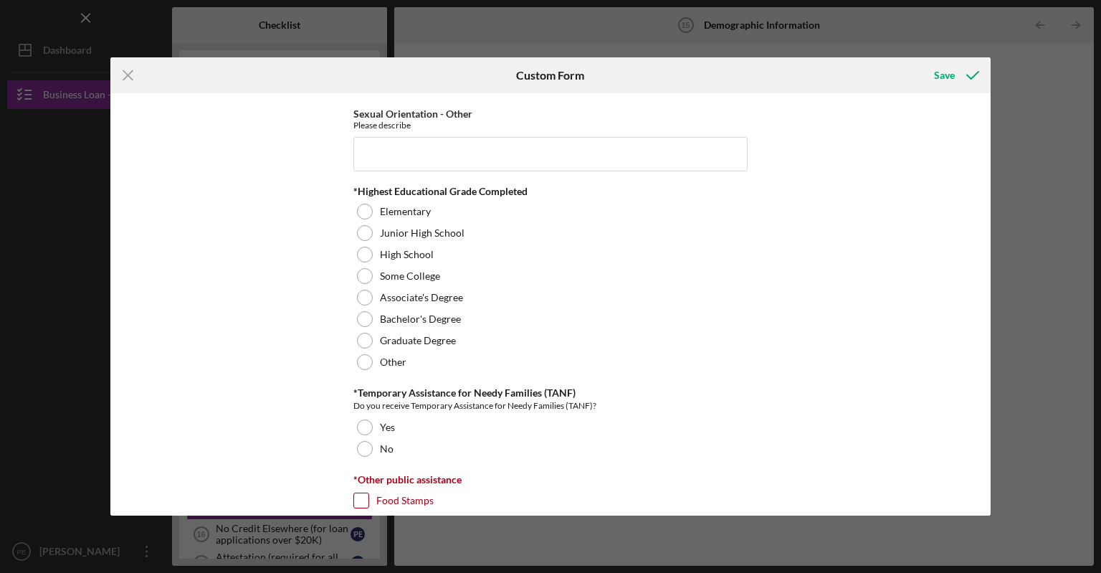
scroll to position [1970, 0]
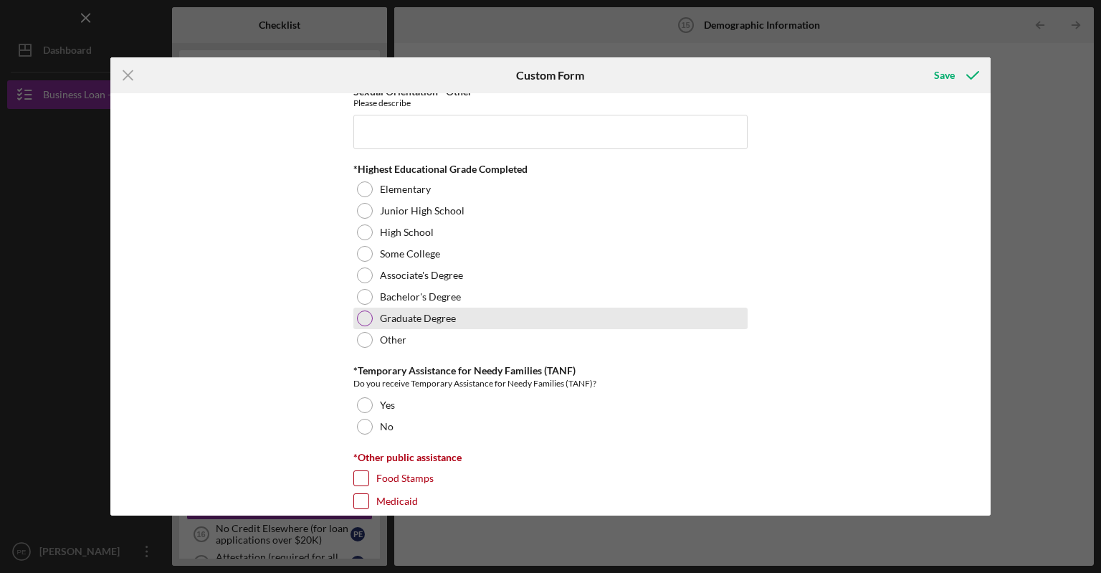
click at [361, 316] on div at bounding box center [365, 318] width 16 height 16
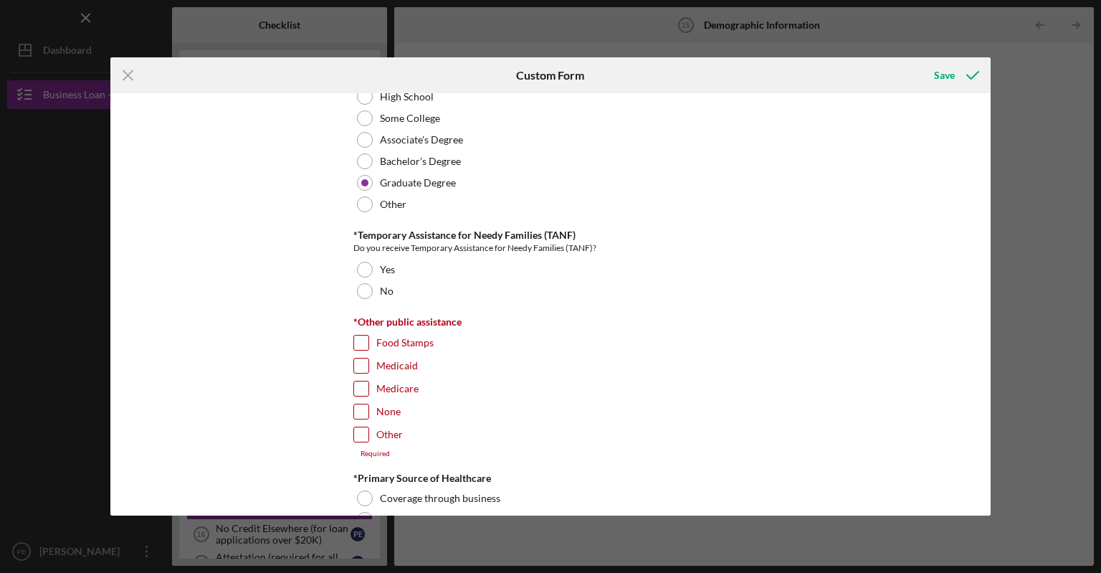
scroll to position [2084, 0]
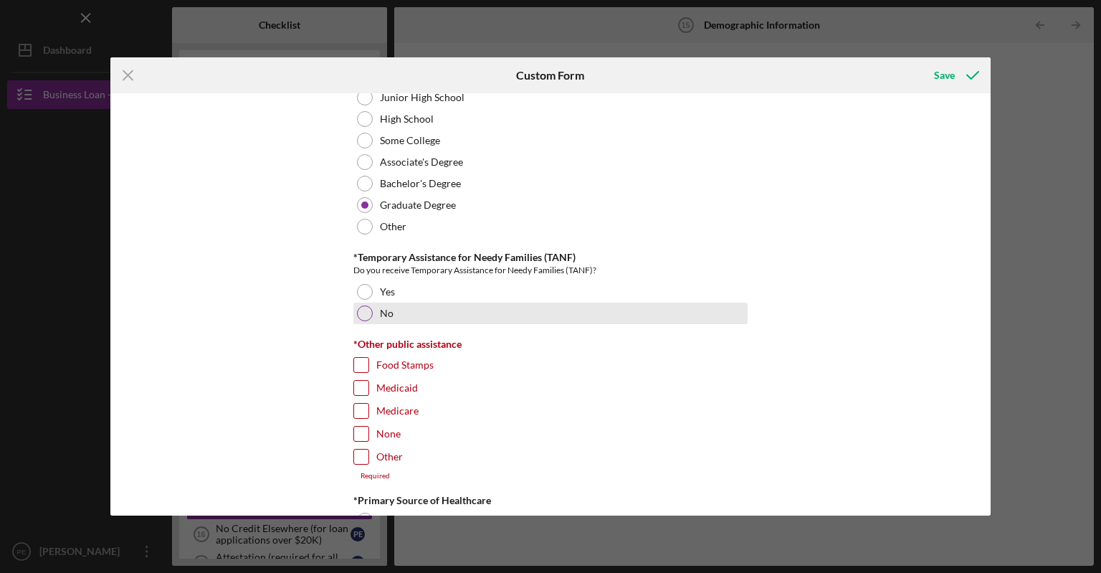
click at [370, 315] on div "No" at bounding box center [551, 314] width 394 height 22
click at [364, 427] on input "None" at bounding box center [361, 434] width 14 height 14
checkbox input "true"
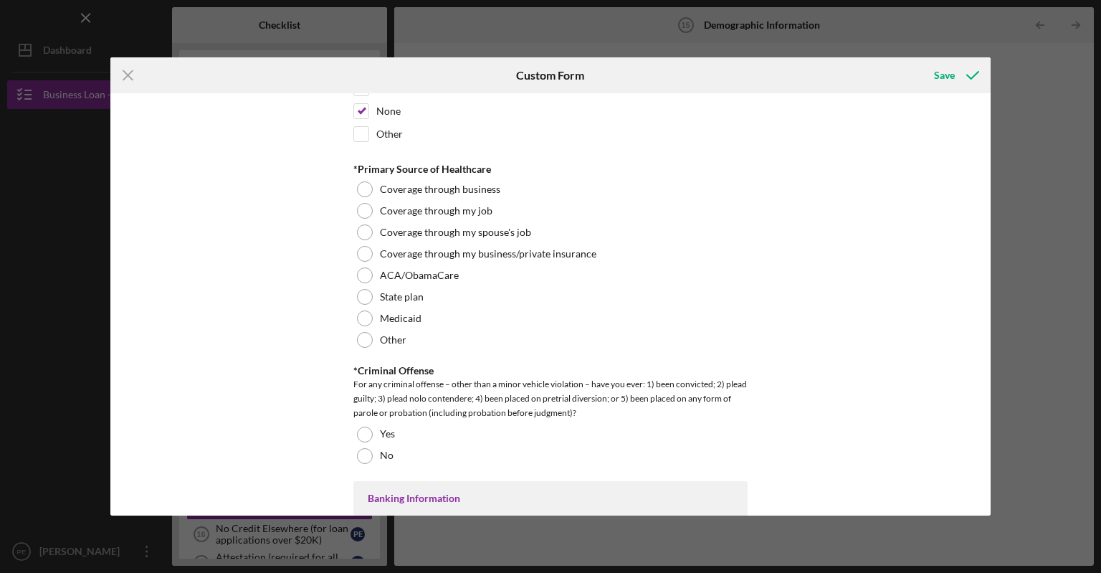
scroll to position [2375, 0]
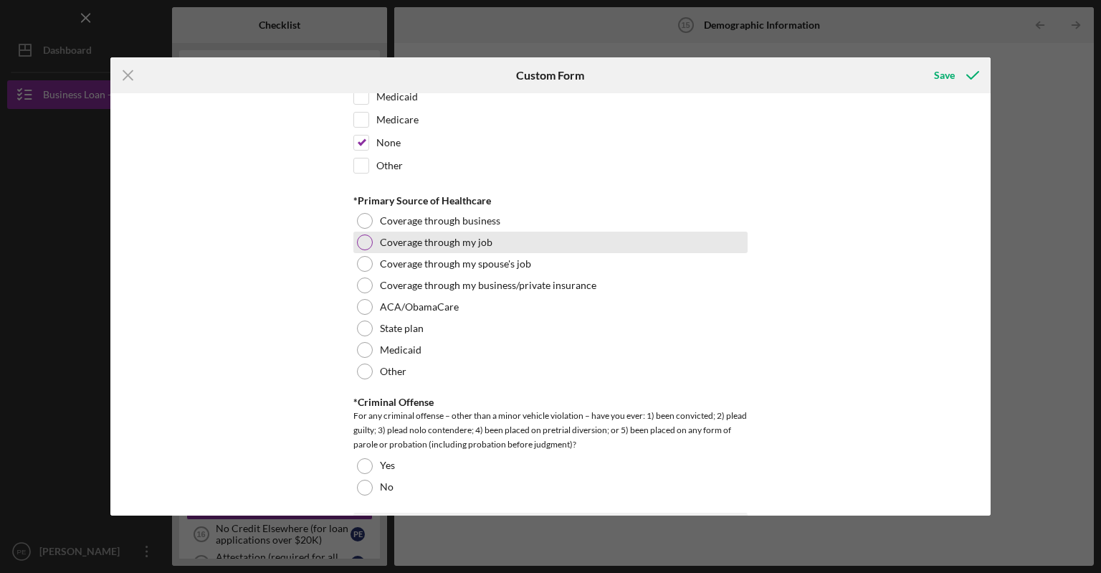
click at [362, 234] on div at bounding box center [365, 242] width 16 height 16
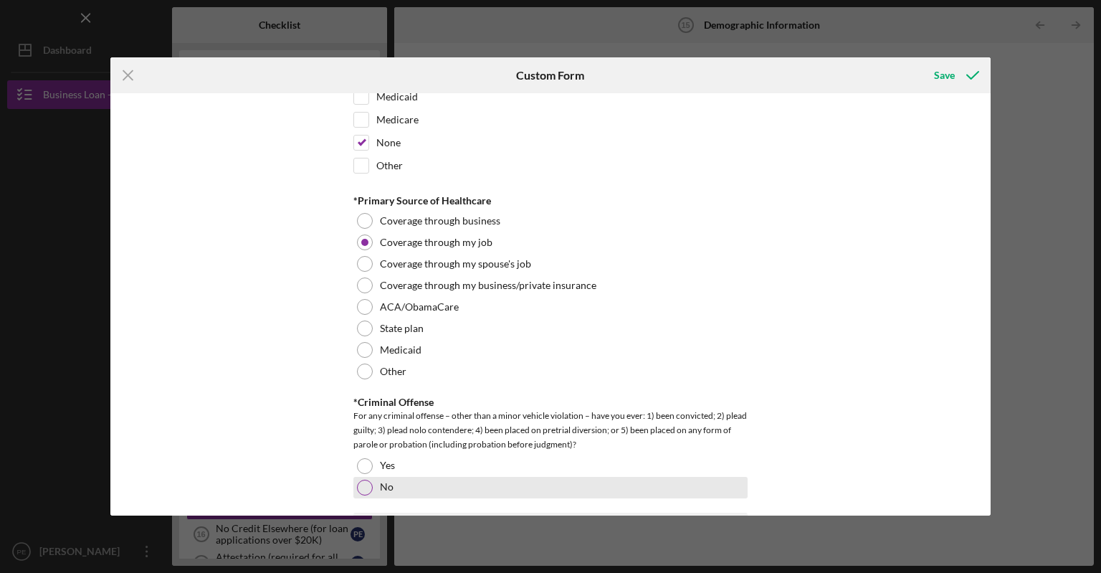
click at [361, 480] on div at bounding box center [365, 488] width 16 height 16
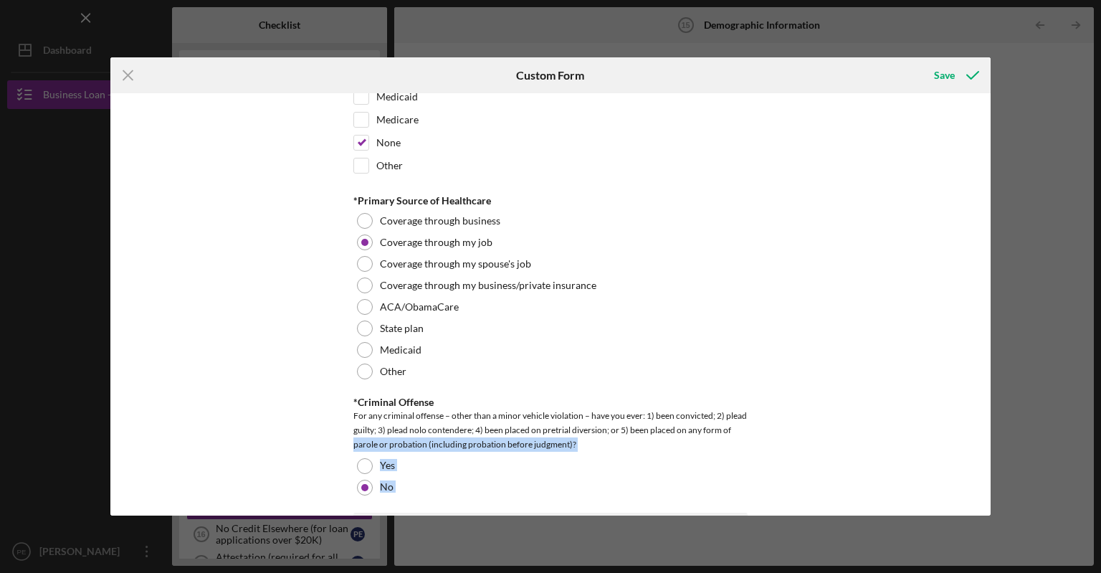
drag, startPoint x: 985, startPoint y: 419, endPoint x: 973, endPoint y: 503, distance: 84.8
click at [973, 503] on div "Demographic Information *Gender [DEMOGRAPHIC_DATA] [DEMOGRAPHIC_DATA] [DEMOGRAP…" at bounding box center [550, 304] width 881 height 422
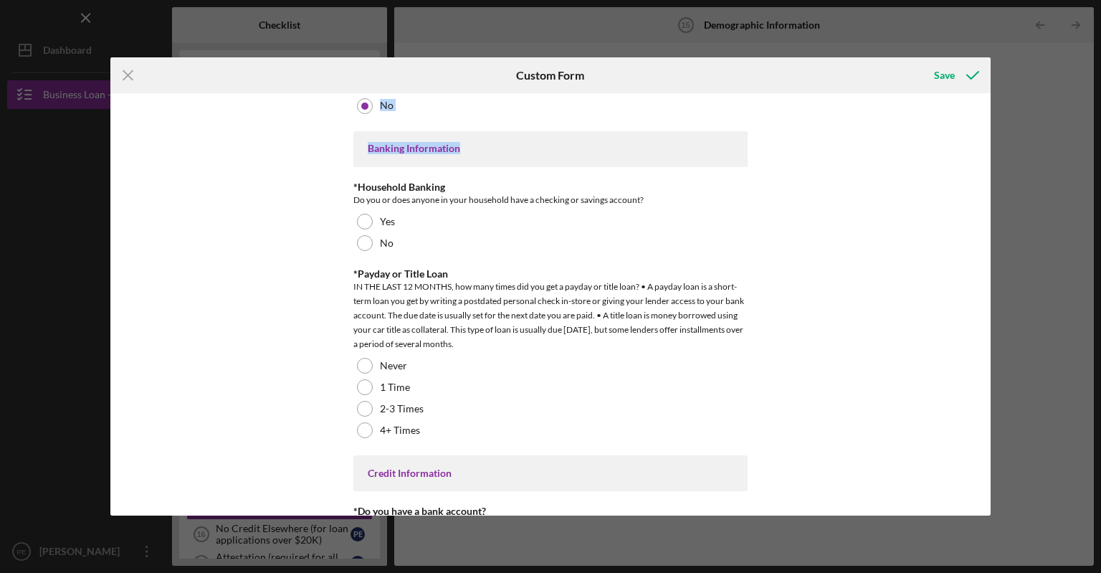
scroll to position [2716, 0]
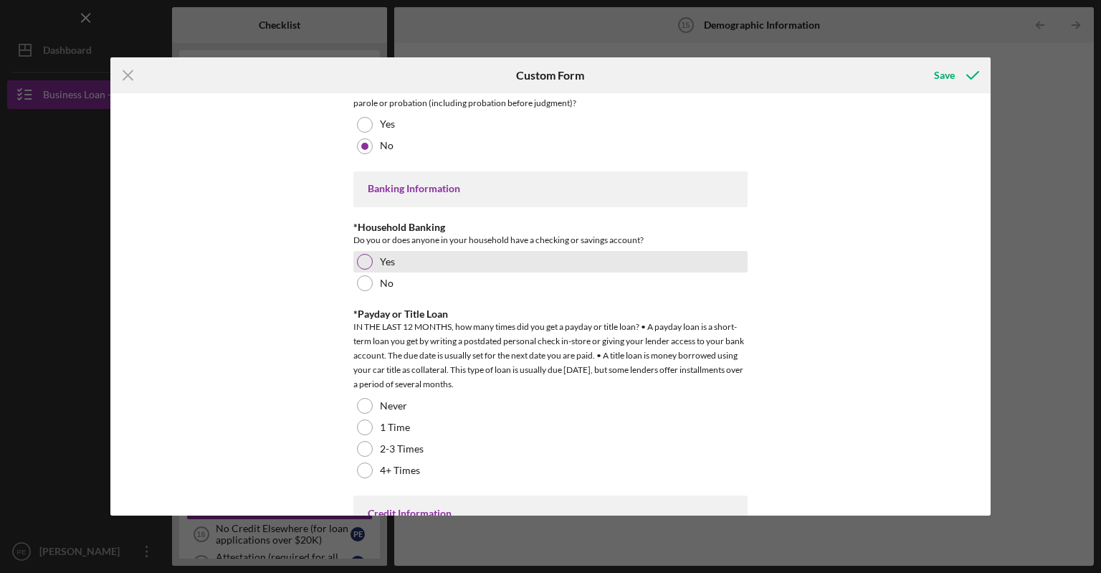
click at [370, 255] on div at bounding box center [365, 262] width 16 height 16
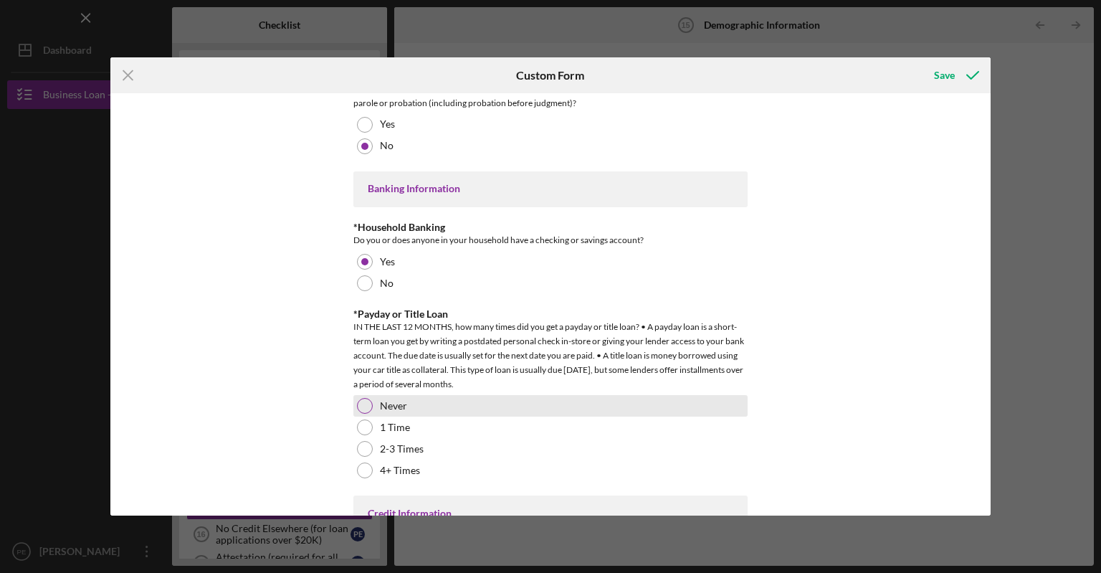
click at [359, 399] on div at bounding box center [365, 406] width 16 height 16
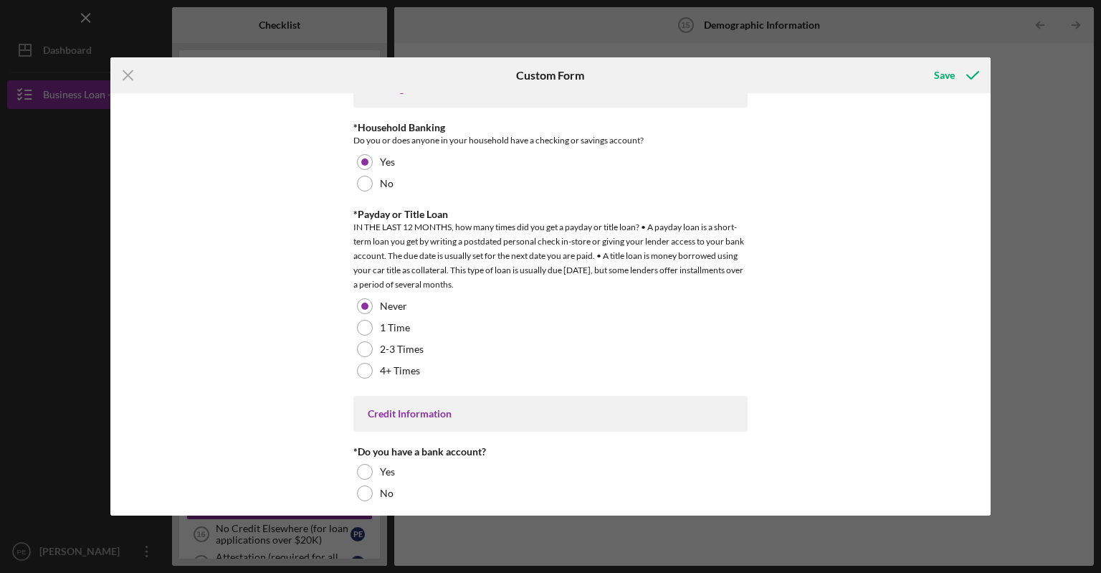
scroll to position [2892, 0]
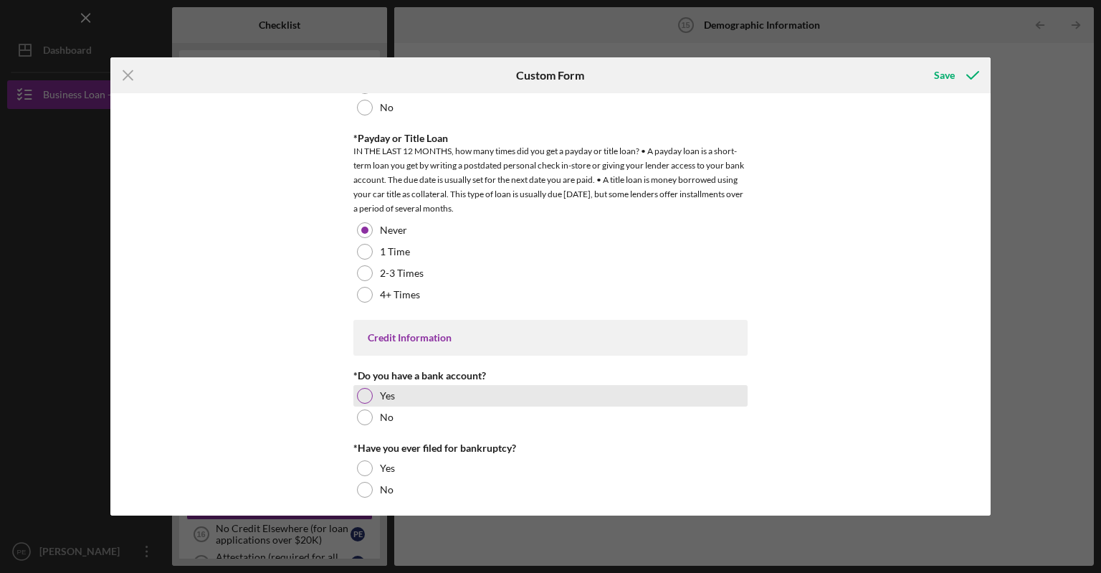
click at [359, 390] on div at bounding box center [365, 396] width 16 height 16
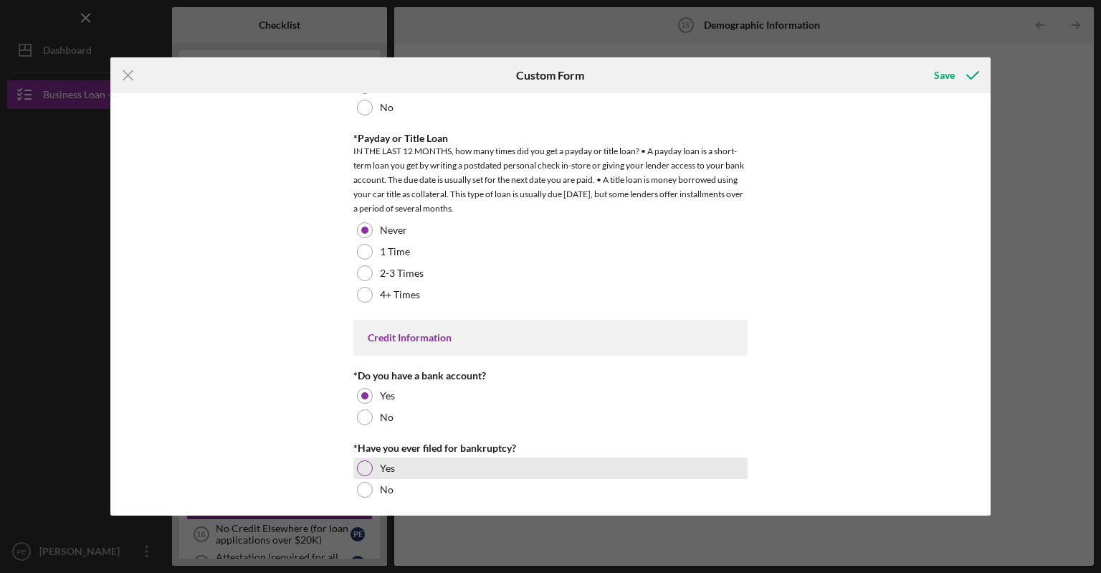
click at [358, 460] on div at bounding box center [365, 468] width 16 height 16
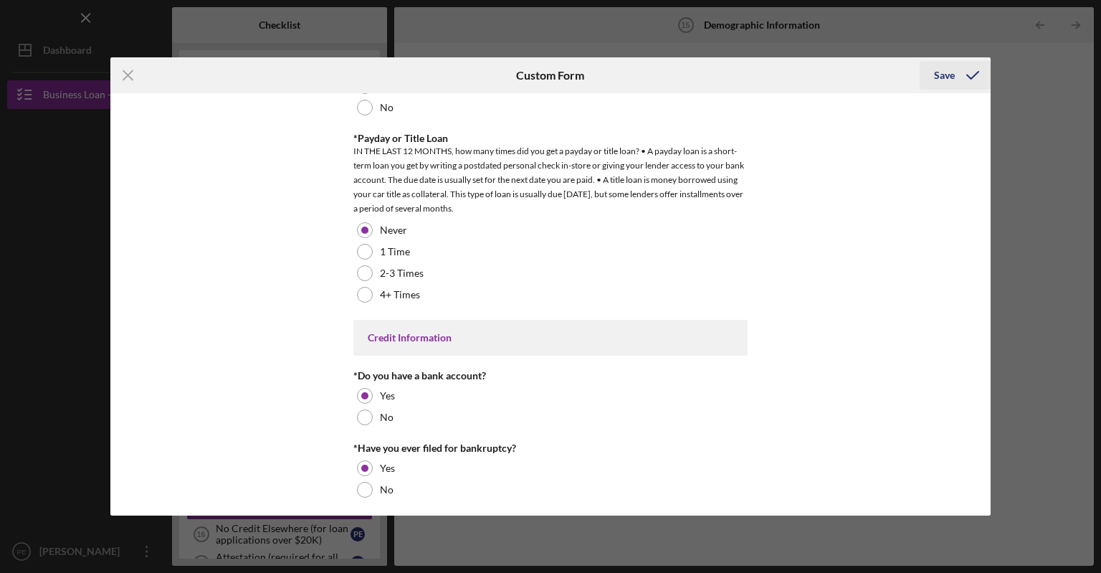
click at [941, 77] on div "Save" at bounding box center [944, 75] width 21 height 29
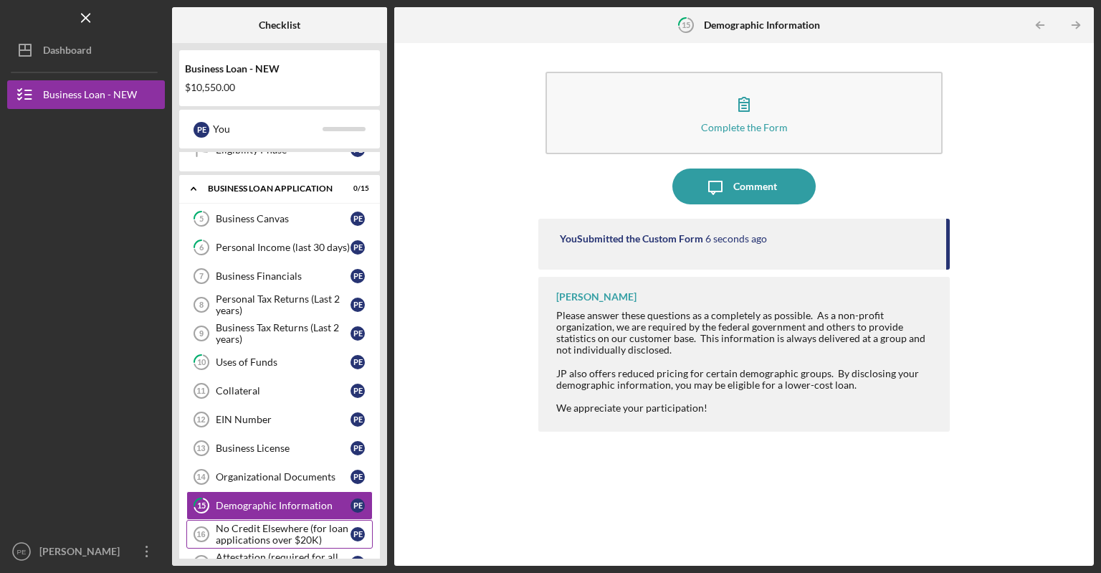
click at [256, 533] on div "No Credit Elsewhere (for loan applications over $20K)" at bounding box center [283, 534] width 135 height 23
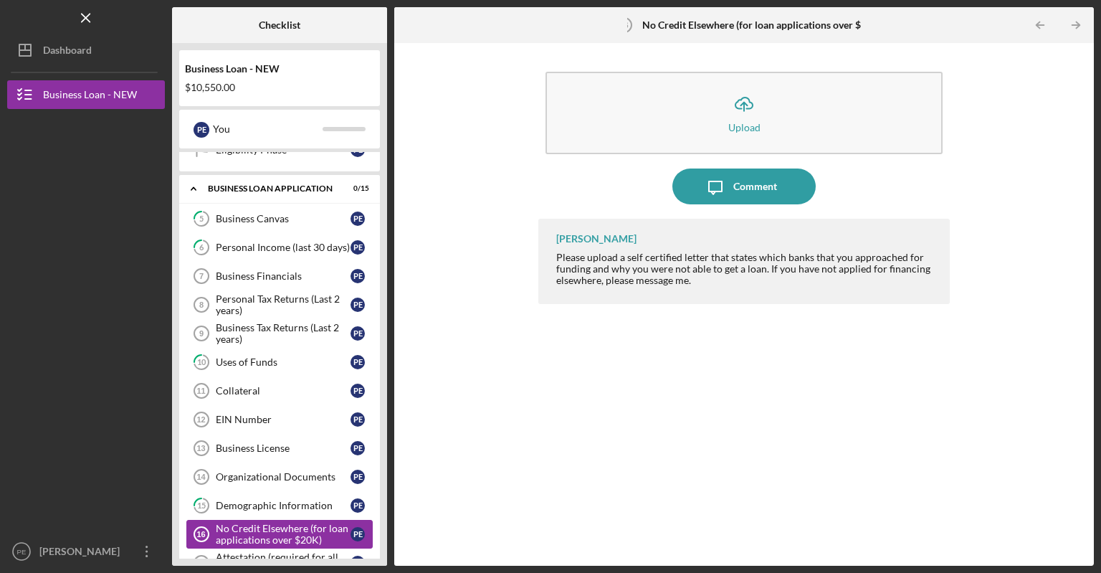
click at [256, 533] on div "No Credit Elsewhere (for loan applications over $20K)" at bounding box center [283, 534] width 135 height 23
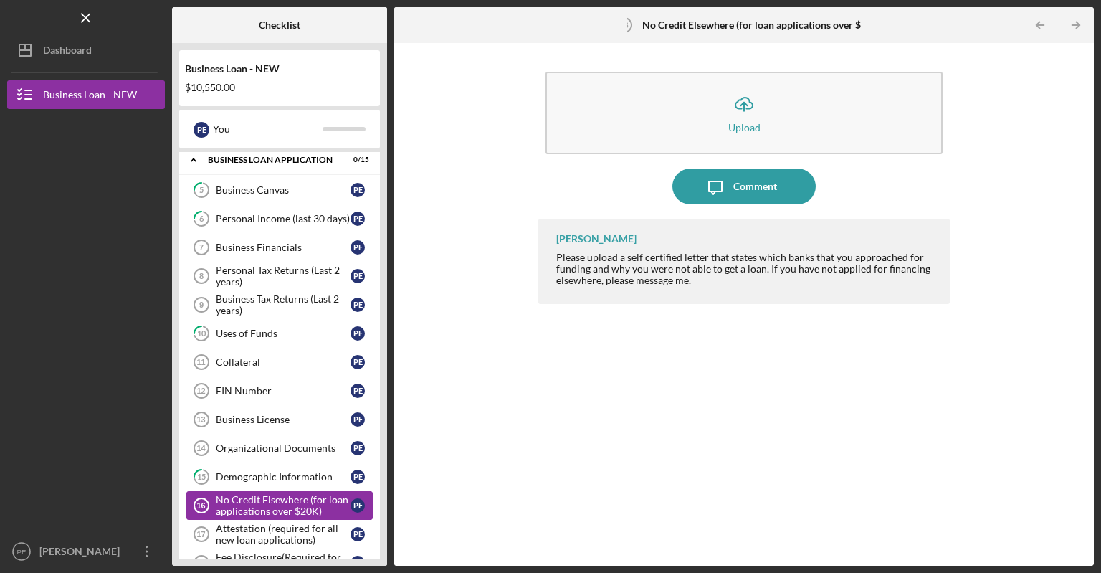
click at [256, 533] on div "5 Business Canvas P E 6 Personal Income (last 30 days) P E Business Financials …" at bounding box center [279, 394] width 201 height 437
click at [256, 533] on div "Attestation (required for all new loan applications)" at bounding box center [283, 534] width 135 height 23
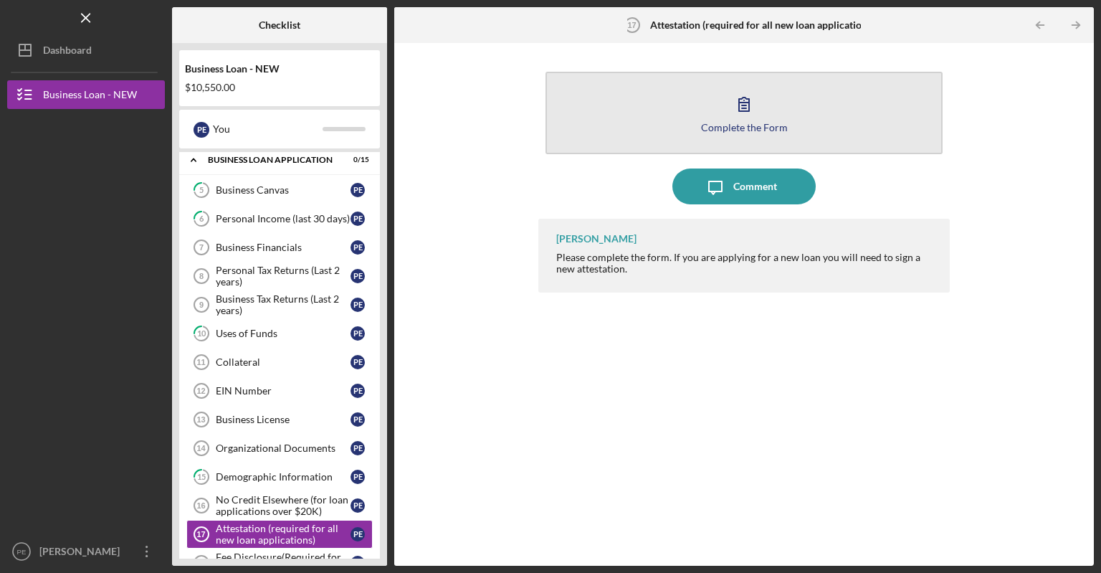
click at [677, 120] on button "Complete the Form Form" at bounding box center [744, 113] width 397 height 82
click at [686, 136] on button "Complete the Form Form" at bounding box center [744, 113] width 397 height 82
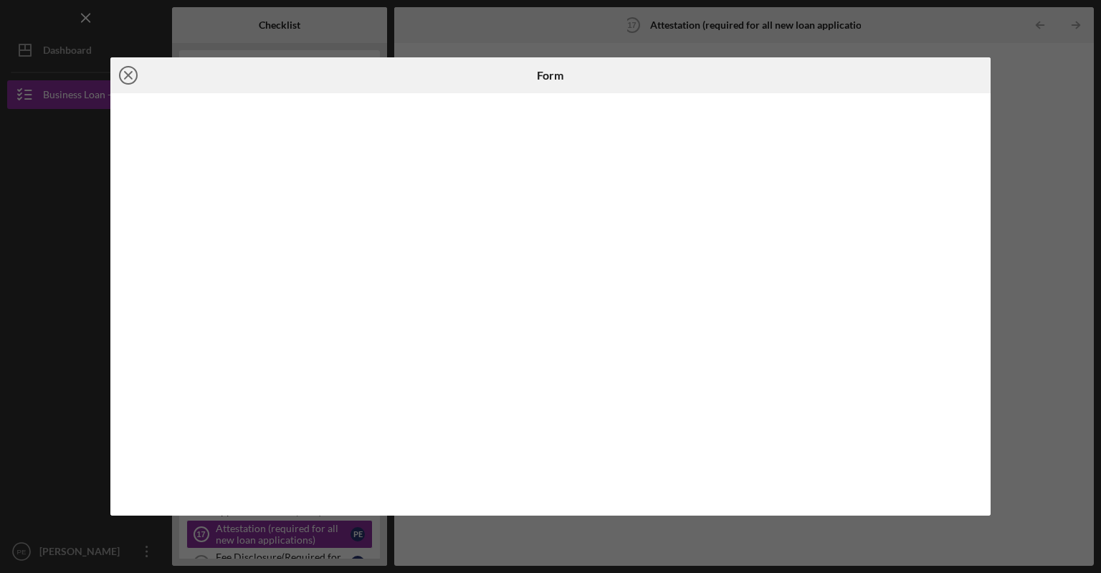
click at [134, 74] on icon "Icon/Close" at bounding box center [128, 75] width 36 height 36
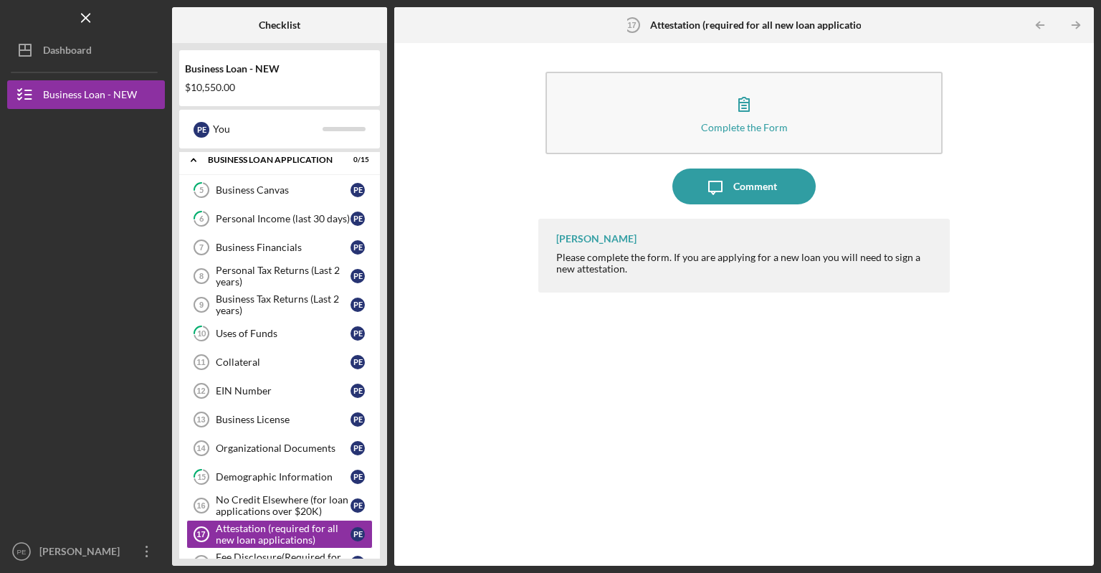
click at [134, 74] on nav "Logo-Reversed Created with Sketch. Icon/Menu Close Icon/Dashboard Dashboard Bus…" at bounding box center [89, 283] width 165 height 566
click at [292, 551] on div "Fee Disclosure(Required for all business applications,Not needed for Contractor…" at bounding box center [283, 562] width 135 height 23
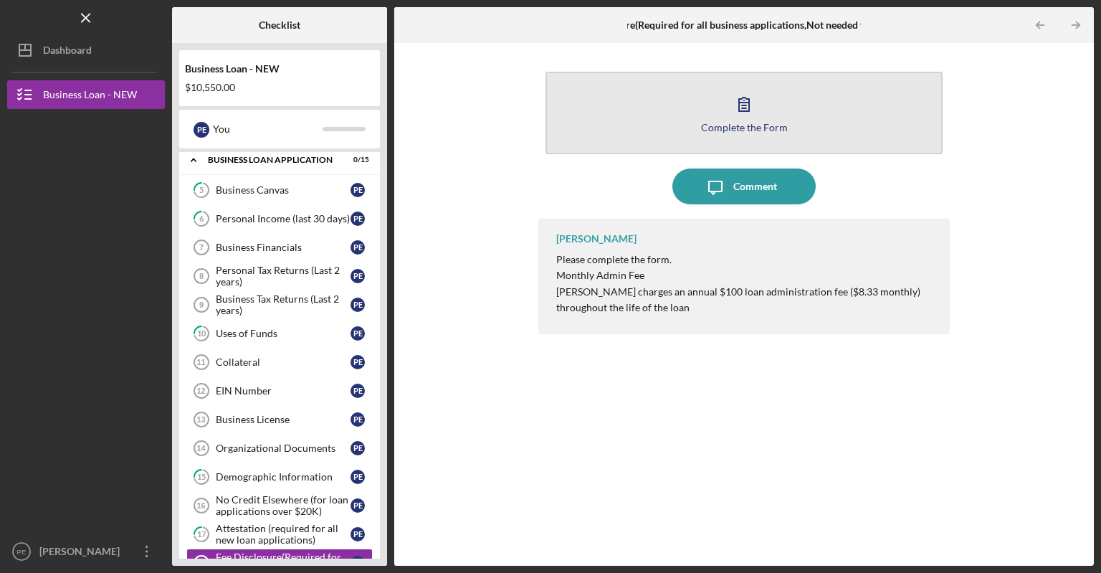
click at [759, 136] on button "Complete the Form Form" at bounding box center [744, 113] width 397 height 82
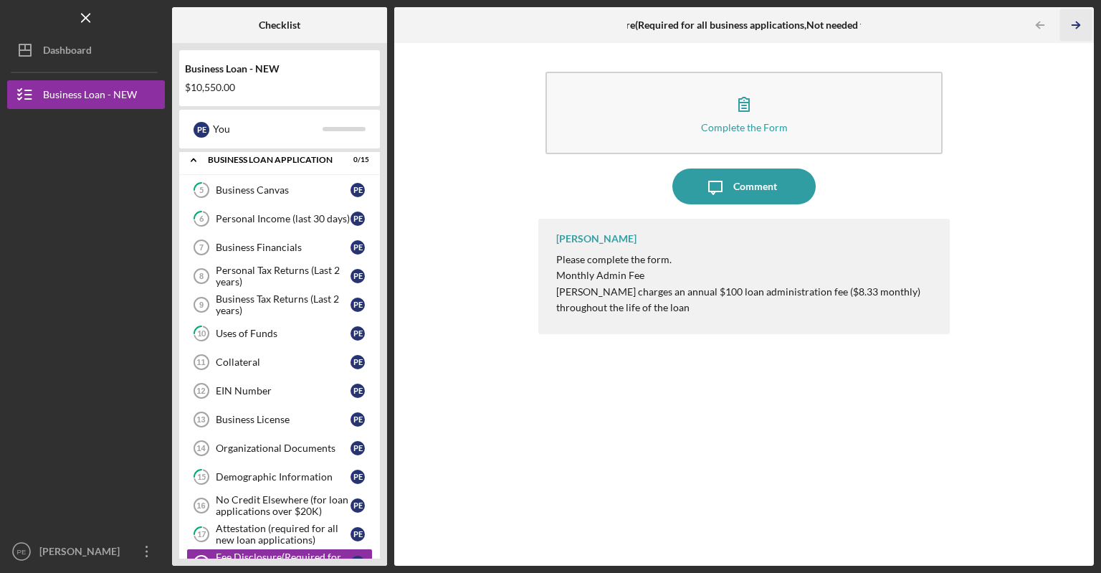
click at [1071, 25] on icon "Icon/Table Pagination Arrow" at bounding box center [1076, 25] width 32 height 32
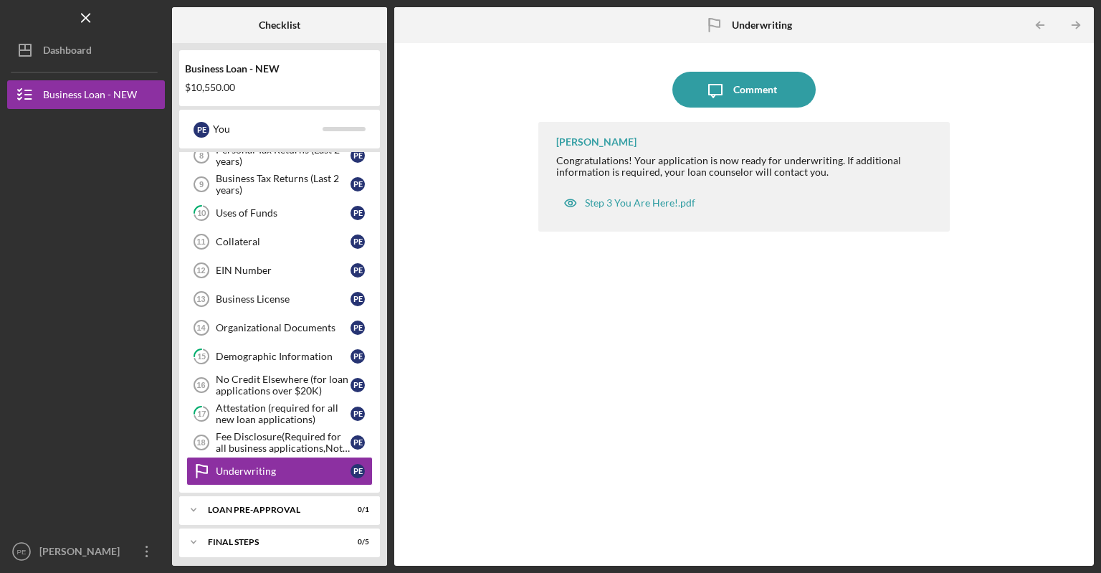
scroll to position [381, 0]
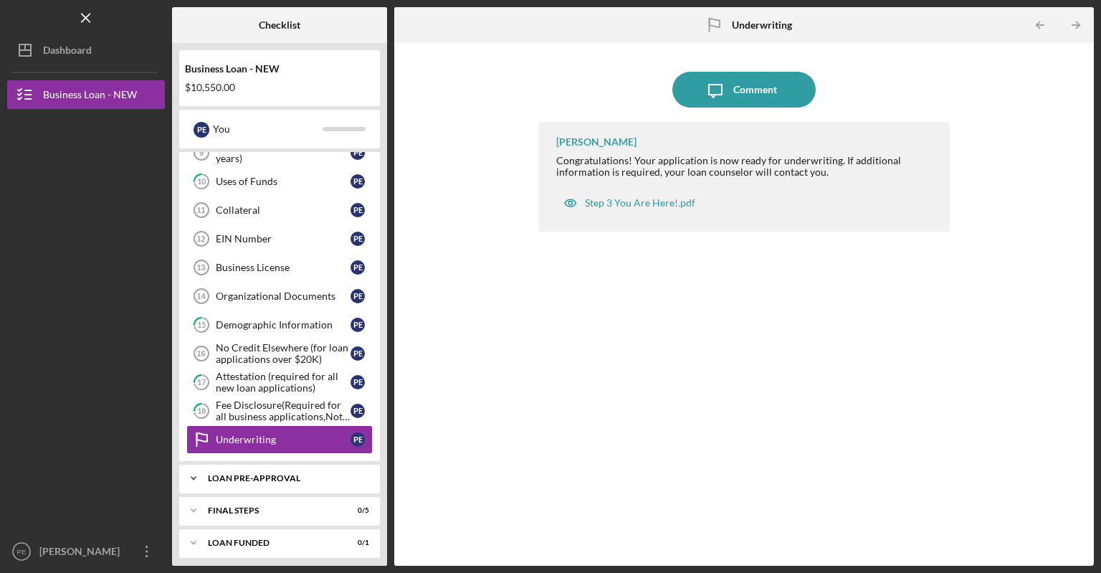
click at [274, 474] on div "LOAN PRE-APPROVAL" at bounding box center [285, 478] width 154 height 9
click at [275, 474] on div "LOAN PRE-APPROVAL" at bounding box center [285, 478] width 154 height 9
click at [269, 503] on div "Loan Pre-Approval" at bounding box center [283, 508] width 135 height 11
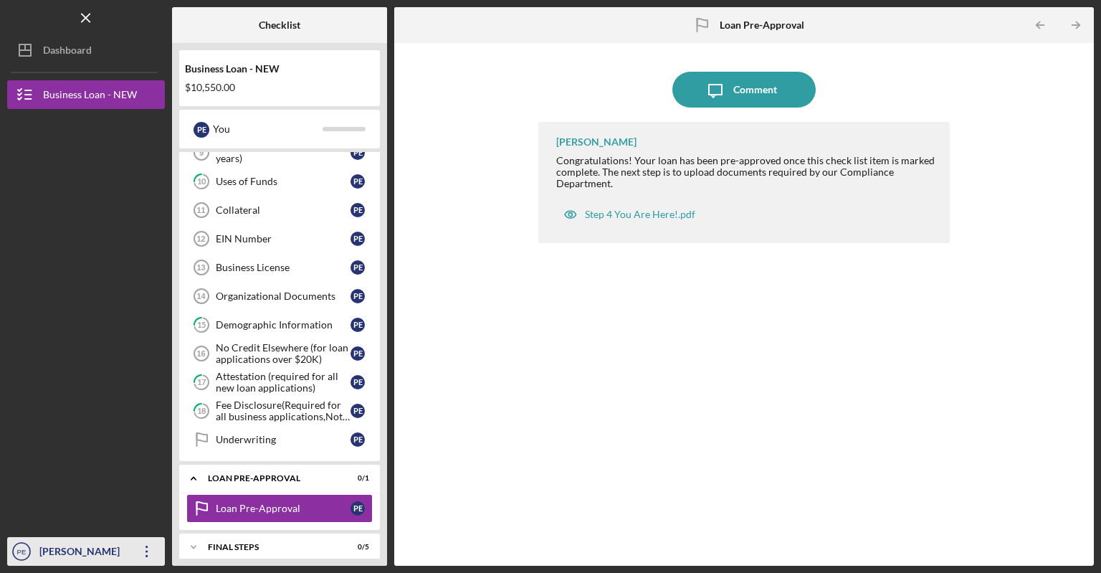
click at [19, 549] on text "PE" at bounding box center [21, 552] width 9 height 8
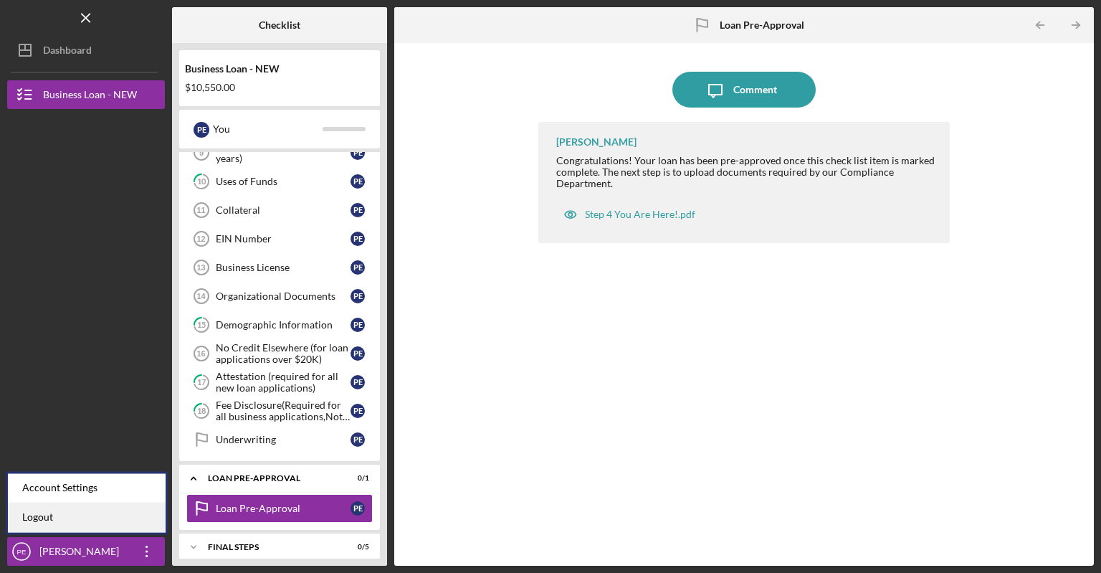
click at [26, 521] on link "Logout" at bounding box center [87, 517] width 158 height 29
